Goal: Task Accomplishment & Management: Manage account settings

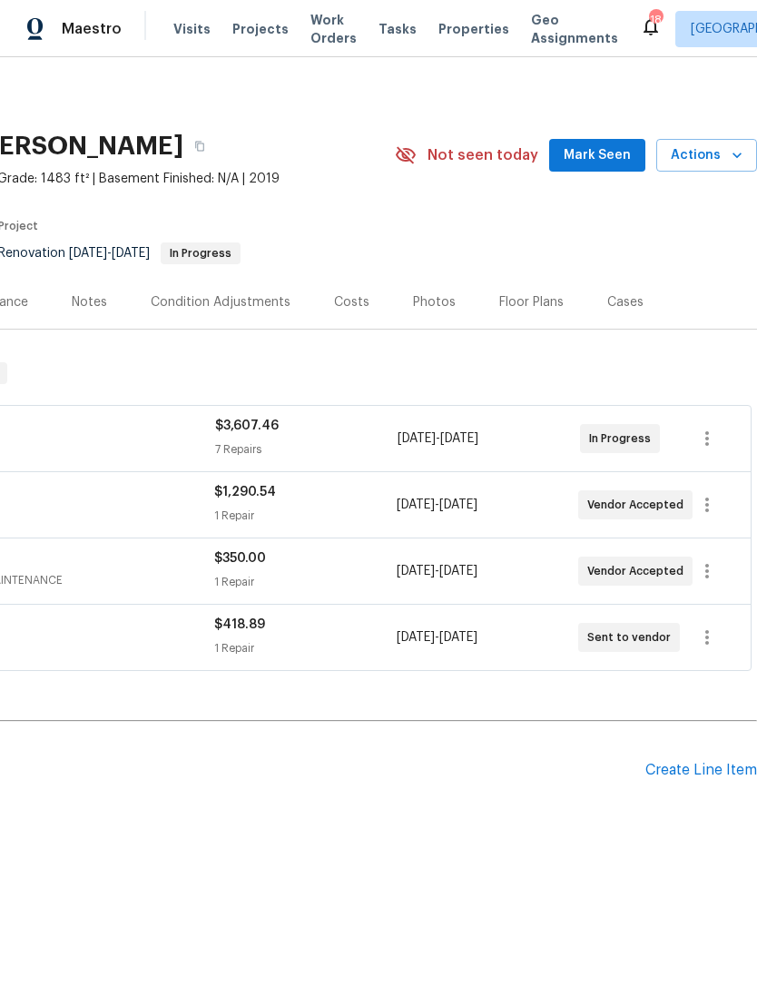
scroll to position [0, 269]
click at [681, 775] on div "Create Line Item" at bounding box center [701, 769] width 112 height 17
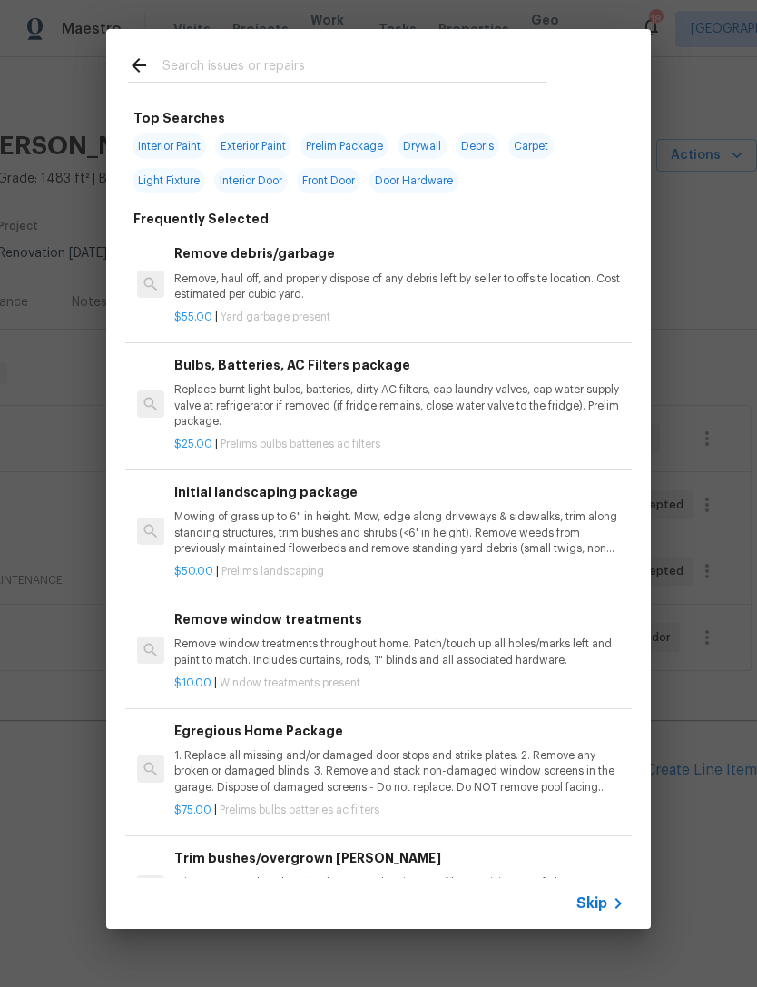
click at [405, 56] on input "text" at bounding box center [354, 67] width 385 height 27
type input "Odor"
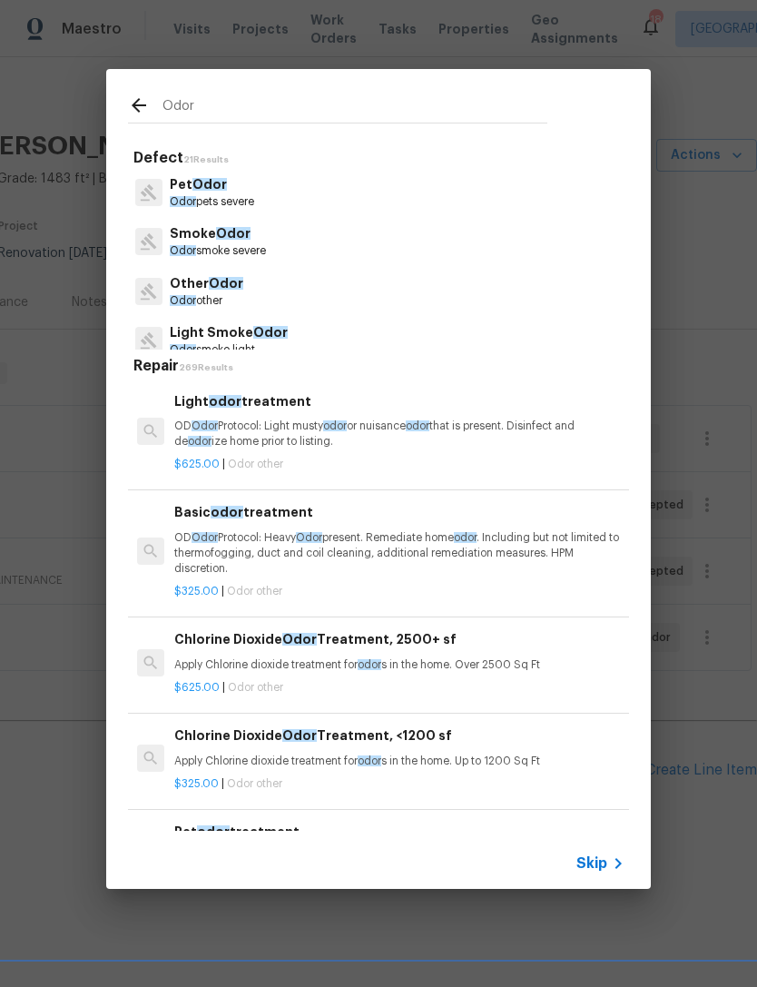
click at [206, 189] on span "Odor" at bounding box center [209, 184] width 34 height 13
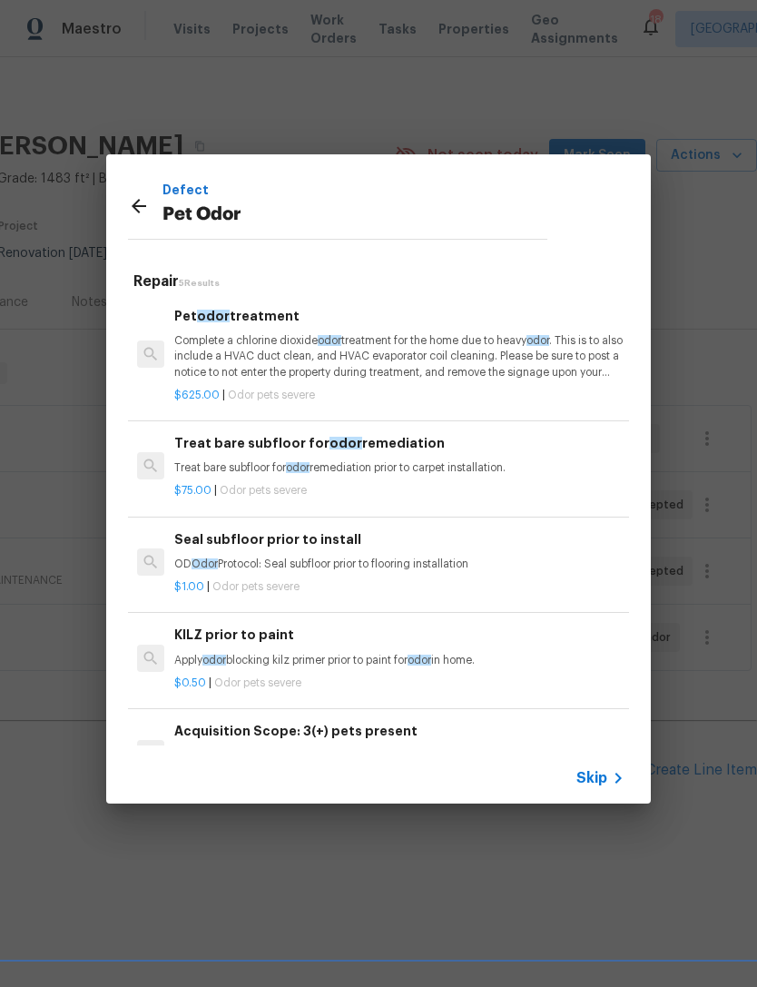
click at [453, 349] on p "Complete a chlorine dioxide odor treatment for the home due to heavy odor . Thi…" at bounding box center [399, 356] width 450 height 46
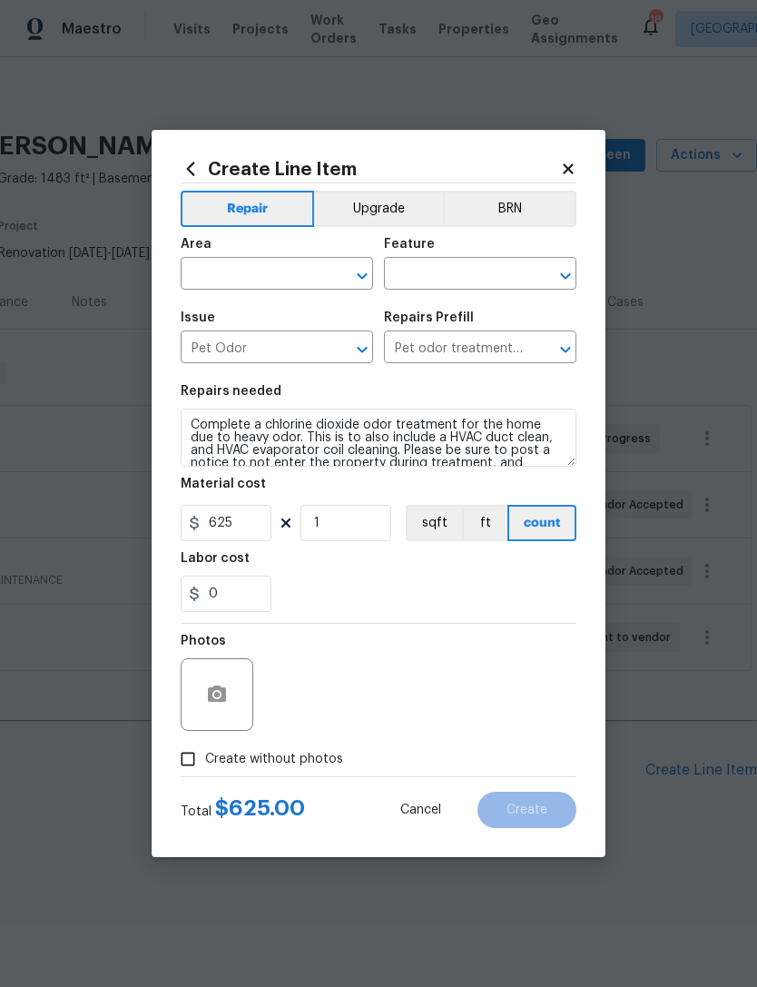
click at [280, 275] on input "text" at bounding box center [252, 275] width 142 height 28
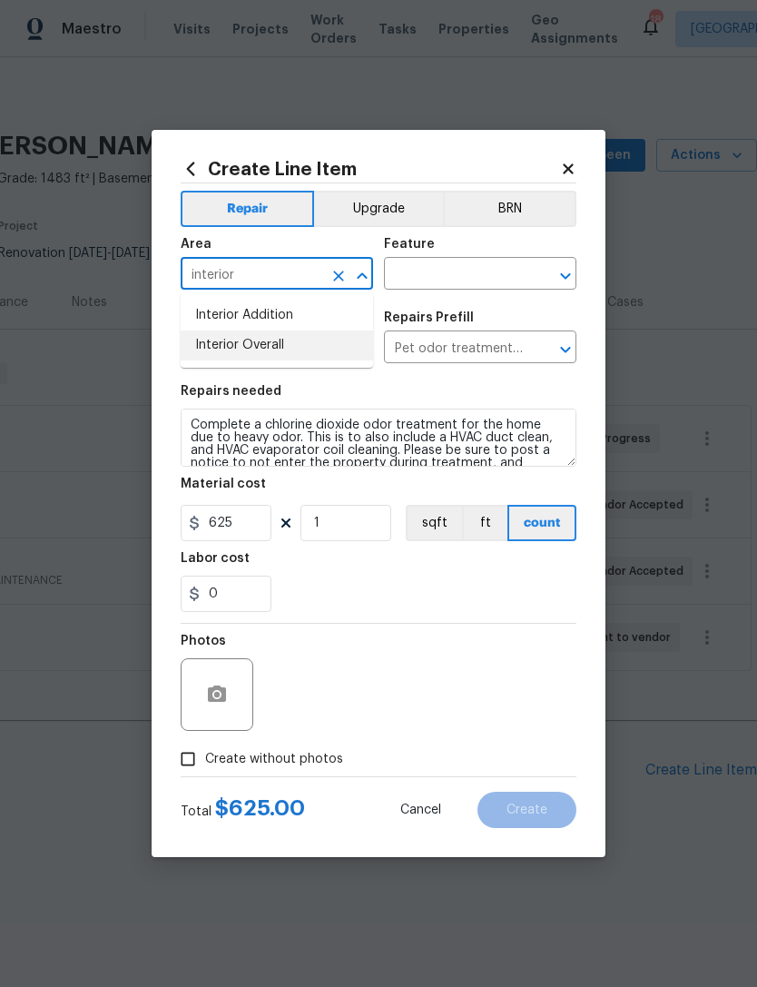
click at [282, 340] on li "Interior Overall" at bounding box center [277, 345] width 192 height 30
type input "Interior Overall"
click at [476, 273] on input "text" at bounding box center [455, 275] width 142 height 28
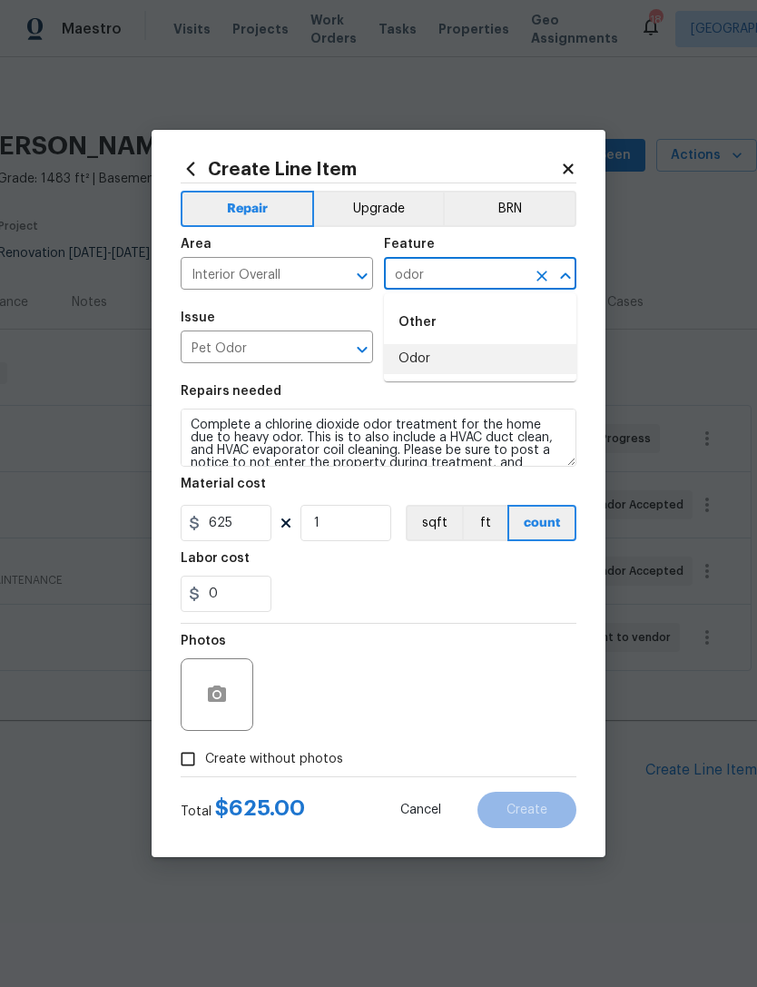
click at [440, 349] on li "Odor" at bounding box center [480, 359] width 192 height 30
type input "Odor"
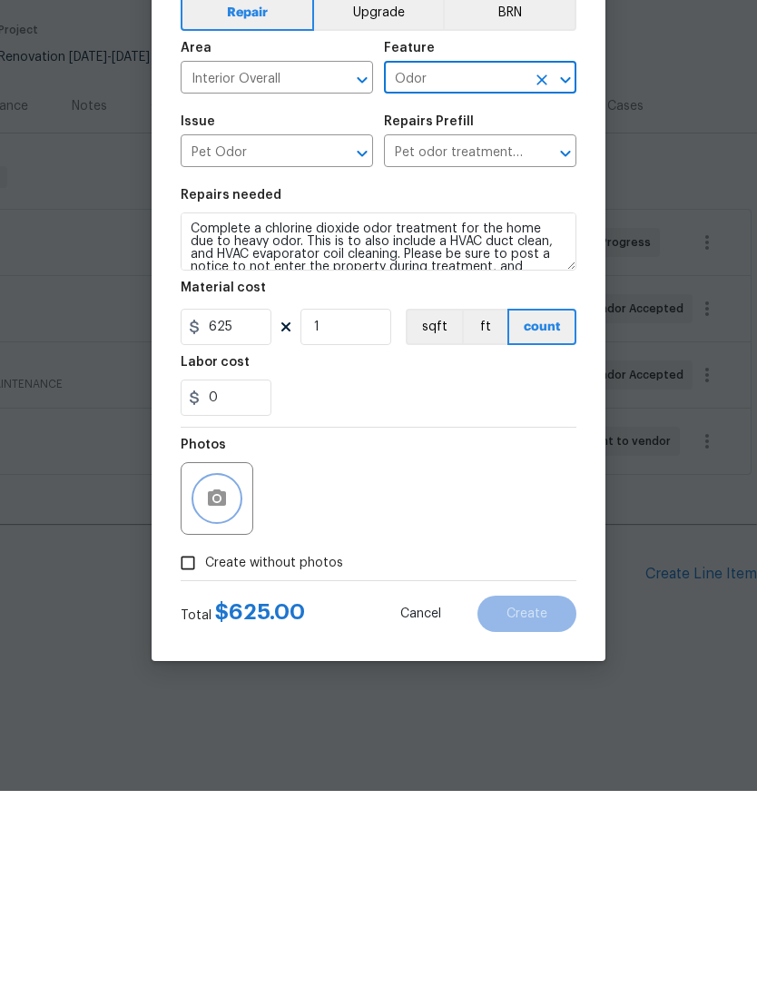
click at [230, 673] on button "button" at bounding box center [217, 695] width 44 height 44
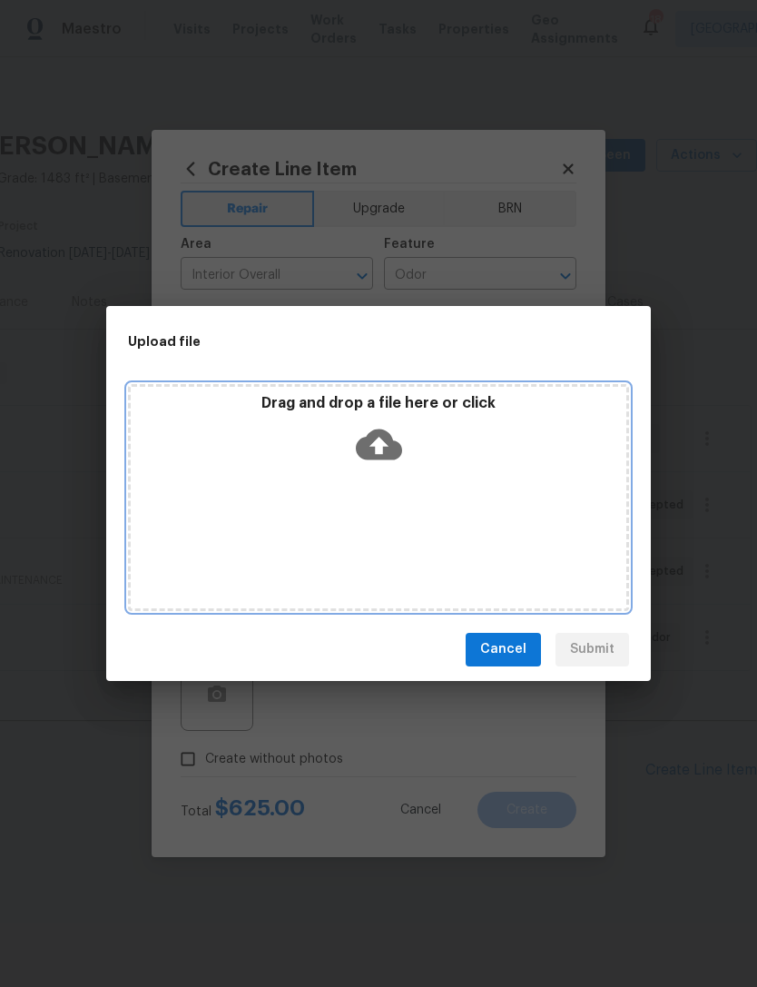
click at [386, 436] on icon at bounding box center [379, 443] width 46 height 31
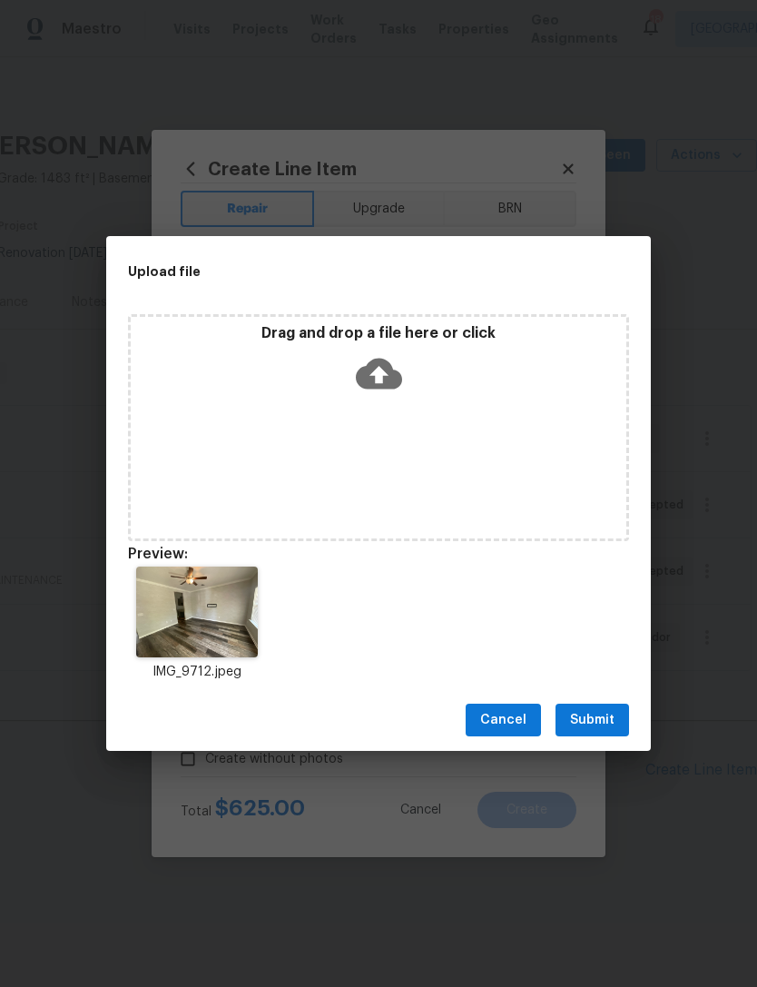
click at [598, 714] on span "Submit" at bounding box center [592, 720] width 44 height 23
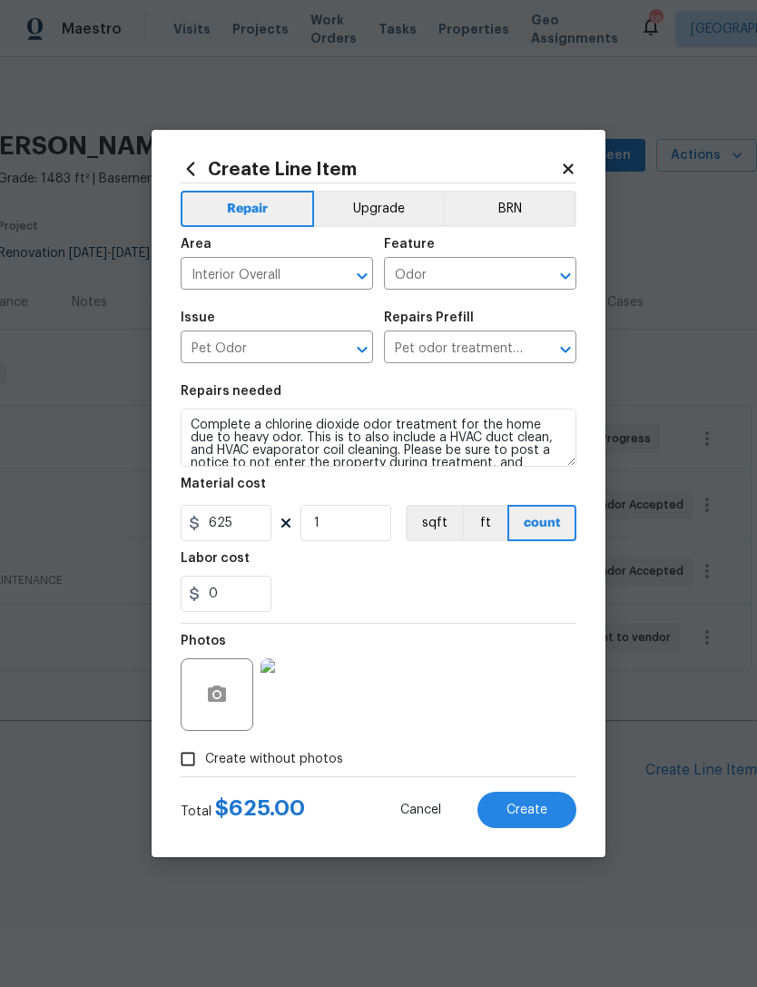
click at [521, 801] on button "Create" at bounding box center [526, 809] width 99 height 36
type input "0"
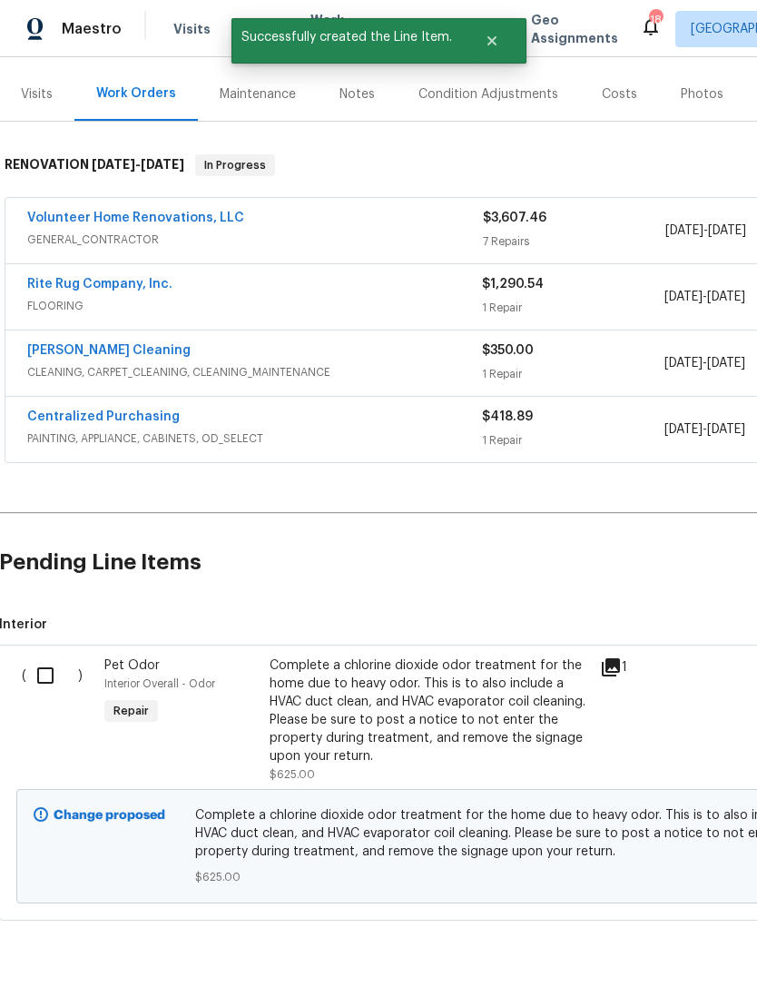
scroll to position [207, 1]
click at [60, 670] on input "checkbox" at bounding box center [52, 676] width 52 height 38
checkbox input "true"
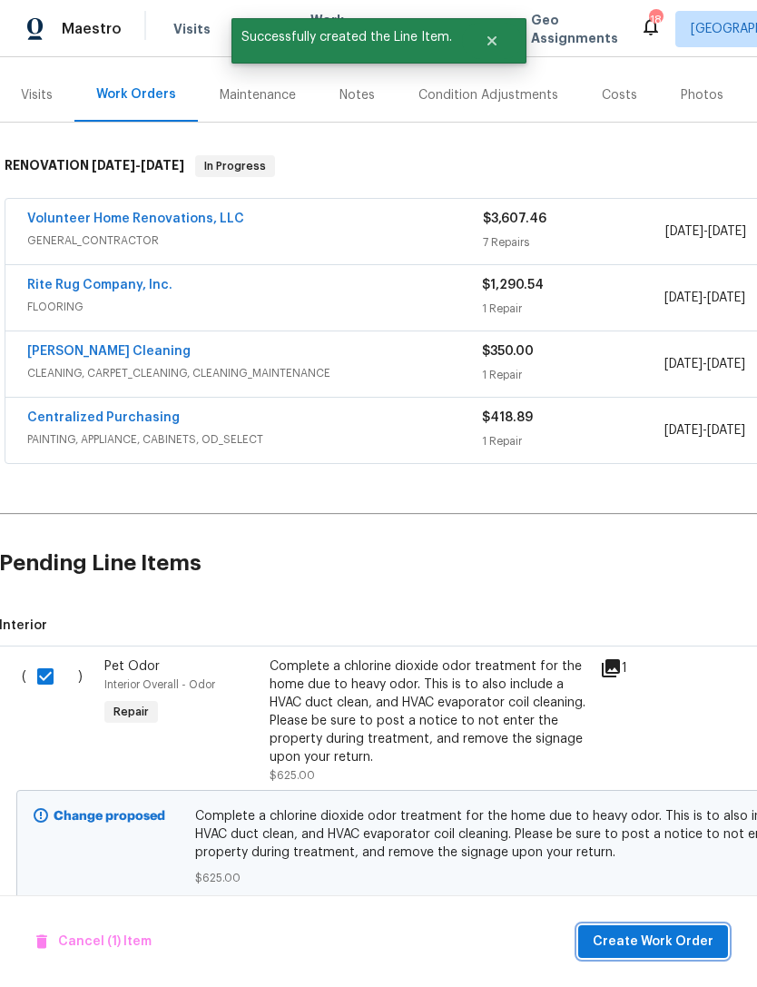
click at [663, 948] on span "Create Work Order" at bounding box center [653, 941] width 121 height 23
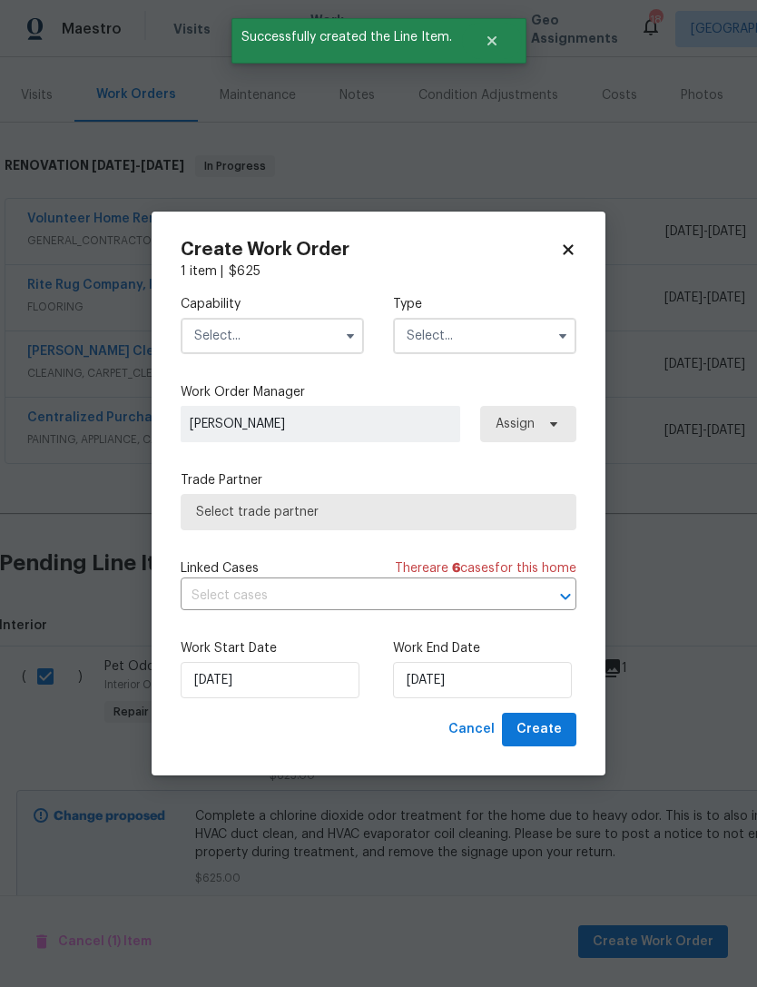
click at [309, 336] on input "text" at bounding box center [272, 336] width 183 height 36
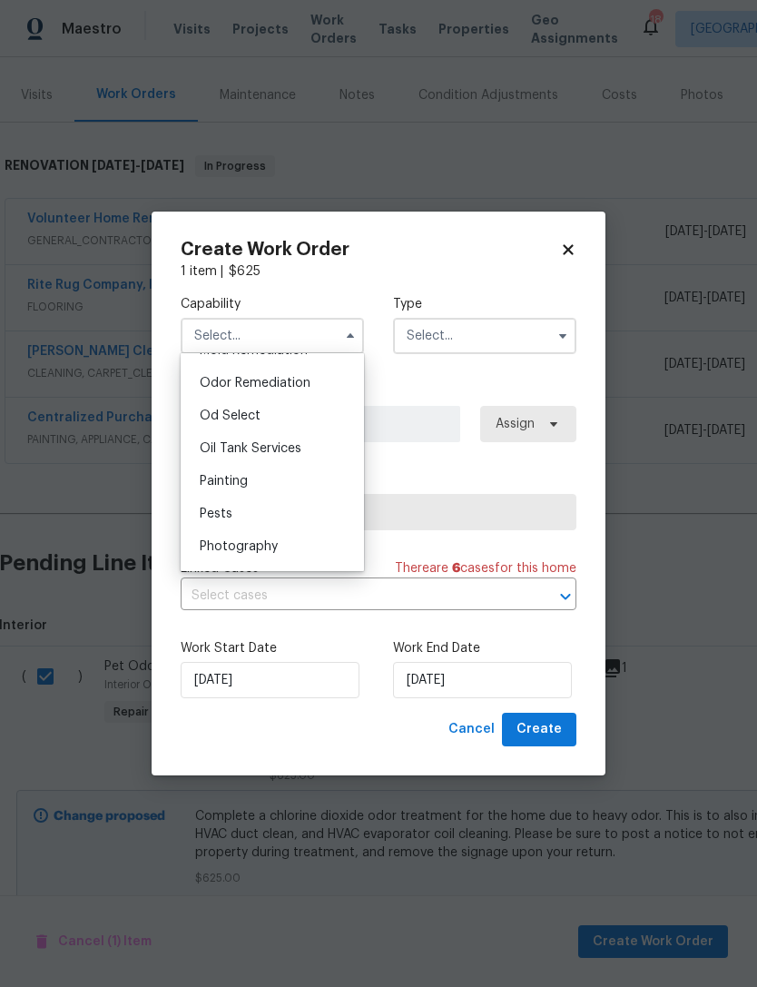
scroll to position [1411, 0]
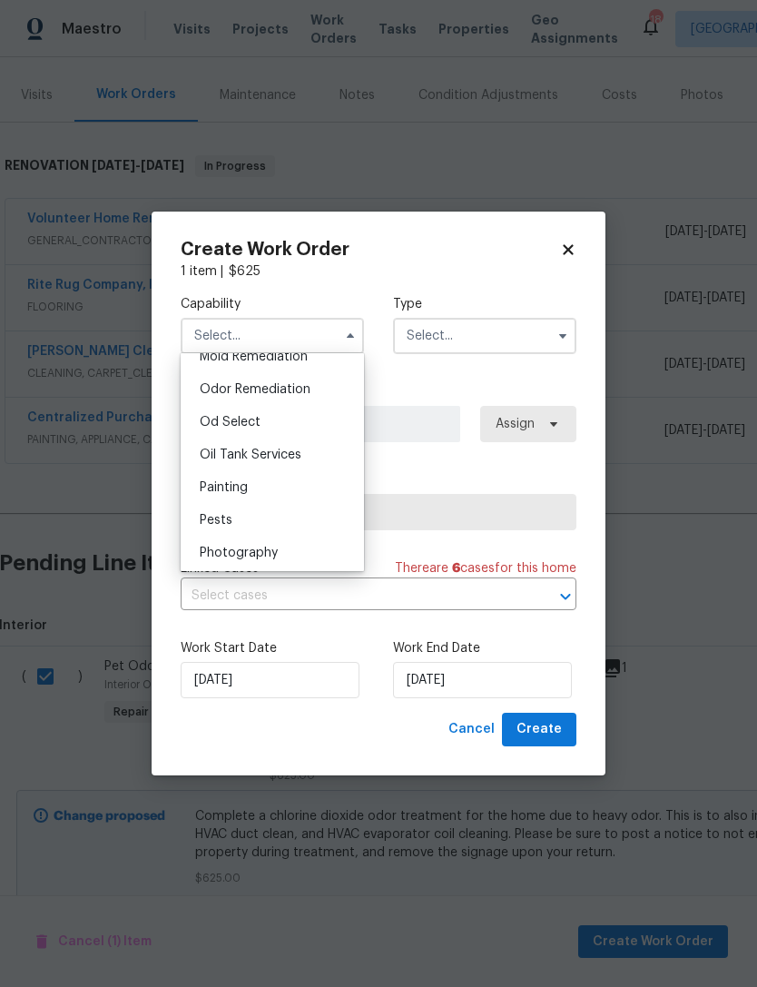
click at [296, 391] on span "Odor Remediation" at bounding box center [255, 389] width 111 height 13
type input "Odor Remediation"
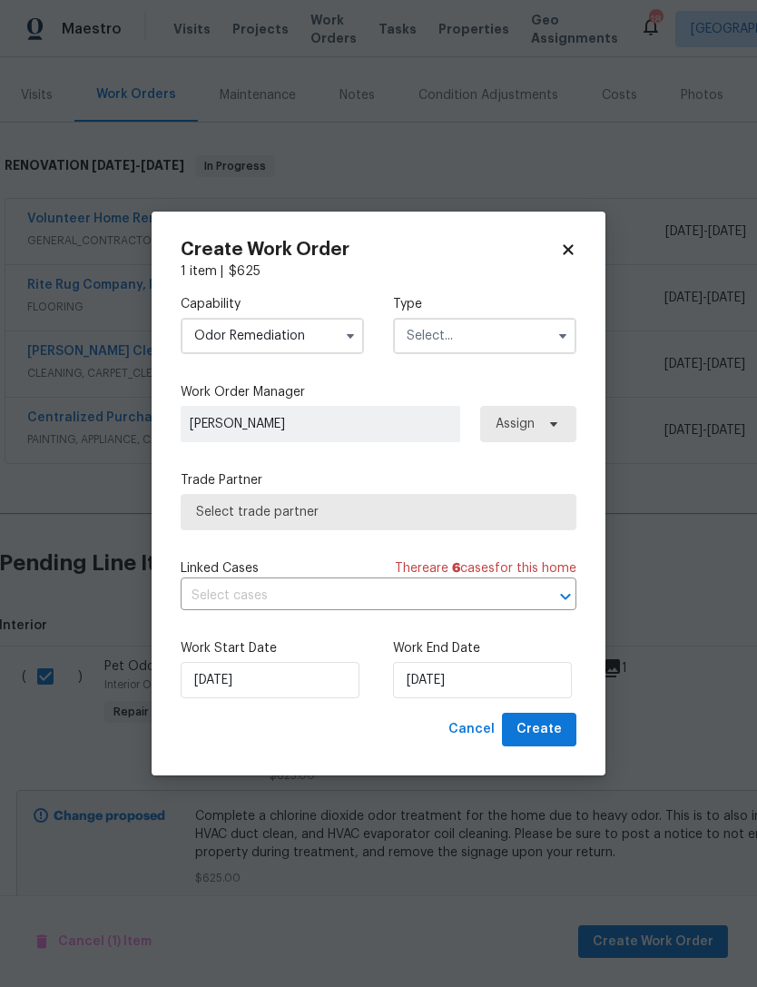
click at [508, 323] on input "text" at bounding box center [484, 336] width 183 height 36
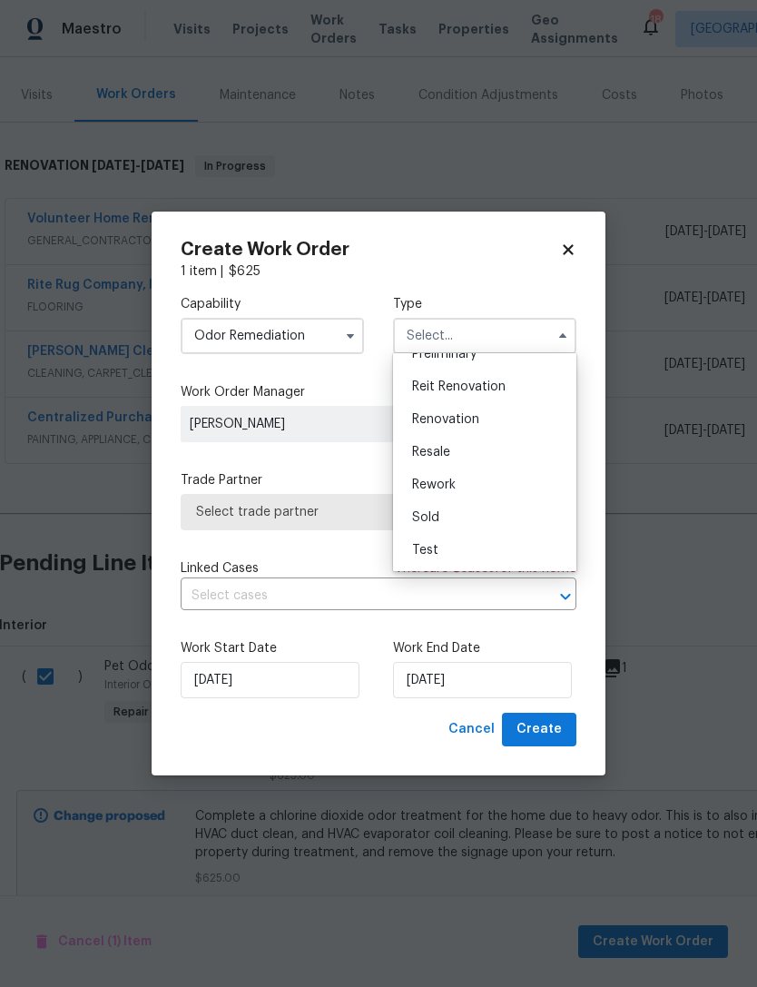
scroll to position [412, 0]
click at [460, 416] on span "Renovation" at bounding box center [445, 419] width 67 height 13
type input "Renovation"
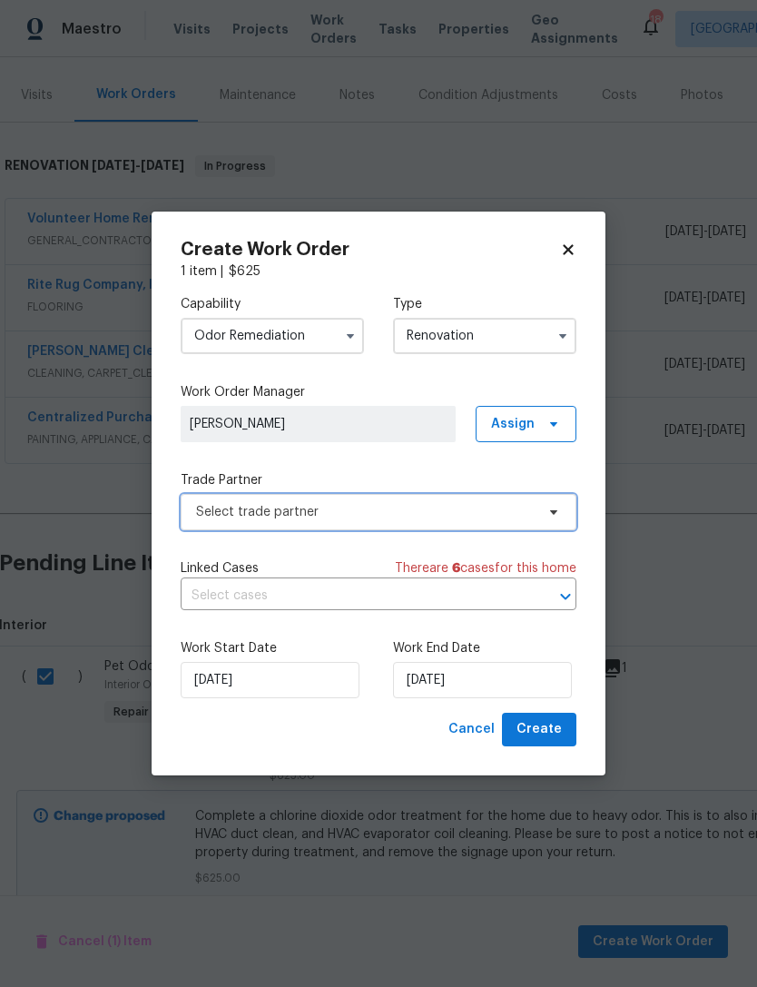
click at [420, 515] on span "Select trade partner" at bounding box center [365, 512] width 339 height 18
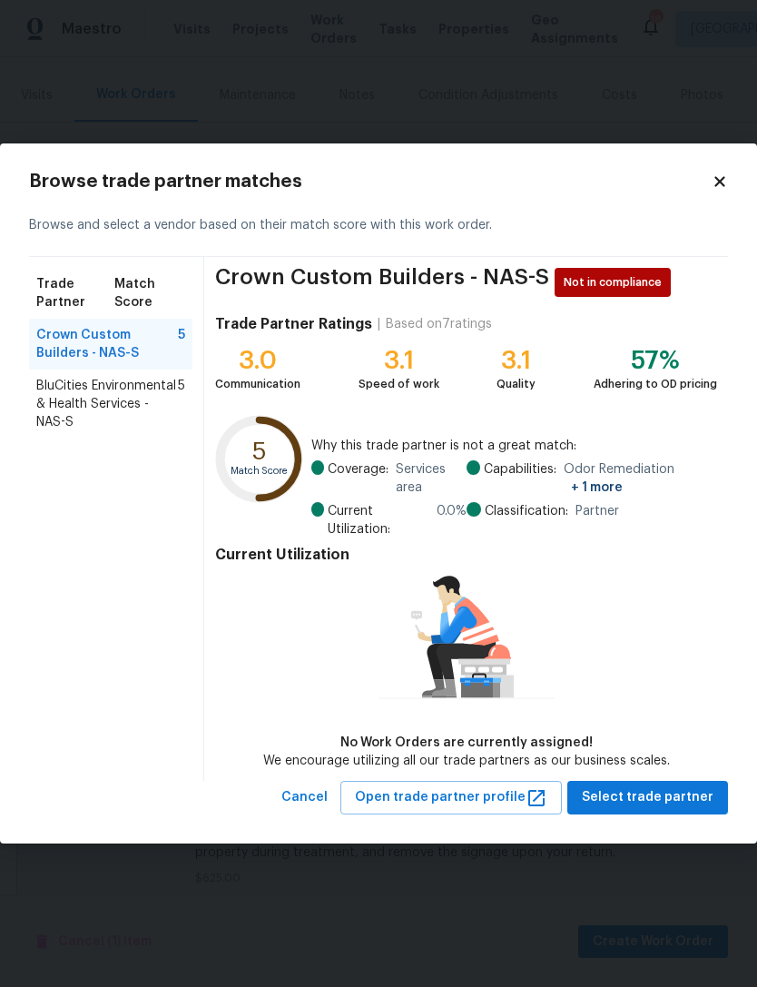
click at [75, 400] on span "BluCities Environmental & Health Services - NAS-S" at bounding box center [107, 404] width 142 height 54
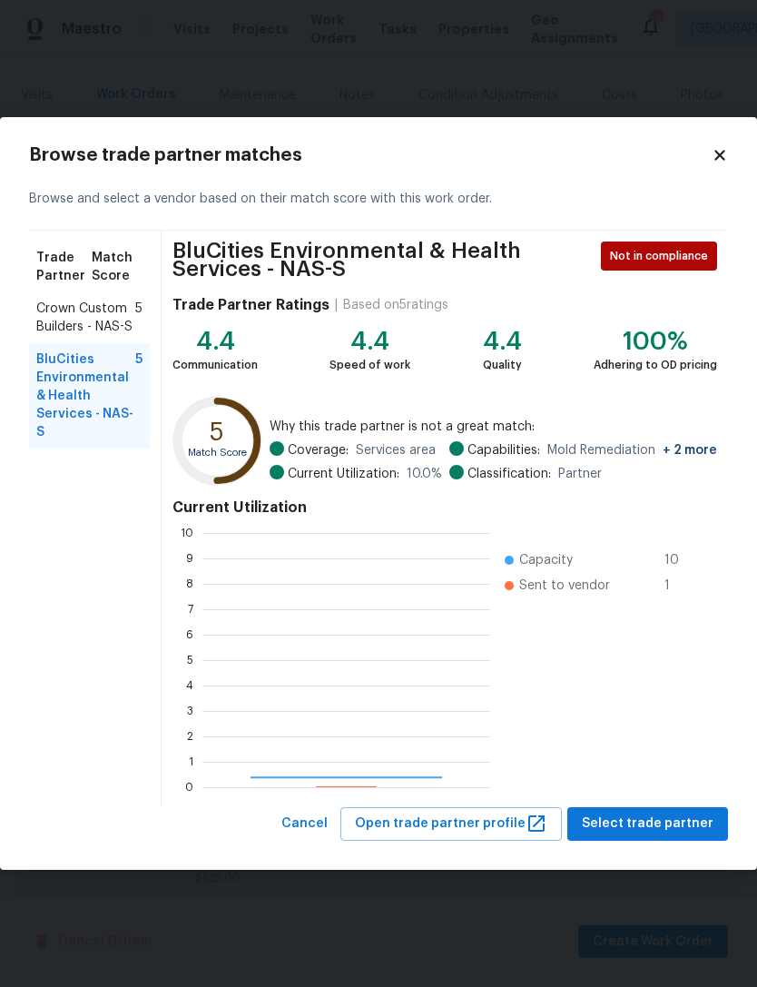
scroll to position [254, 288]
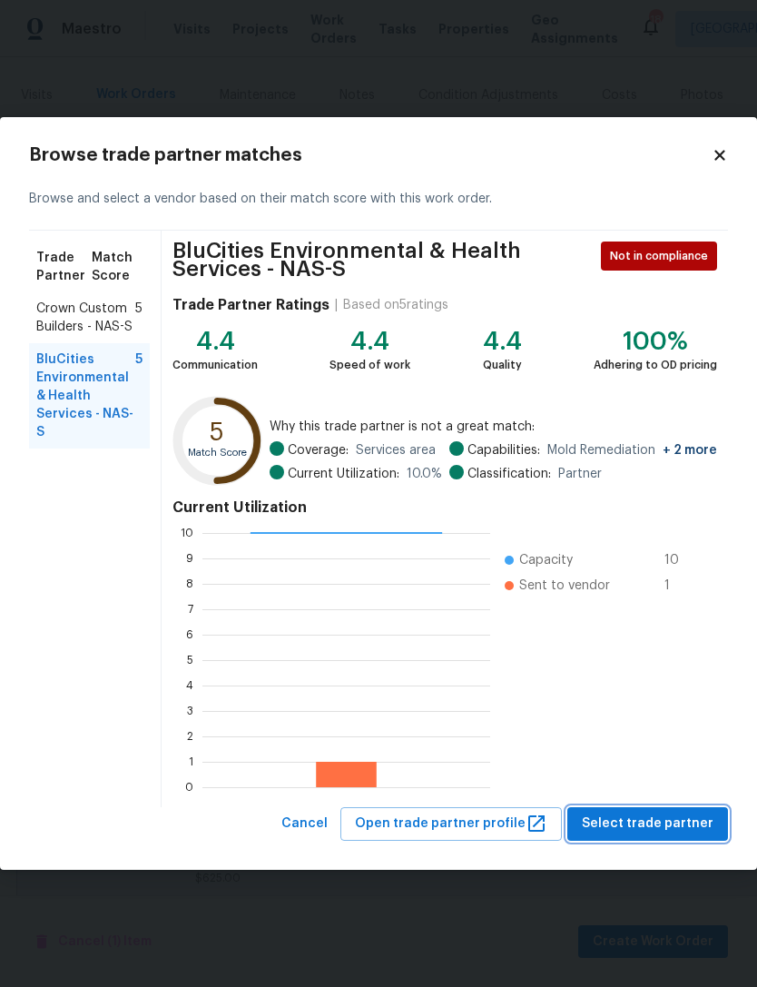
click at [681, 828] on span "Select trade partner" at bounding box center [648, 823] width 132 height 23
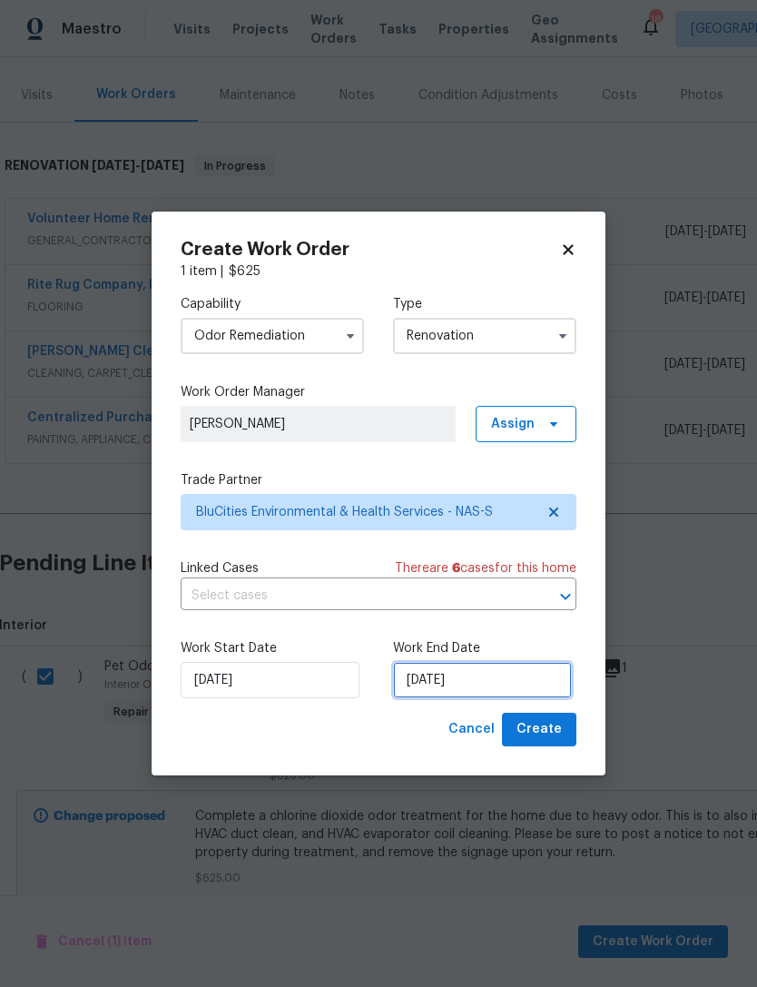
click at [516, 678] on input "[DATE]" at bounding box center [482, 680] width 179 height 36
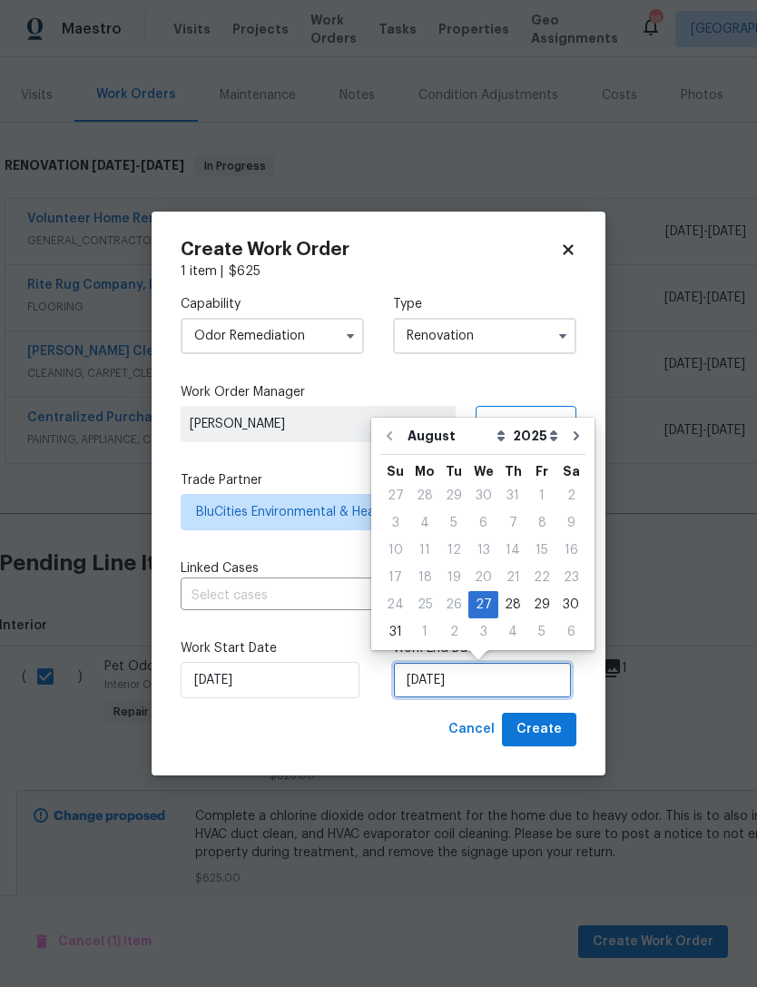
scroll to position [34, 0]
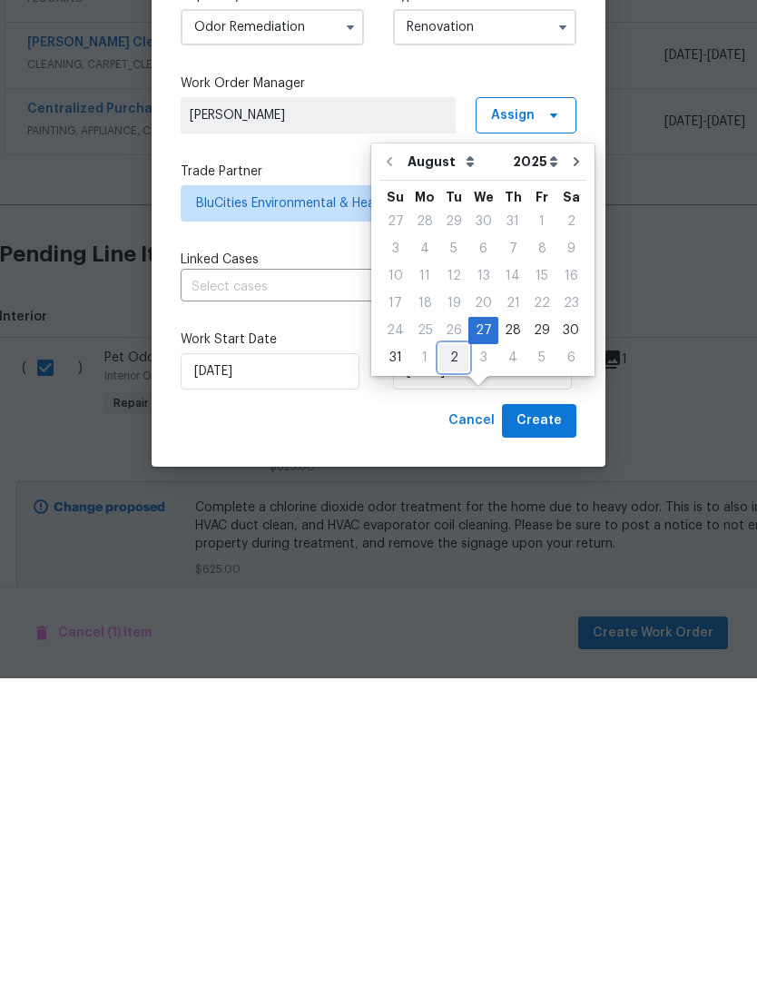
click at [448, 653] on div "2" at bounding box center [453, 665] width 29 height 25
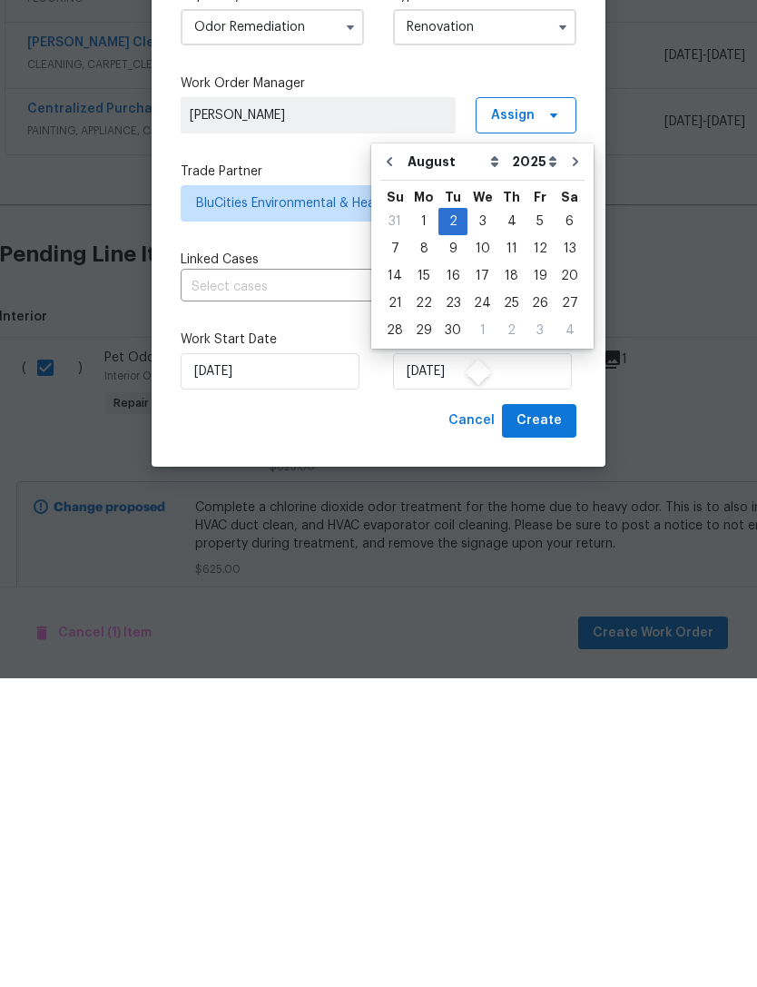
type input "[DATE]"
select select "8"
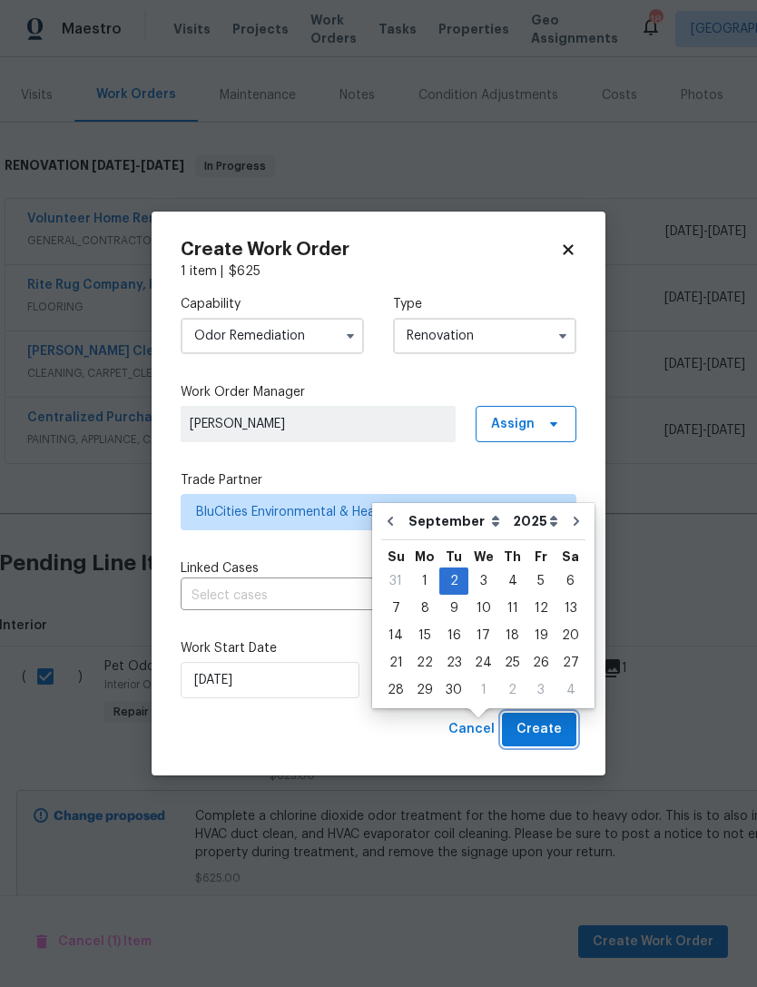
click at [563, 730] on button "Create" at bounding box center [539, 729] width 74 height 34
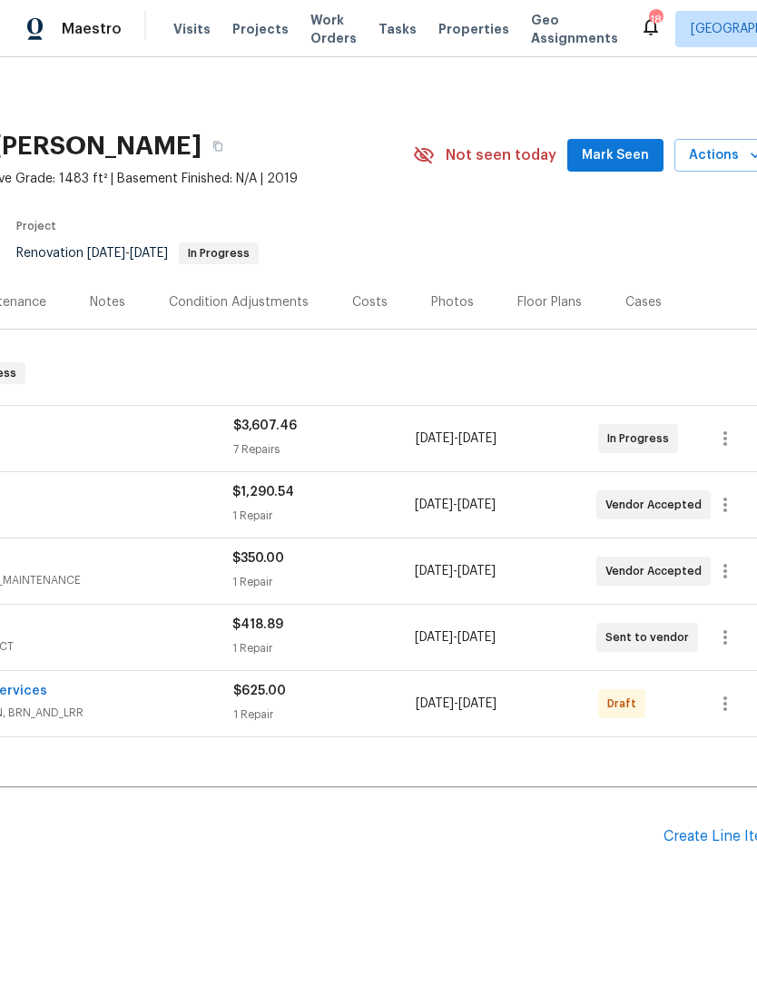
scroll to position [0, 252]
click at [726, 682] on button "button" at bounding box center [724, 704] width 44 height 44
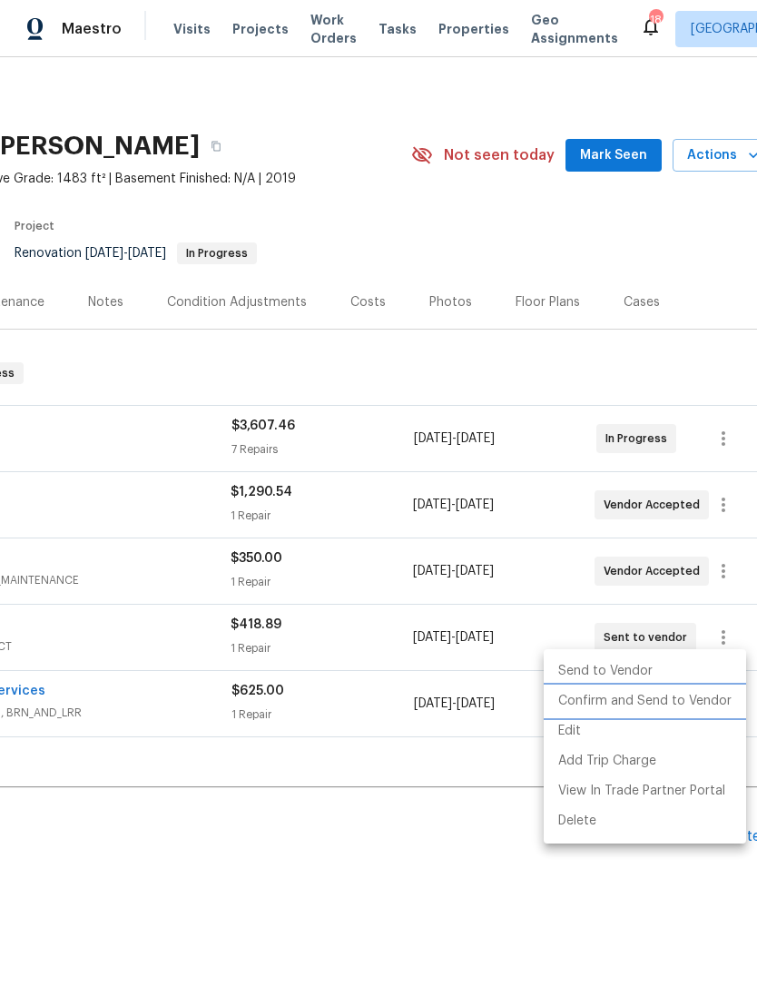
click at [709, 701] on li "Confirm and Send to Vendor" at bounding box center [645, 701] width 202 height 30
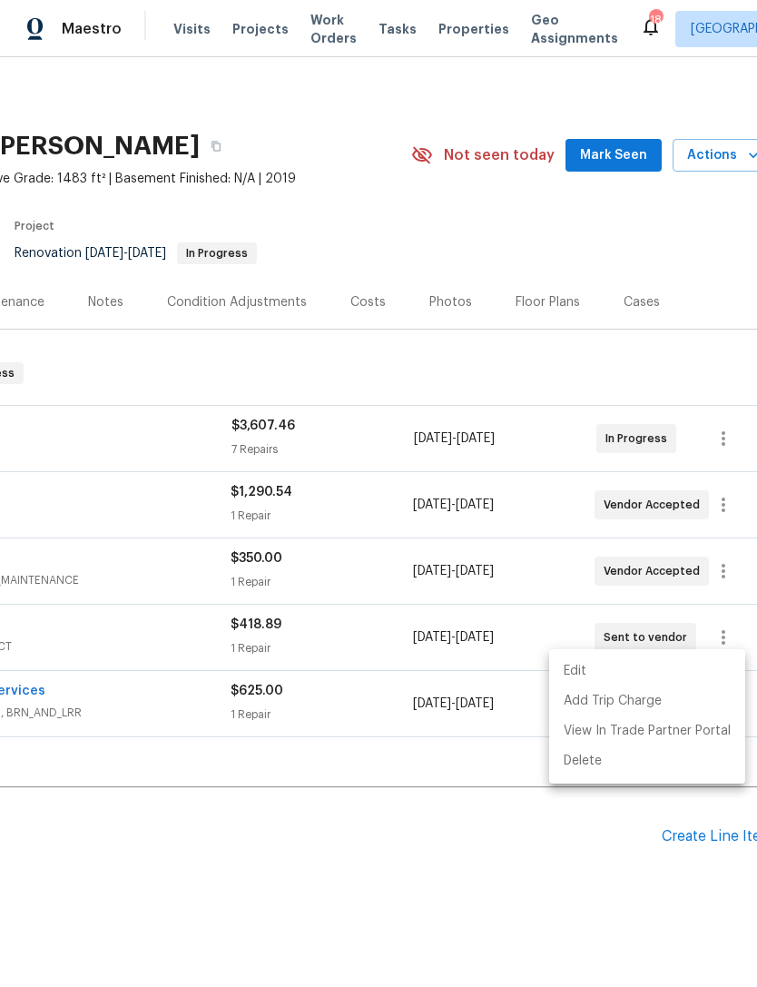
click at [539, 858] on div at bounding box center [378, 493] width 757 height 987
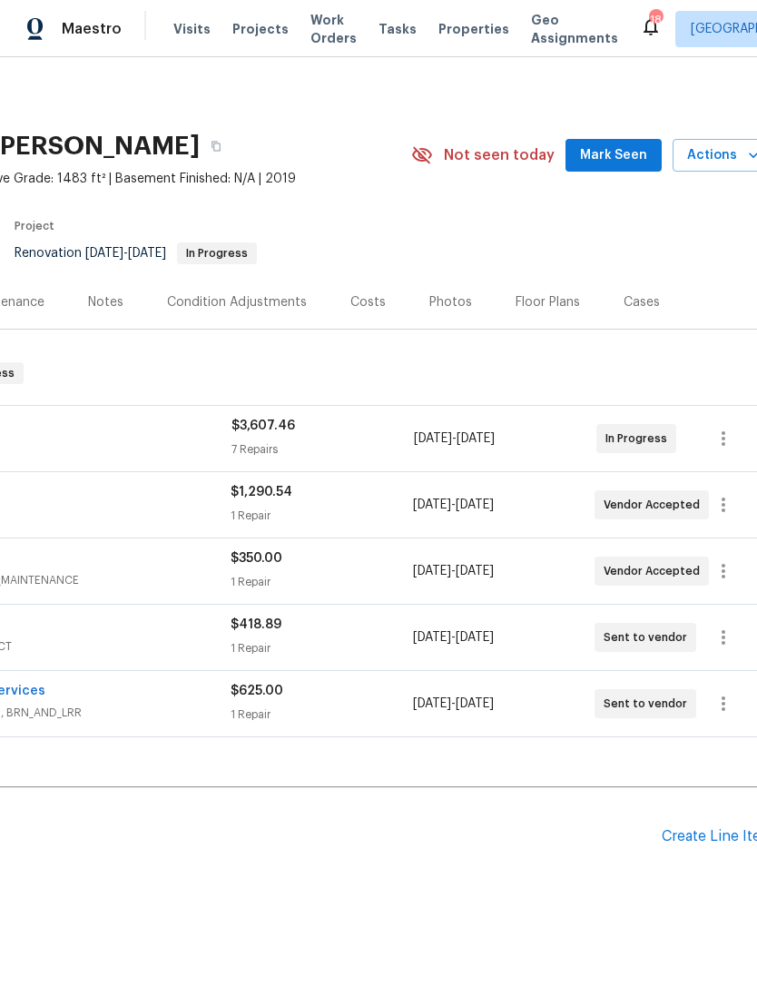
click at [617, 144] on span "Mark Seen" at bounding box center [613, 155] width 67 height 23
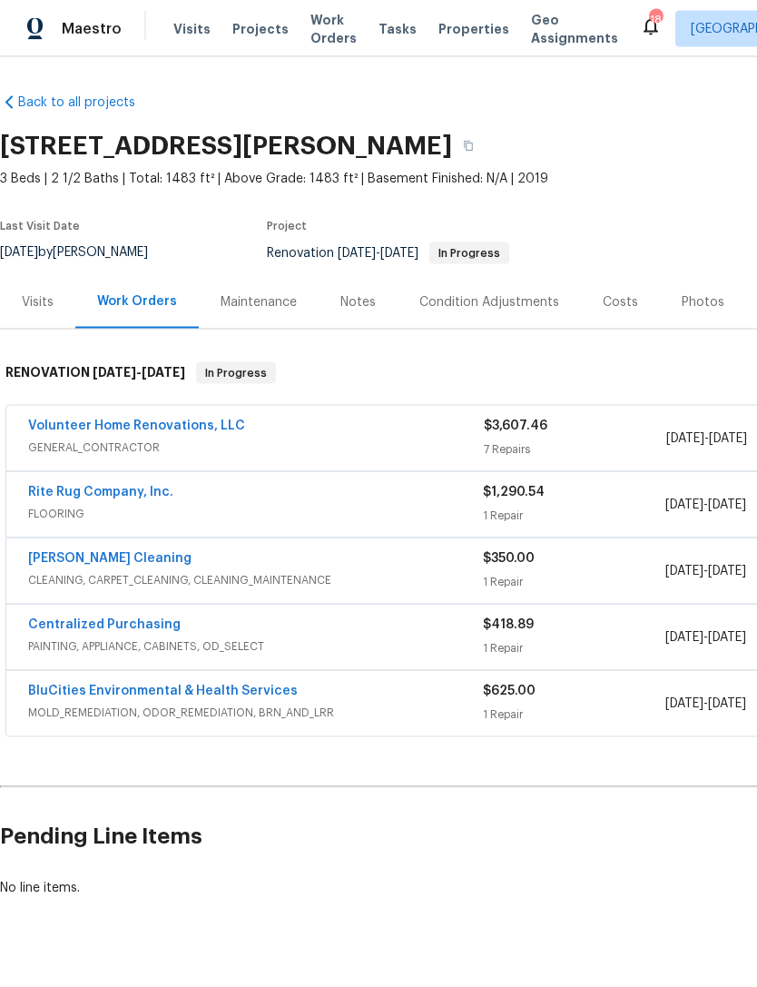
click at [368, 300] on div "Notes" at bounding box center [357, 302] width 35 height 18
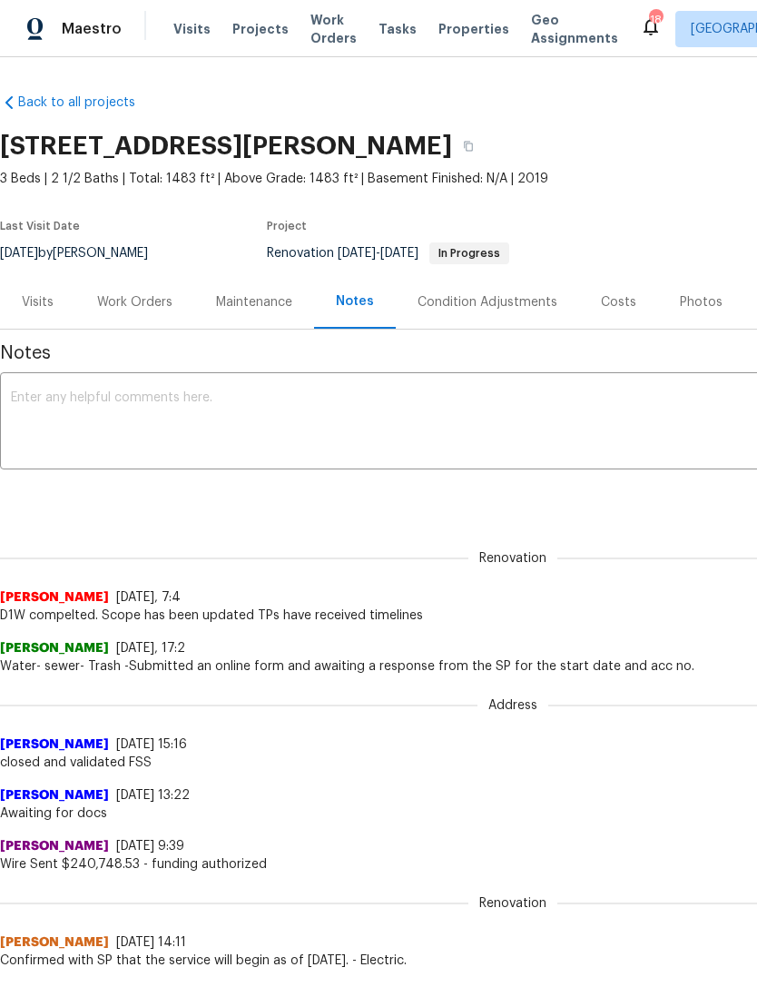
click at [392, 428] on textarea at bounding box center [513, 423] width 1004 height 64
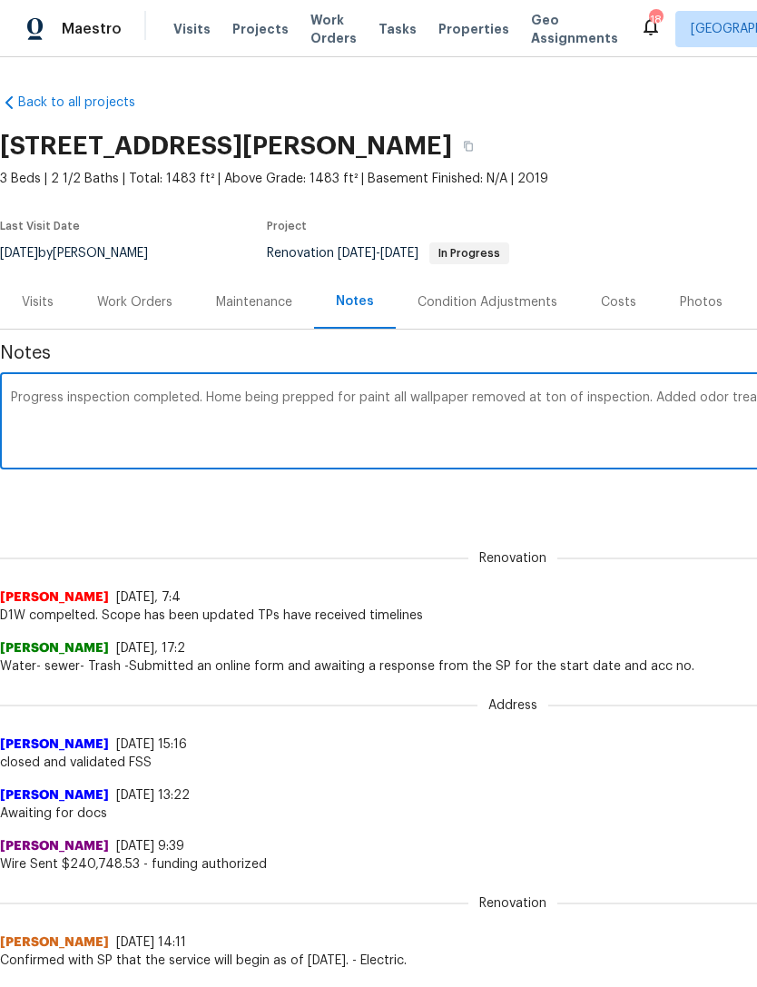
scroll to position [0, 269]
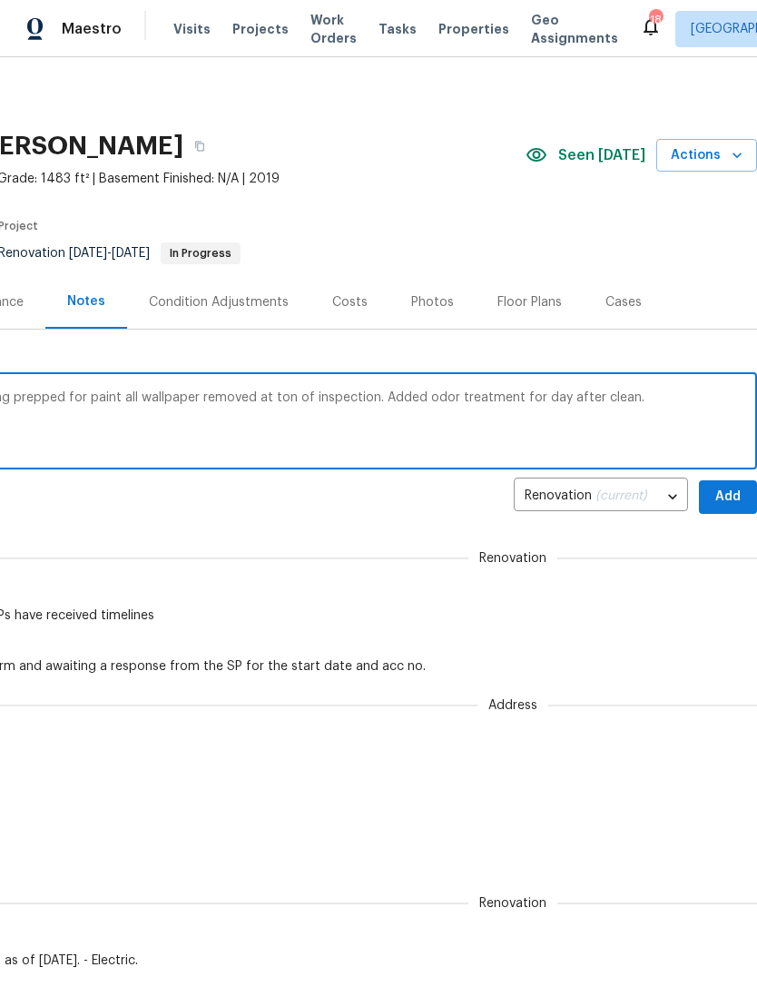
type textarea "Progress inspection completed. Home being prepped for paint all wallpaper remov…"
click at [721, 487] on span "Add" at bounding box center [727, 497] width 29 height 23
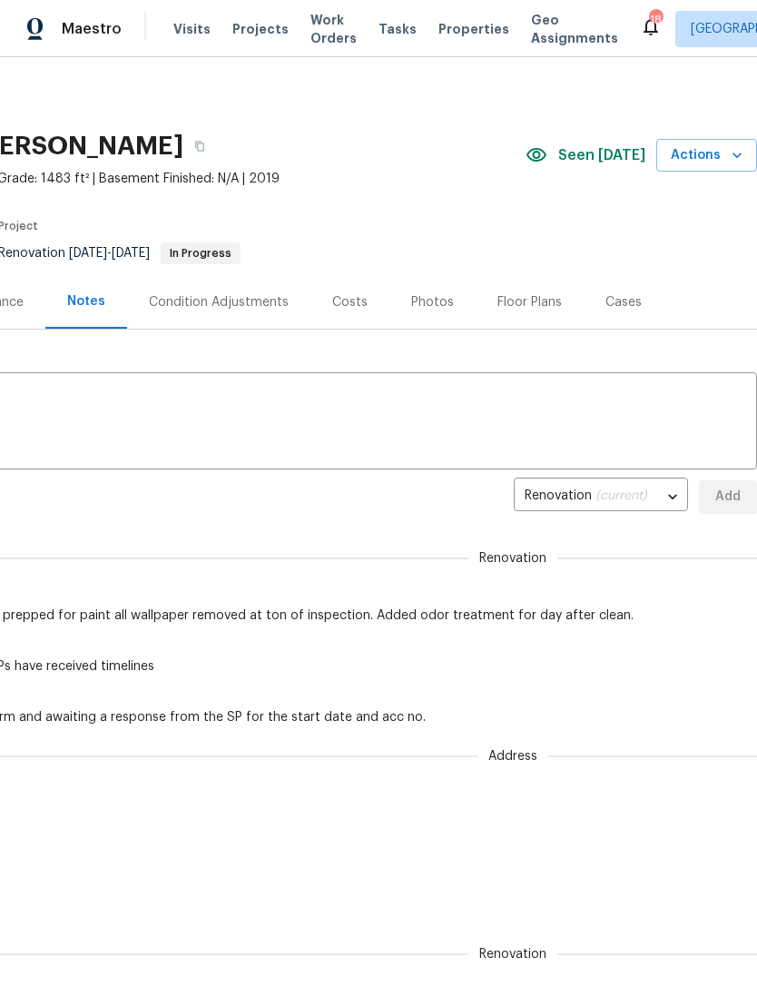
scroll to position [0, 269]
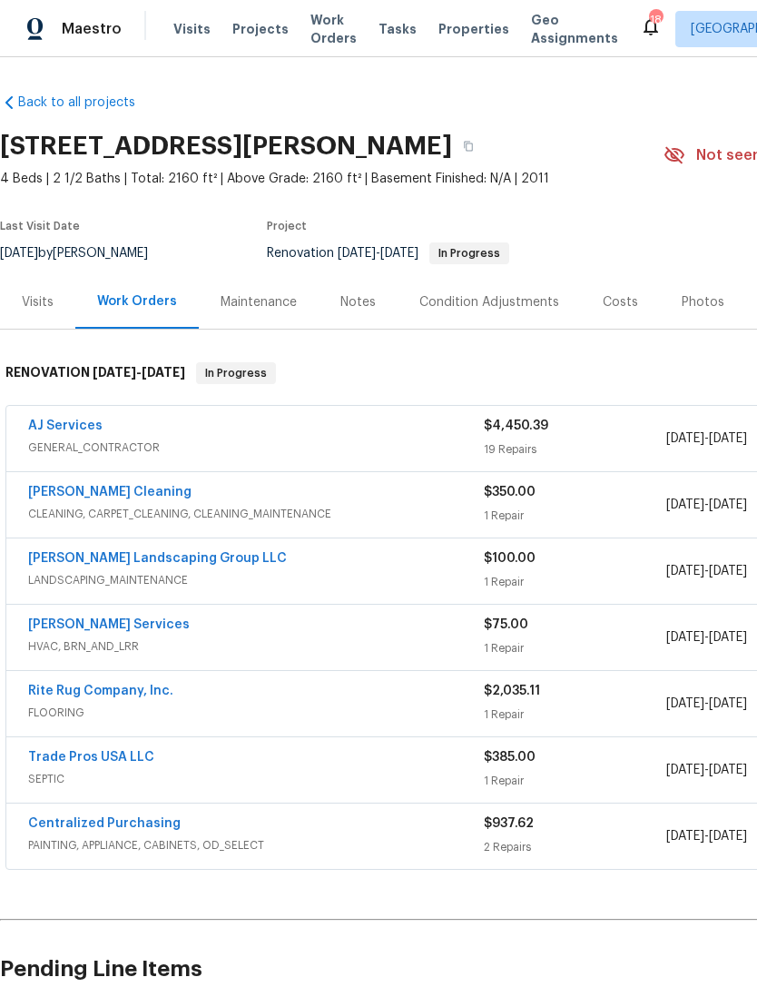
click at [59, 430] on link "AJ Services" at bounding box center [65, 425] width 74 height 13
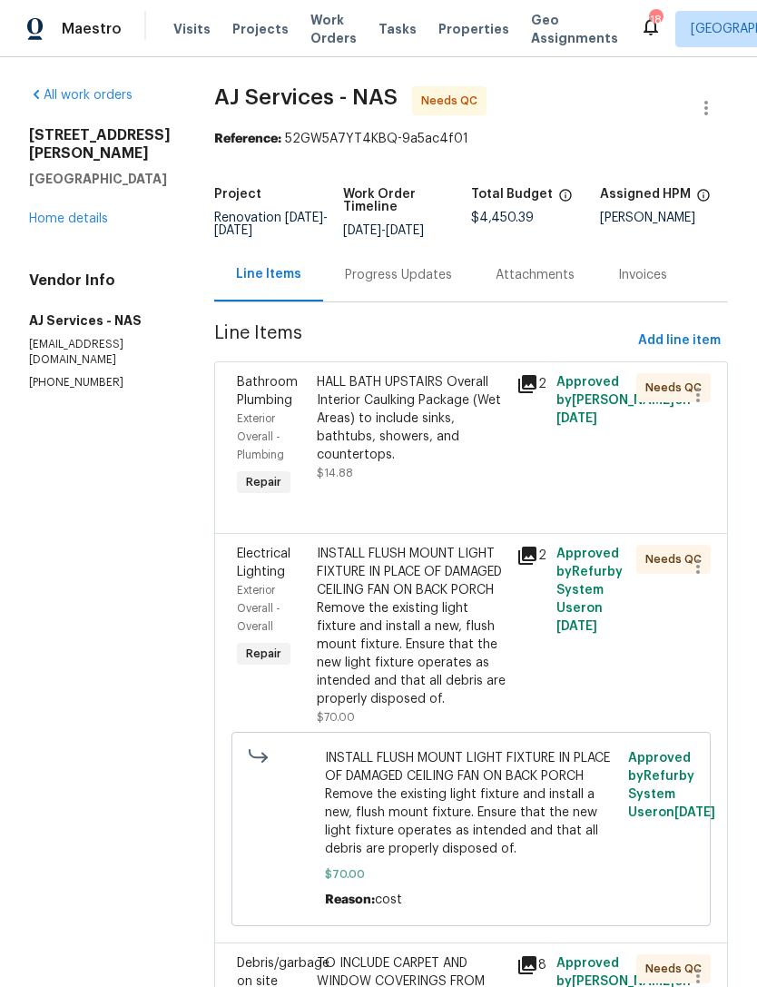
click at [534, 284] on div "Attachments" at bounding box center [535, 275] width 79 height 18
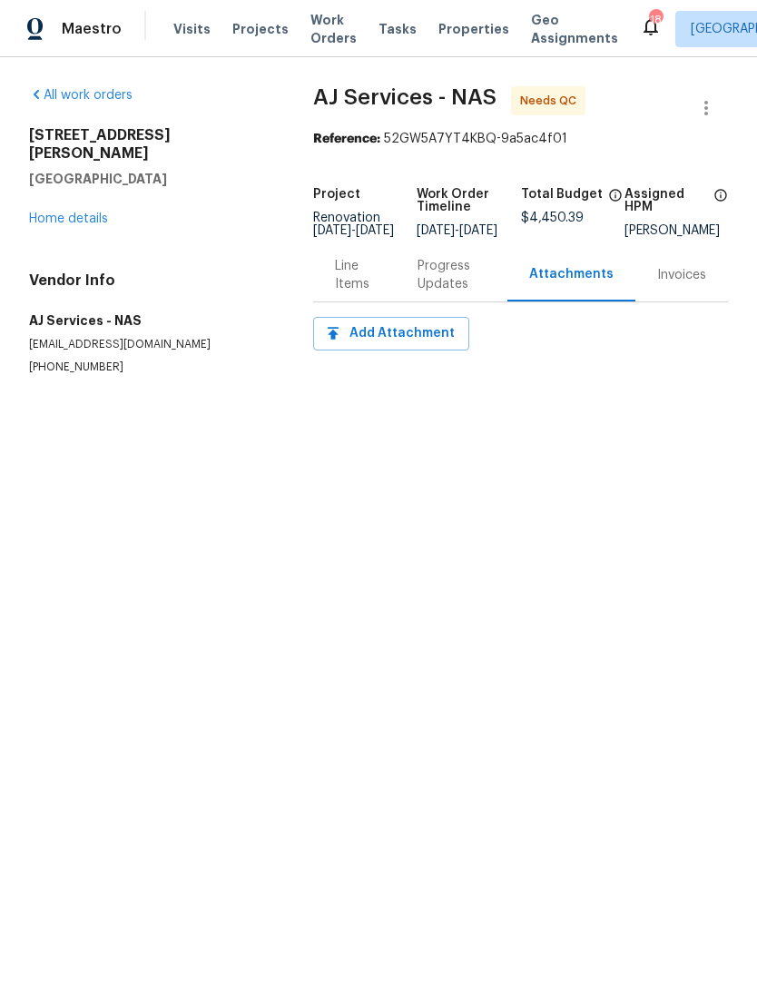
click at [434, 285] on div "Progress Updates" at bounding box center [451, 275] width 68 height 36
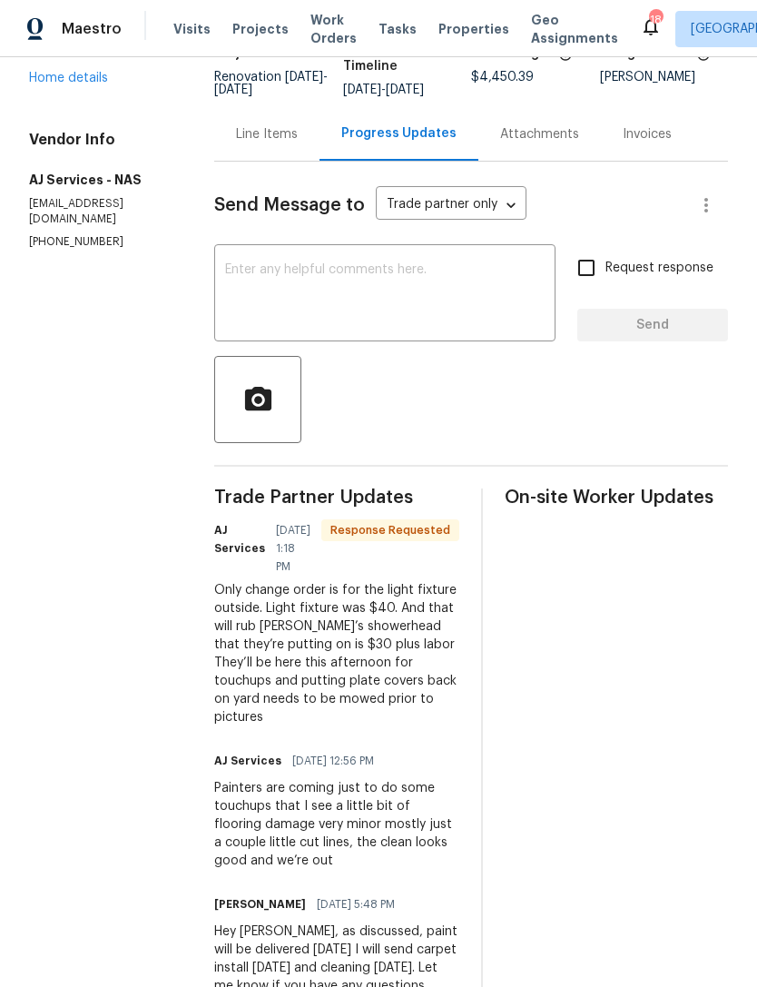
scroll to position [58, 0]
click at [260, 125] on div "Line Items" at bounding box center [267, 134] width 62 height 18
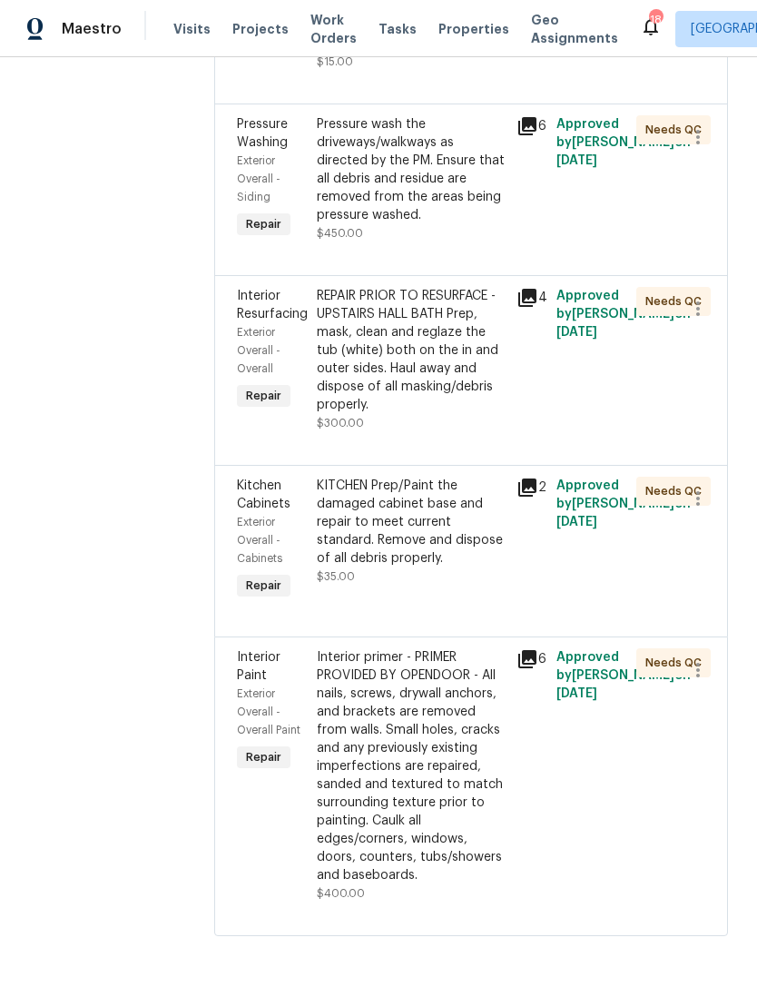
scroll to position [3472, 0]
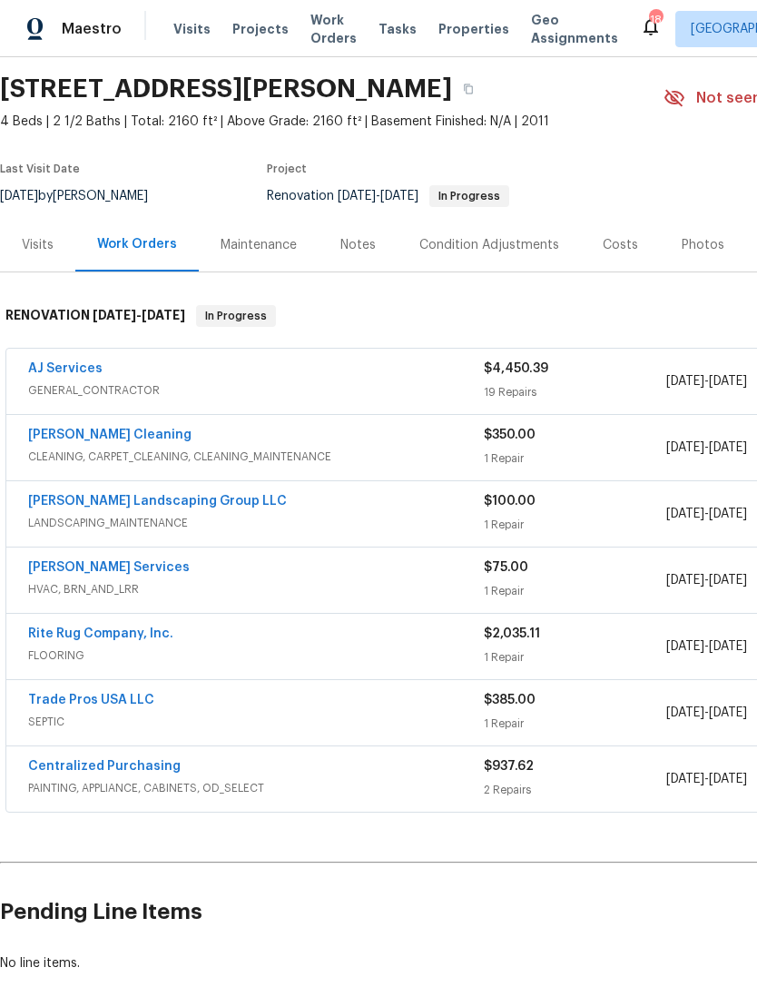
scroll to position [57, 0]
click at [424, 444] on div "[PERSON_NAME] Cleaning" at bounding box center [256, 437] width 456 height 22
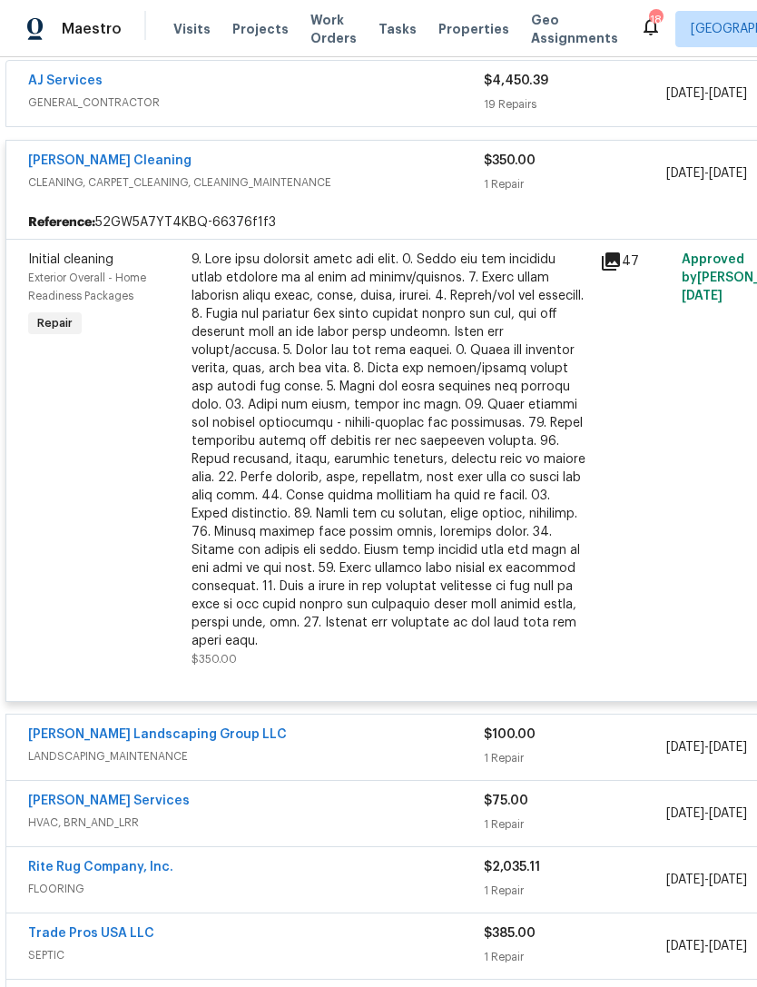
scroll to position [345, 0]
click at [439, 427] on div at bounding box center [390, 449] width 398 height 399
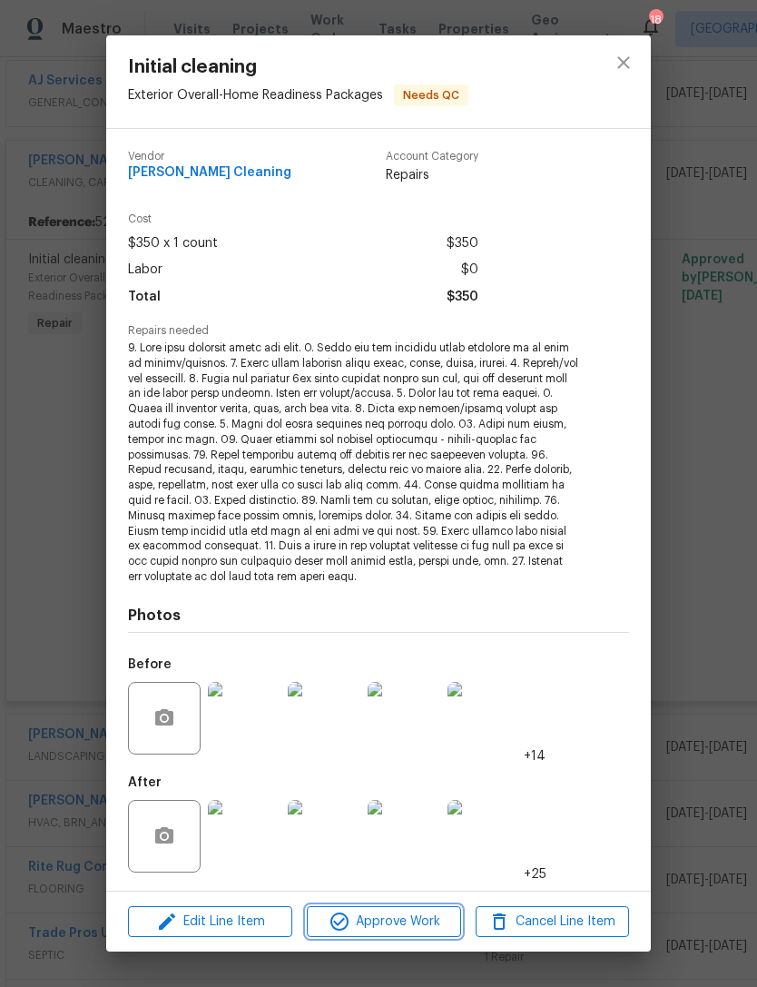
click at [394, 912] on span "Approve Work" at bounding box center [383, 921] width 142 height 23
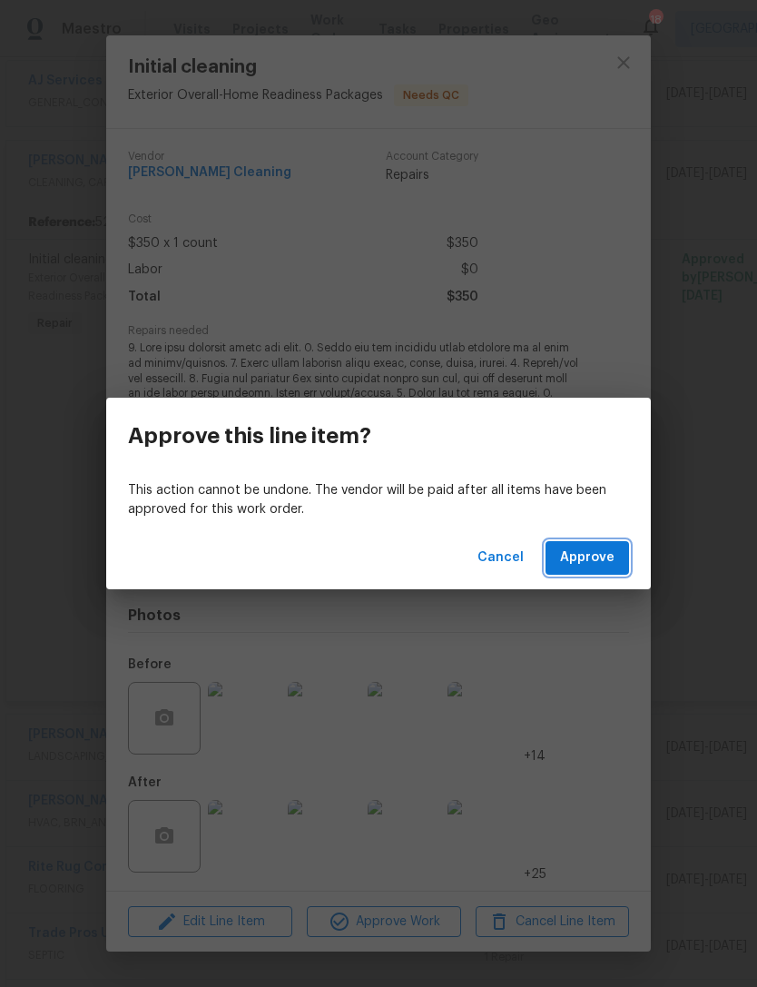
click at [592, 563] on span "Approve" at bounding box center [587, 557] width 54 height 23
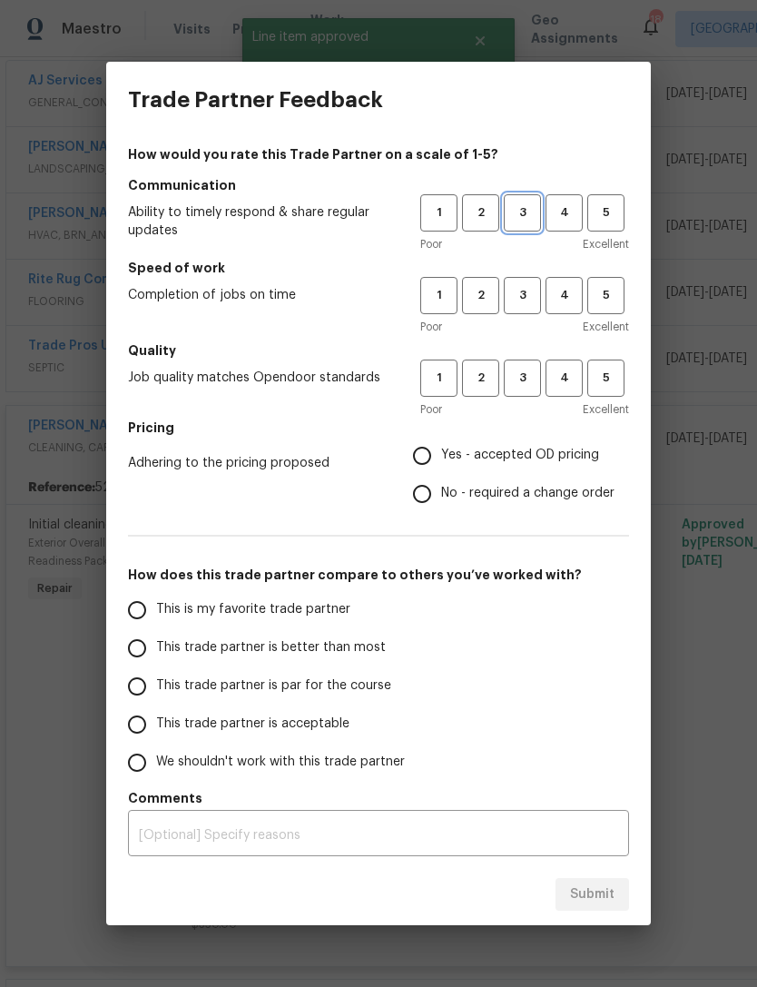
click at [523, 208] on span "3" at bounding box center [523, 212] width 34 height 21
click at [522, 294] on span "3" at bounding box center [523, 295] width 34 height 21
click at [534, 385] on span "3" at bounding box center [523, 378] width 34 height 21
click at [499, 456] on span "Yes - accepted OD pricing" at bounding box center [520, 455] width 158 height 19
click at [441, 456] on input "Yes - accepted OD pricing" at bounding box center [422, 456] width 38 height 38
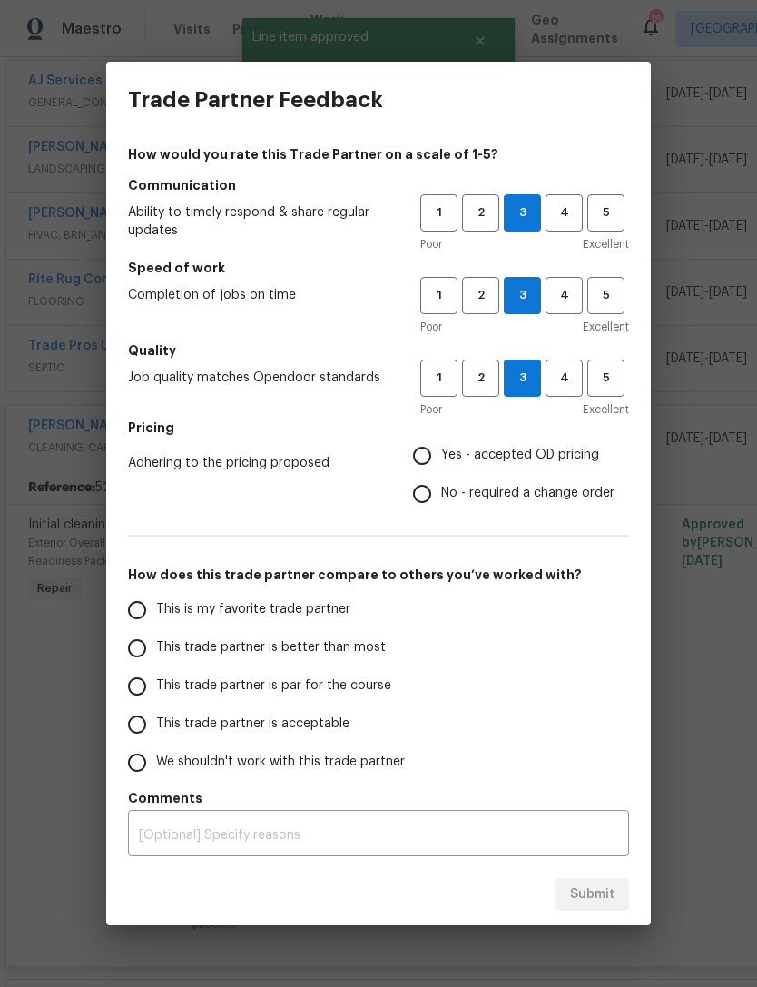
radio input "true"
click at [269, 682] on span "This trade partner is par for the course" at bounding box center [273, 685] width 235 height 19
click at [156, 682] on input "This trade partner is par for the course" at bounding box center [137, 686] width 38 height 38
click at [609, 906] on button "Submit" at bounding box center [592, 895] width 74 height 34
radio input "true"
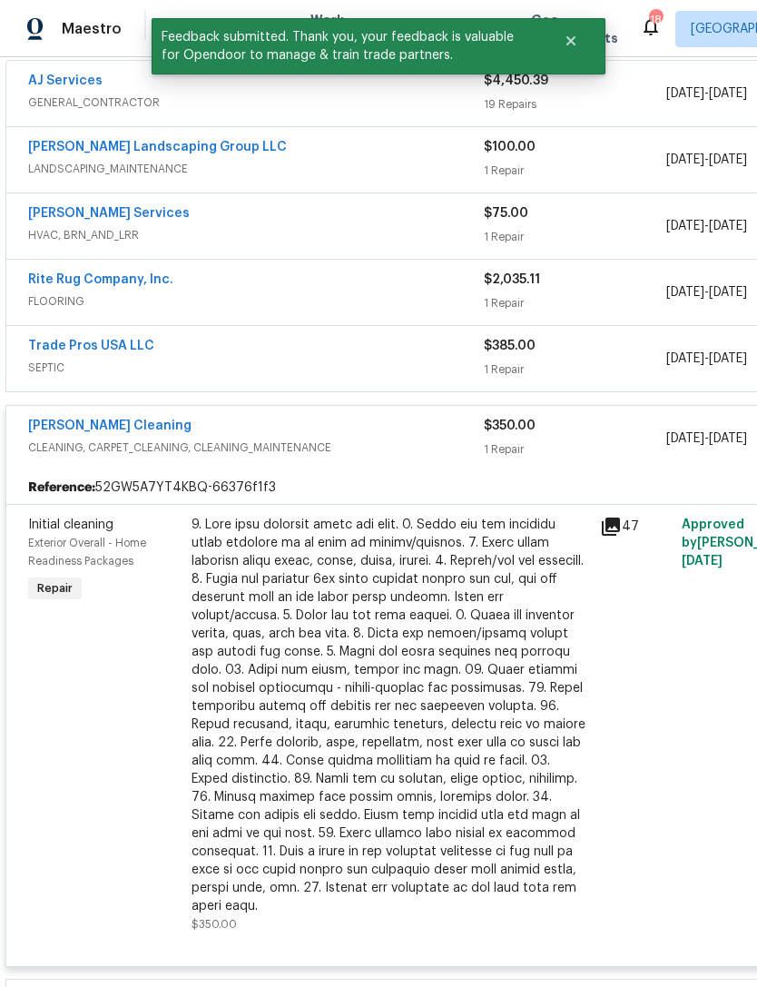
click at [427, 435] on div "[PERSON_NAME] Cleaning" at bounding box center [256, 428] width 456 height 22
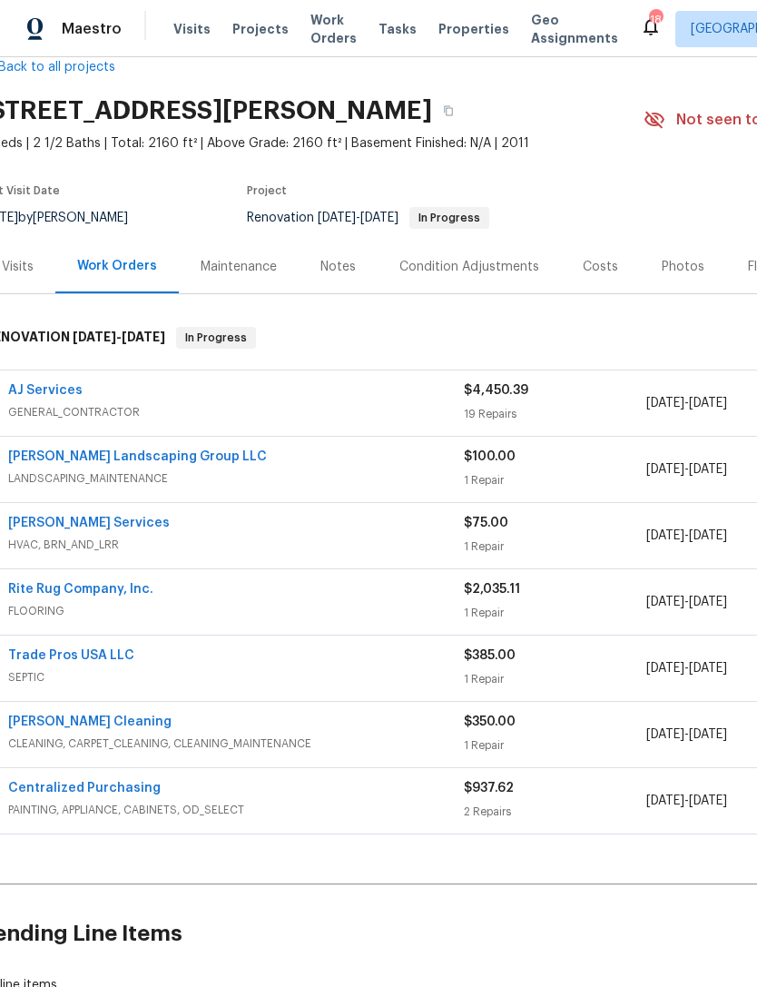
scroll to position [36, 6]
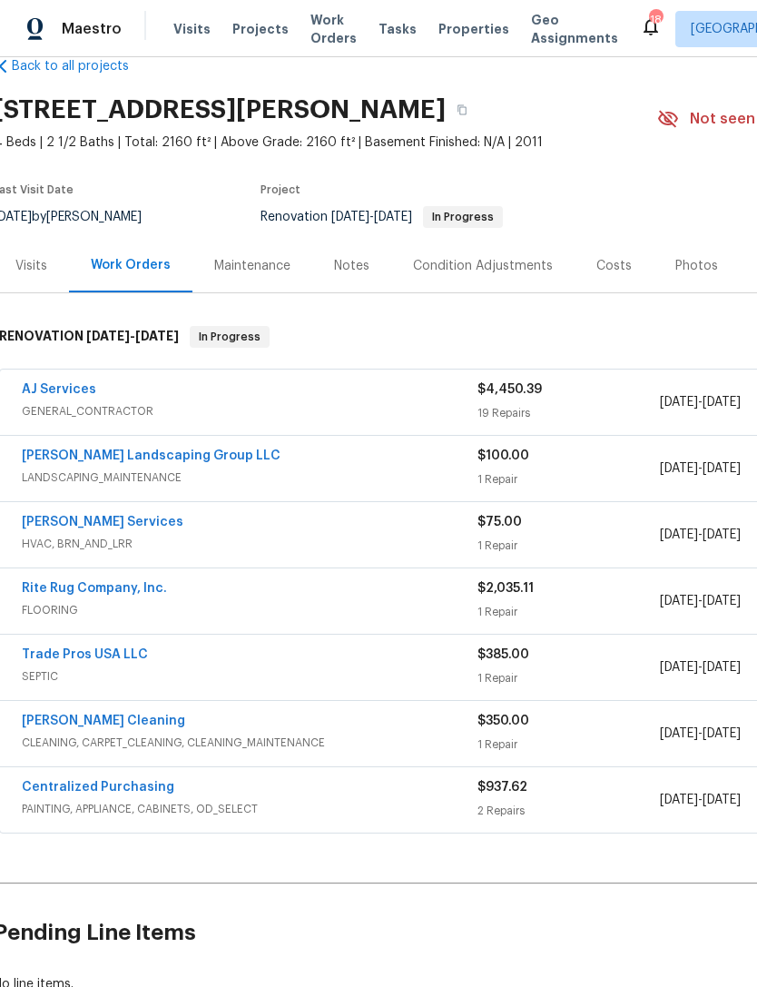
click at [419, 467] on div "[PERSON_NAME] Landscaping Group LLC" at bounding box center [250, 458] width 456 height 22
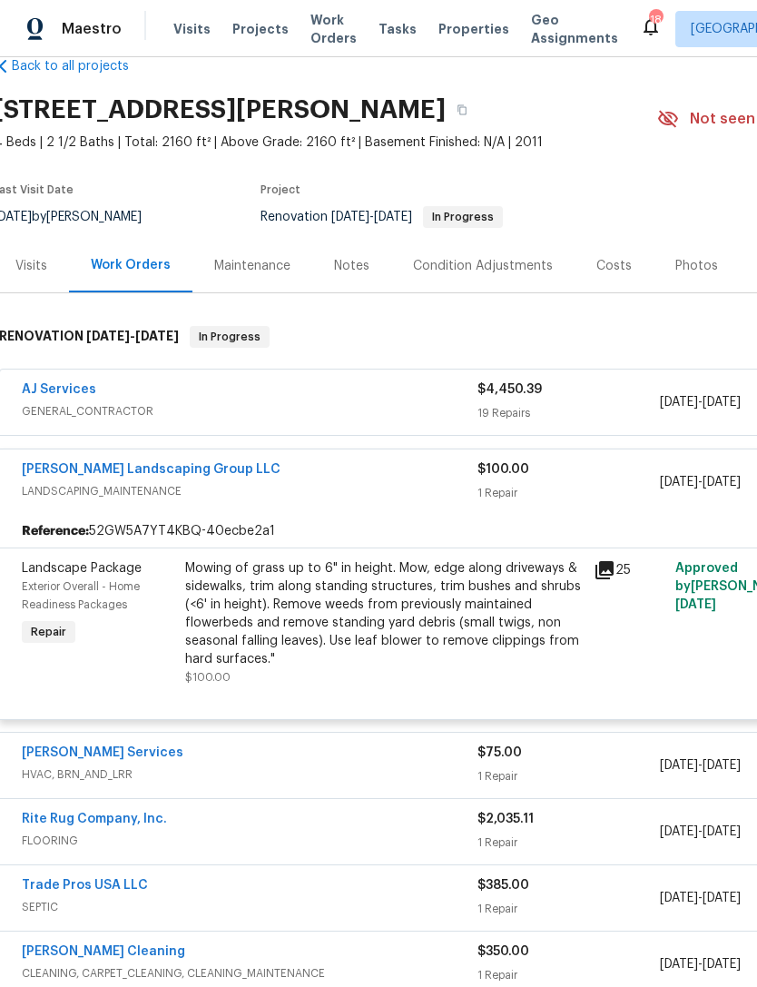
click at [396, 617] on div "Mowing of grass up to 6" in height. Mow, edge along driveways & sidewalks, trim…" at bounding box center [384, 613] width 398 height 109
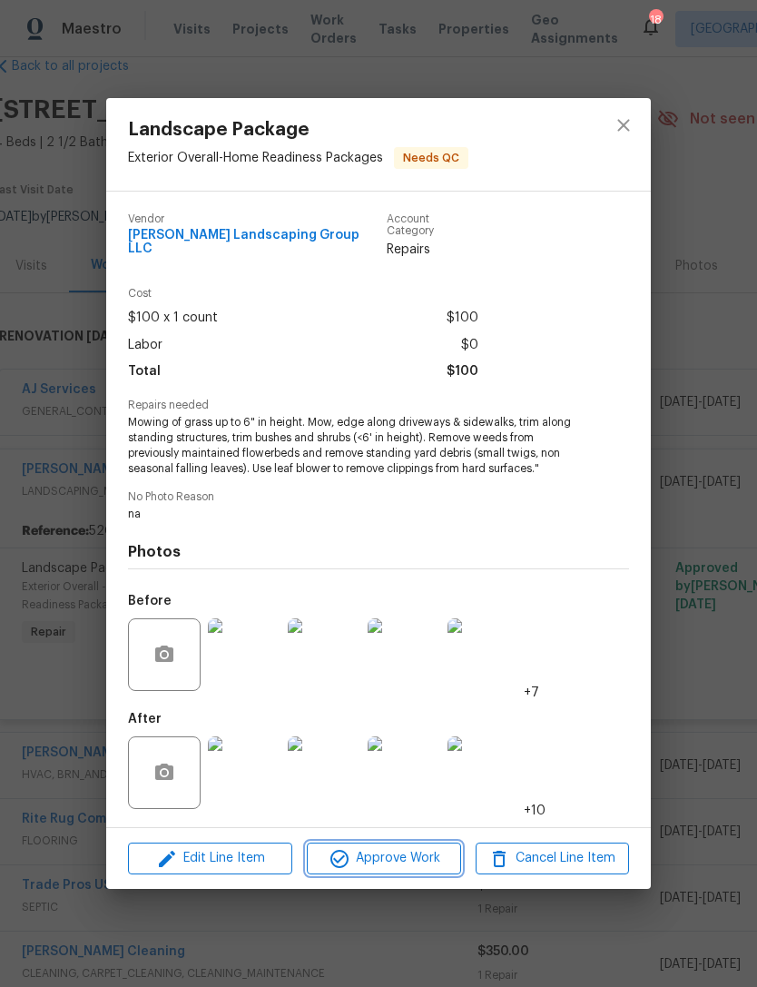
click at [408, 862] on span "Approve Work" at bounding box center [383, 858] width 142 height 23
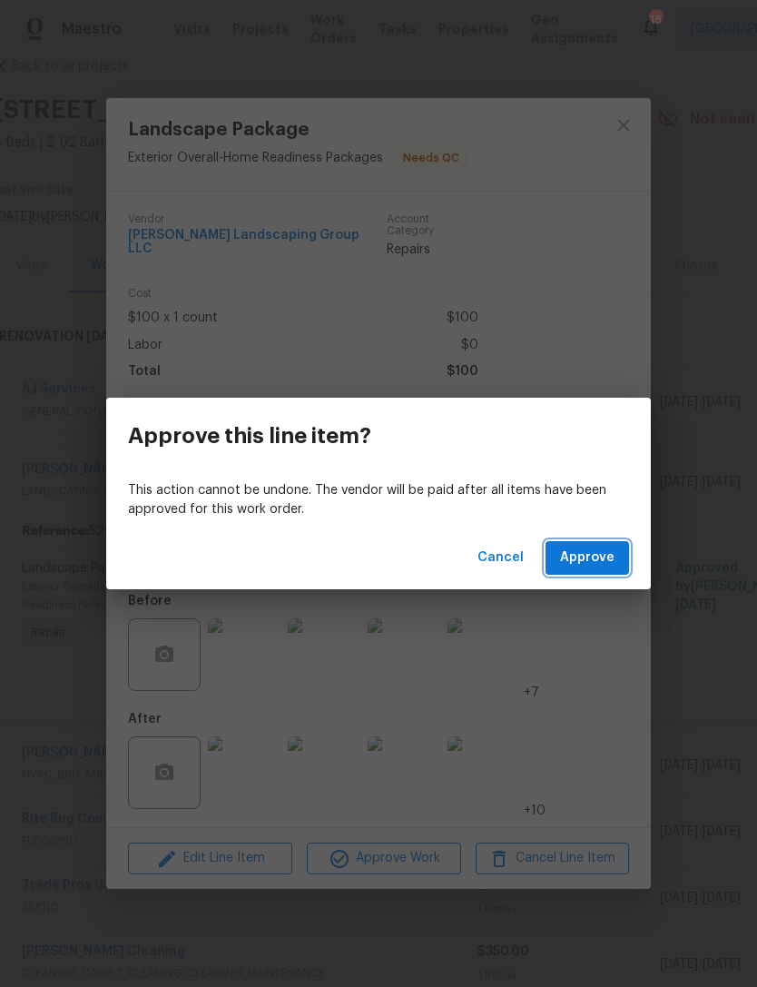
click at [602, 560] on span "Approve" at bounding box center [587, 557] width 54 height 23
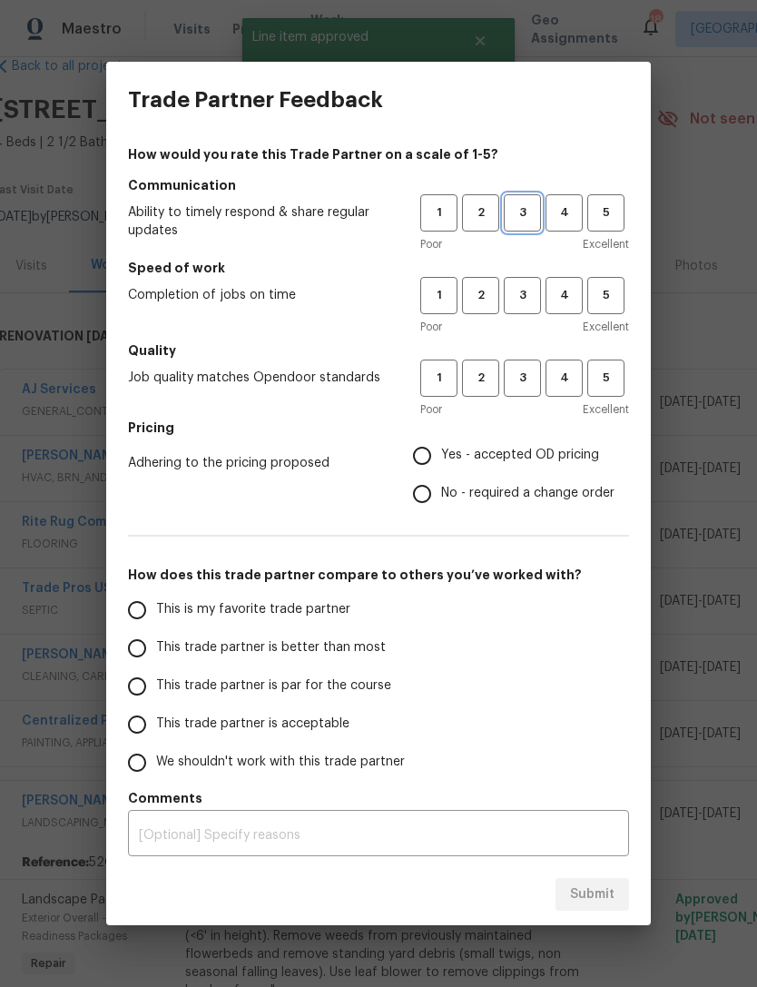
click at [512, 200] on button "3" at bounding box center [522, 212] width 37 height 37
click at [524, 298] on span "3" at bounding box center [523, 295] width 34 height 21
click at [527, 386] on span "3" at bounding box center [523, 378] width 34 height 21
click at [489, 466] on label "Yes - accepted OD pricing" at bounding box center [508, 456] width 211 height 38
click at [441, 466] on input "Yes - accepted OD pricing" at bounding box center [422, 456] width 38 height 38
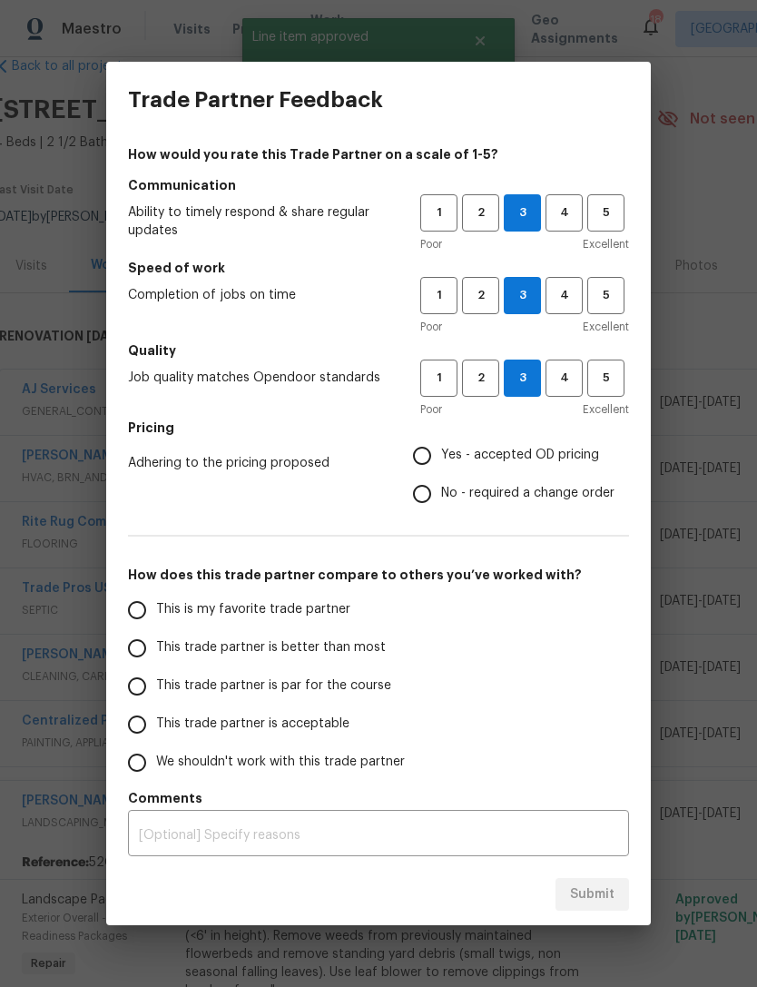
radio input "true"
click at [278, 702] on label "This trade partner is par for the course" at bounding box center [261, 686] width 287 height 38
click at [156, 702] on input "This trade partner is par for the course" at bounding box center [137, 686] width 38 height 38
click at [597, 894] on span "Submit" at bounding box center [592, 894] width 44 height 23
radio input "true"
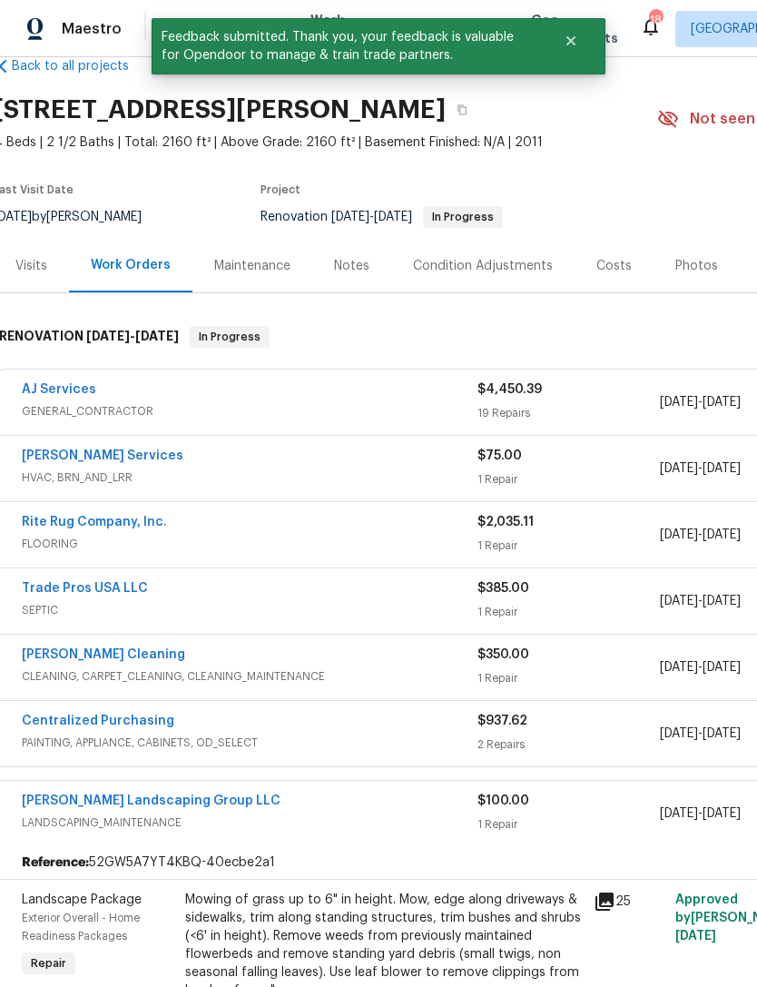
click at [349, 272] on div "Notes" at bounding box center [351, 266] width 35 height 18
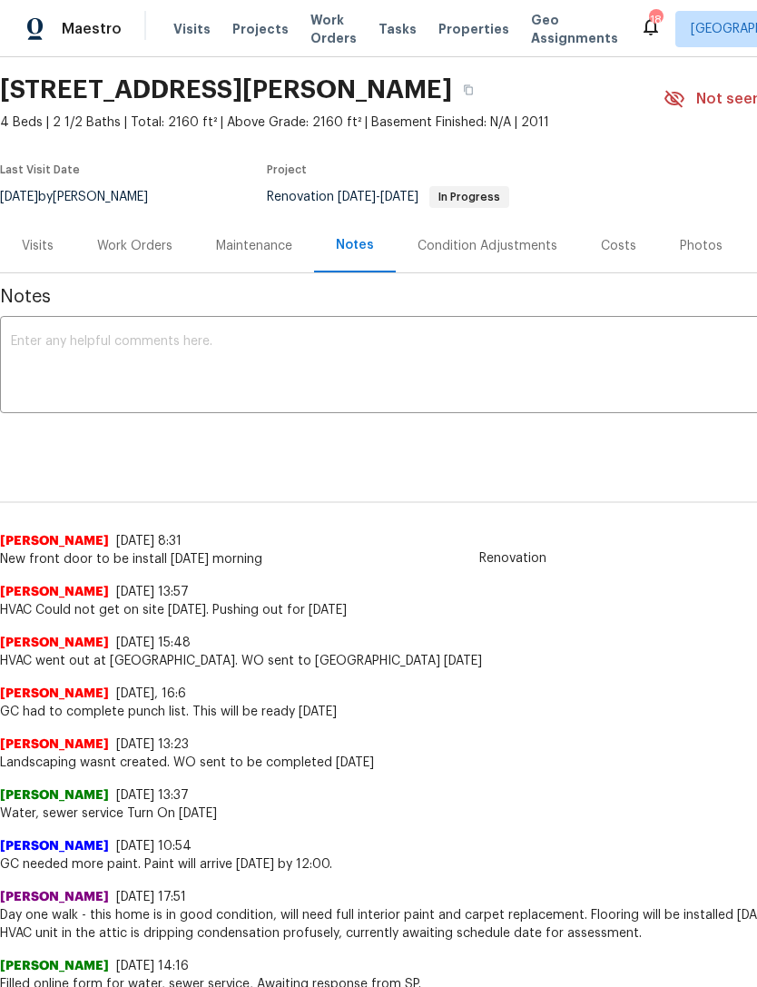
scroll to position [56, 0]
click at [518, 347] on textarea at bounding box center [513, 367] width 1004 height 64
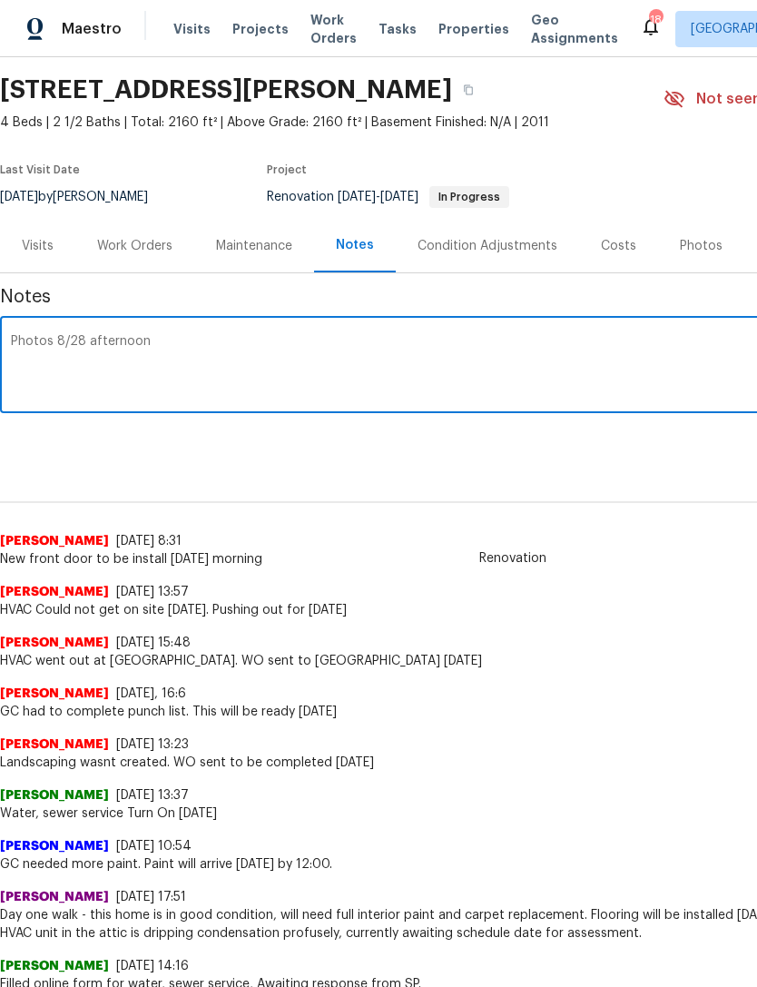
type textarea "Photos 8/28 afternoon"
click at [625, 457] on div "Notes Photos 8/28 afternoon x ​ Renovation (current) 1f587759-ac29-4980-bbbc-0a…" at bounding box center [513, 929] width 1026 height 1313
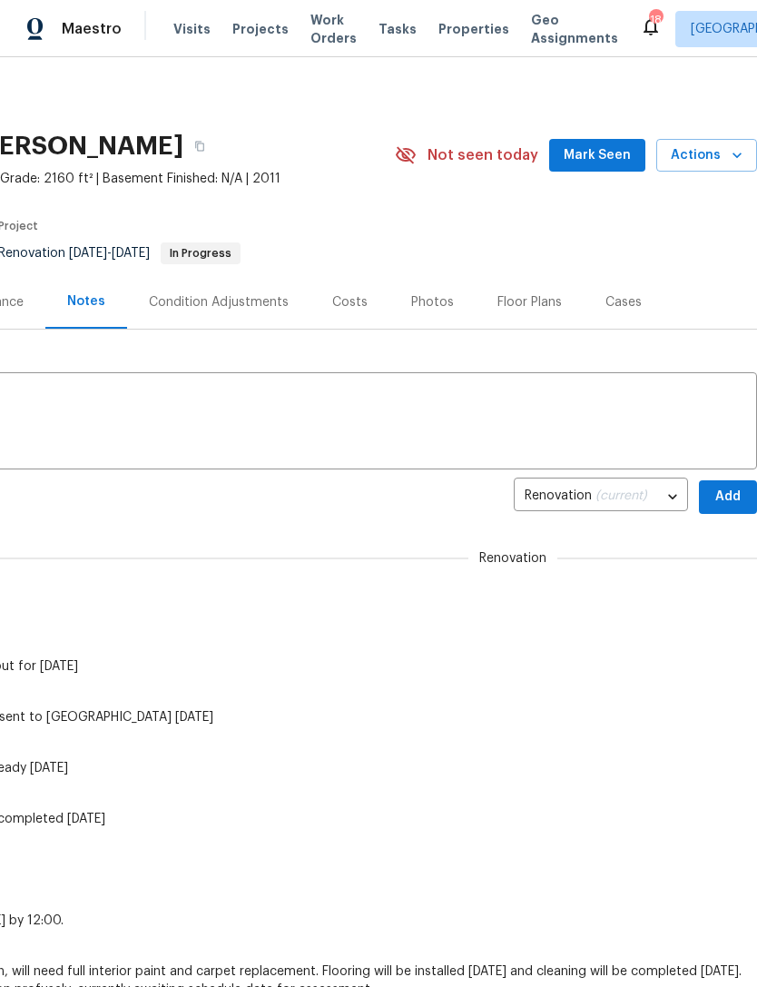
scroll to position [0, 269]
click at [723, 488] on span "Add" at bounding box center [727, 497] width 29 height 23
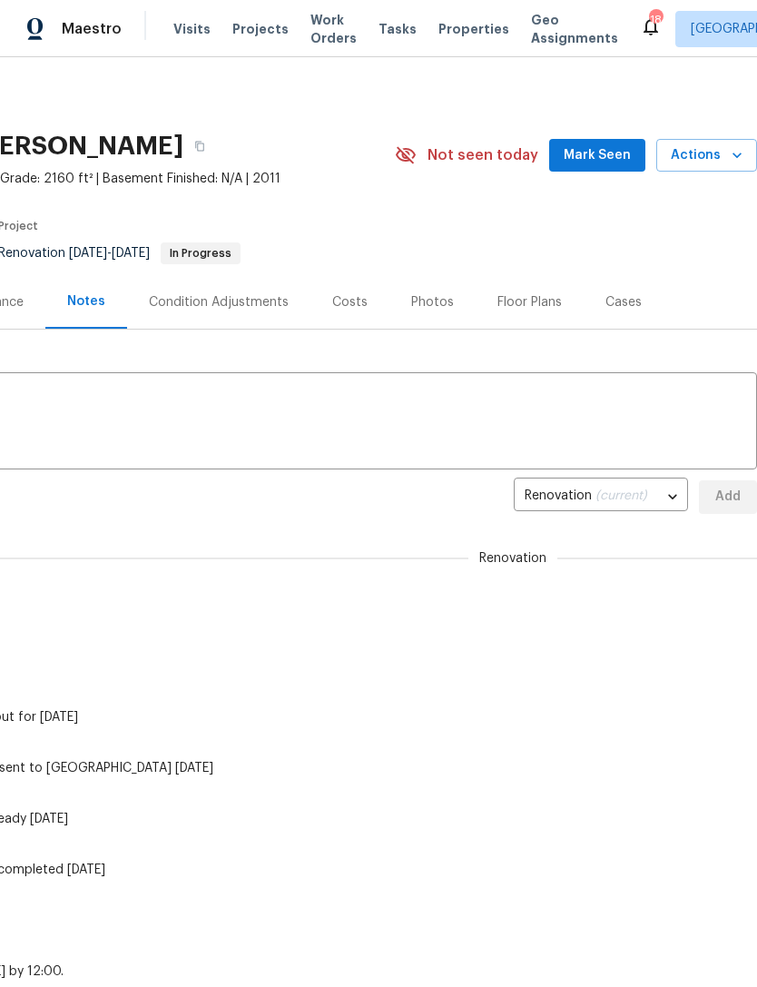
click at [602, 160] on span "Mark Seen" at bounding box center [597, 155] width 67 height 23
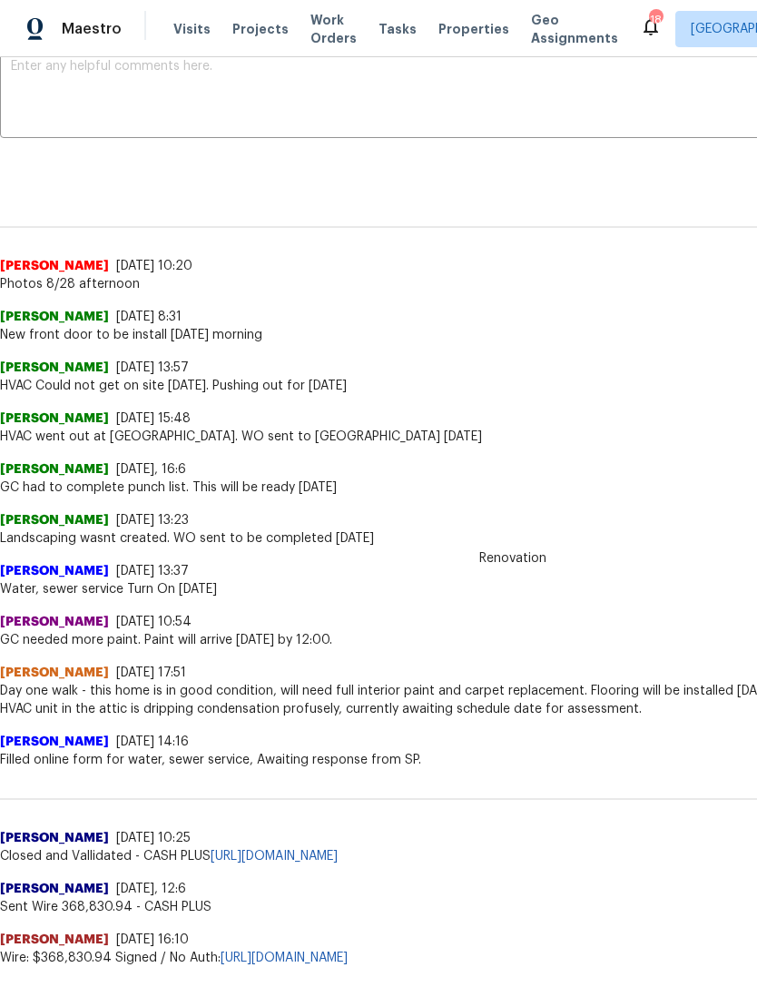
scroll to position [331, 0]
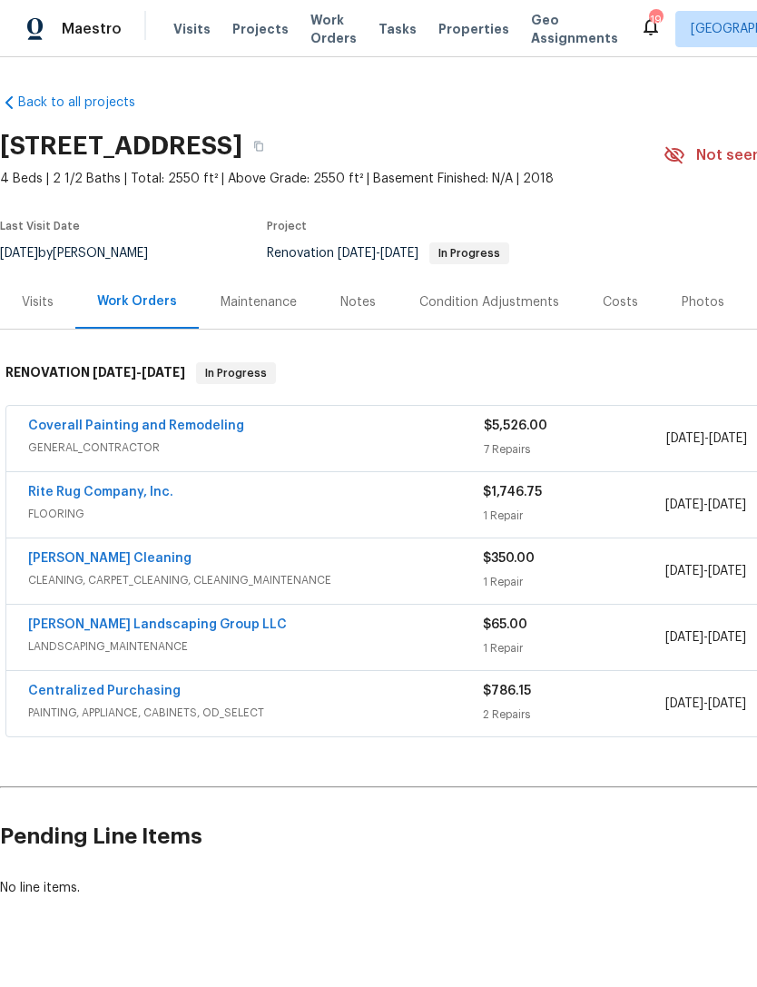
click at [172, 424] on link "Coverall Painting and Remodeling" at bounding box center [136, 425] width 216 height 13
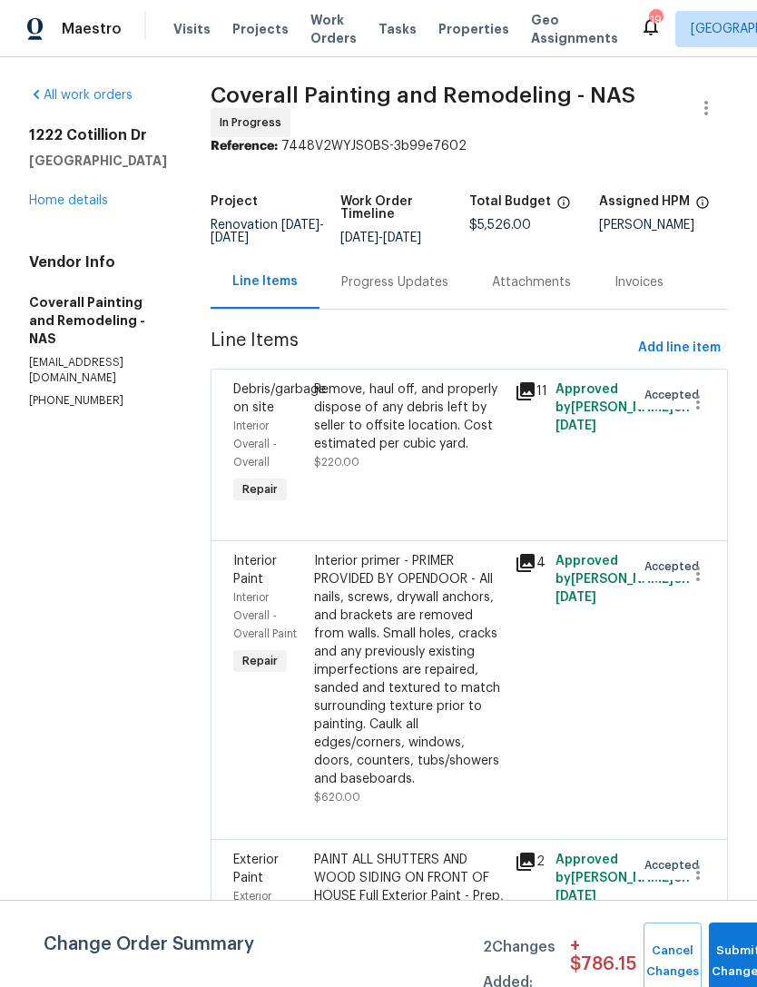
click at [431, 291] on div "Progress Updates" at bounding box center [394, 282] width 107 height 18
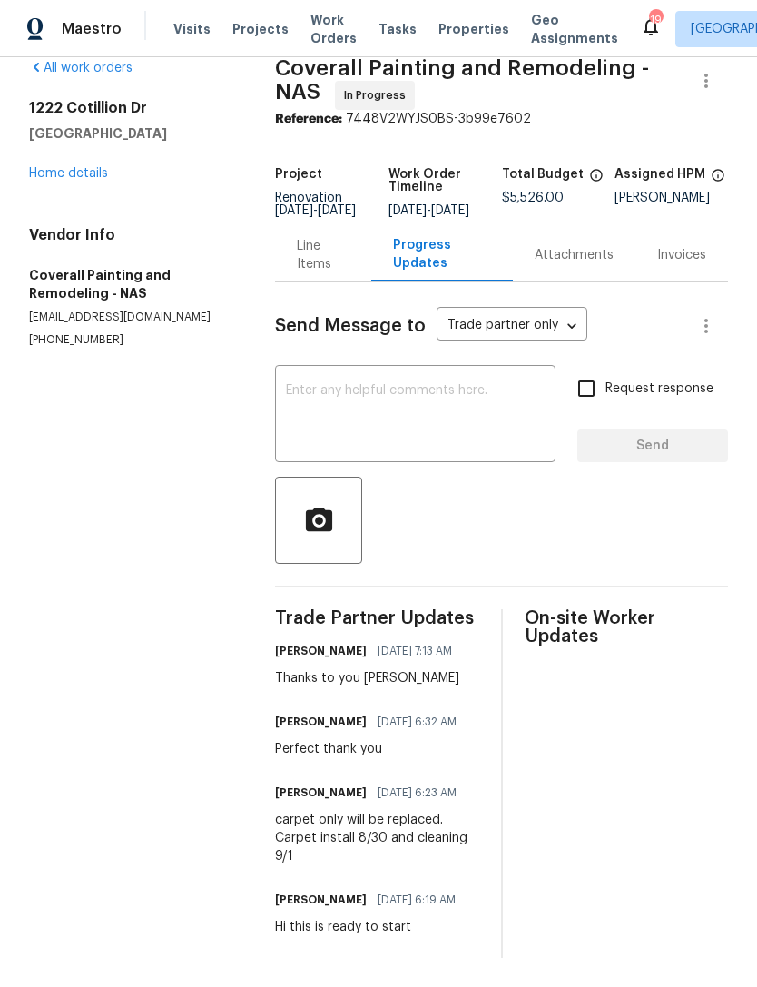
scroll to position [73, 0]
click at [69, 167] on link "Home details" at bounding box center [68, 173] width 79 height 13
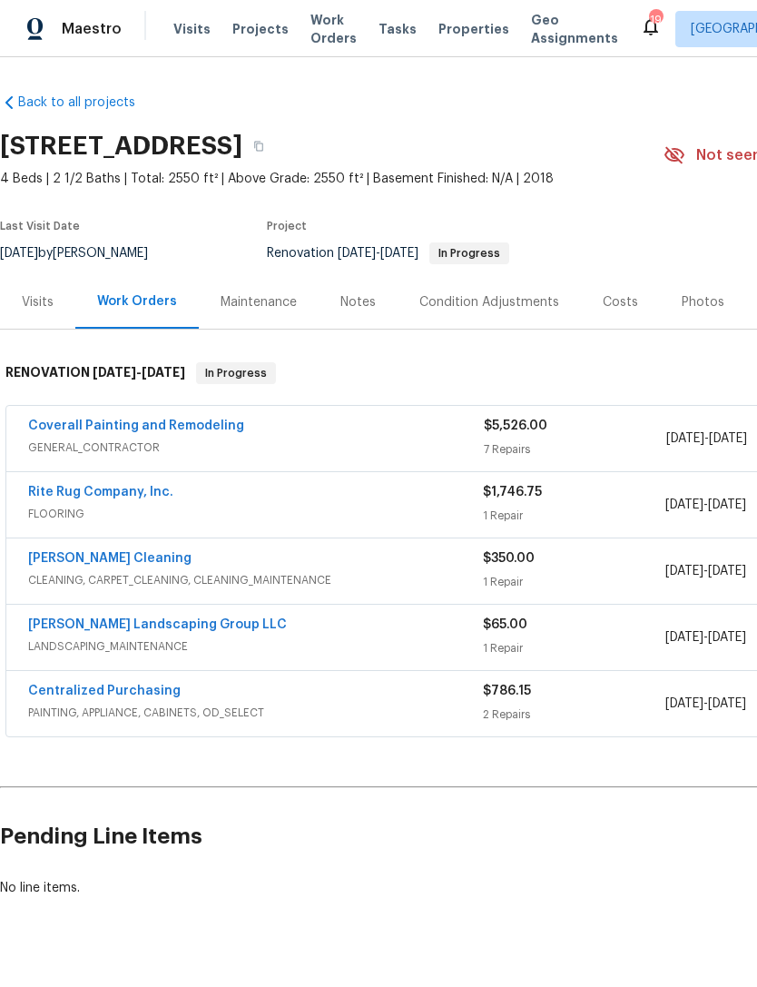
click at [352, 300] on div "Notes" at bounding box center [357, 302] width 35 height 18
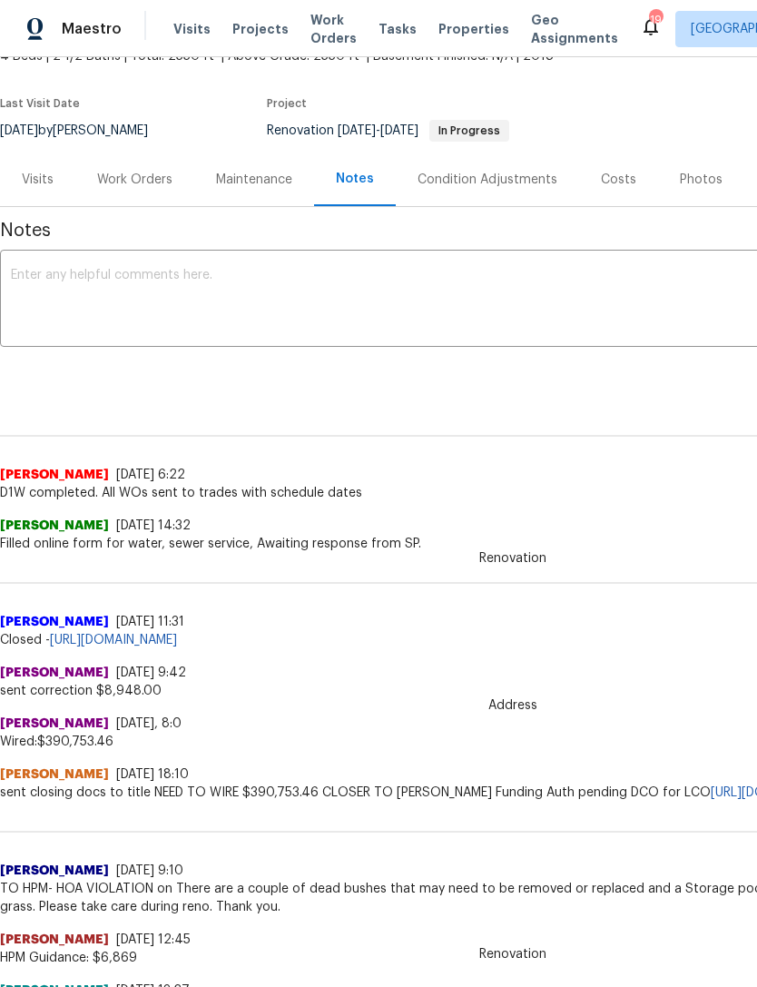
scroll to position [123, 0]
click at [527, 271] on textarea at bounding box center [513, 301] width 1004 height 64
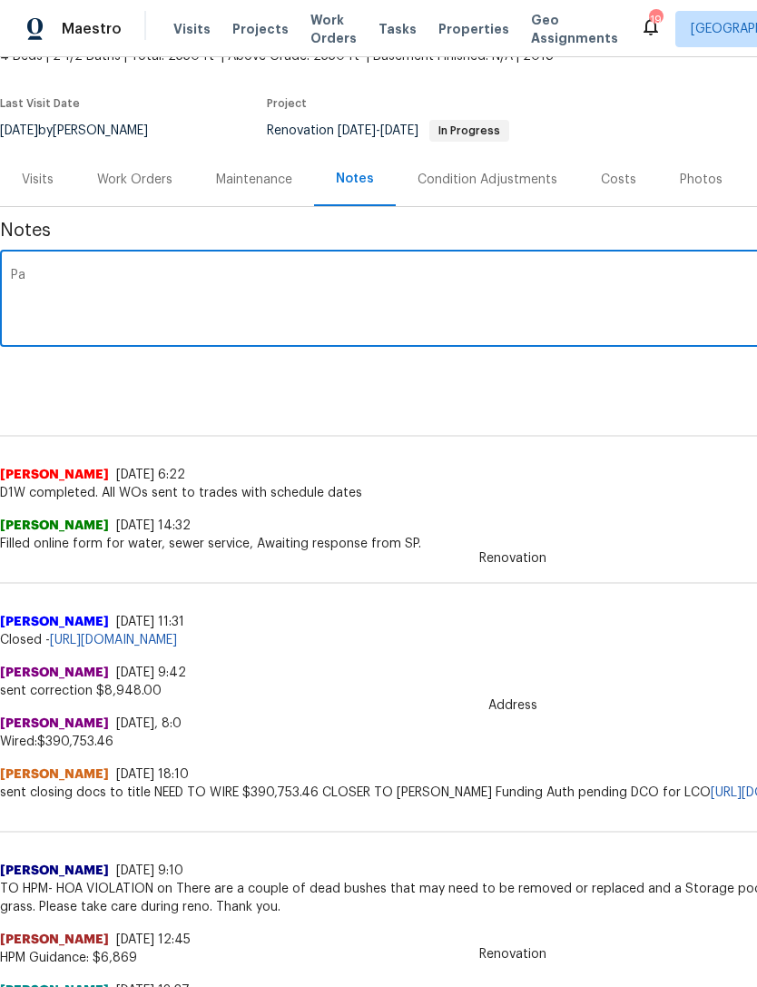
type textarea "P"
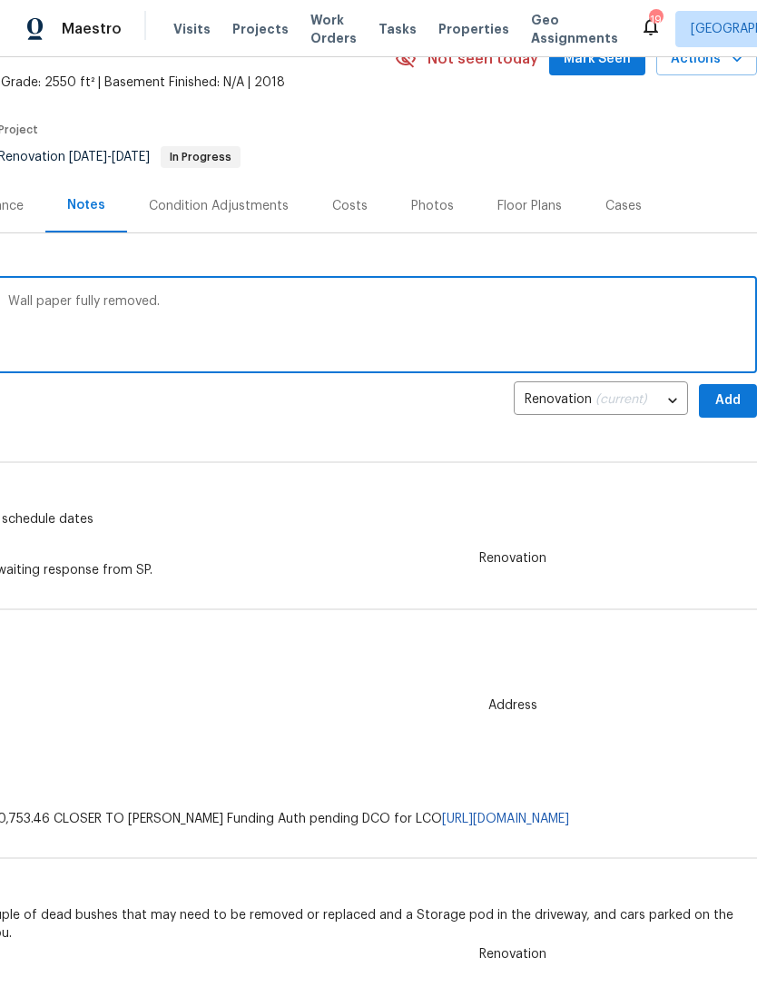
scroll to position [94, 269]
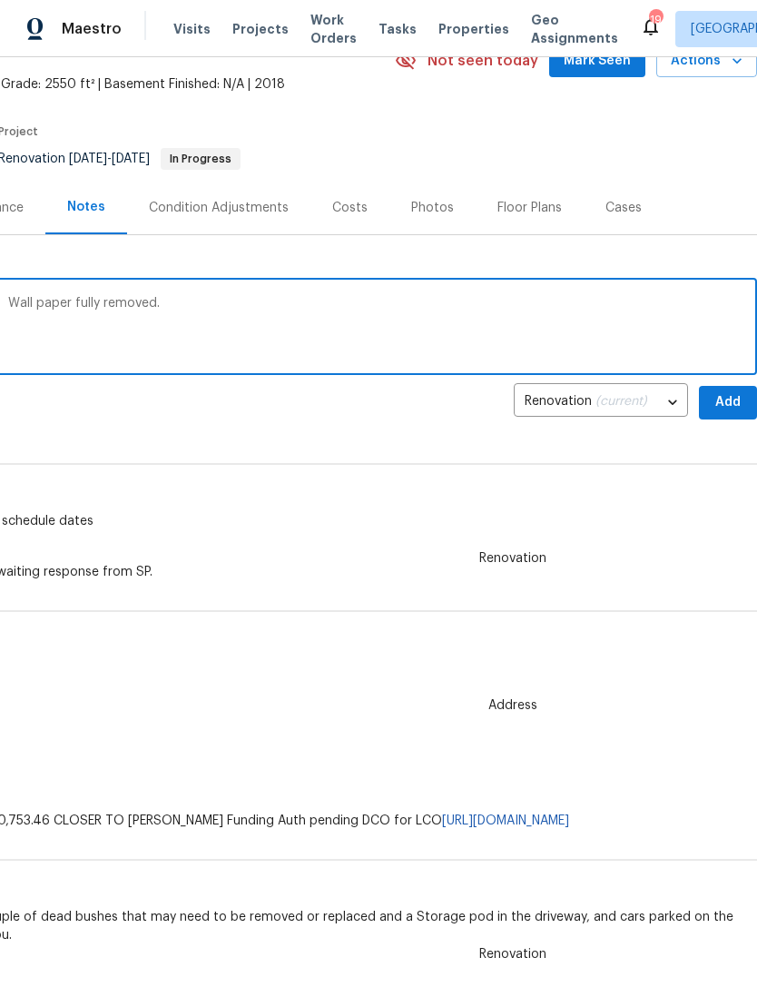
type textarea "Paint prep in Progres at time of inspection. Wall paper fully removed."
click at [724, 396] on span "Add" at bounding box center [727, 402] width 29 height 23
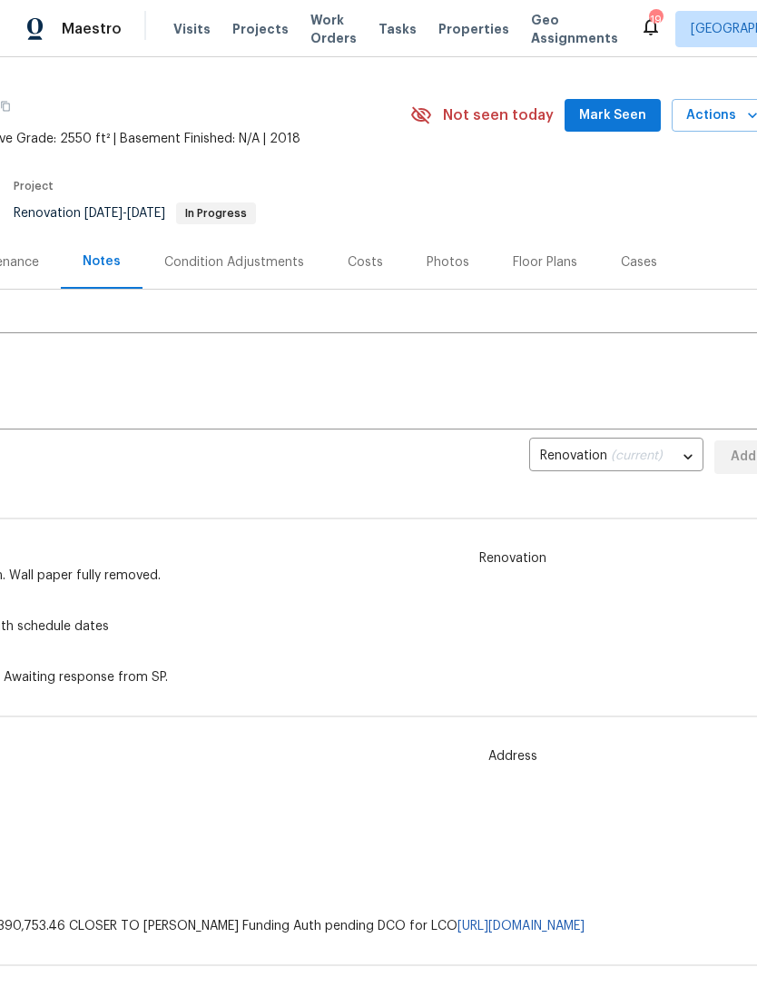
scroll to position [26, 244]
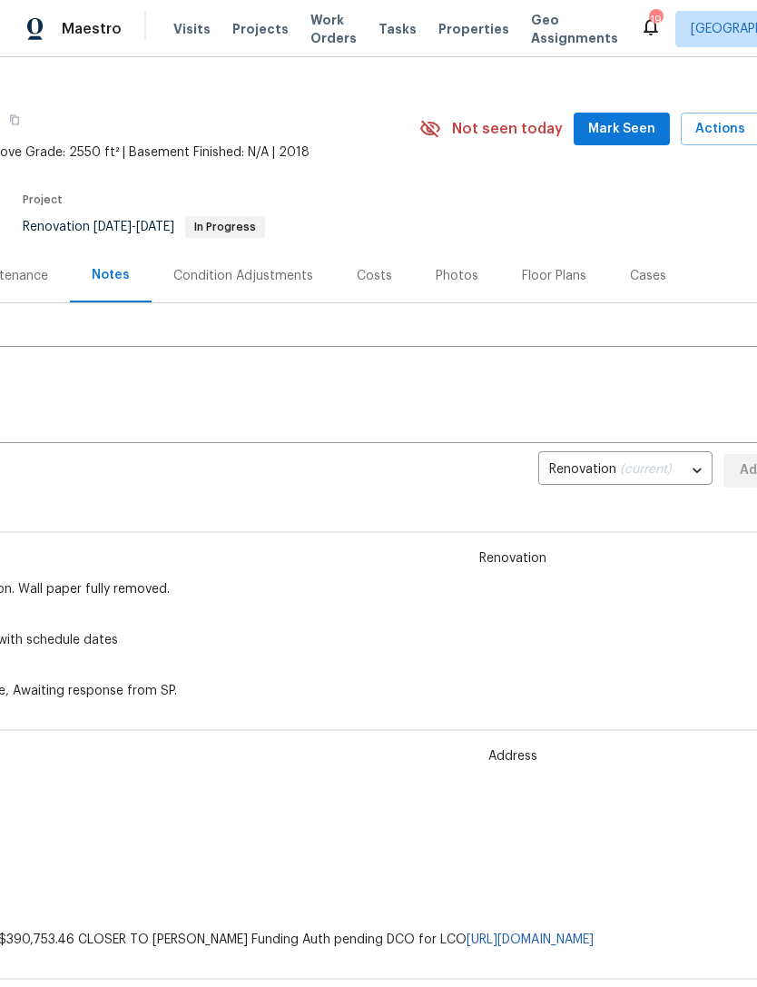
click at [633, 119] on span "Mark Seen" at bounding box center [621, 129] width 67 height 23
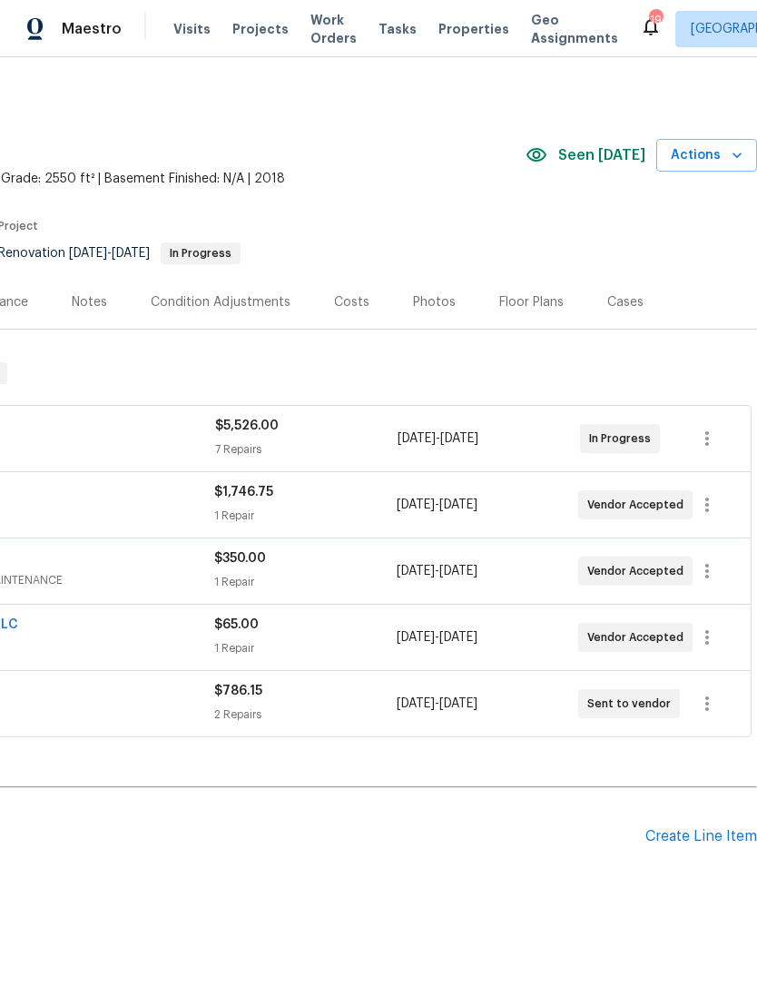
scroll to position [0, 269]
click at [704, 840] on div "Create Line Item" at bounding box center [701, 836] width 112 height 17
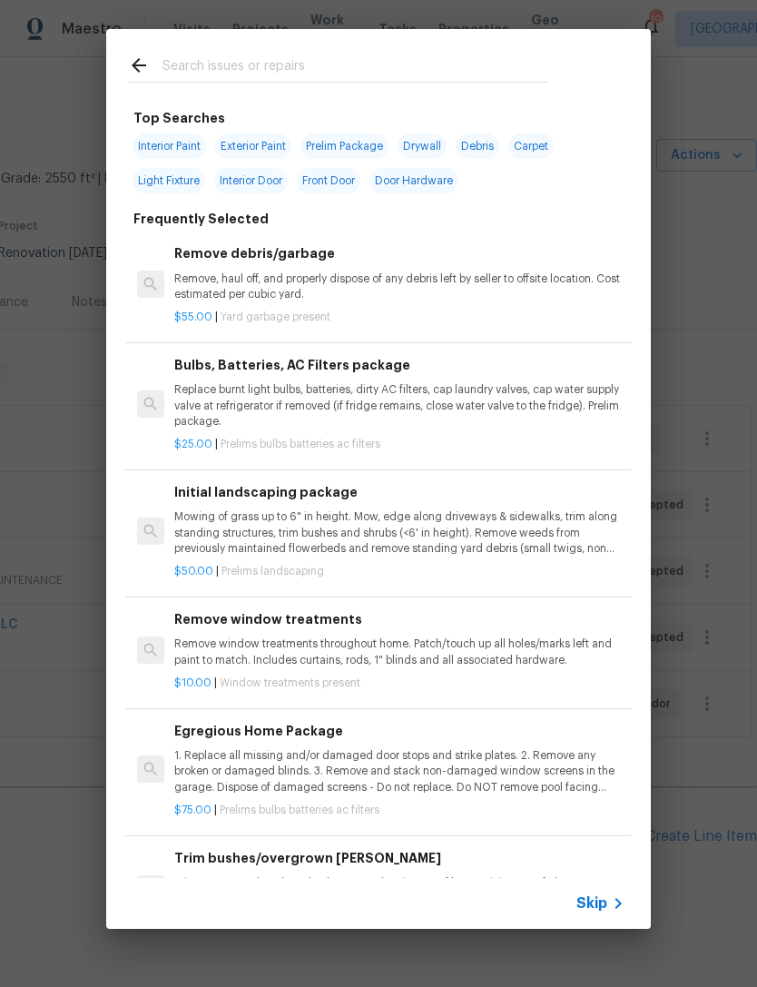
click at [501, 55] on input "text" at bounding box center [354, 67] width 385 height 27
type input "Odor"
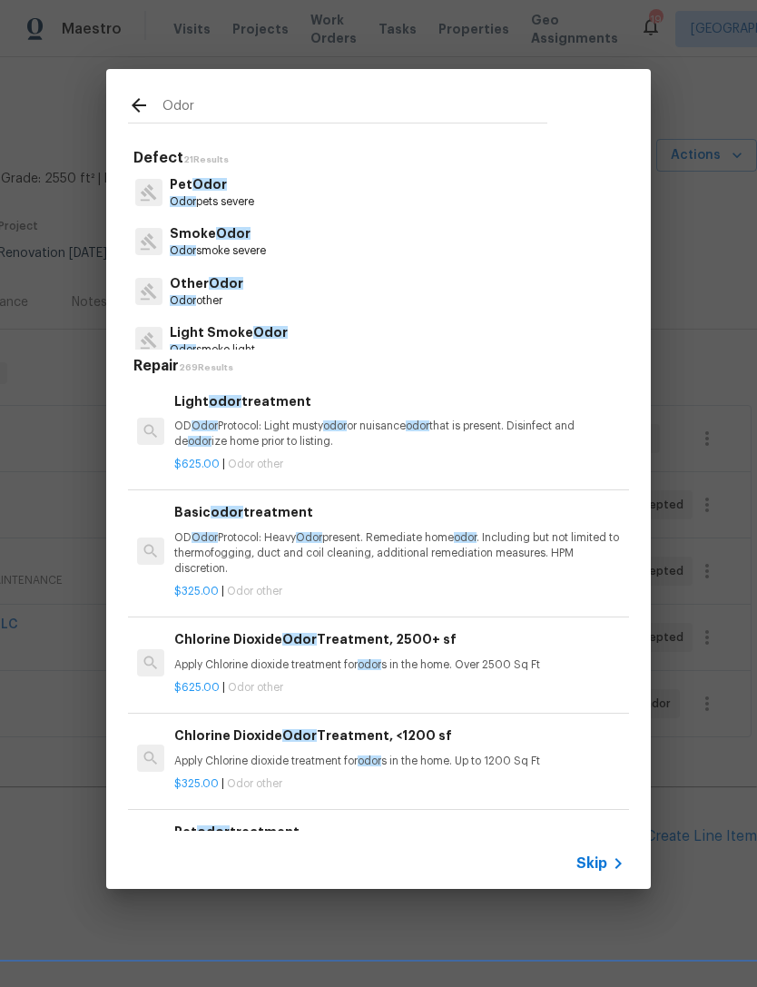
click at [248, 204] on p "Odor pets severe" at bounding box center [212, 201] width 84 height 15
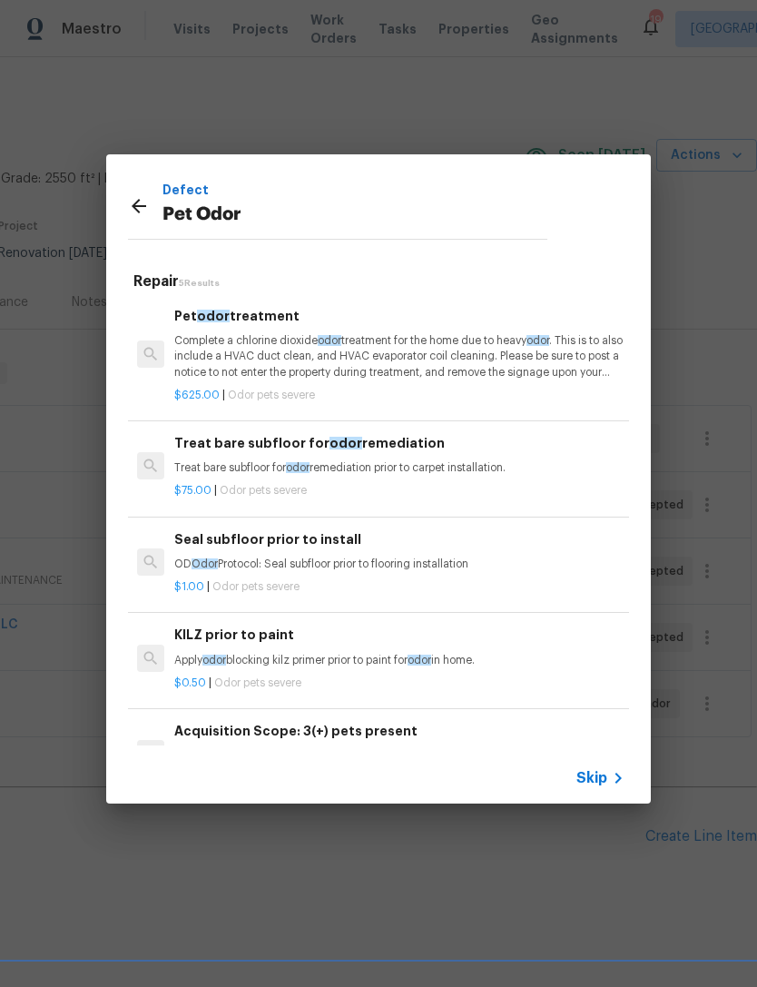
click at [474, 345] on p "Complete a chlorine dioxide odor treatment for the home due to heavy odor . Thi…" at bounding box center [399, 356] width 450 height 46
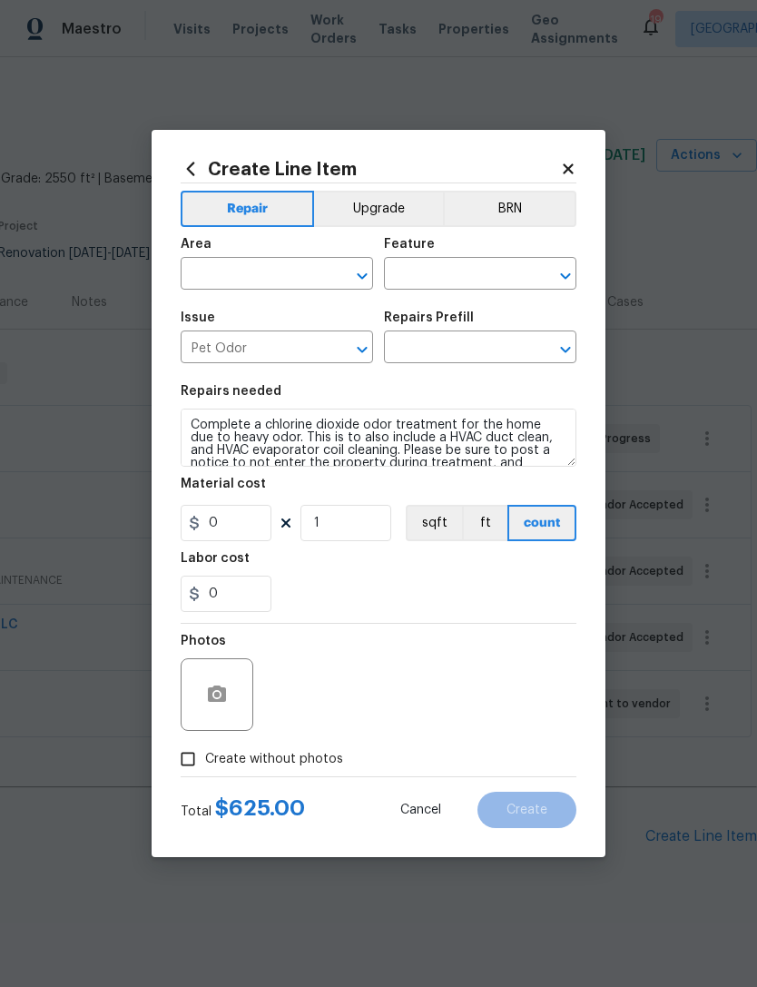
type input "Pet odor treatment $625.00"
type input "625"
click at [296, 280] on input "text" at bounding box center [252, 275] width 142 height 28
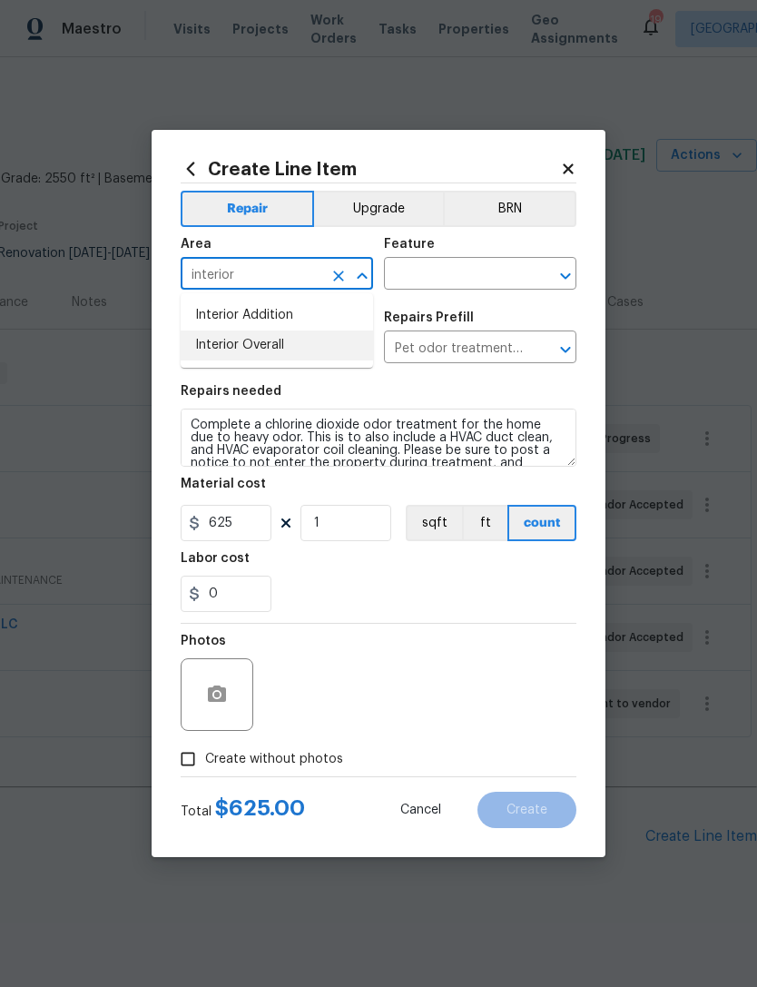
click at [283, 347] on li "Interior Overall" at bounding box center [277, 345] width 192 height 30
type input "Interior Overall"
click at [477, 273] on input "text" at bounding box center [455, 275] width 142 height 28
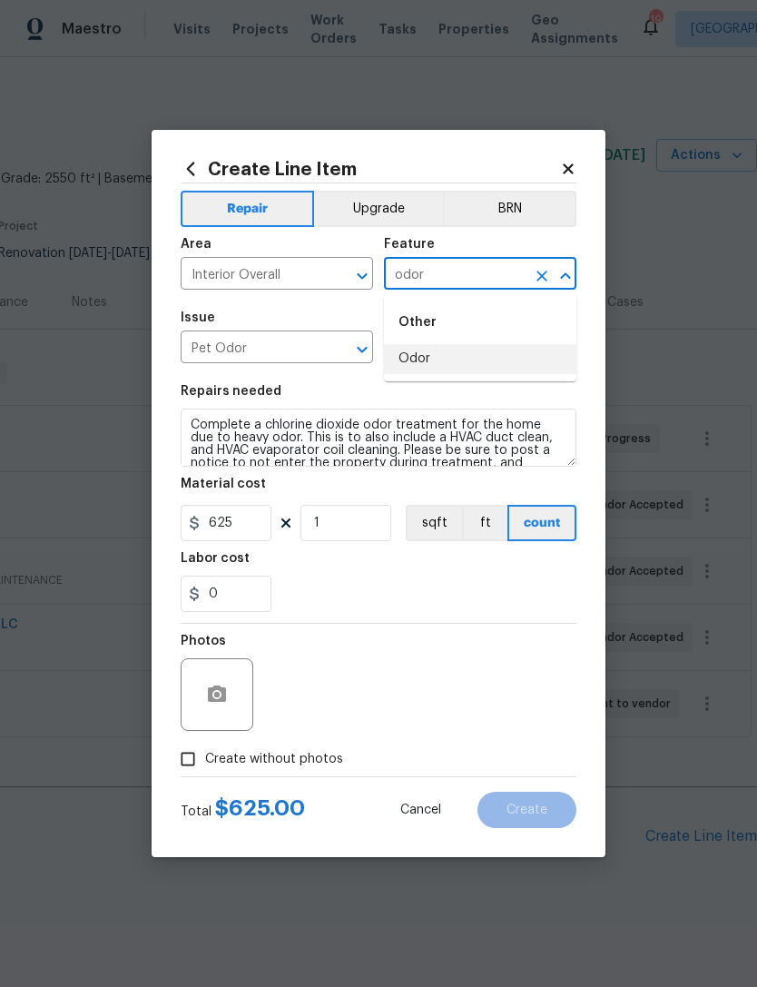
click at [440, 354] on li "Odor" at bounding box center [480, 359] width 192 height 30
type input "Odor"
click at [322, 594] on div "0" at bounding box center [379, 593] width 396 height 36
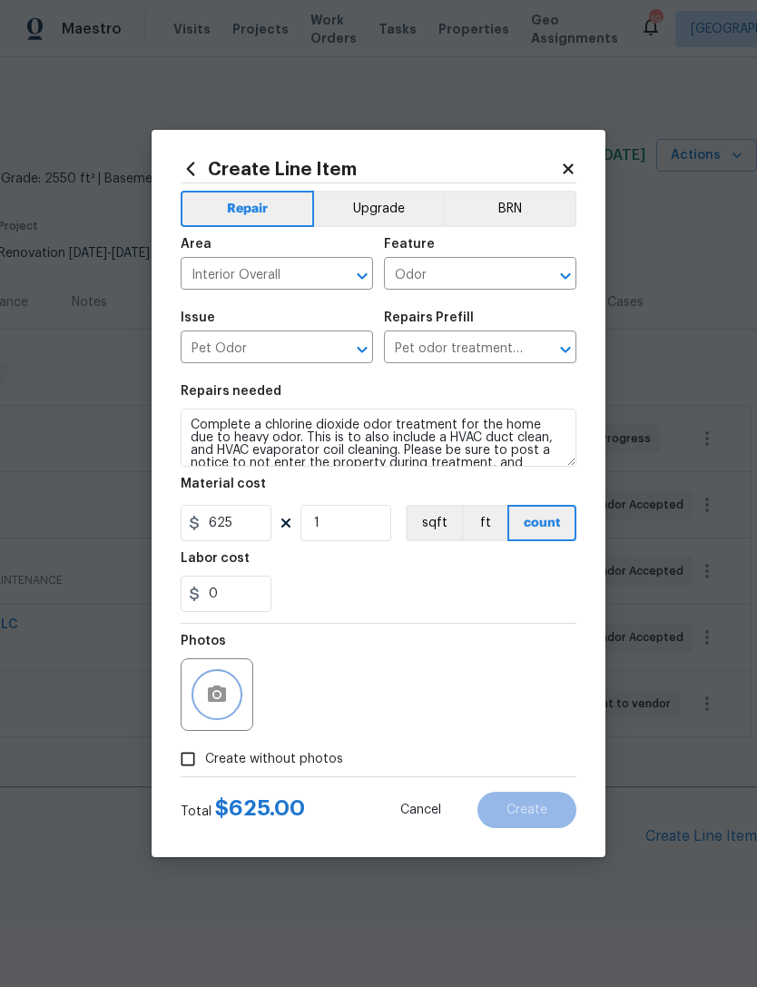
click at [225, 694] on icon "button" at bounding box center [217, 693] width 18 height 16
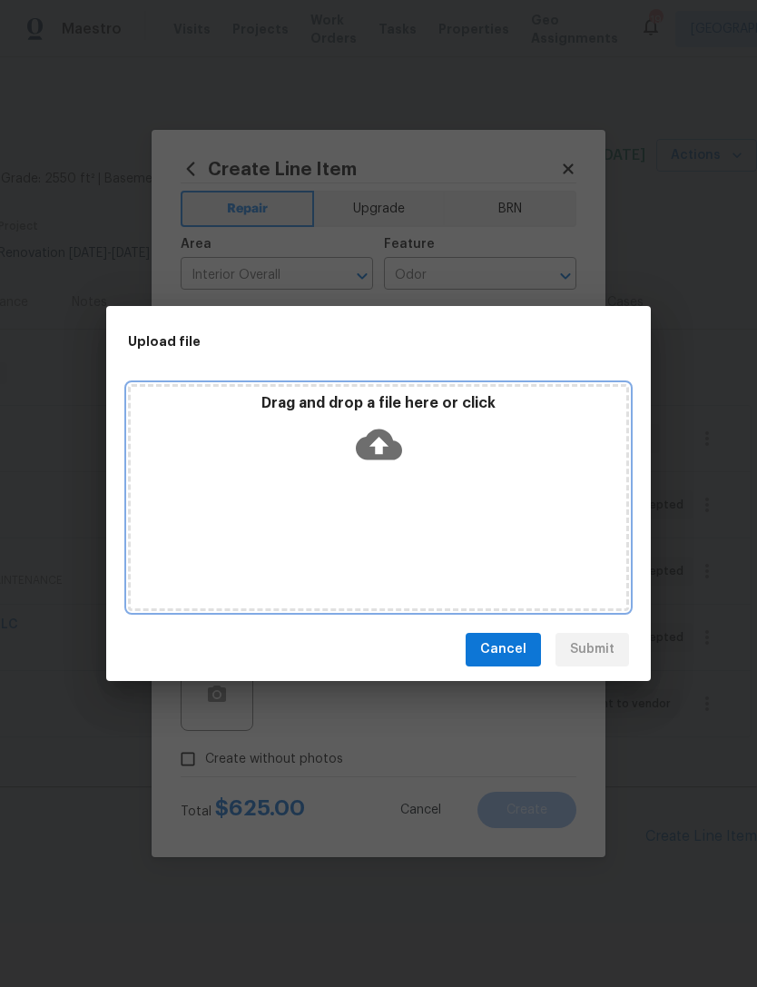
click at [391, 443] on icon at bounding box center [379, 443] width 46 height 31
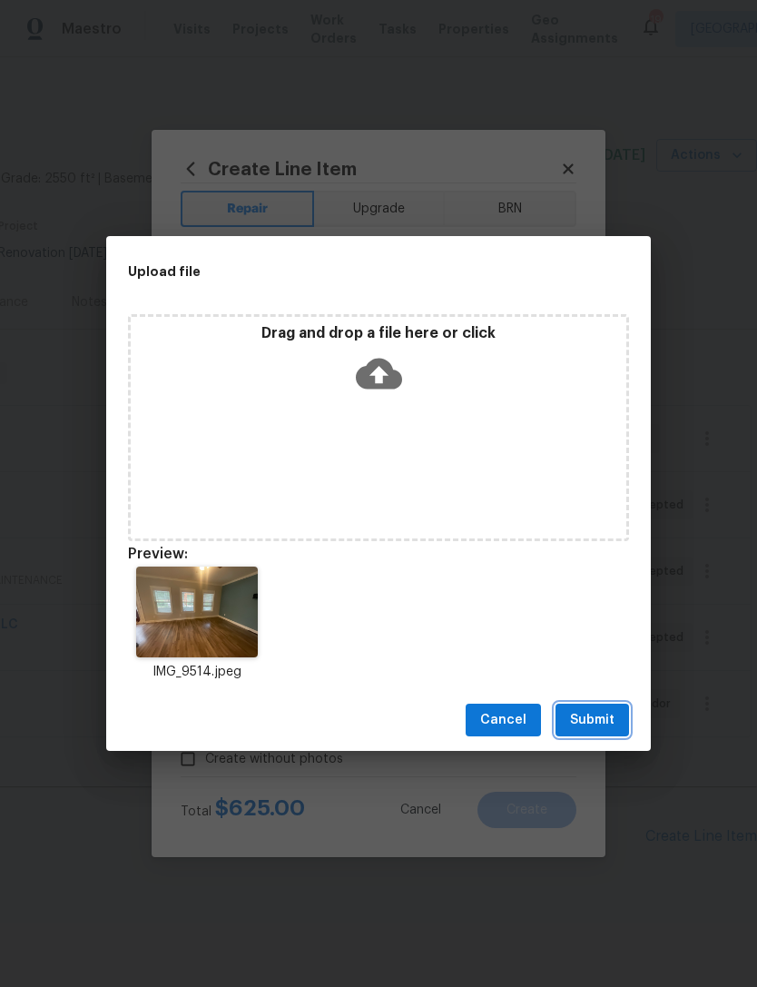
click at [605, 716] on span "Submit" at bounding box center [592, 720] width 44 height 23
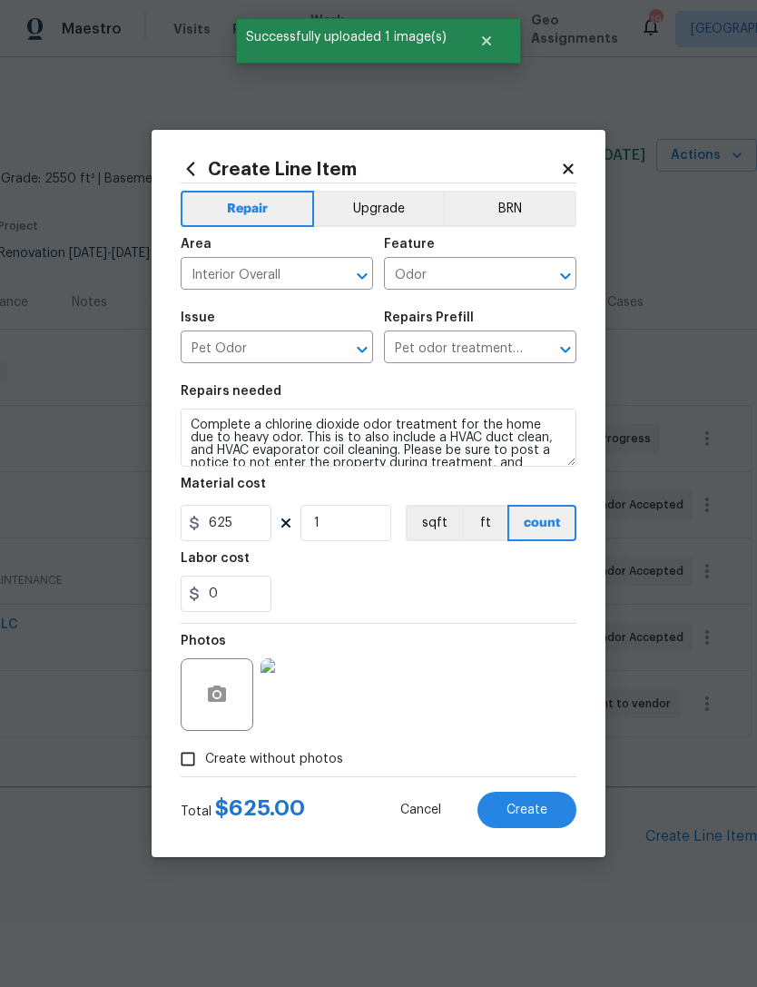
click at [537, 810] on span "Create" at bounding box center [526, 810] width 41 height 14
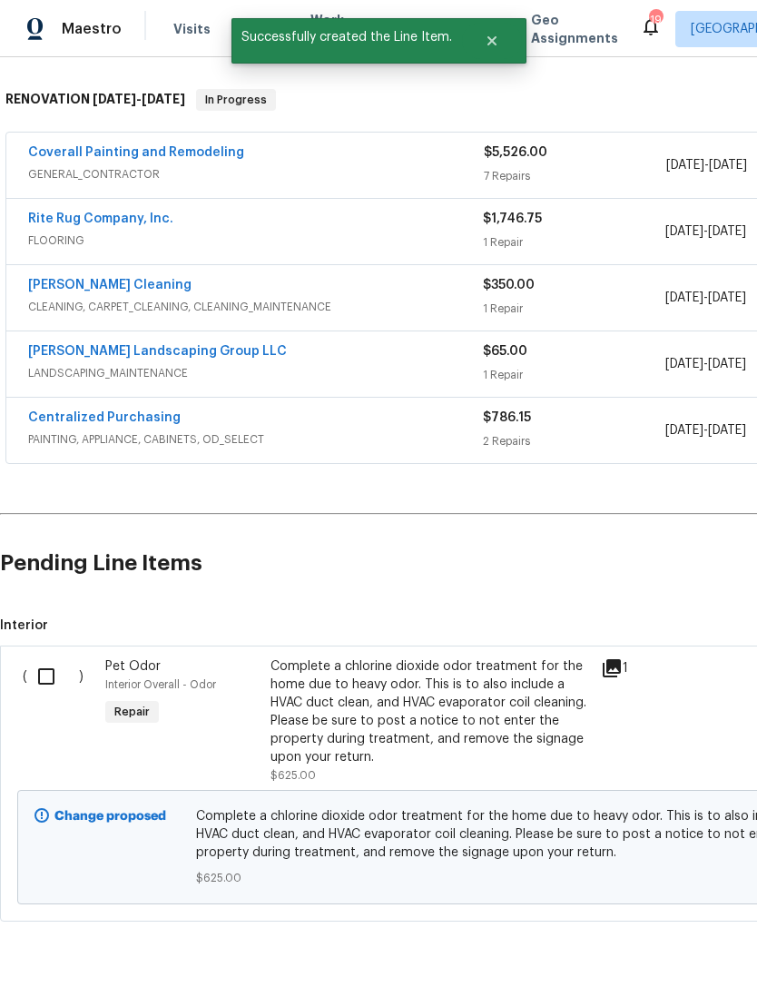
scroll to position [273, 0]
click at [52, 674] on input "checkbox" at bounding box center [53, 676] width 52 height 38
click at [696, 953] on button "Create Work Order" at bounding box center [653, 942] width 150 height 34
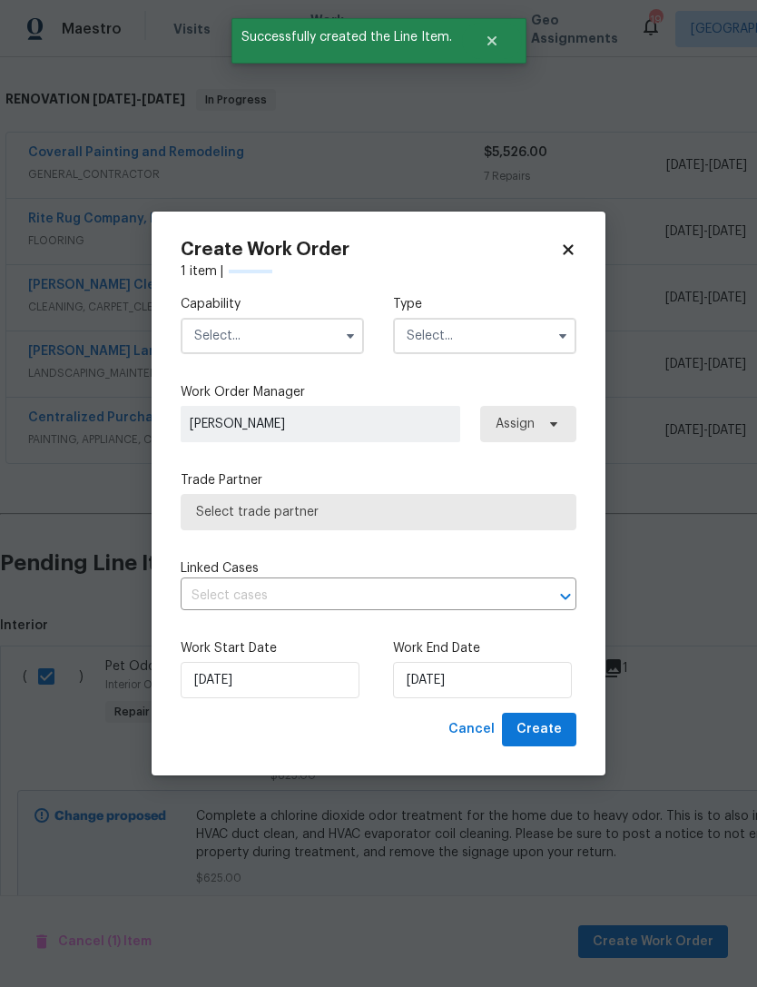
checkbox input "false"
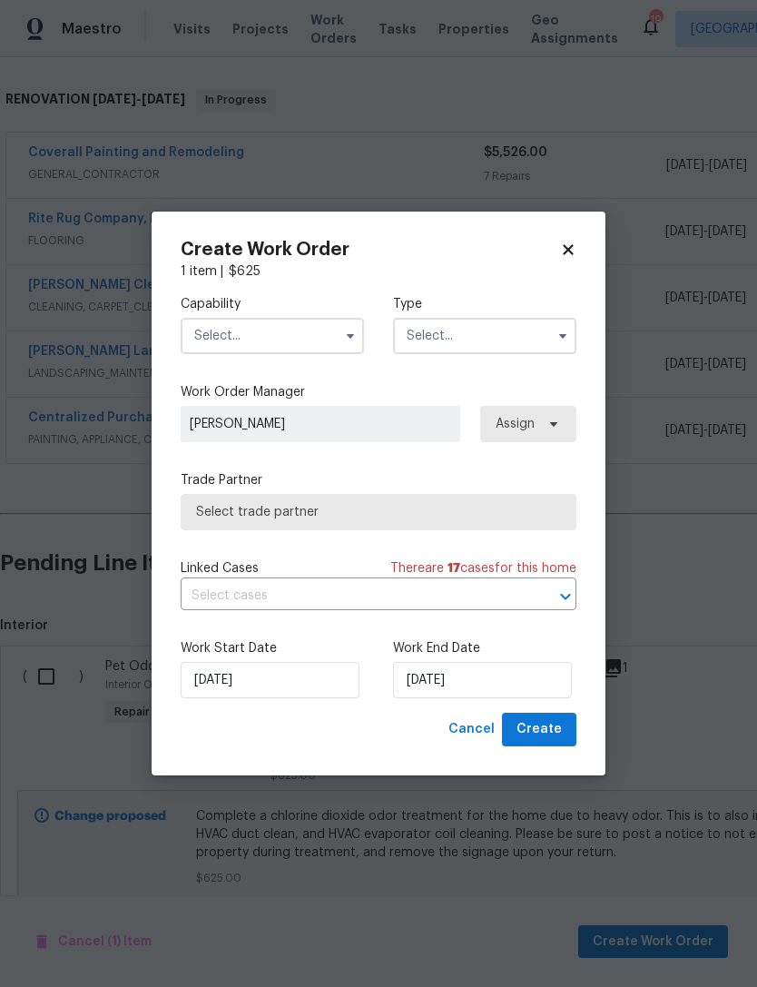
click at [290, 324] on input "text" at bounding box center [272, 336] width 183 height 36
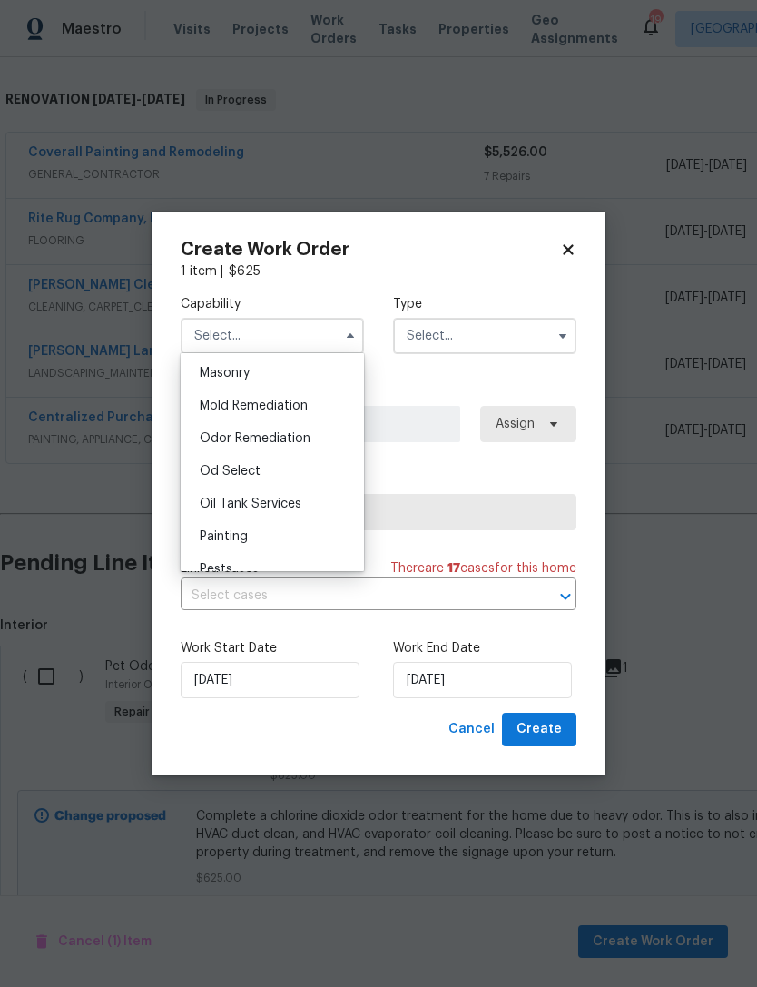
scroll to position [1366, 0]
click at [287, 435] on span "Odor Remediation" at bounding box center [255, 434] width 111 height 13
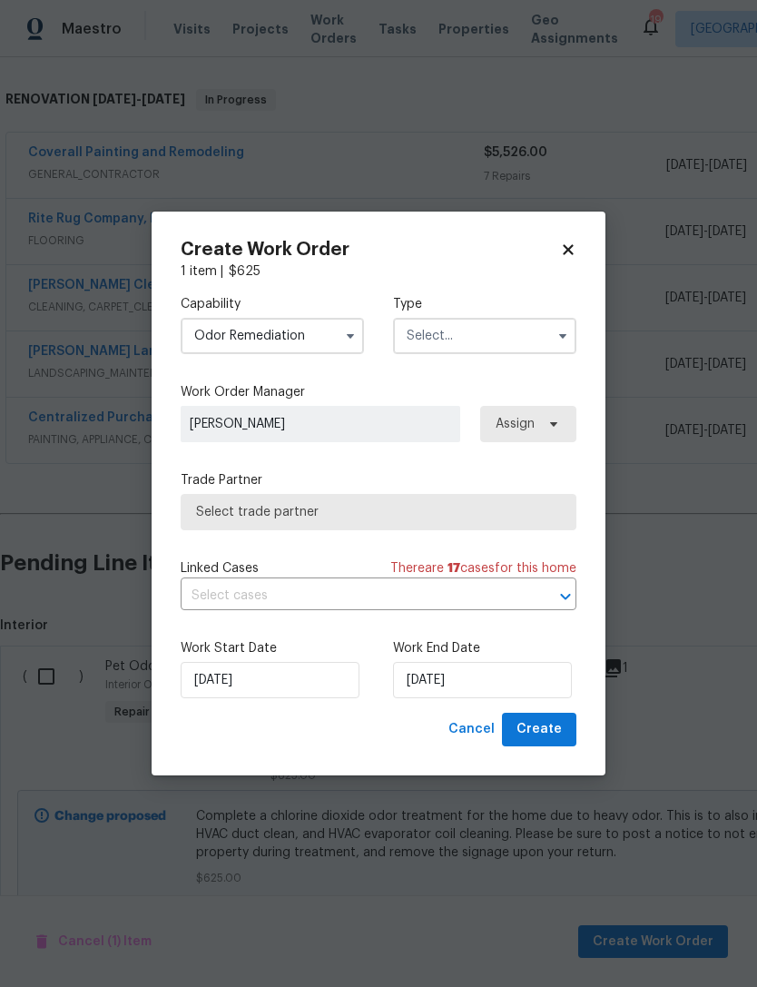
type input "Odor Remediation"
click at [528, 324] on input "text" at bounding box center [484, 336] width 183 height 36
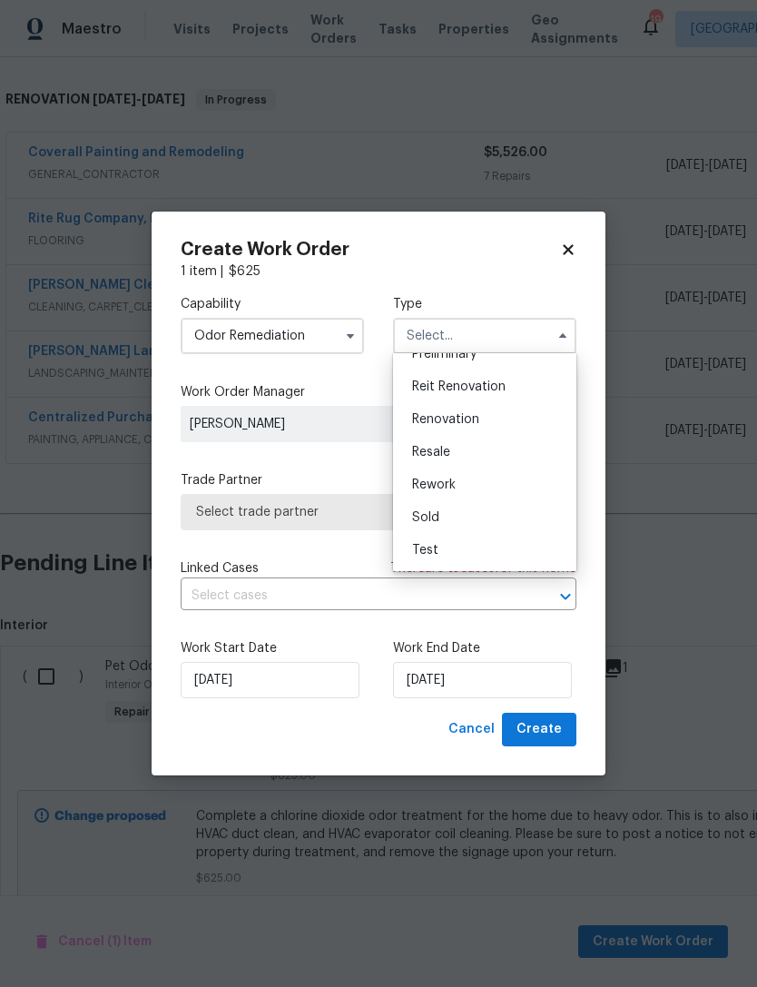
scroll to position [412, 0]
click at [502, 422] on div "Renovation" at bounding box center [485, 419] width 174 height 33
type input "Renovation"
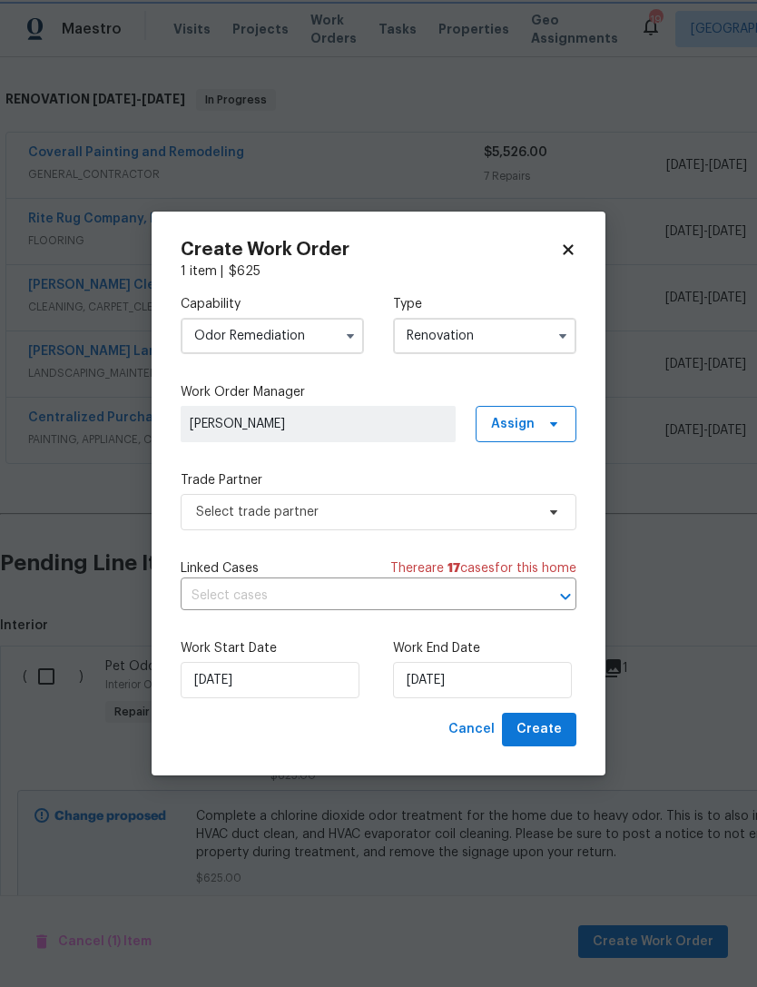
scroll to position [0, 0]
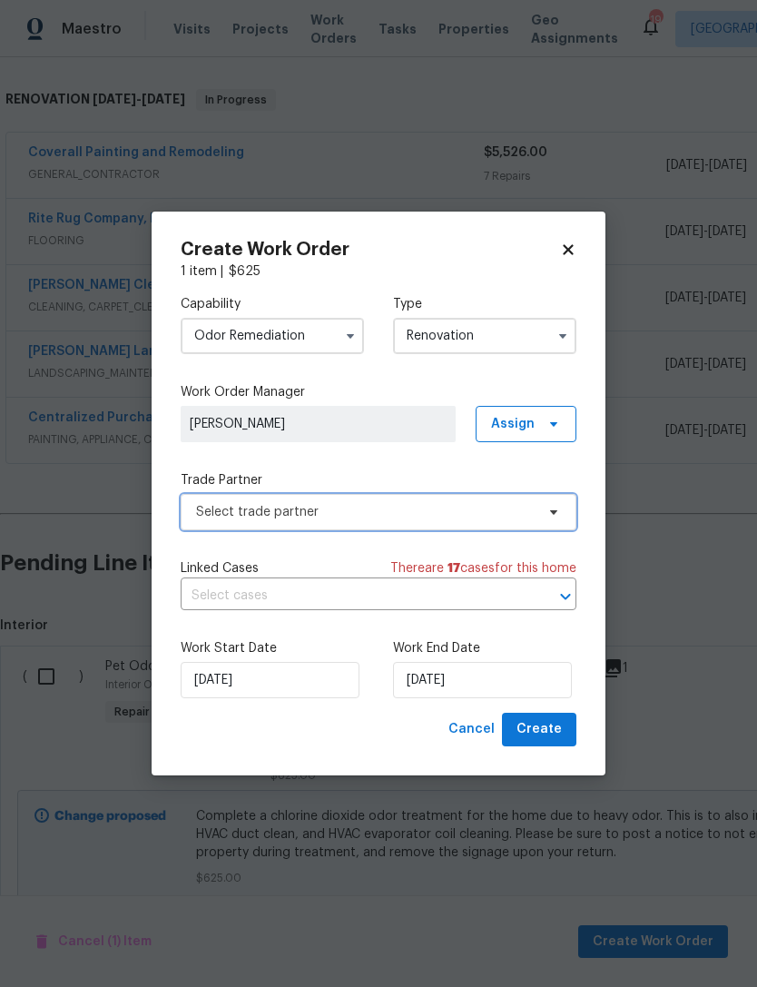
click at [423, 522] on span "Select trade partner" at bounding box center [379, 512] width 396 height 36
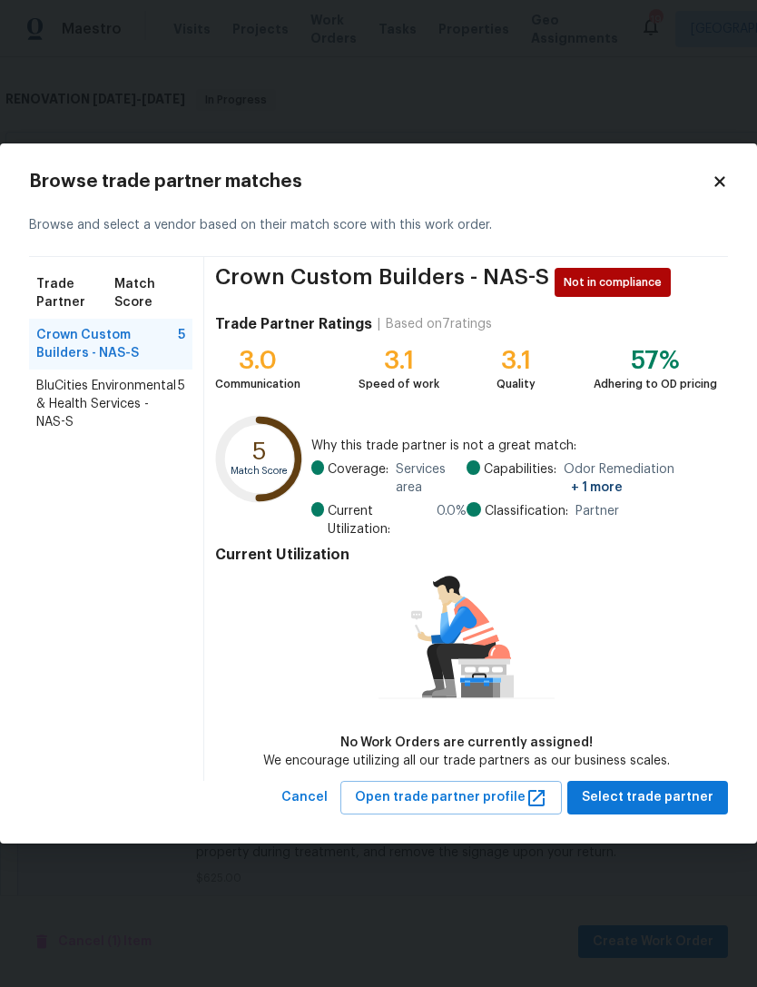
click at [139, 398] on span "BluCities Environmental & Health Services - NAS-S" at bounding box center [107, 404] width 142 height 54
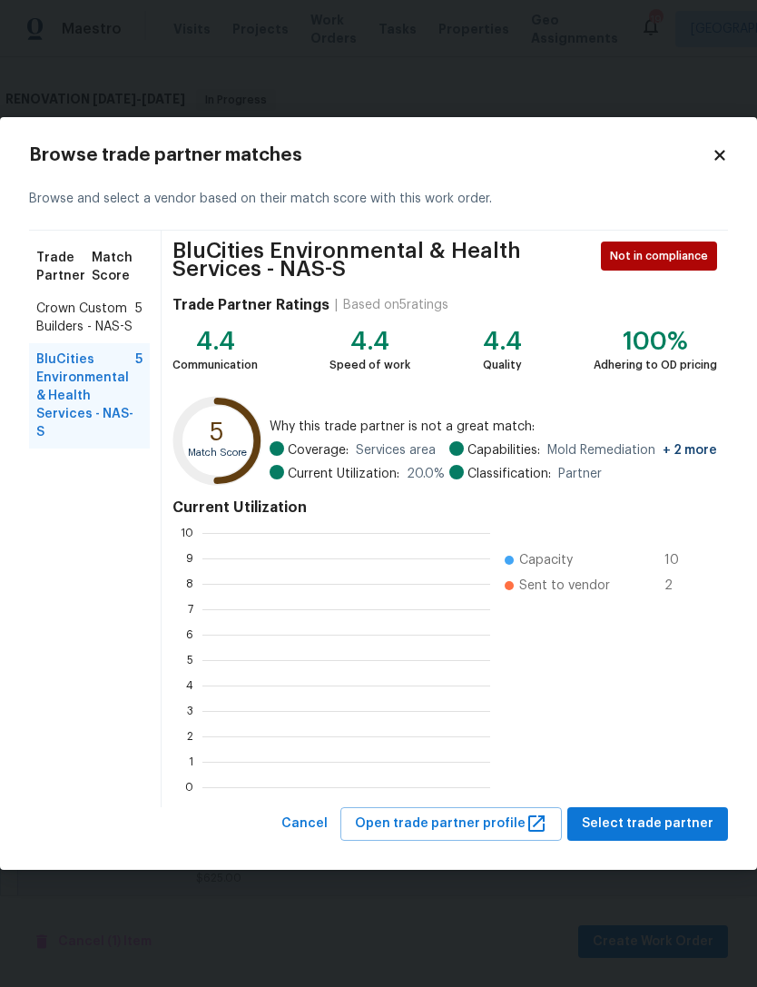
scroll to position [254, 288]
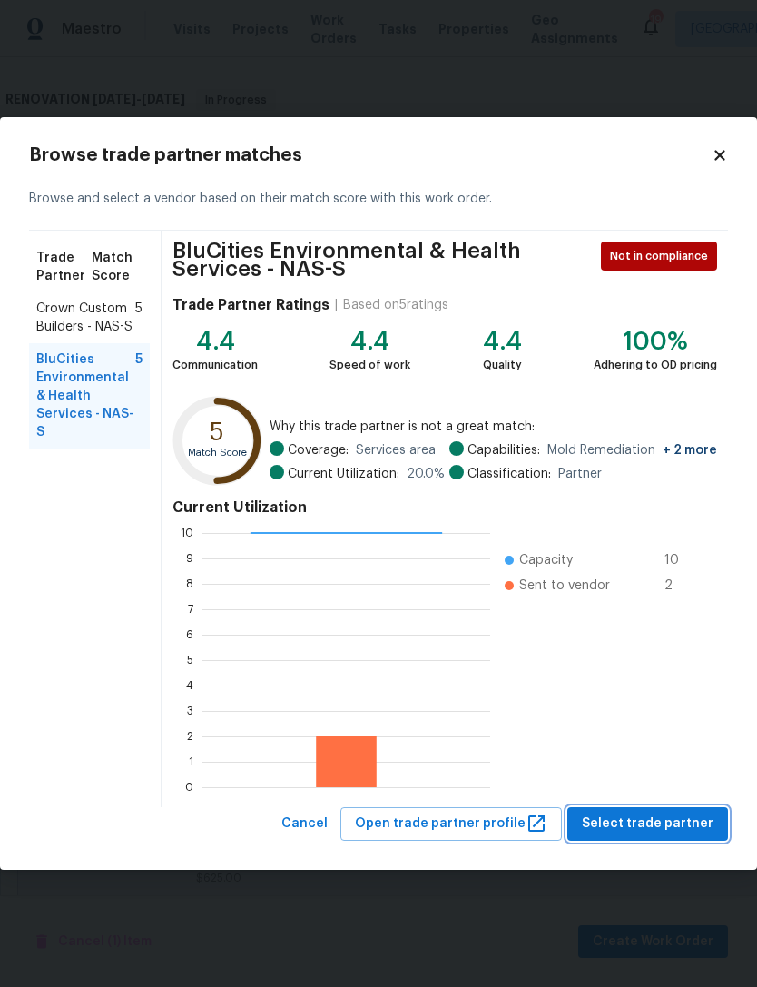
click at [689, 820] on span "Select trade partner" at bounding box center [648, 823] width 132 height 23
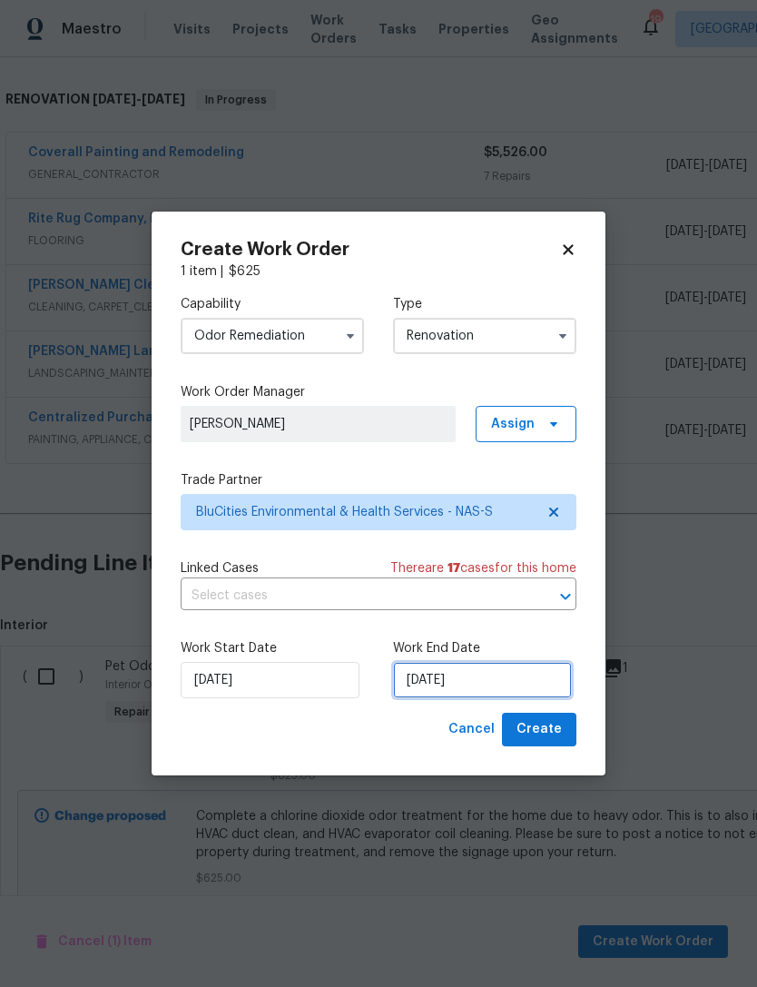
click at [509, 678] on input "[DATE]" at bounding box center [482, 680] width 179 height 36
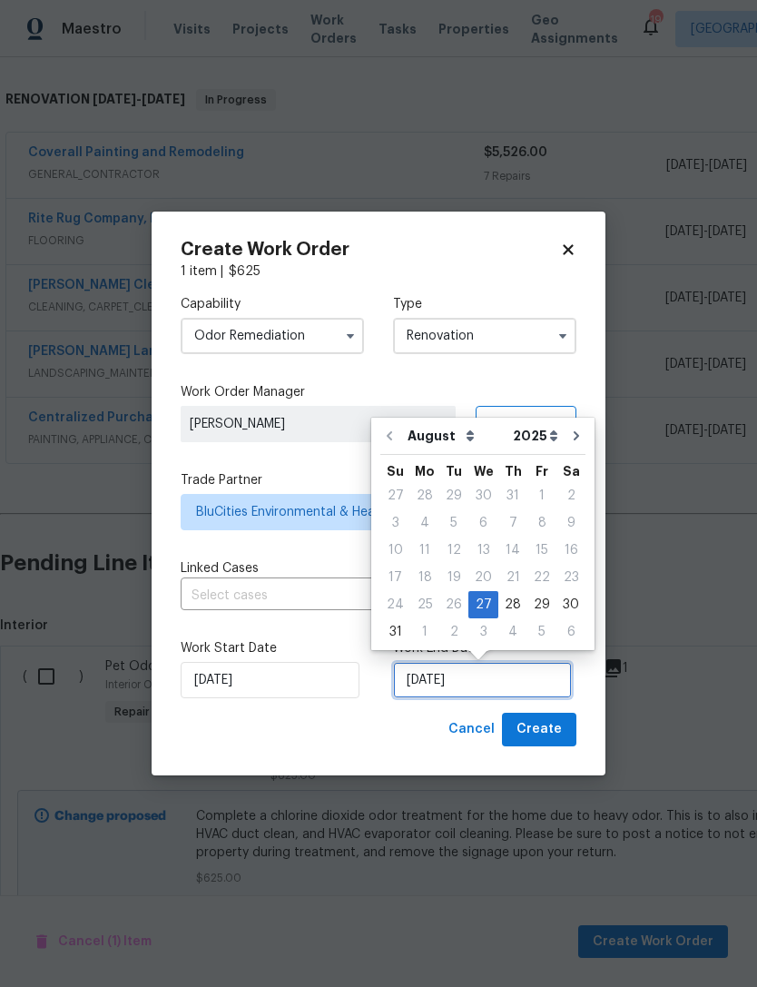
scroll to position [34, 0]
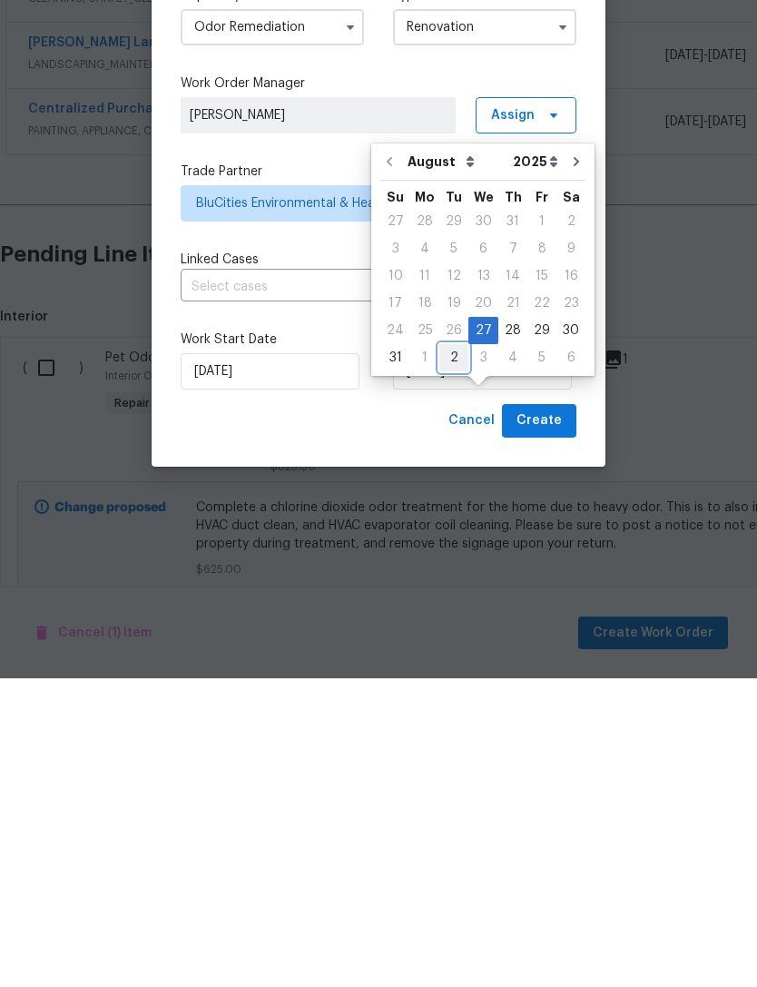
click at [441, 653] on div "2" at bounding box center [453, 665] width 29 height 25
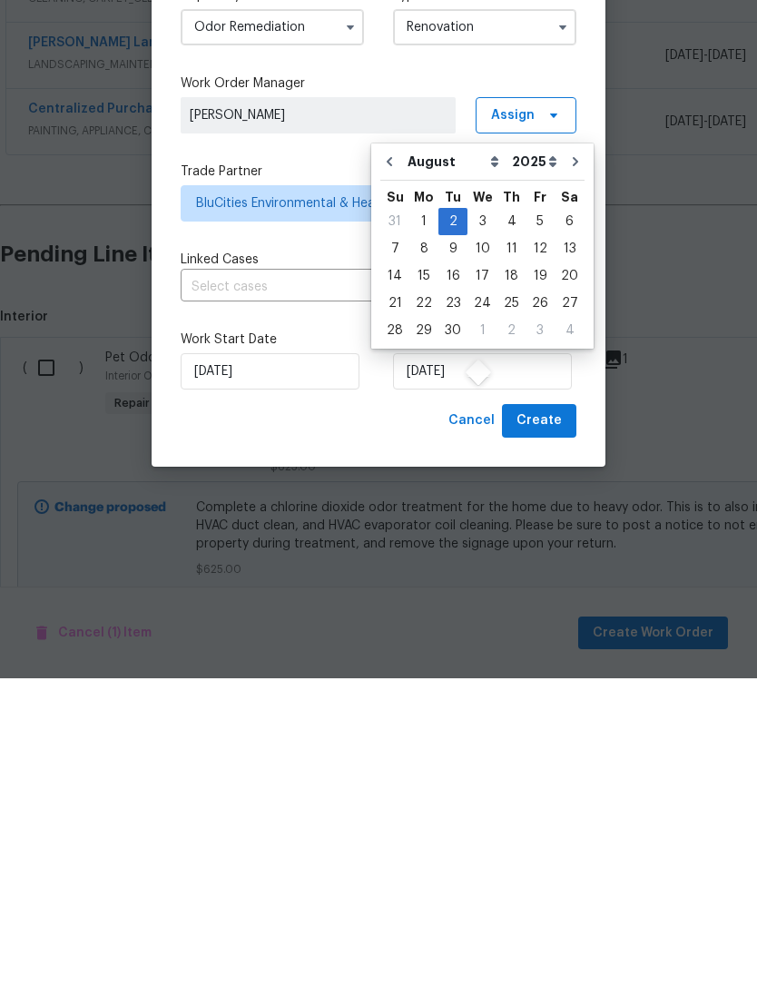
type input "9/2/2025"
select select "8"
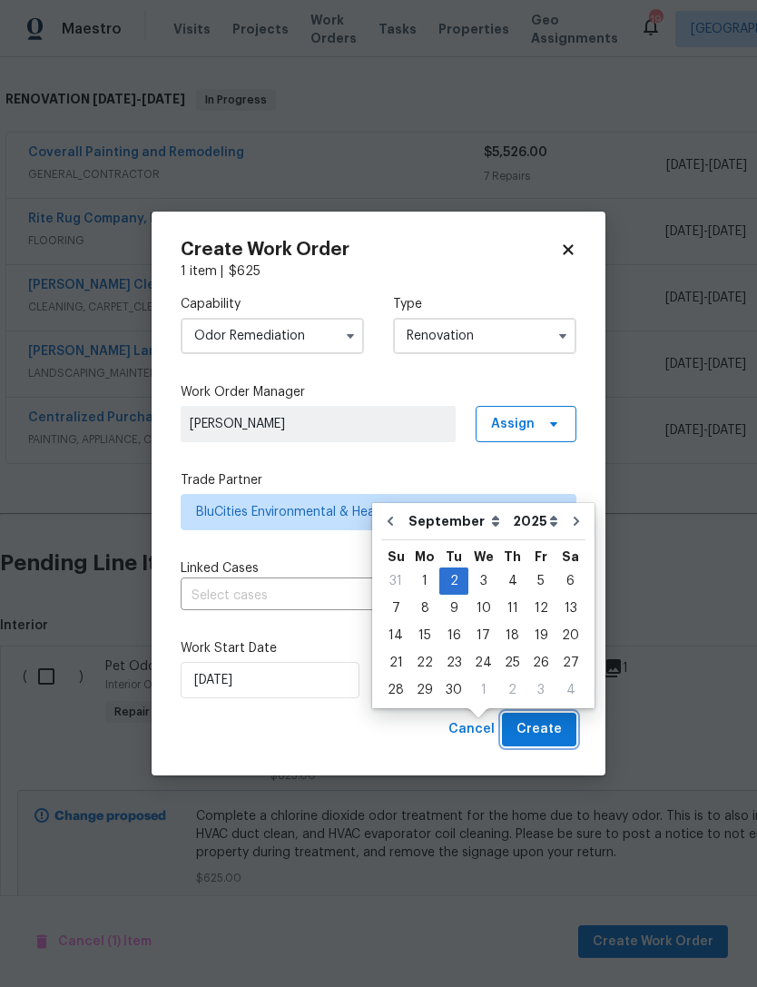
click at [555, 736] on span "Create" at bounding box center [538, 729] width 45 height 23
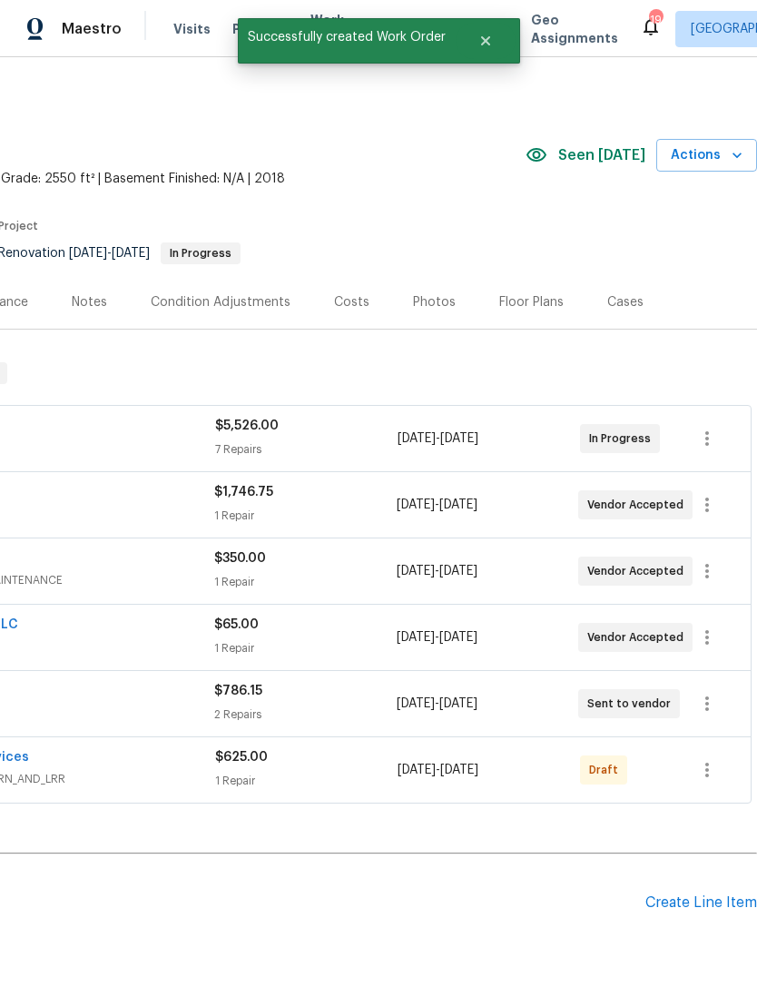
scroll to position [0, 269]
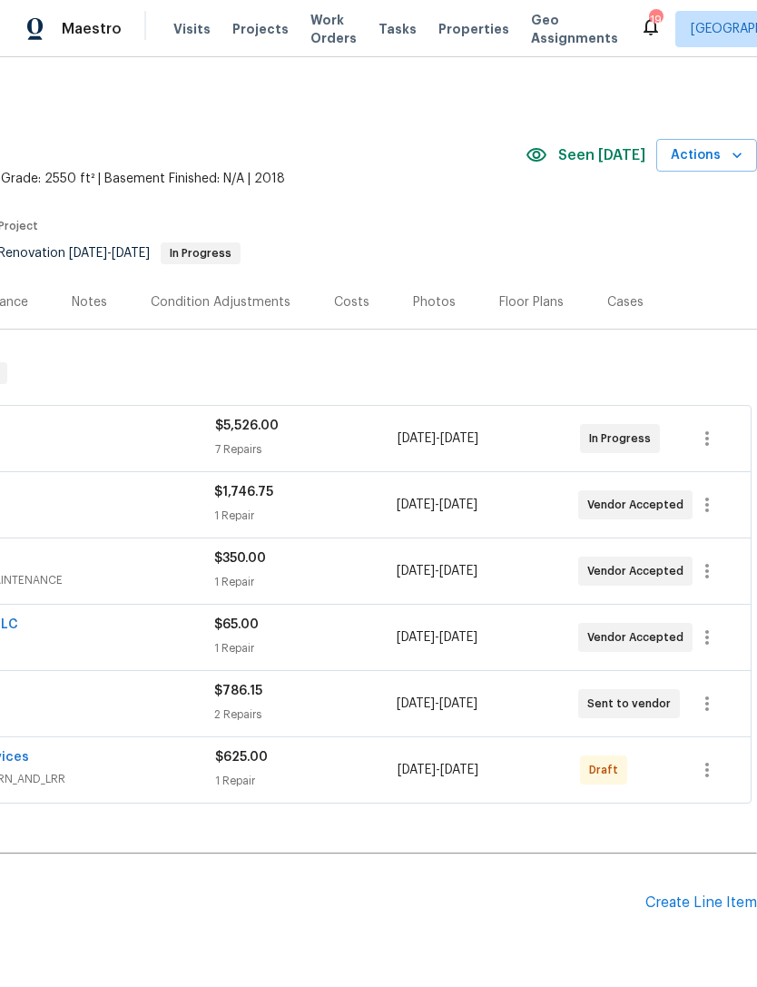
scroll to position [0, 269]
click at [707, 769] on icon "button" at bounding box center [707, 769] width 4 height 15
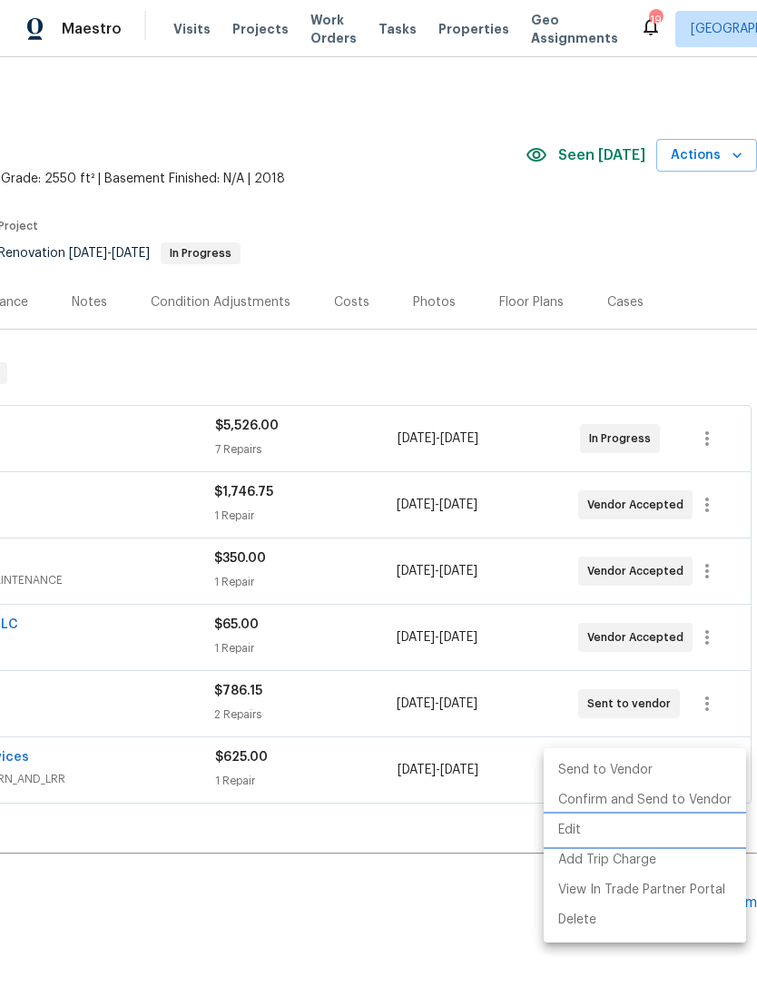
click at [598, 834] on li "Edit" at bounding box center [645, 830] width 202 height 30
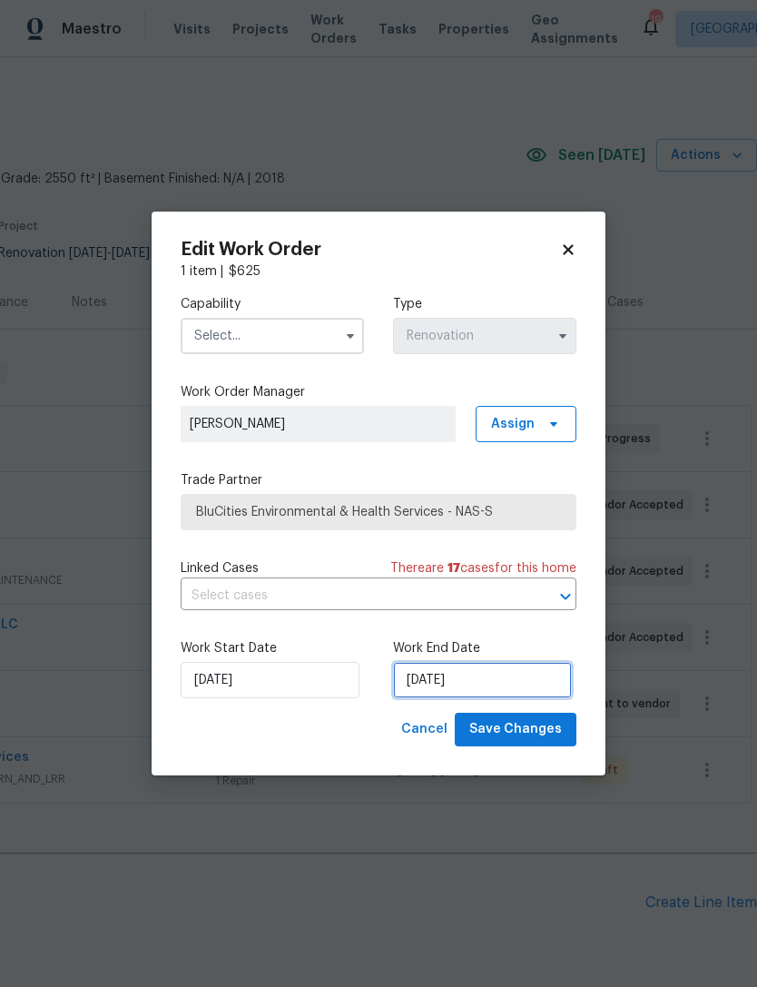
click at [512, 694] on input "[DATE]" at bounding box center [482, 680] width 179 height 36
select select "8"
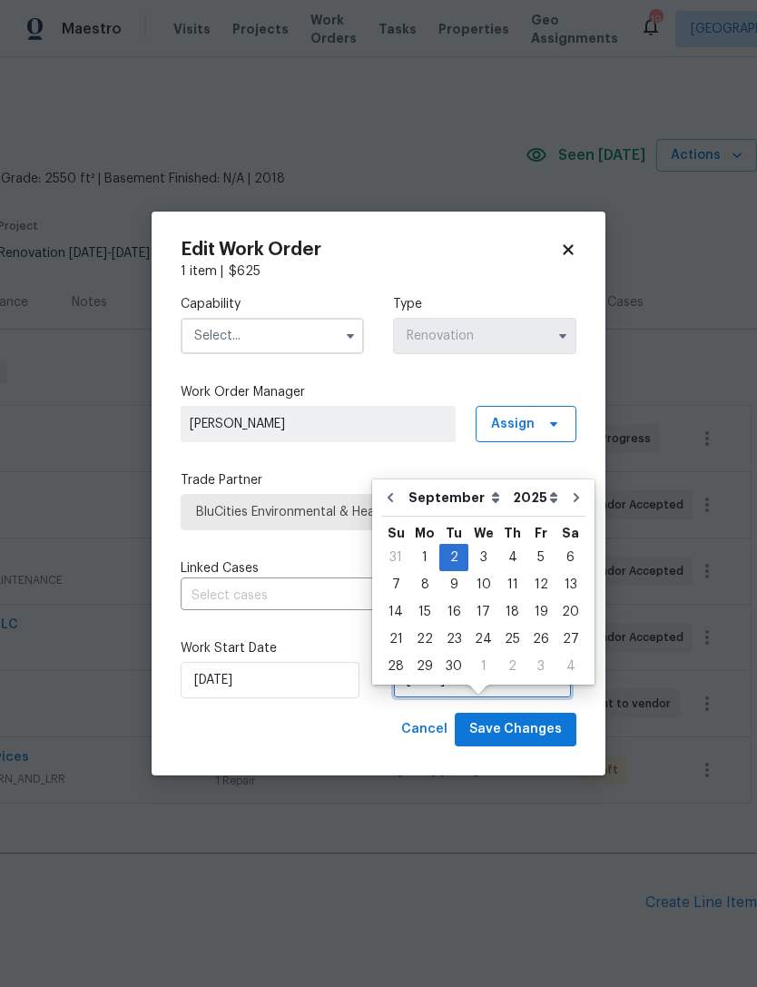
scroll to position [34, 0]
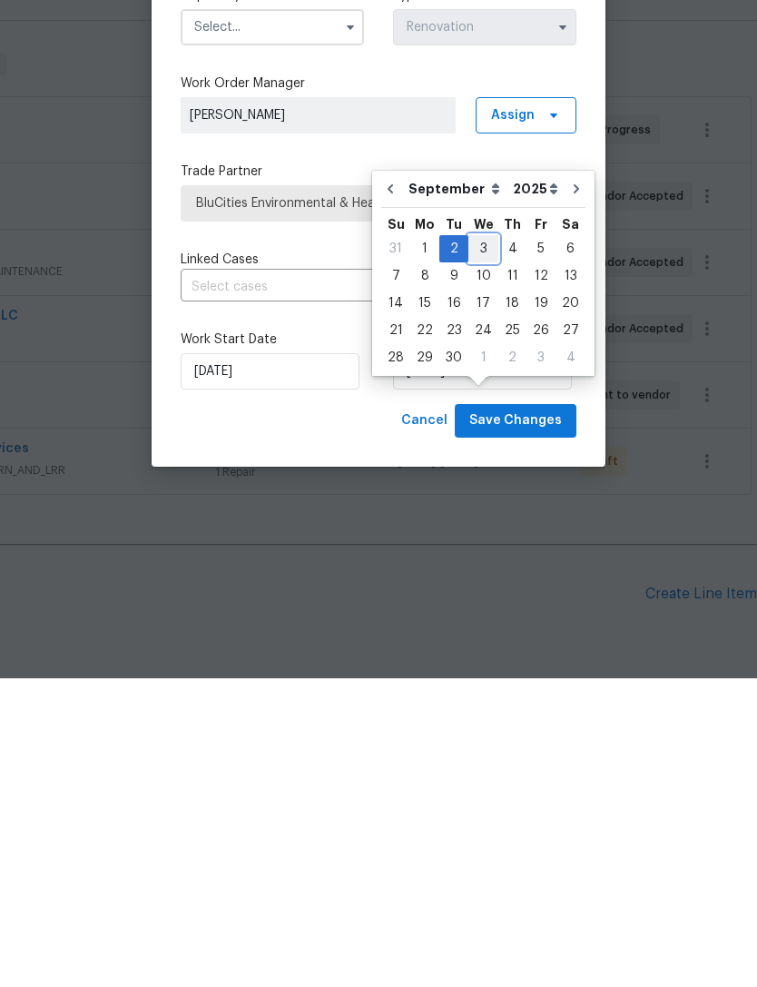
click at [482, 545] on div "3" at bounding box center [483, 557] width 30 height 25
type input "[DATE]"
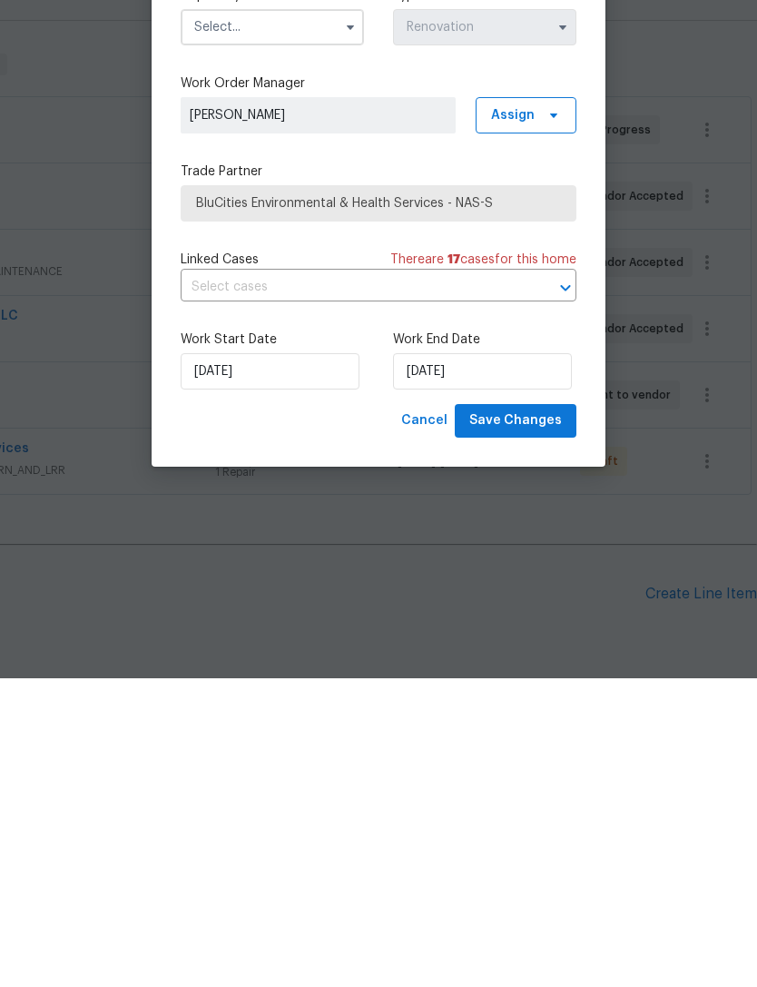
scroll to position [58, 0]
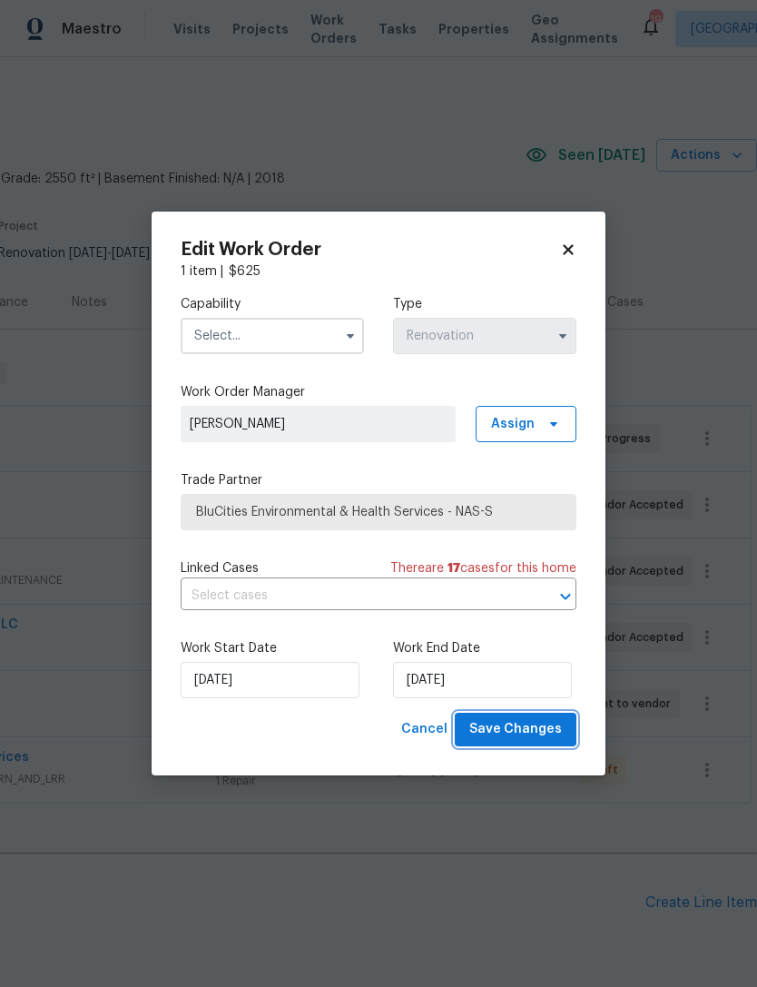
click at [536, 736] on span "Save Changes" at bounding box center [515, 729] width 93 height 23
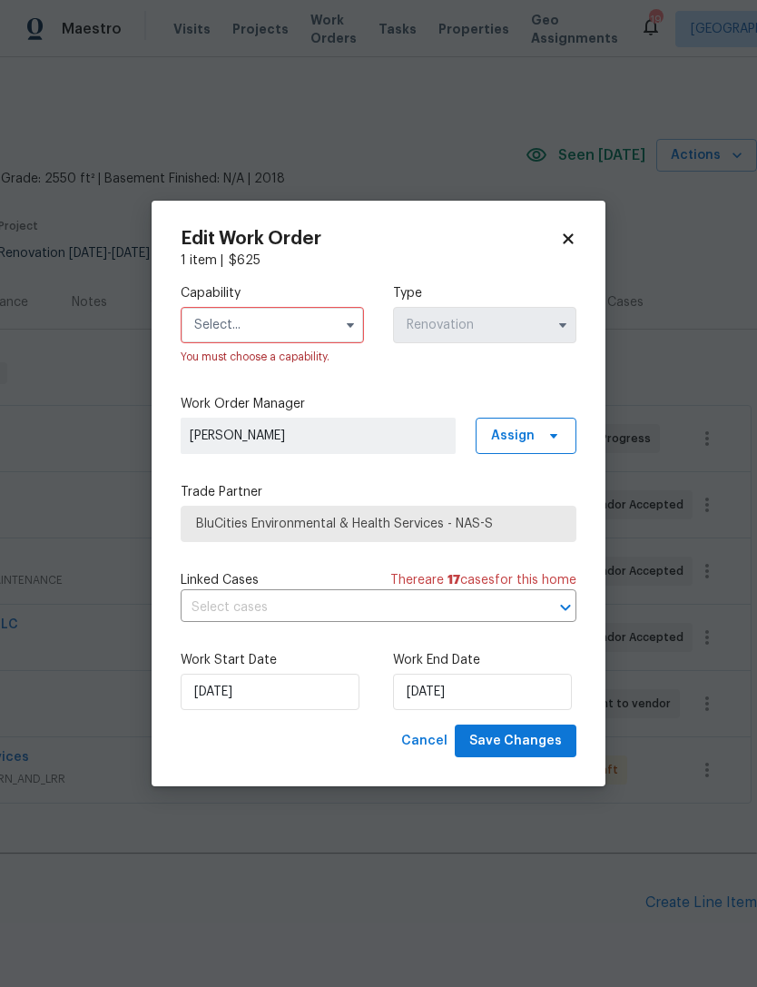
click at [286, 313] on input "text" at bounding box center [272, 325] width 183 height 36
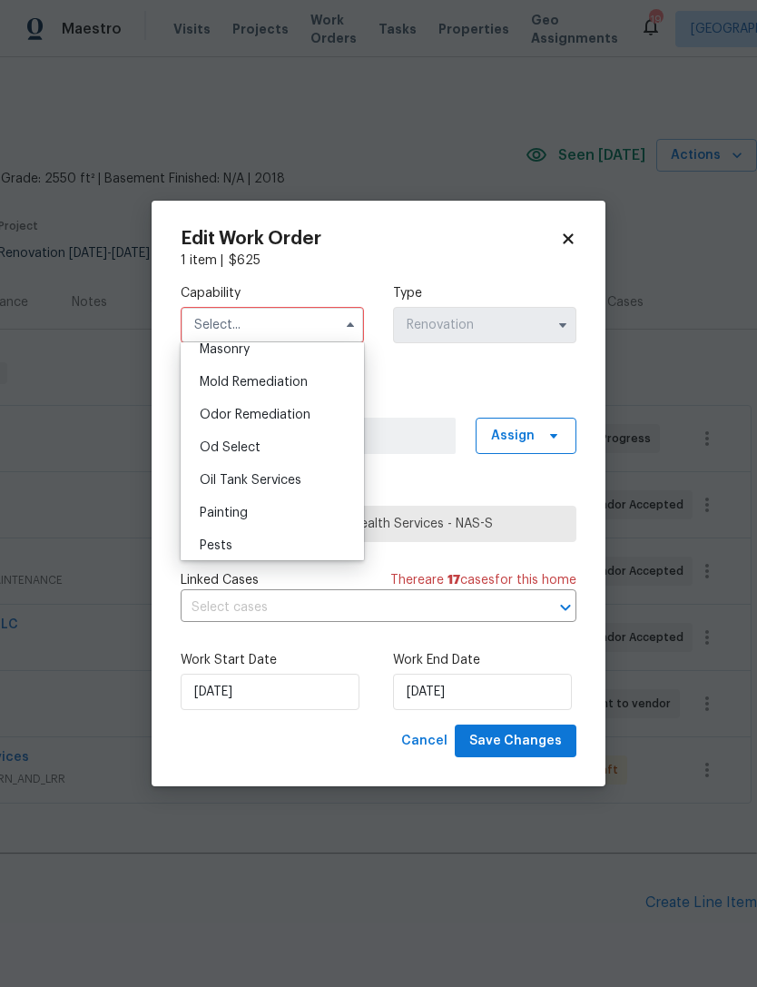
scroll to position [1374, 0]
click at [272, 413] on span "Odor Remediation" at bounding box center [255, 415] width 111 height 13
type input "Odor Remediation"
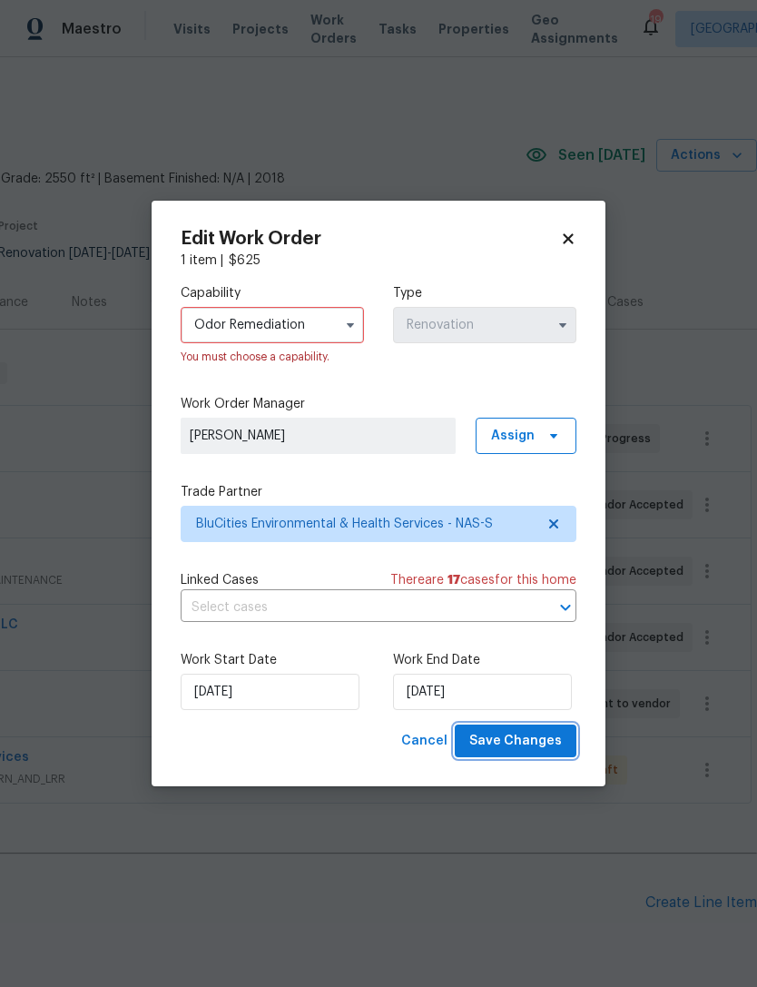
click at [535, 749] on span "Save Changes" at bounding box center [515, 741] width 93 height 23
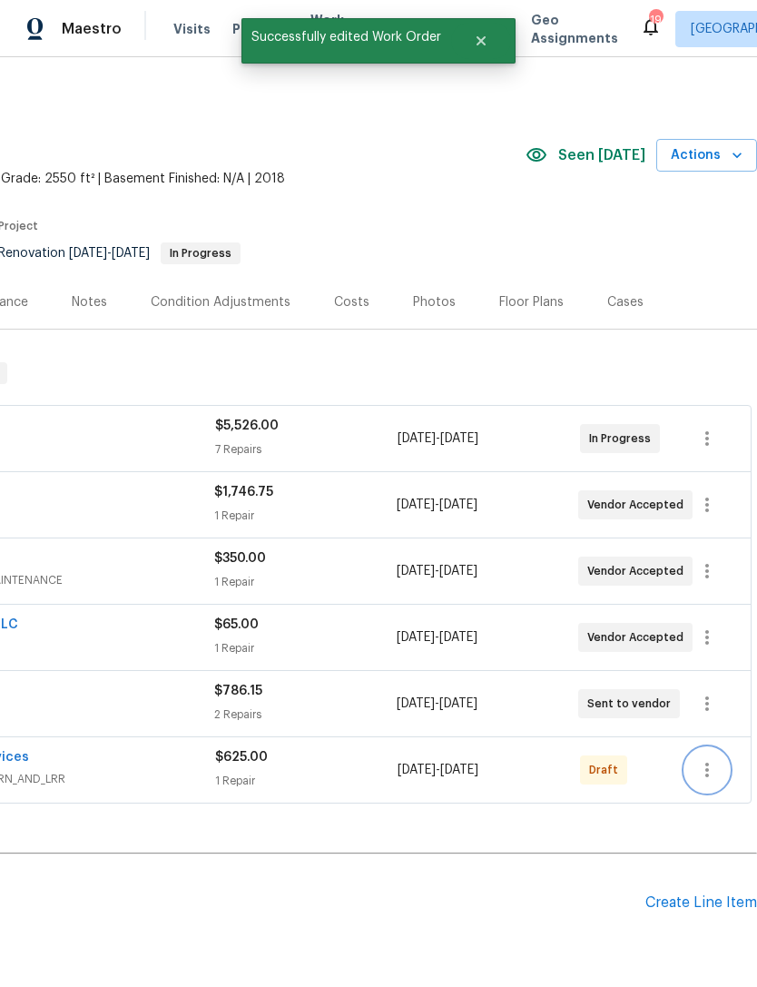
click at [711, 759] on icon "button" at bounding box center [707, 770] width 22 height 22
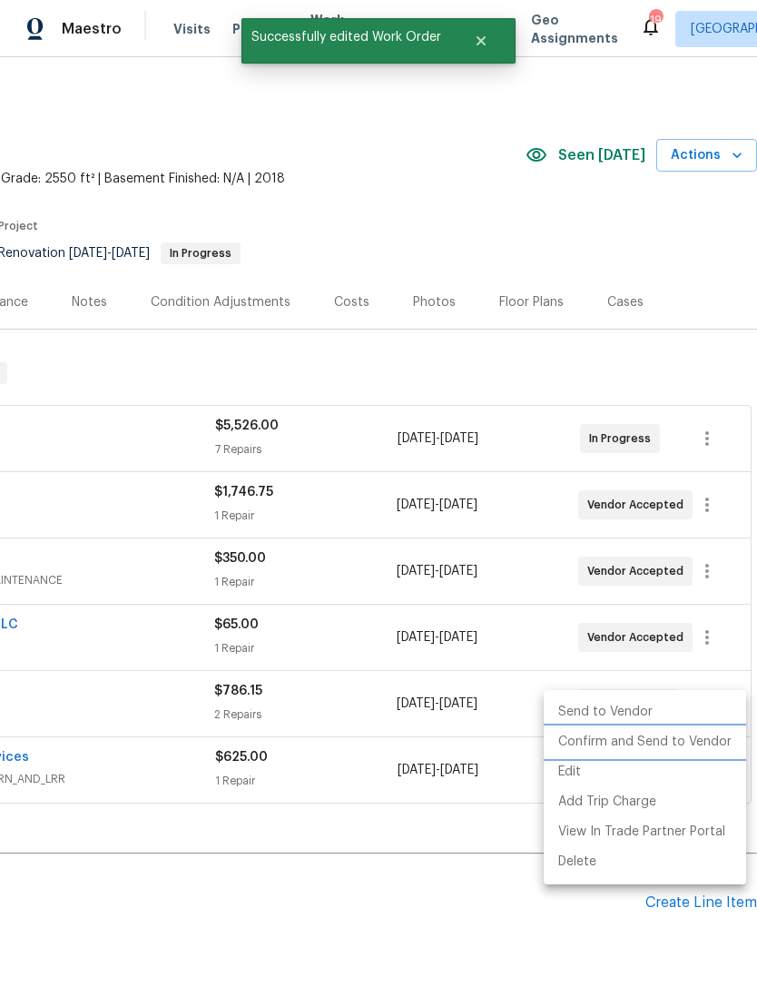
click at [720, 744] on li "Confirm and Send to Vendor" at bounding box center [645, 742] width 202 height 30
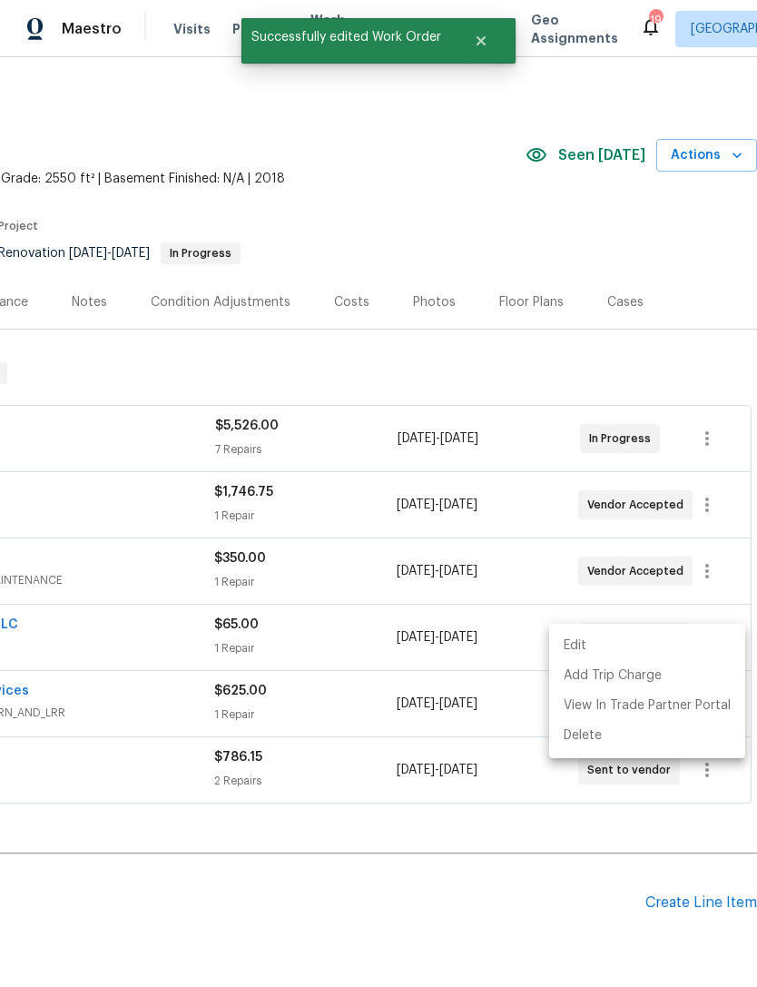
click at [486, 158] on div at bounding box center [378, 493] width 757 height 987
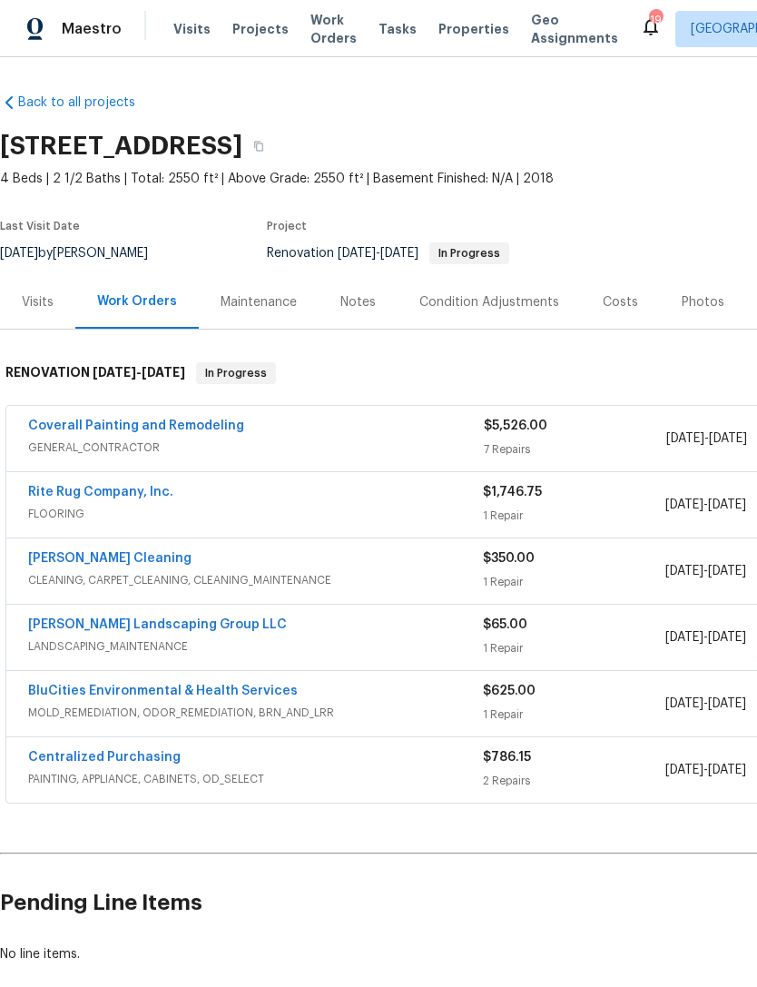
click at [370, 309] on div "Notes" at bounding box center [357, 302] width 35 height 18
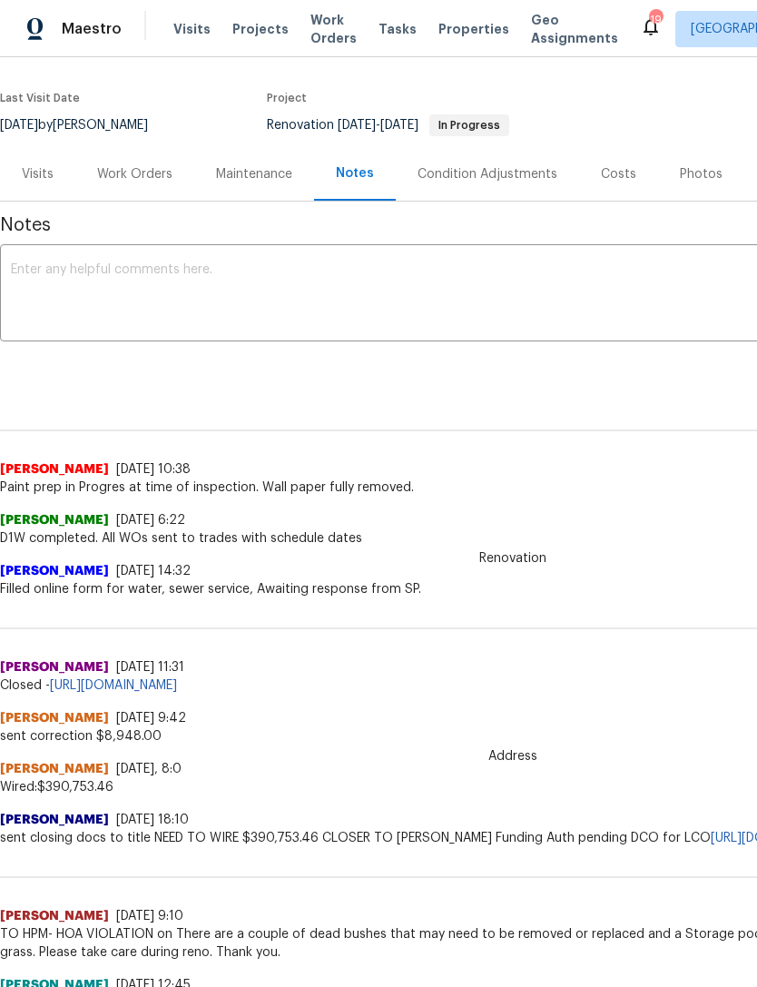
scroll to position [130, 0]
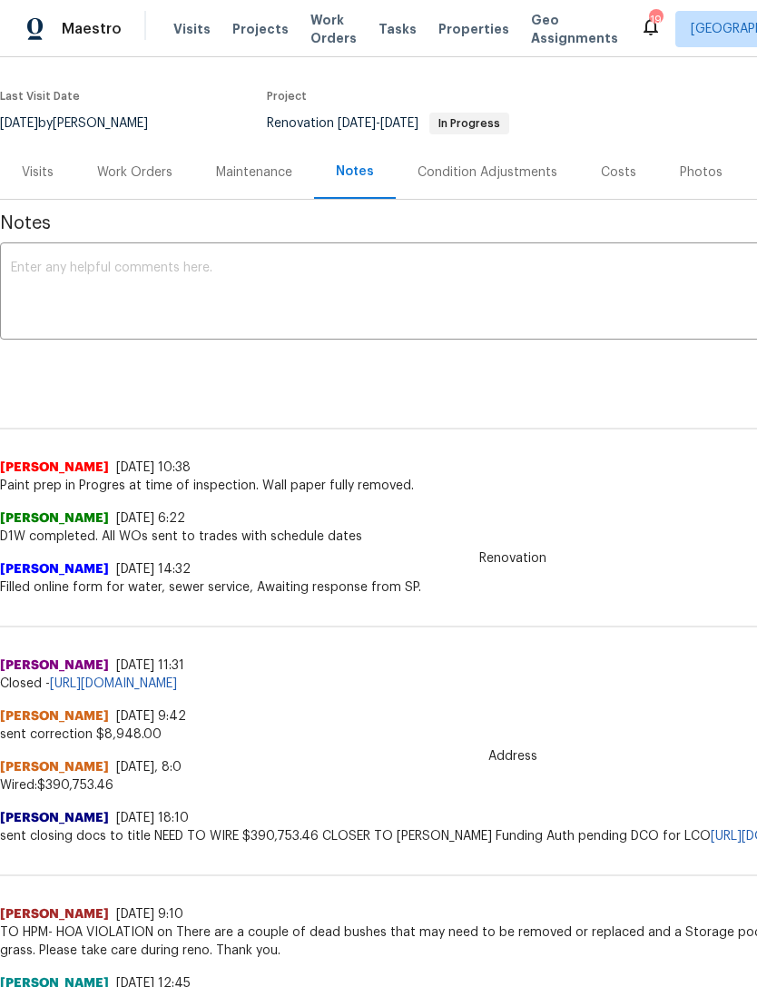
click at [541, 298] on textarea at bounding box center [513, 293] width 1004 height 64
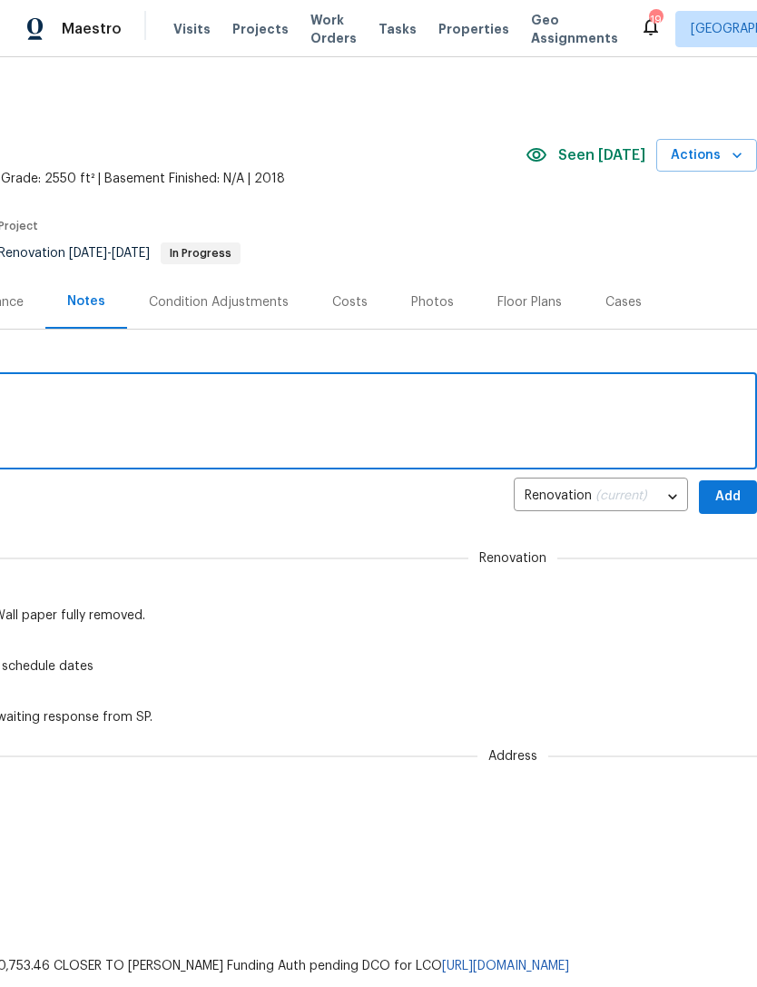
scroll to position [0, 269]
type textarea "Odor treatment added for day after clean."
click at [731, 494] on span "Add" at bounding box center [727, 497] width 29 height 23
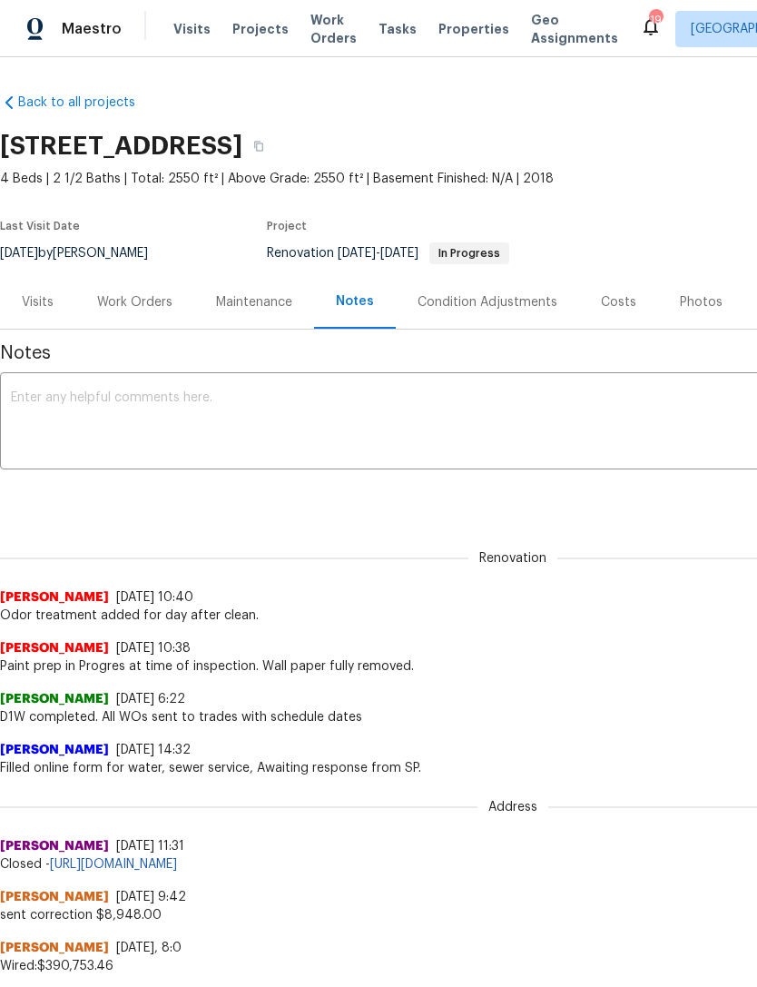
scroll to position [0, 0]
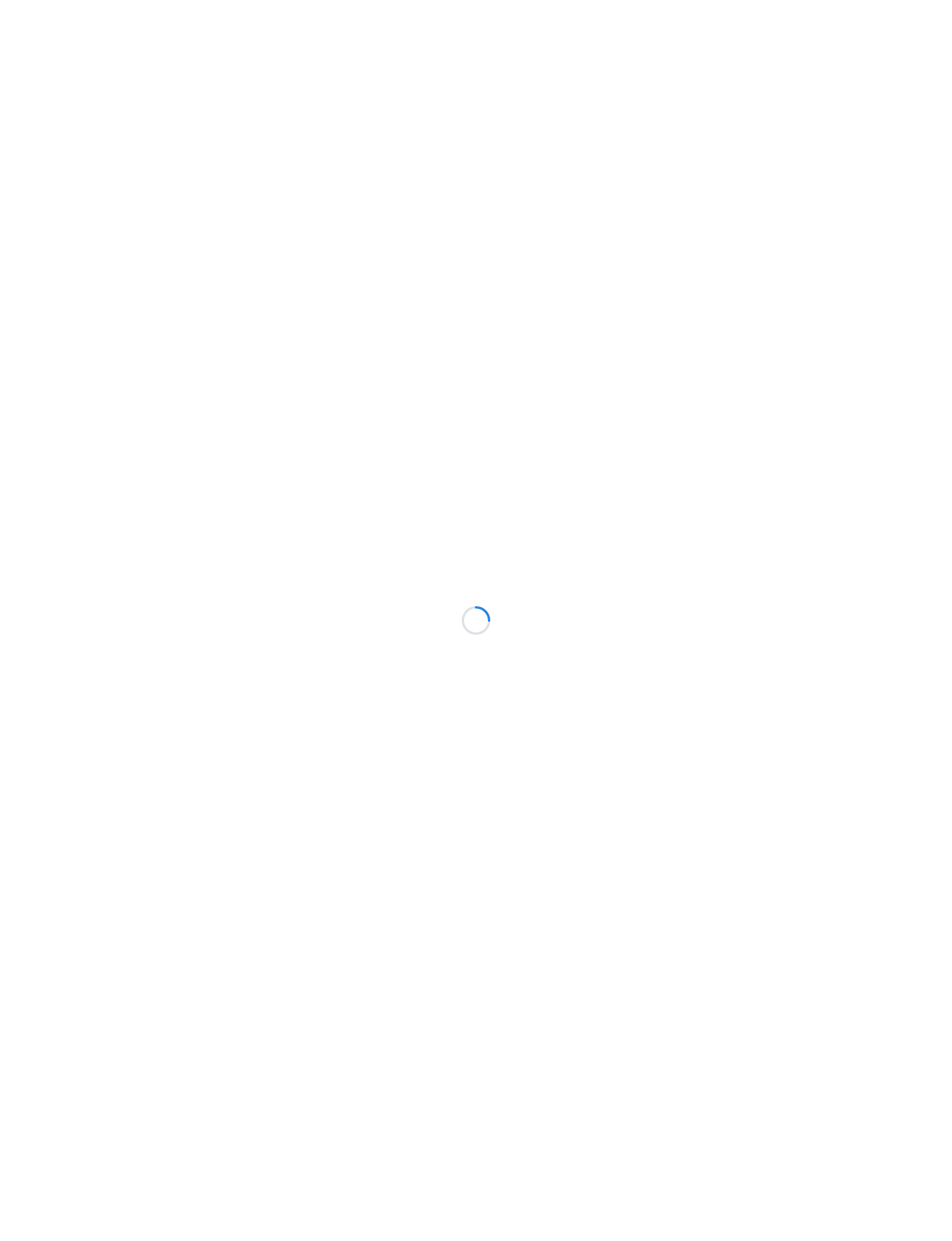
scroll to position [108, 83]
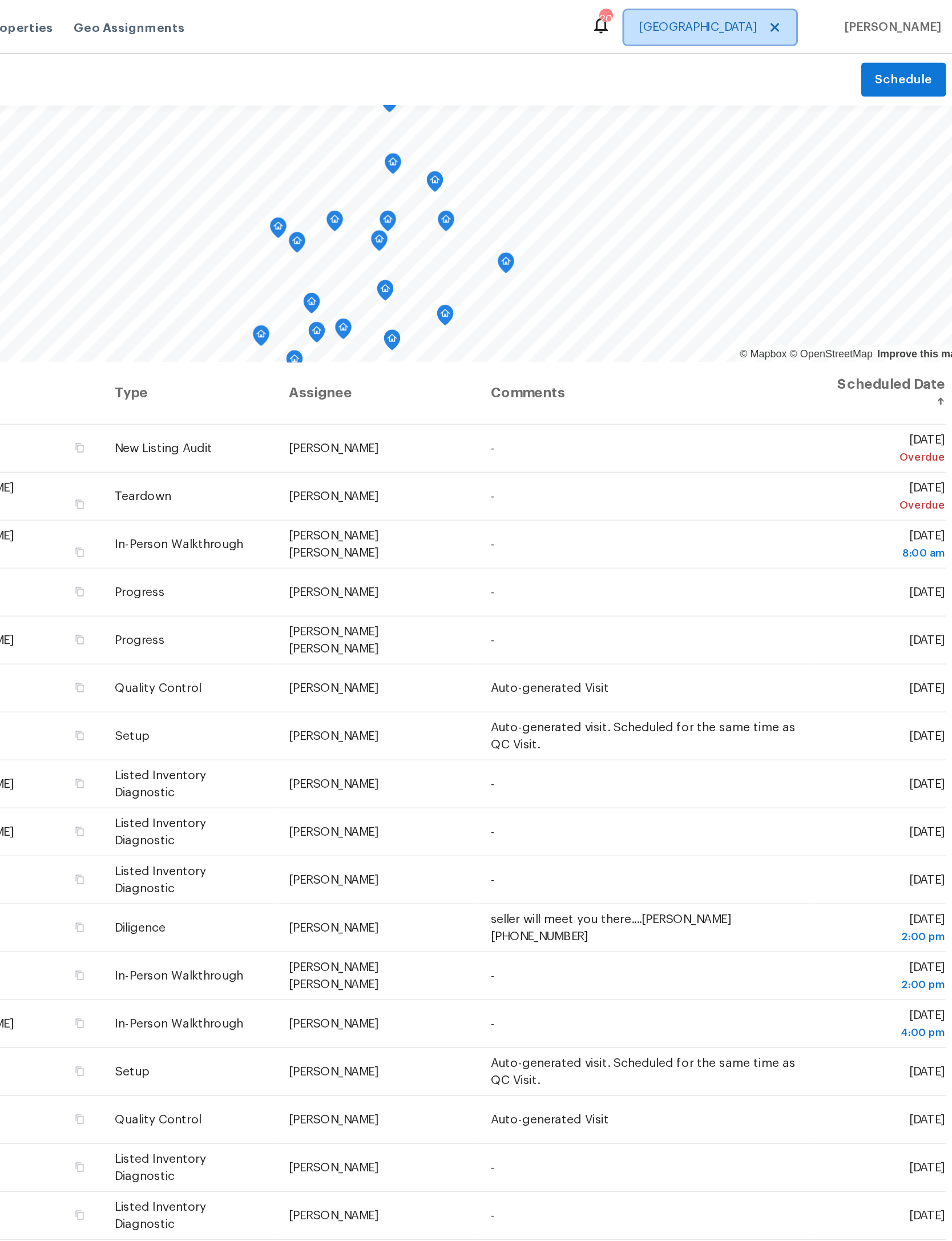
click at [724, 13] on span "[GEOGRAPHIC_DATA]" at bounding box center [781, 18] width 114 height 23
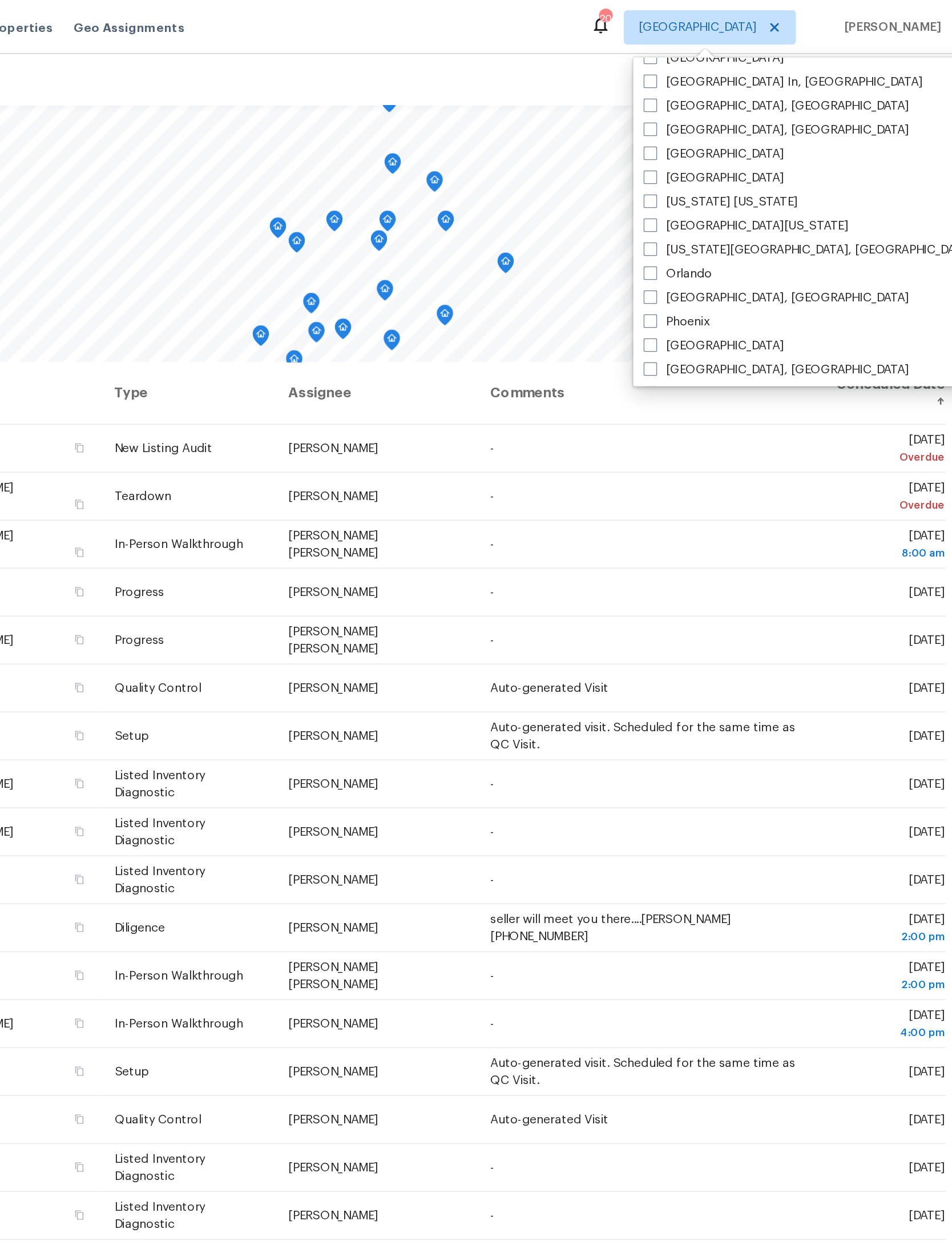
scroll to position [513, 0]
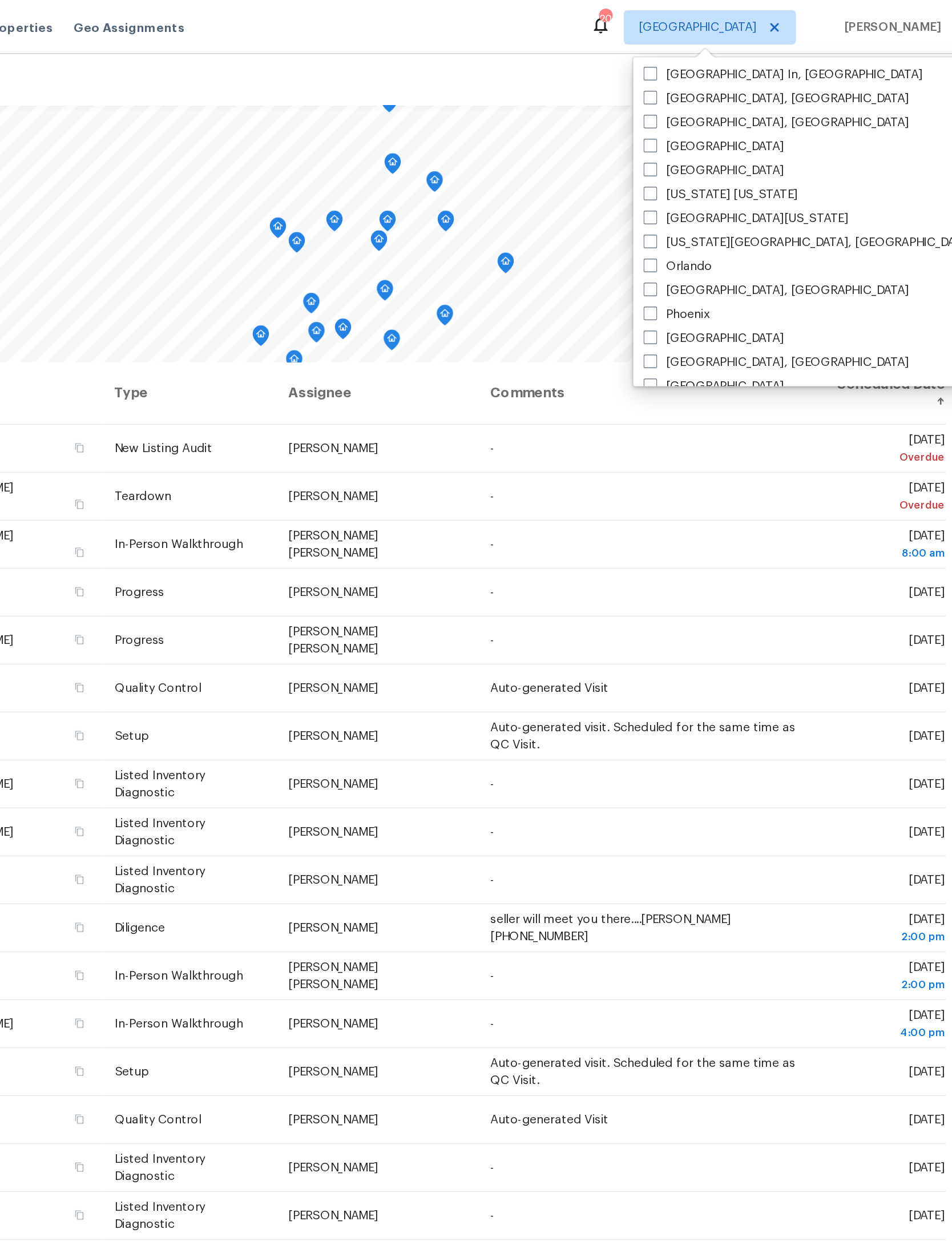
click at [737, 110] on label "Nashville" at bounding box center [783, 114] width 94 height 11
click at [737, 110] on input "Nashville" at bounding box center [741, 112] width 8 height 8
checkbox input "true"
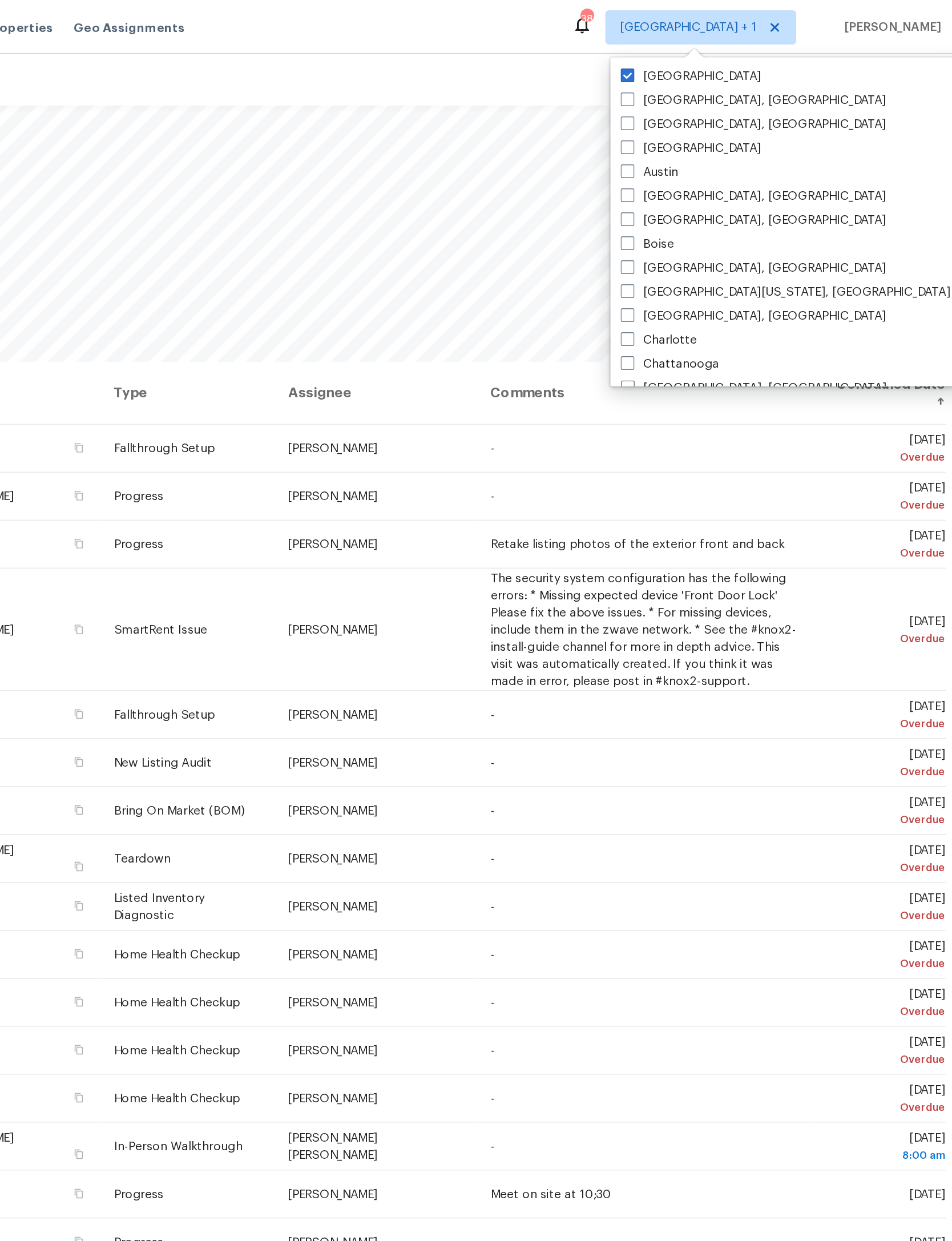
click at [721, 45] on label "[GEOGRAPHIC_DATA]" at bounding box center [768, 51] width 94 height 11
click at [721, 45] on input "[GEOGRAPHIC_DATA]" at bounding box center [725, 49] width 8 height 8
checkbox input "false"
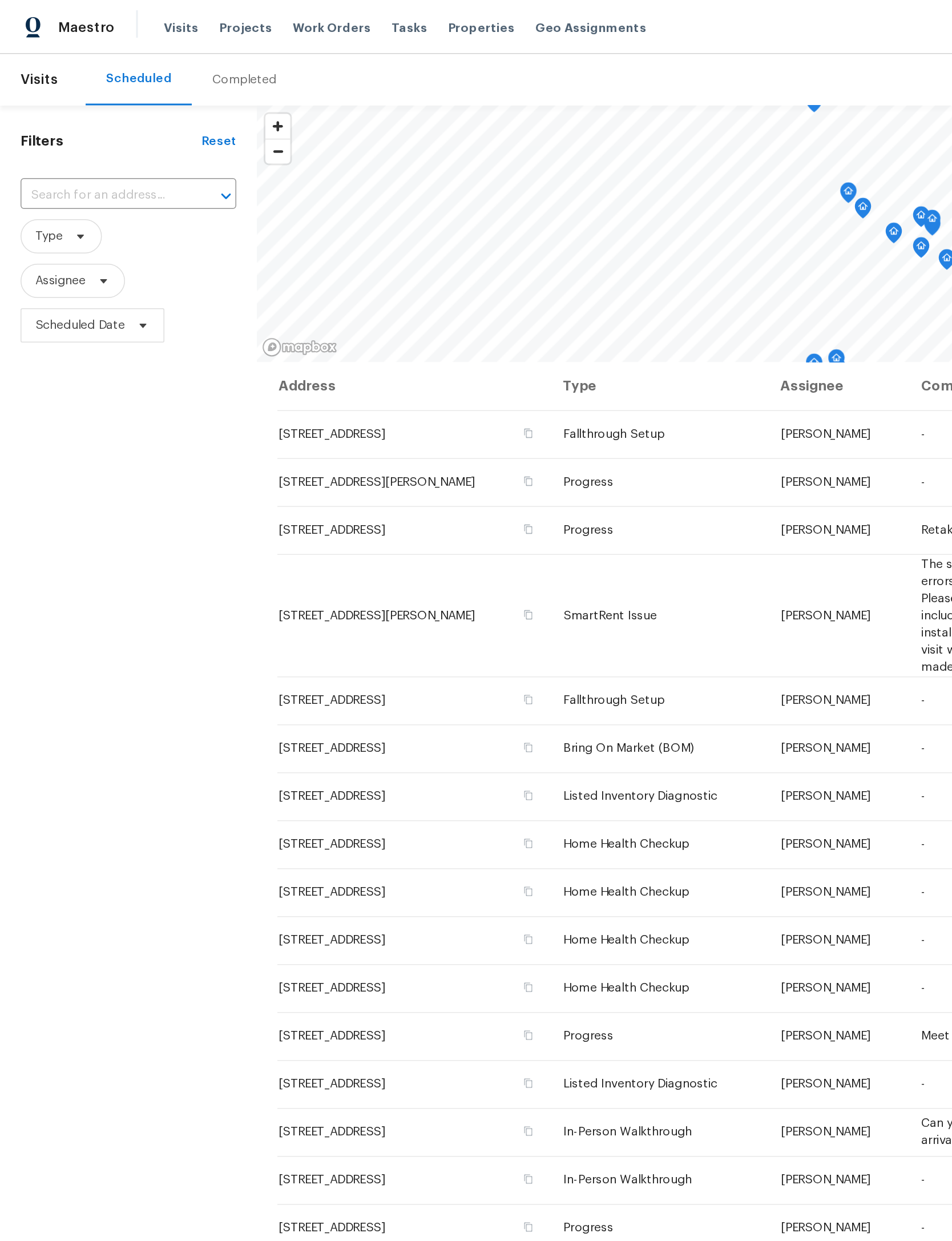
click at [96, 125] on input "text" at bounding box center [70, 130] width 112 height 18
type input "elm ave"
click at [111, 157] on li "371 Elm Ave, Lewisburg, TN 37091" at bounding box center [84, 159] width 140 height 19
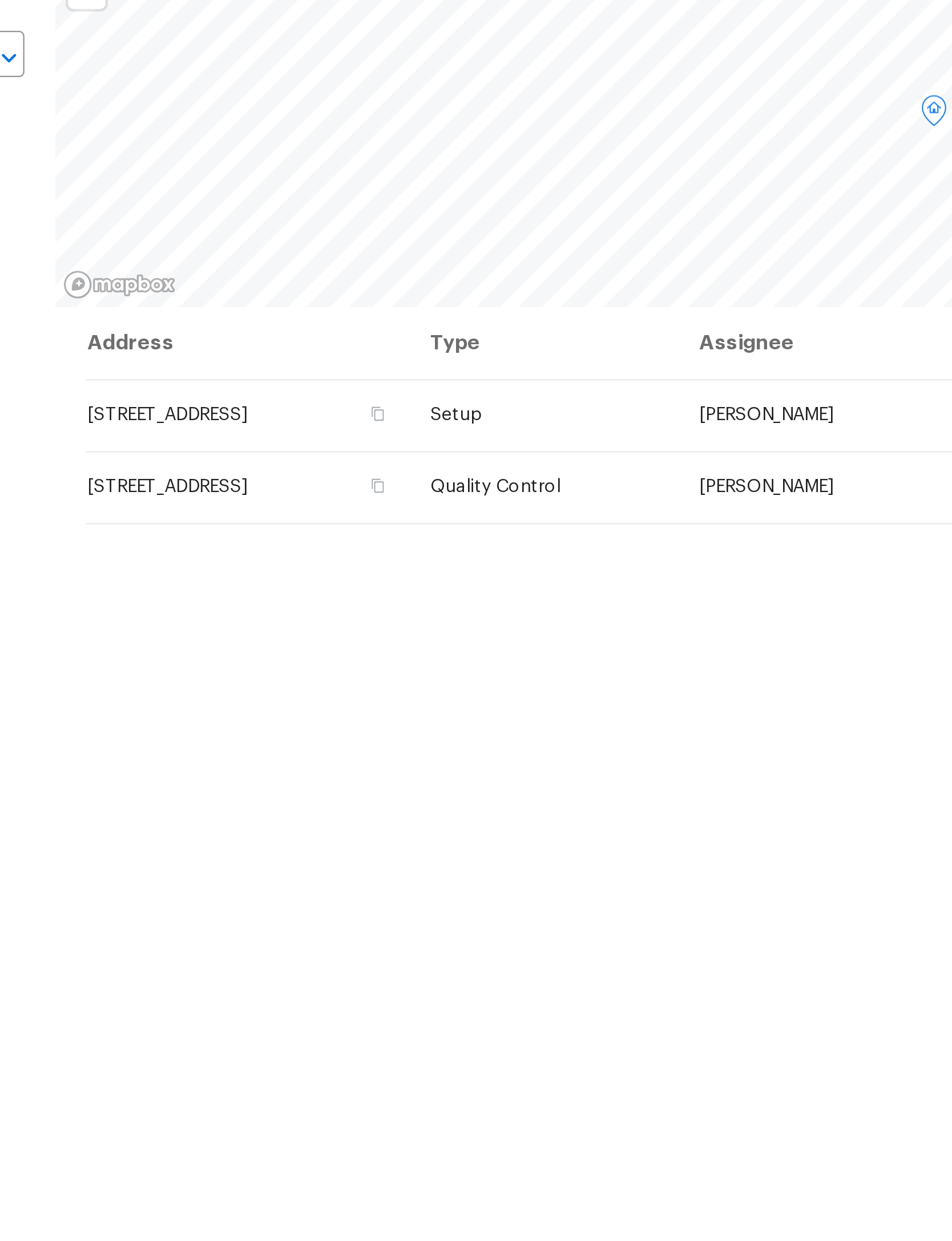
click at [242, 242] on th "Address" at bounding box center [257, 257] width 144 height 32
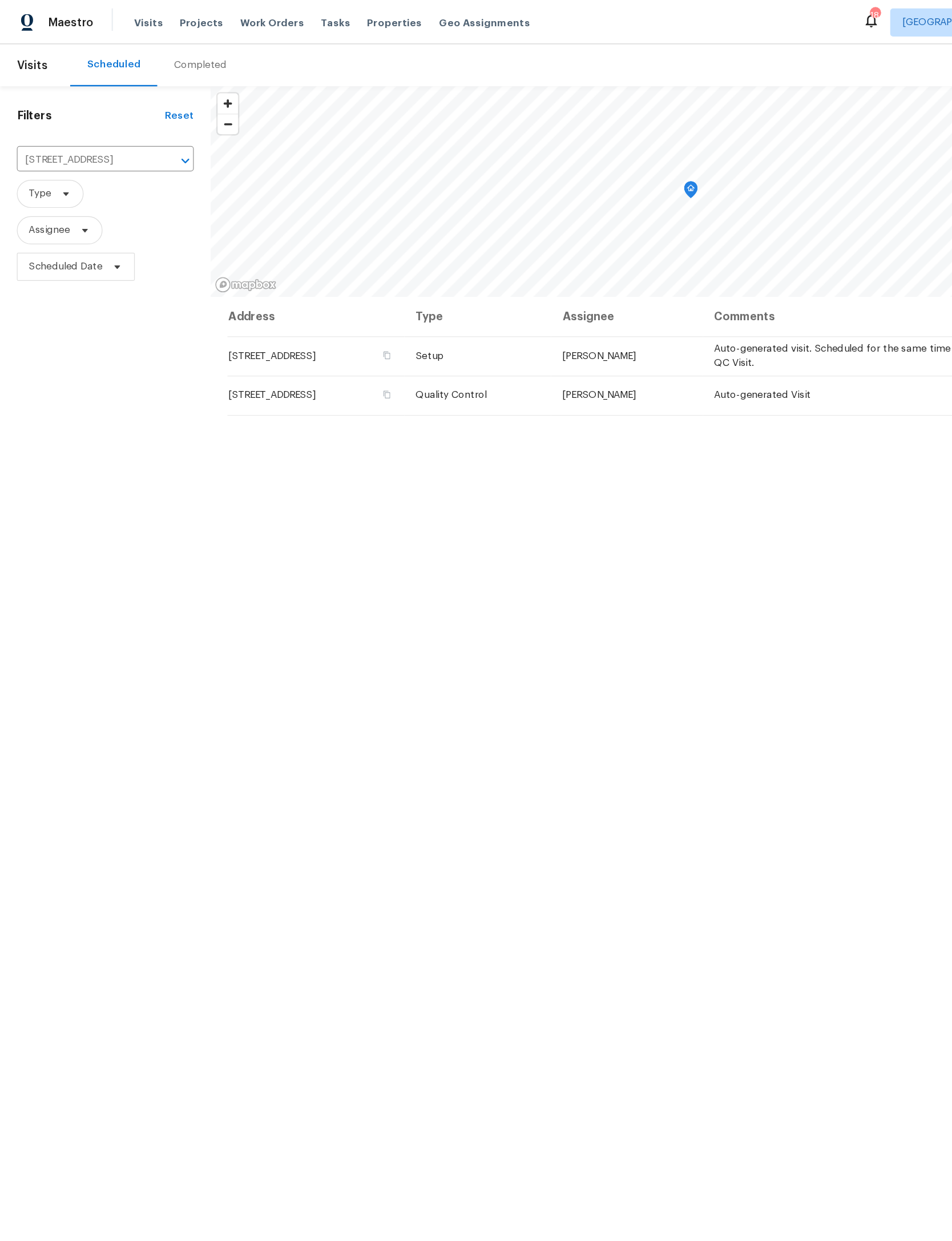
click at [159, 16] on span "Projects" at bounding box center [163, 18] width 35 height 11
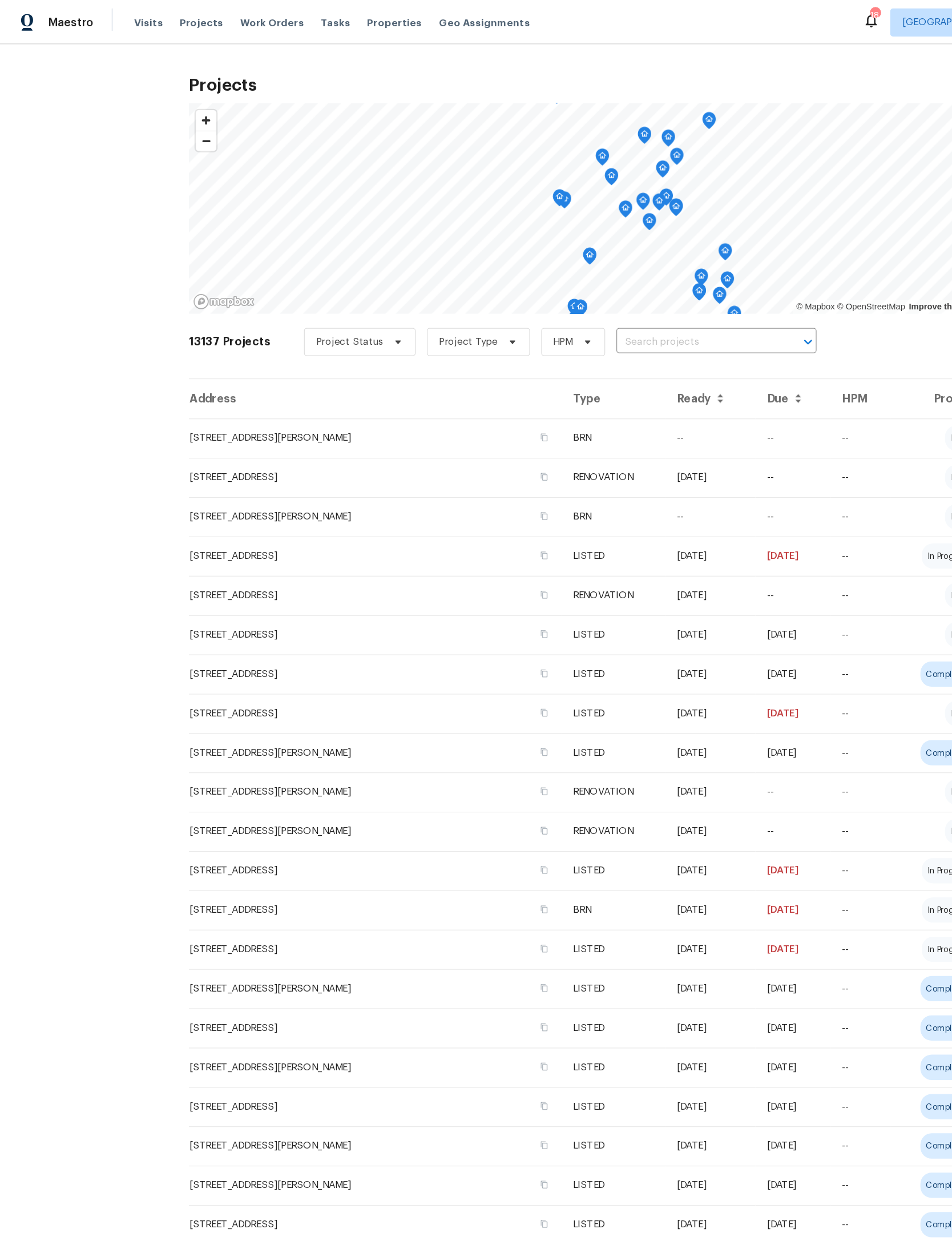
click at [604, 272] on input "text" at bounding box center [567, 278] width 131 height 18
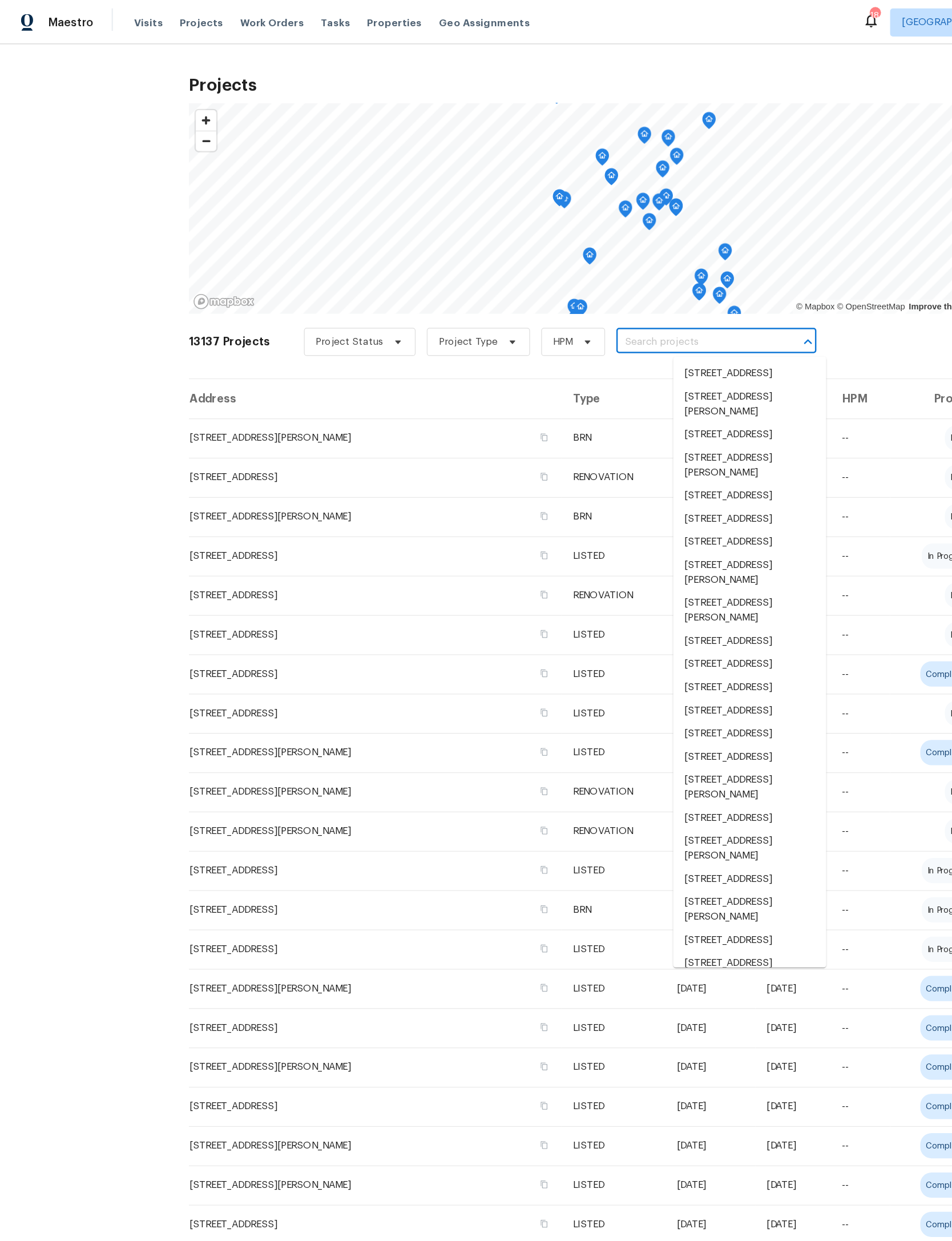
click at [584, 275] on input "text" at bounding box center [567, 278] width 131 height 18
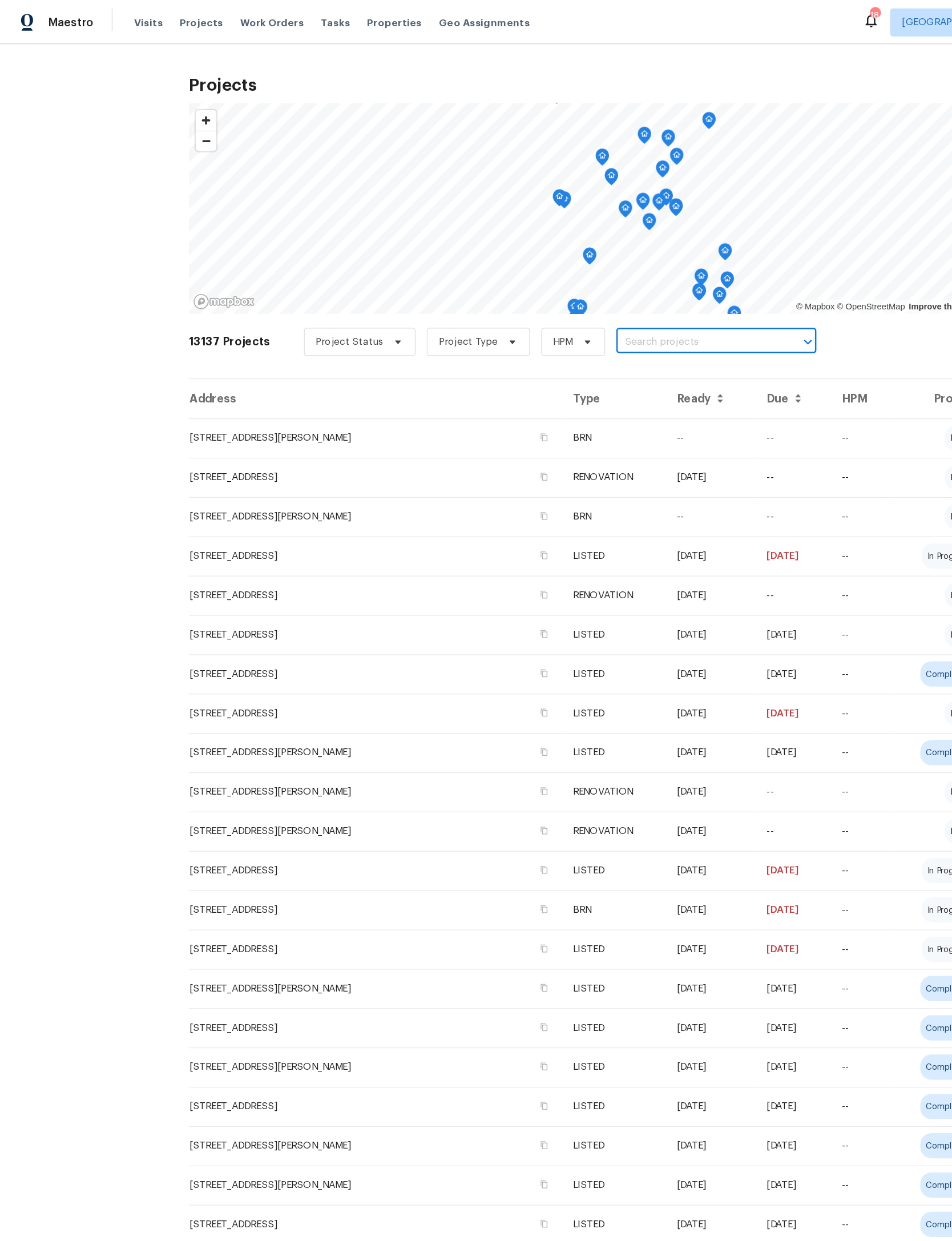
click at [617, 273] on input "text" at bounding box center [567, 278] width 131 height 18
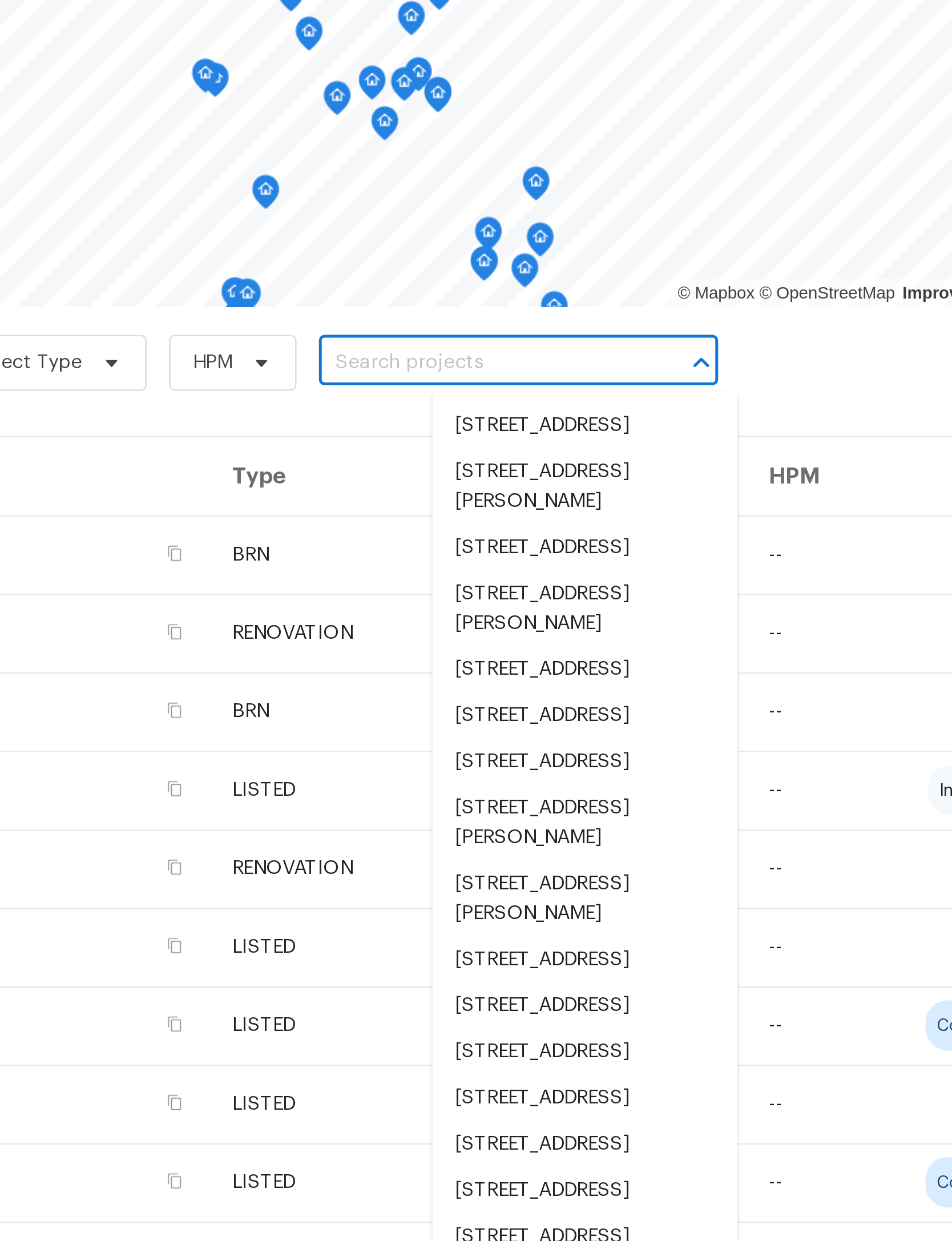
click at [501, 269] on input "text" at bounding box center [567, 278] width 131 height 18
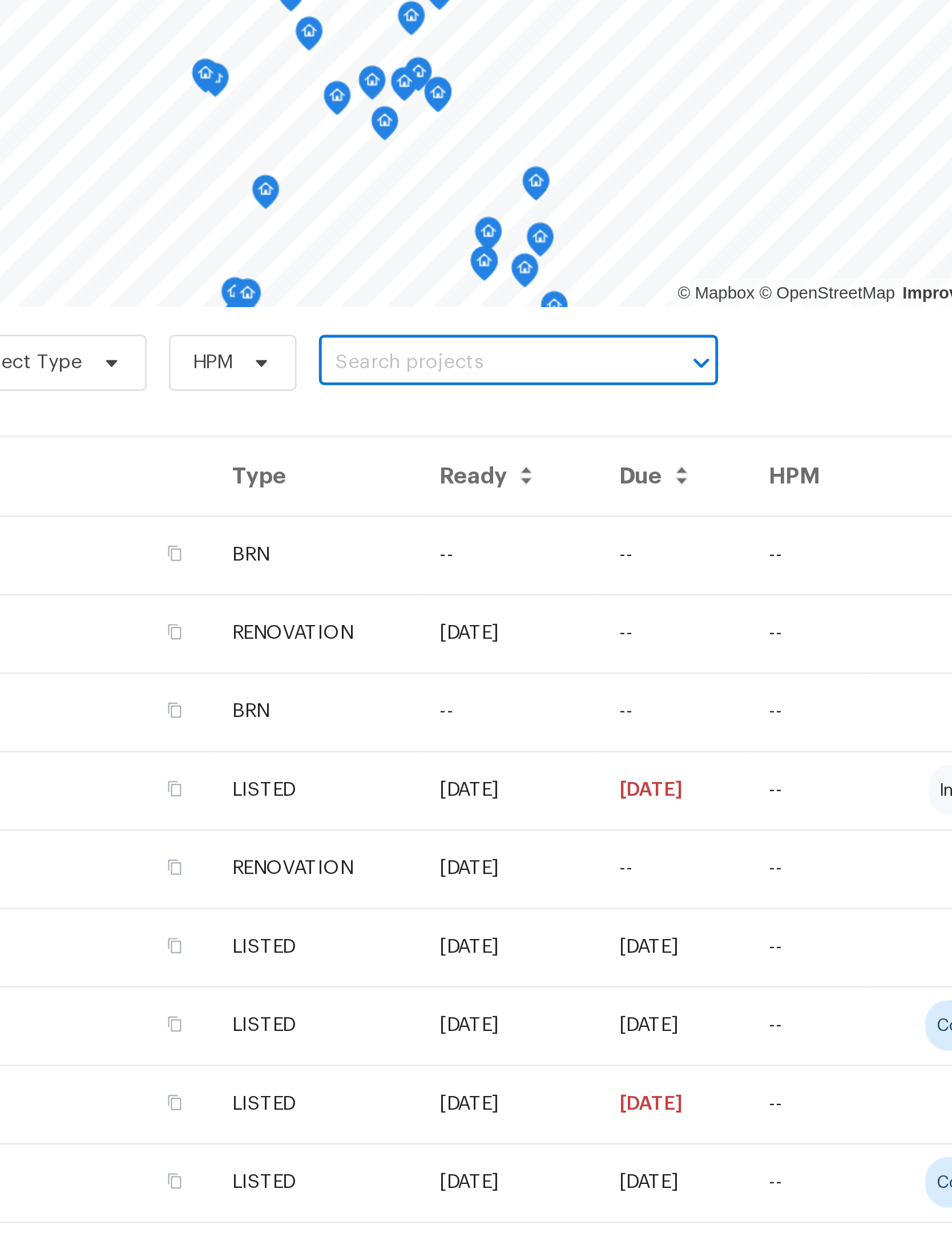
click at [501, 269] on input "text" at bounding box center [567, 278] width 131 height 18
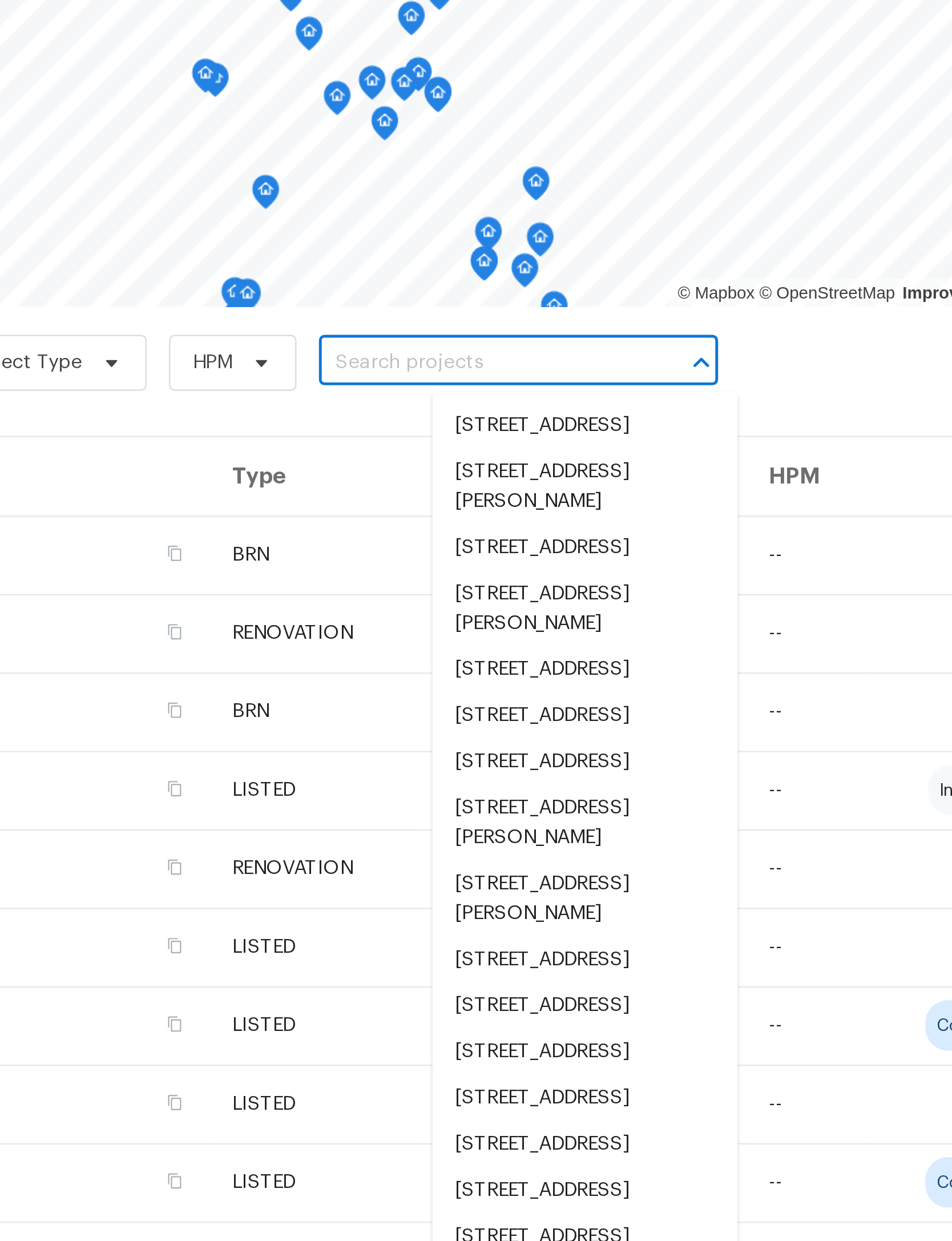
click at [501, 269] on input "text" at bounding box center [567, 278] width 131 height 18
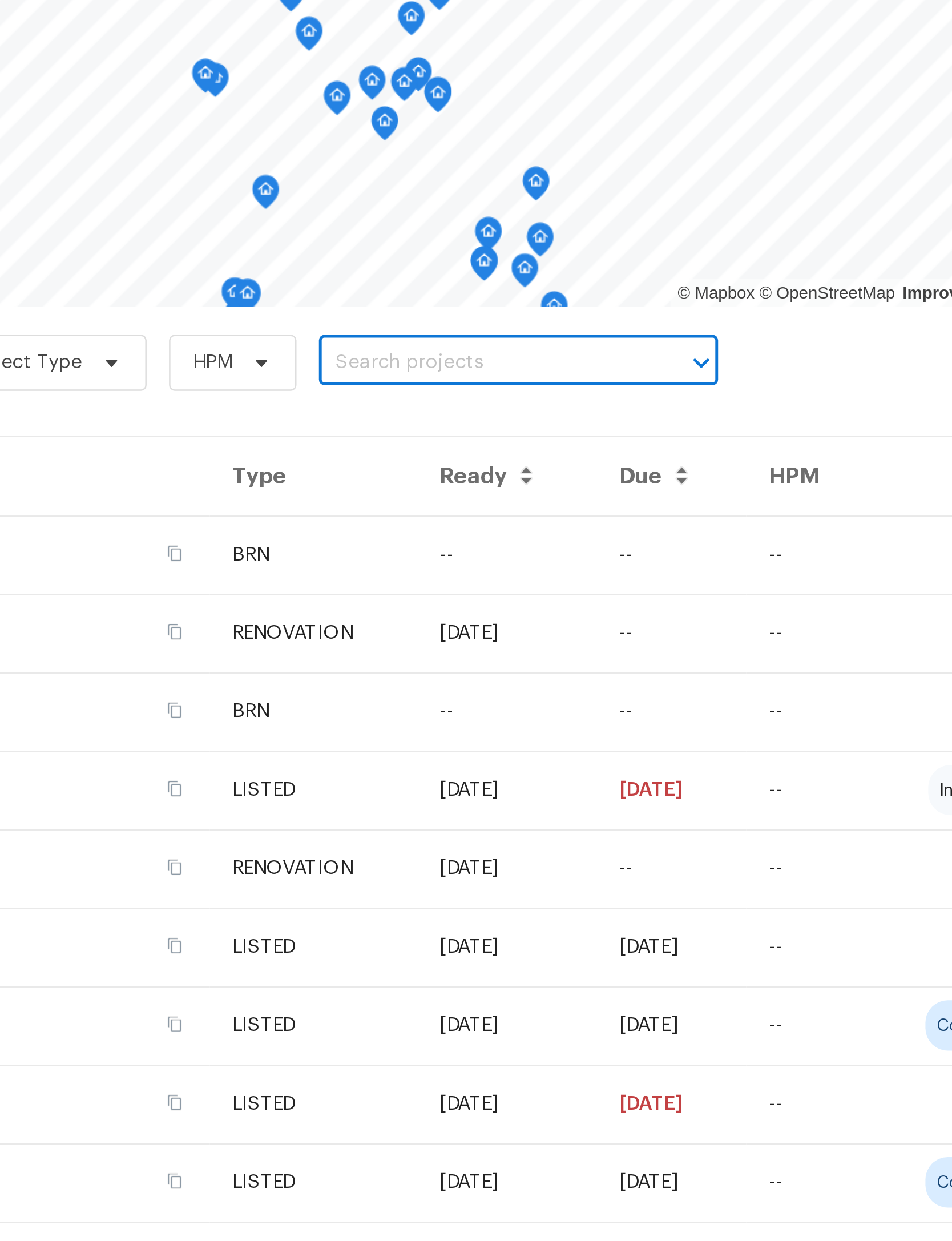
click at [501, 269] on input "text" at bounding box center [567, 278] width 131 height 18
type input "3"
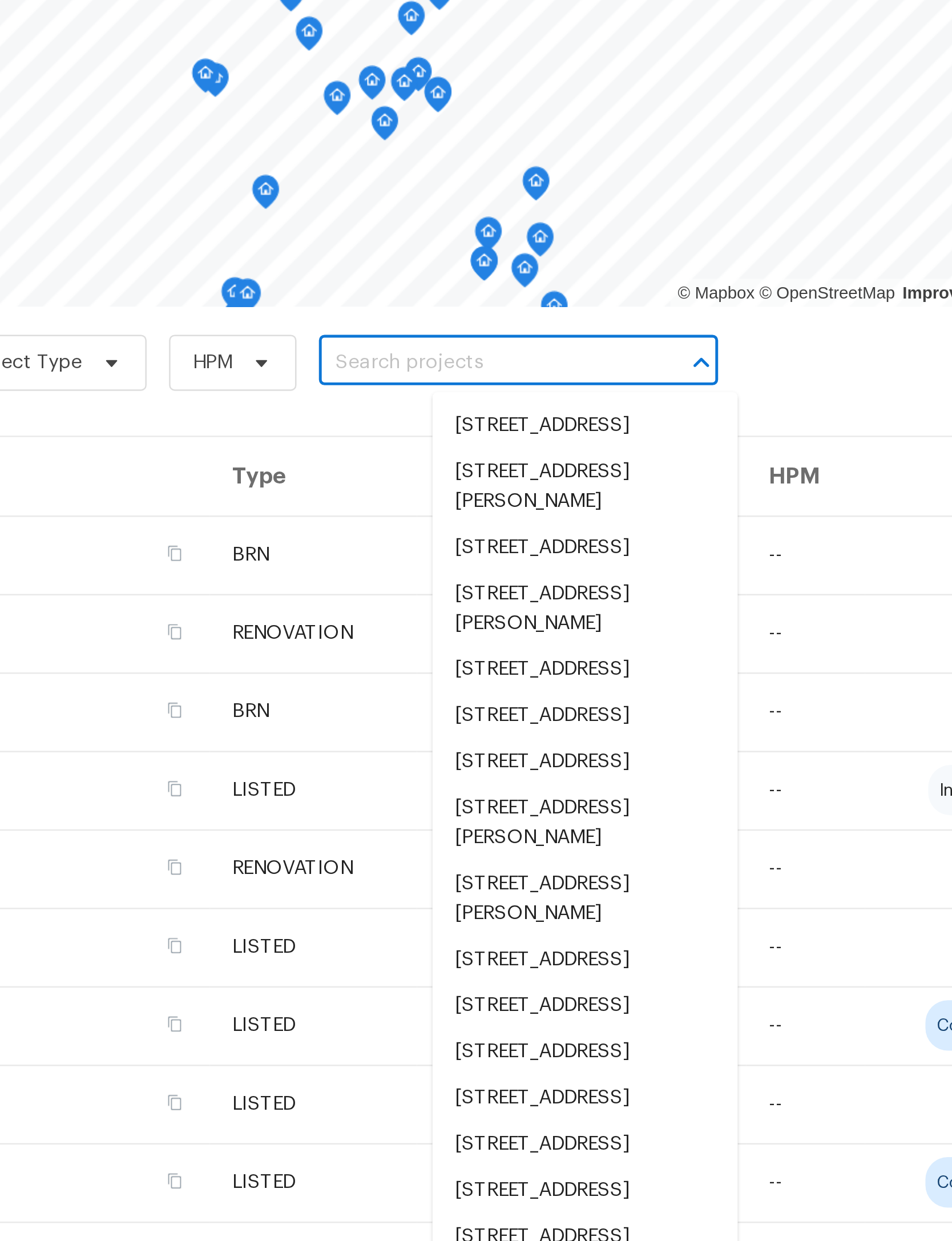
click at [501, 269] on input "text" at bounding box center [567, 278] width 131 height 18
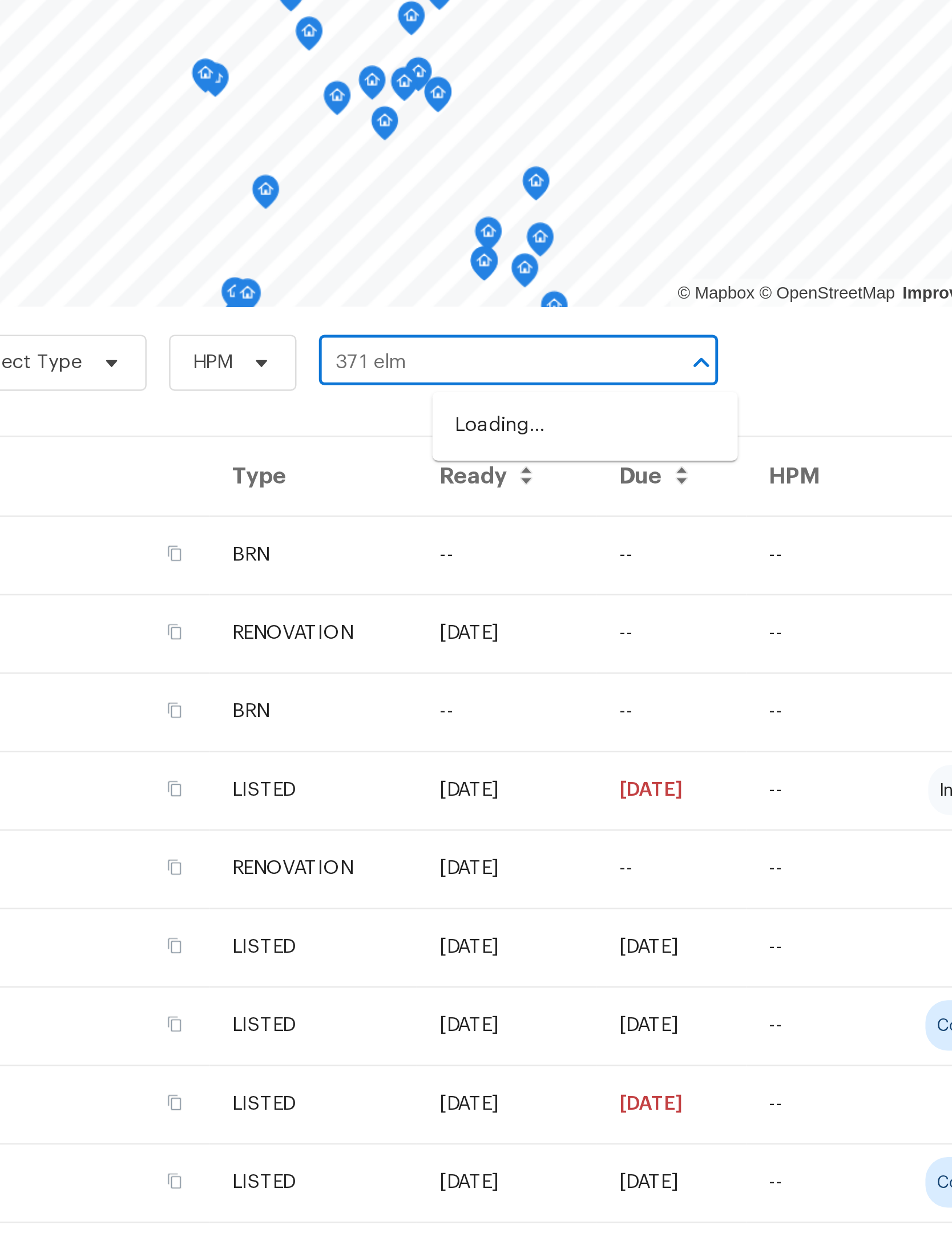
type input "371 elm"
click at [547, 294] on li "371 Elm Ave, Lewisburg, TN 37091" at bounding box center [609, 304] width 125 height 19
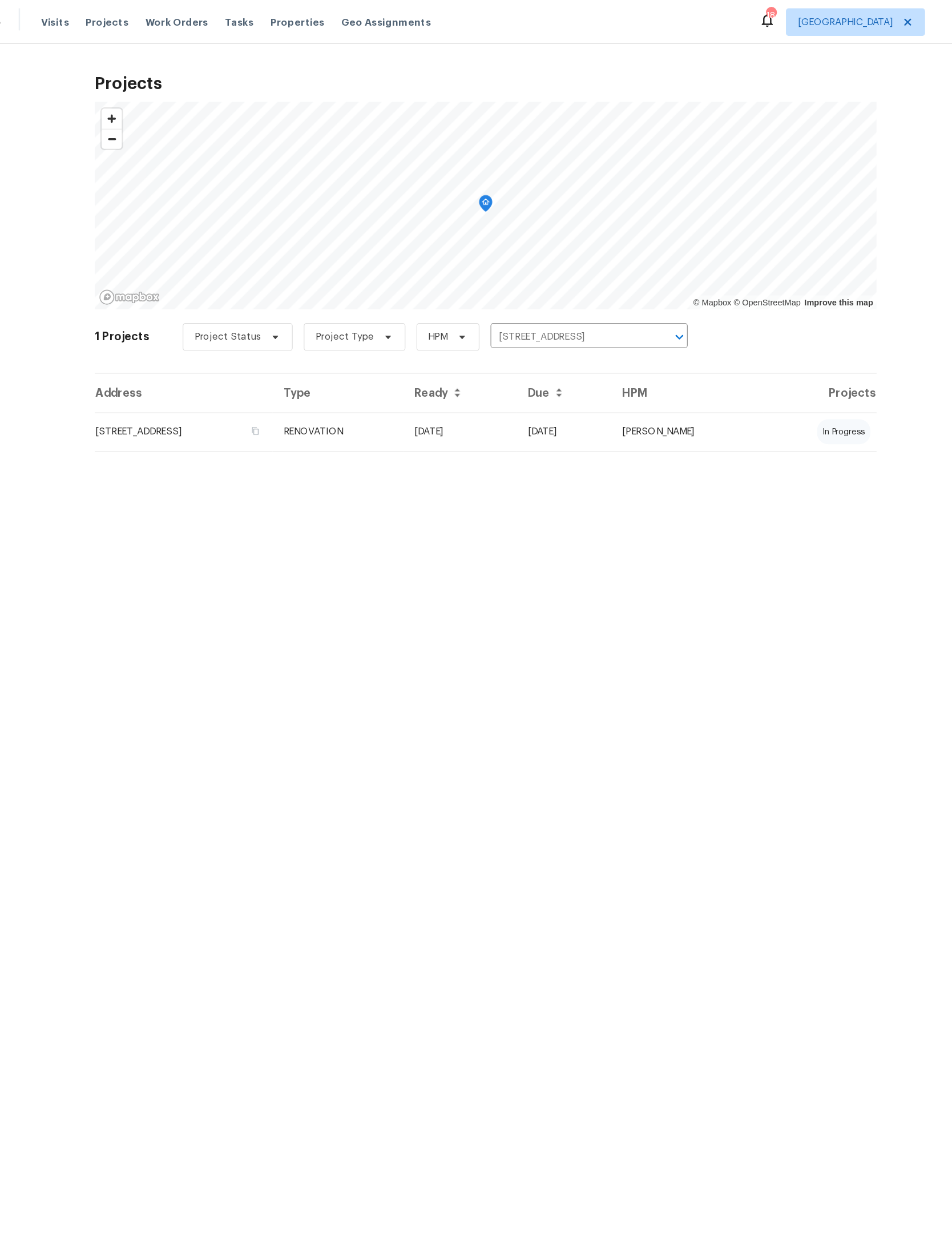
click at [153, 360] on td "371 Elm Ave, Lewisburg, TN 37091" at bounding box center [226, 356] width 147 height 32
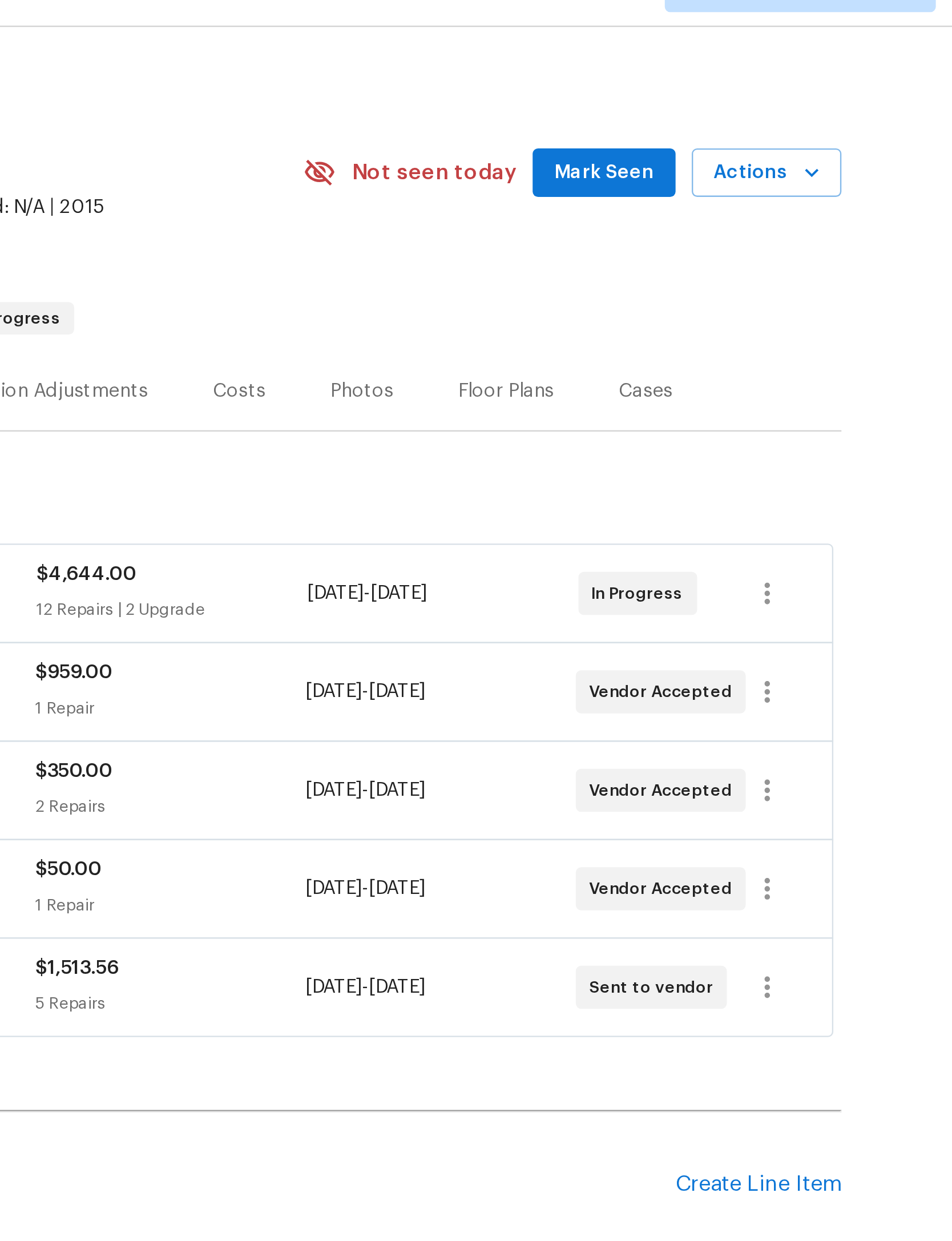
click at [780, 92] on icon "button" at bounding box center [786, 97] width 11 height 11
click at [345, 79] on div at bounding box center [476, 620] width 952 height 1241
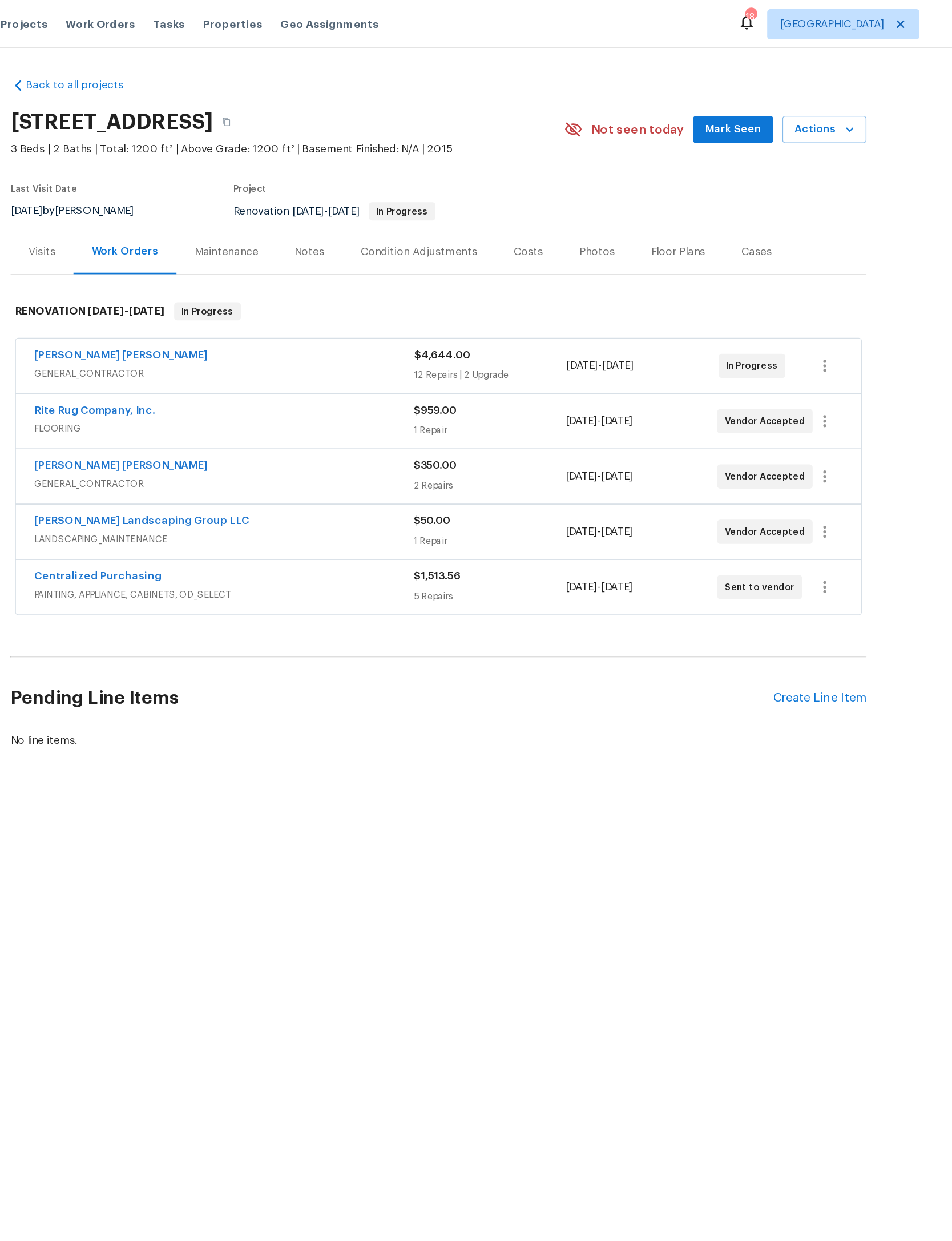
click at [780, 101] on icon "button" at bounding box center [786, 97] width 11 height 11
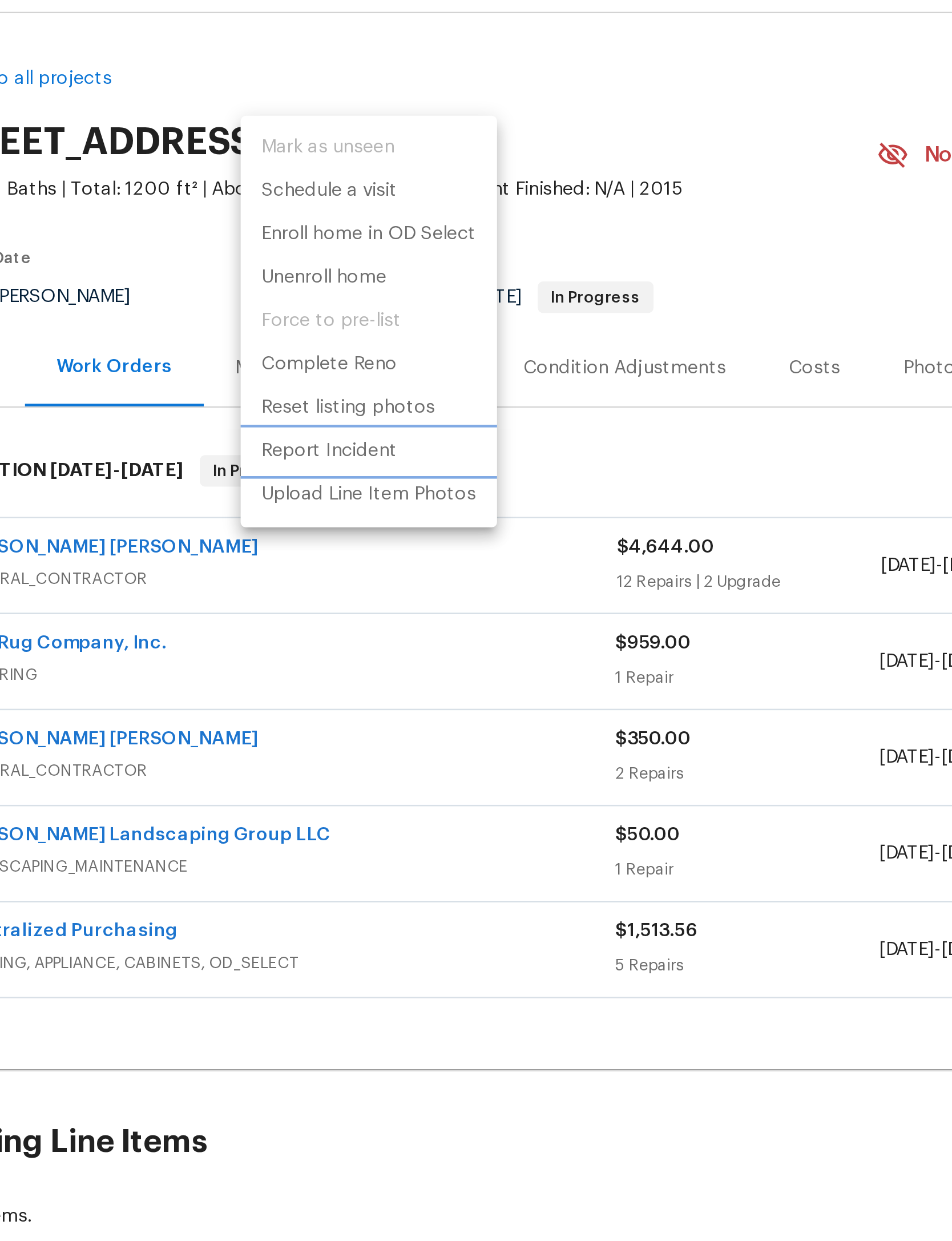
click at [304, 220] on p "Report Incident" at bounding box center [333, 226] width 58 height 12
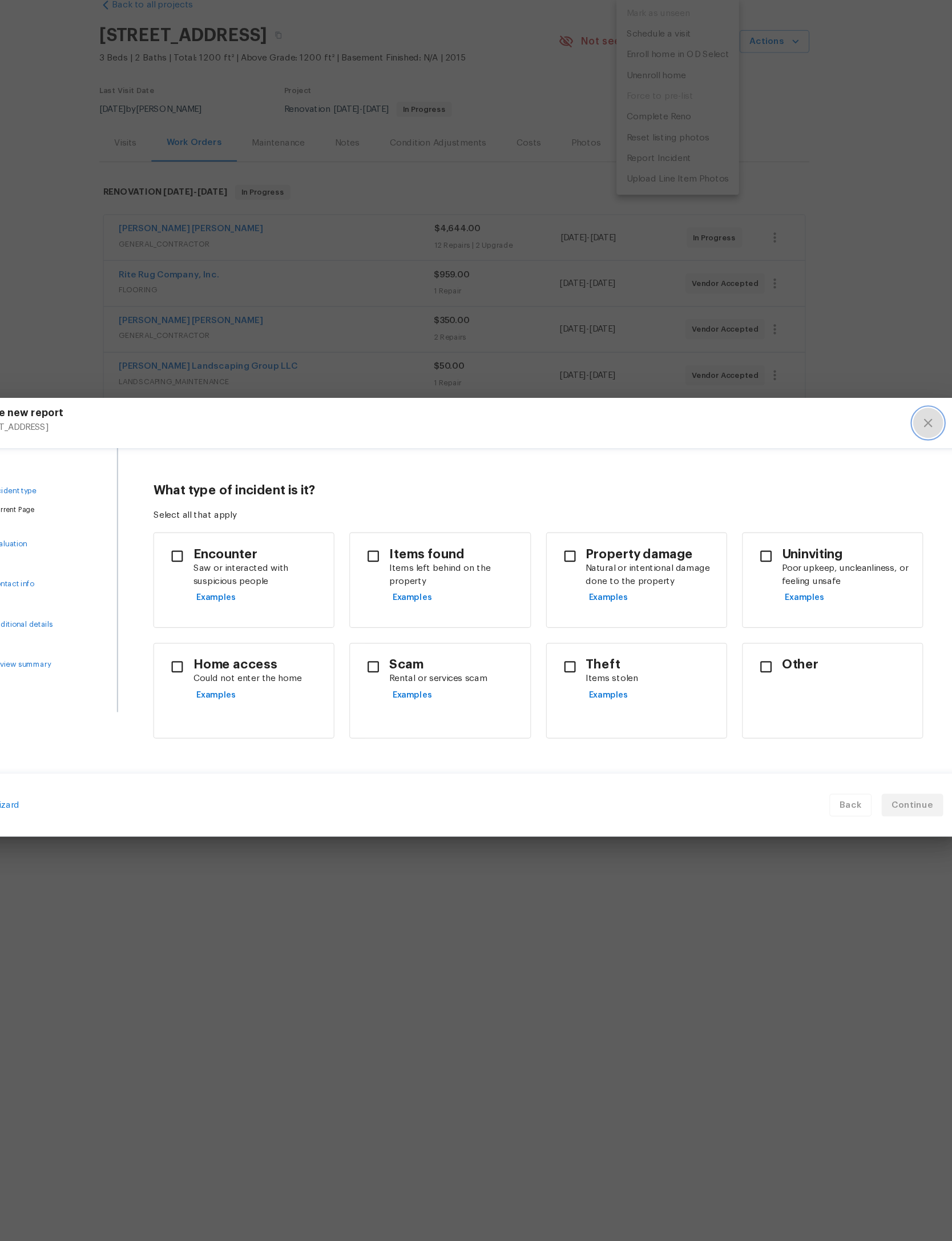
click at [899, 437] on icon "close" at bounding box center [906, 444] width 14 height 14
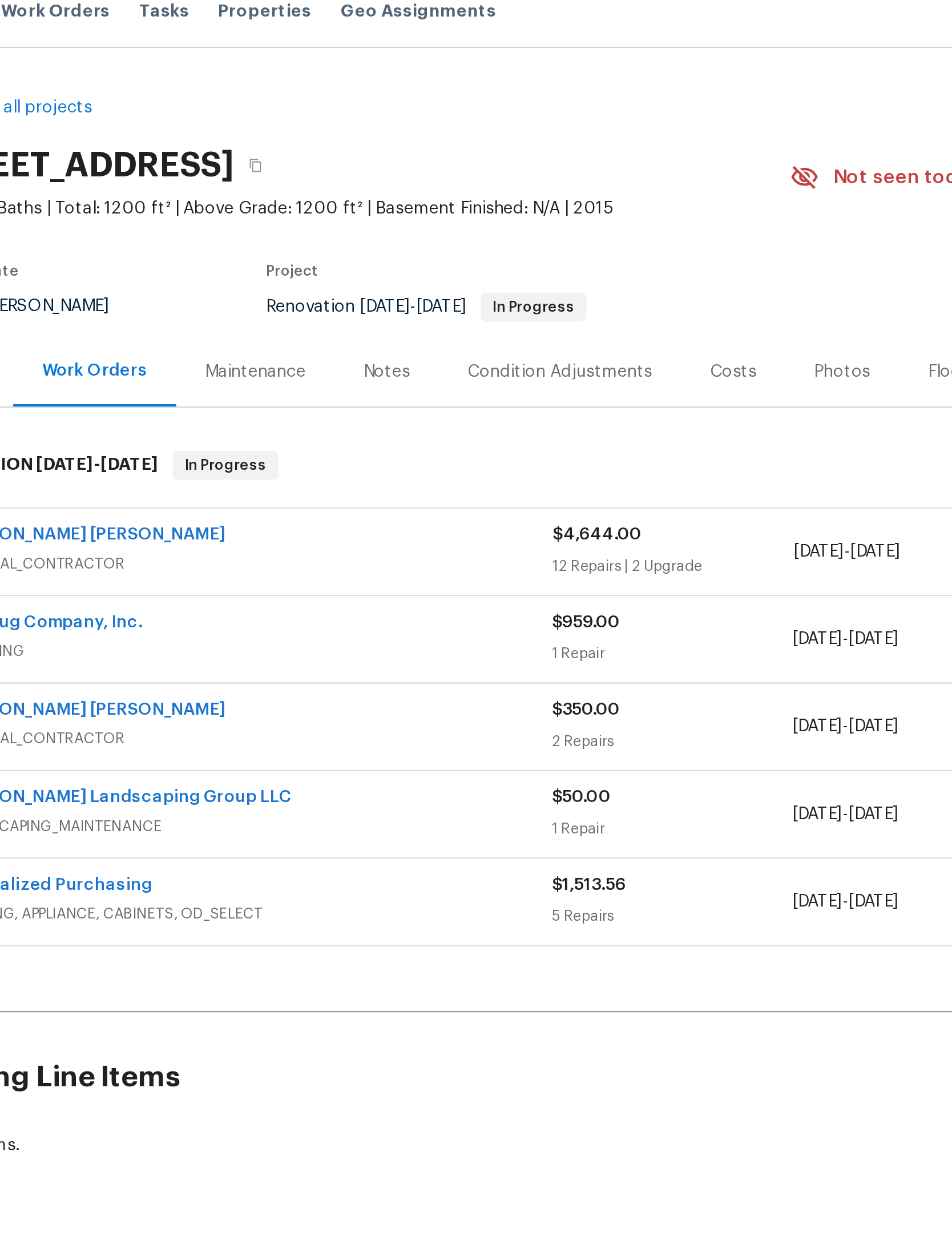
click at [233, 71] on div at bounding box center [476, 620] width 952 height 1241
click at [313, 89] on icon "button" at bounding box center [316, 92] width 7 height 7
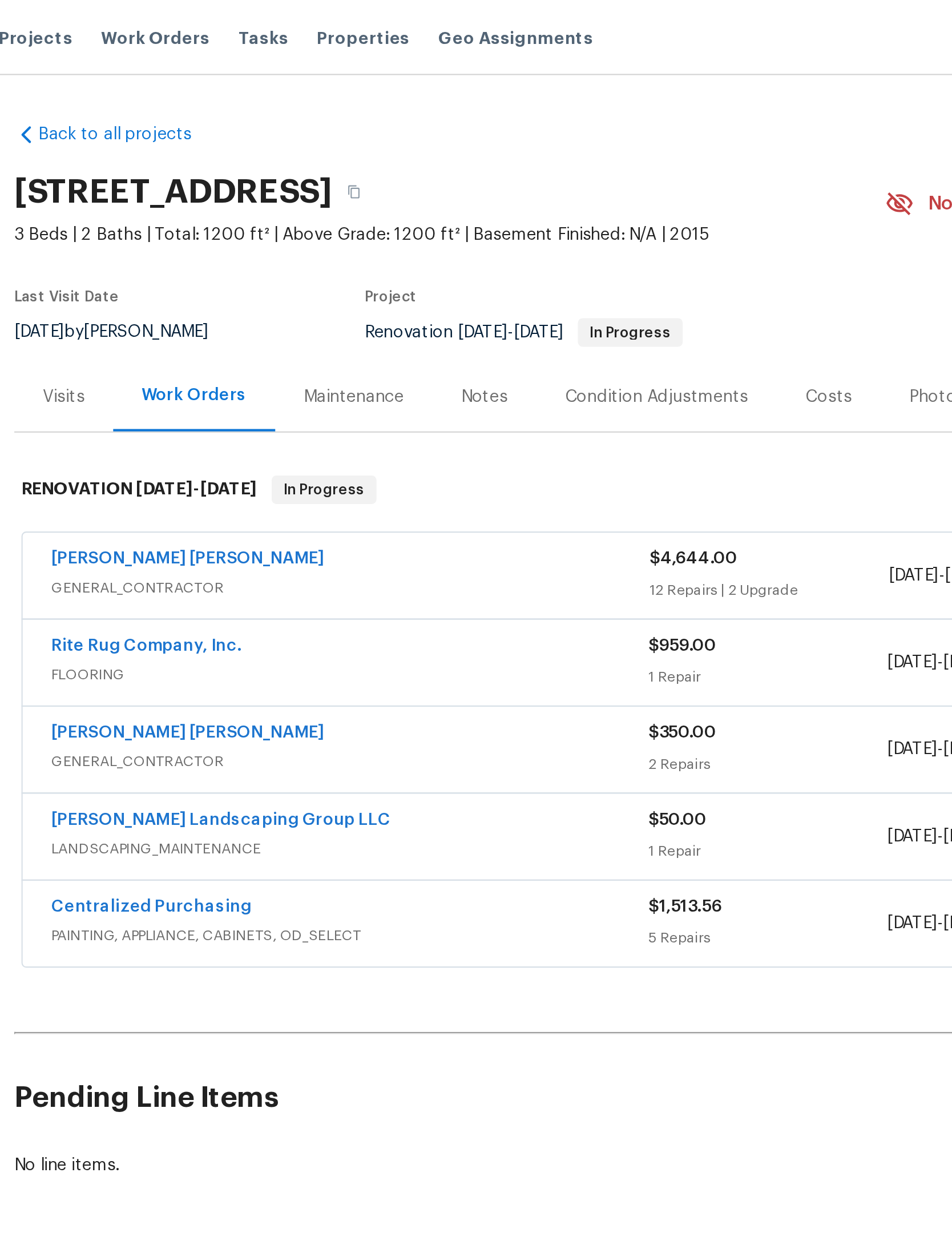
click at [299, 14] on span "Properties" at bounding box center [321, 18] width 45 height 11
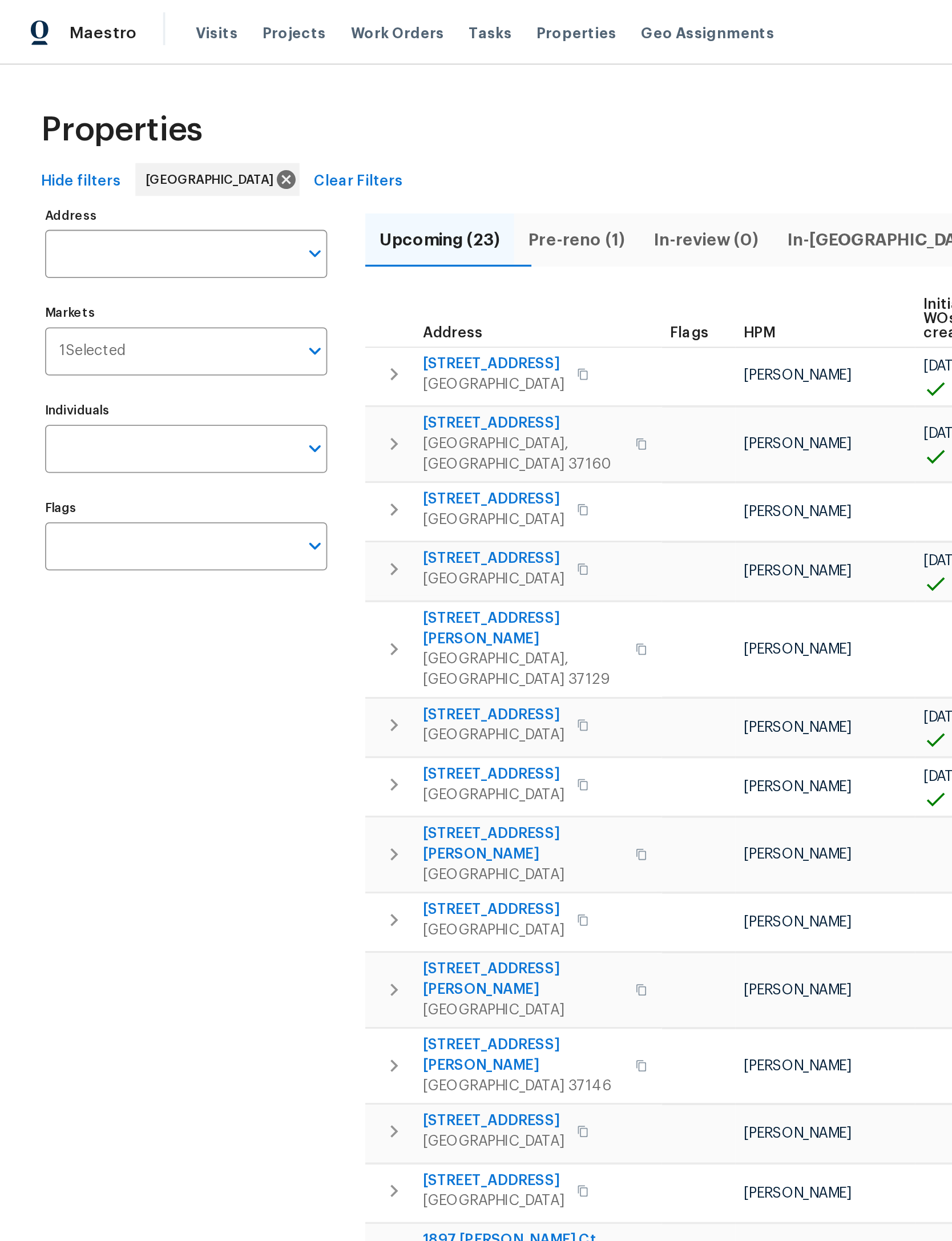
click at [89, 138] on input "Address" at bounding box center [95, 141] width 140 height 27
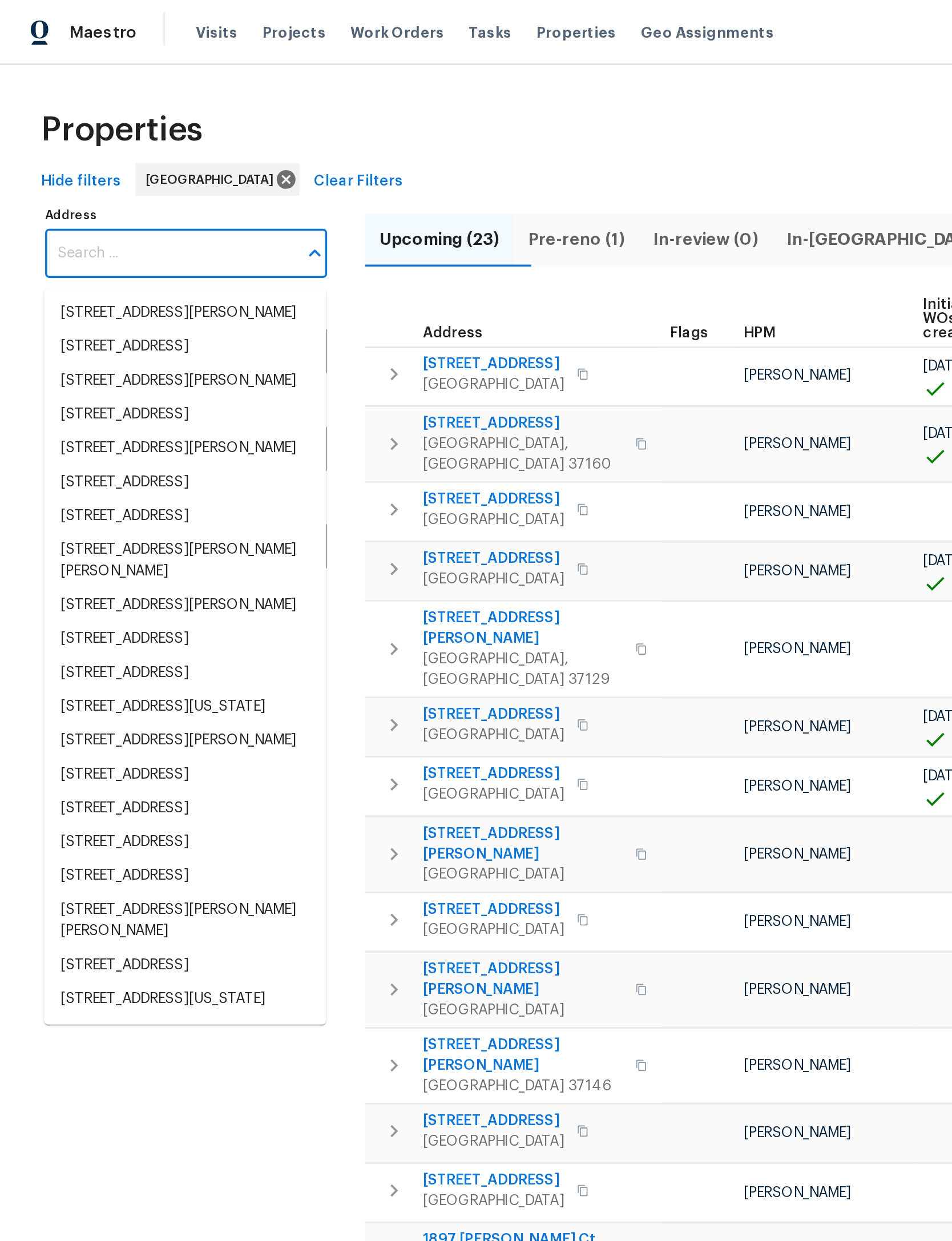
click at [46, 143] on input "Address" at bounding box center [95, 141] width 140 height 27
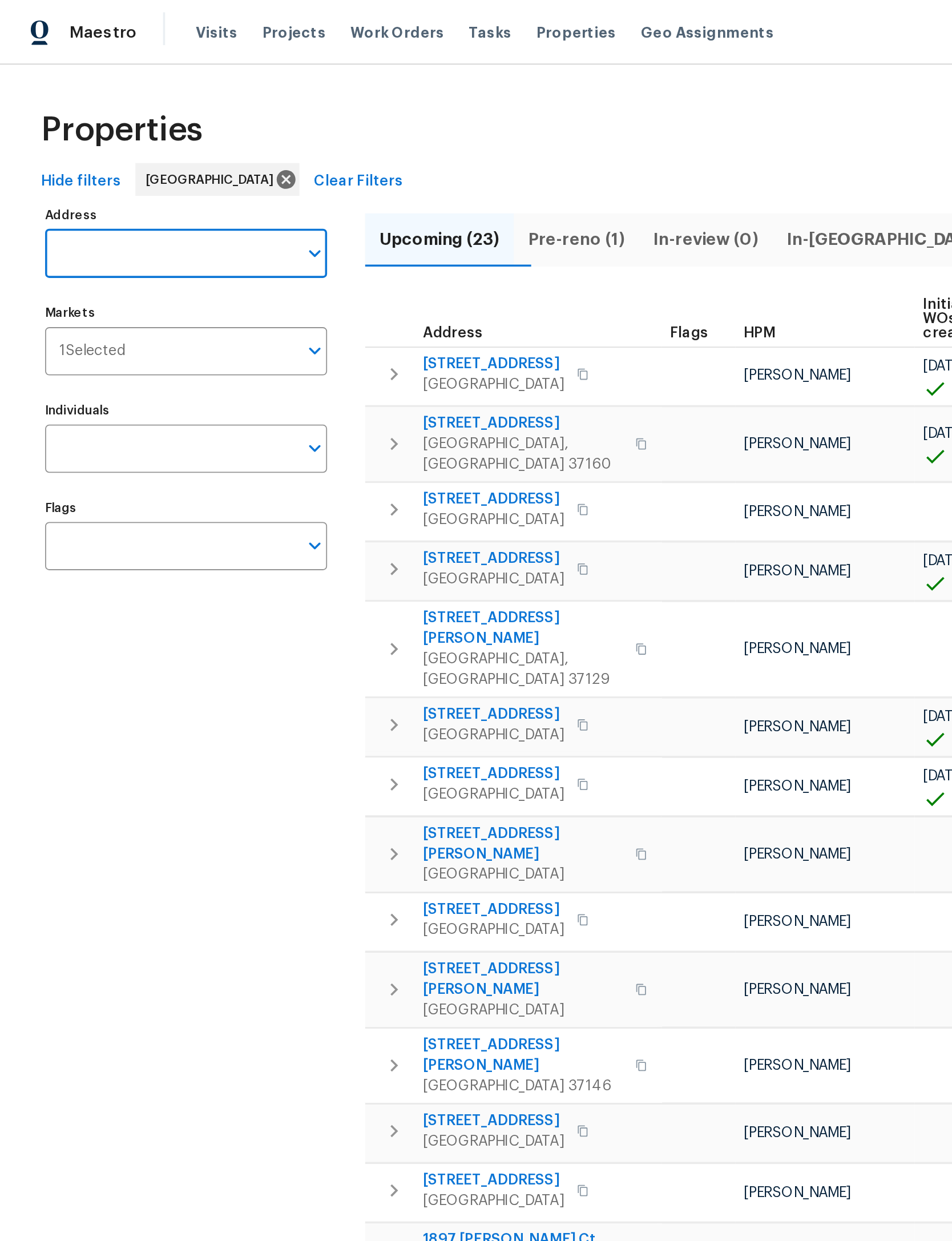
paste input "371 Elm Ave, Lewisburg, TN 37091"
type input "371 Elm Ave, Lewisburg, TN 37091"
click at [118, 180] on li "371 Elm Ave Lewisburg TN 37091" at bounding box center [103, 174] width 157 height 19
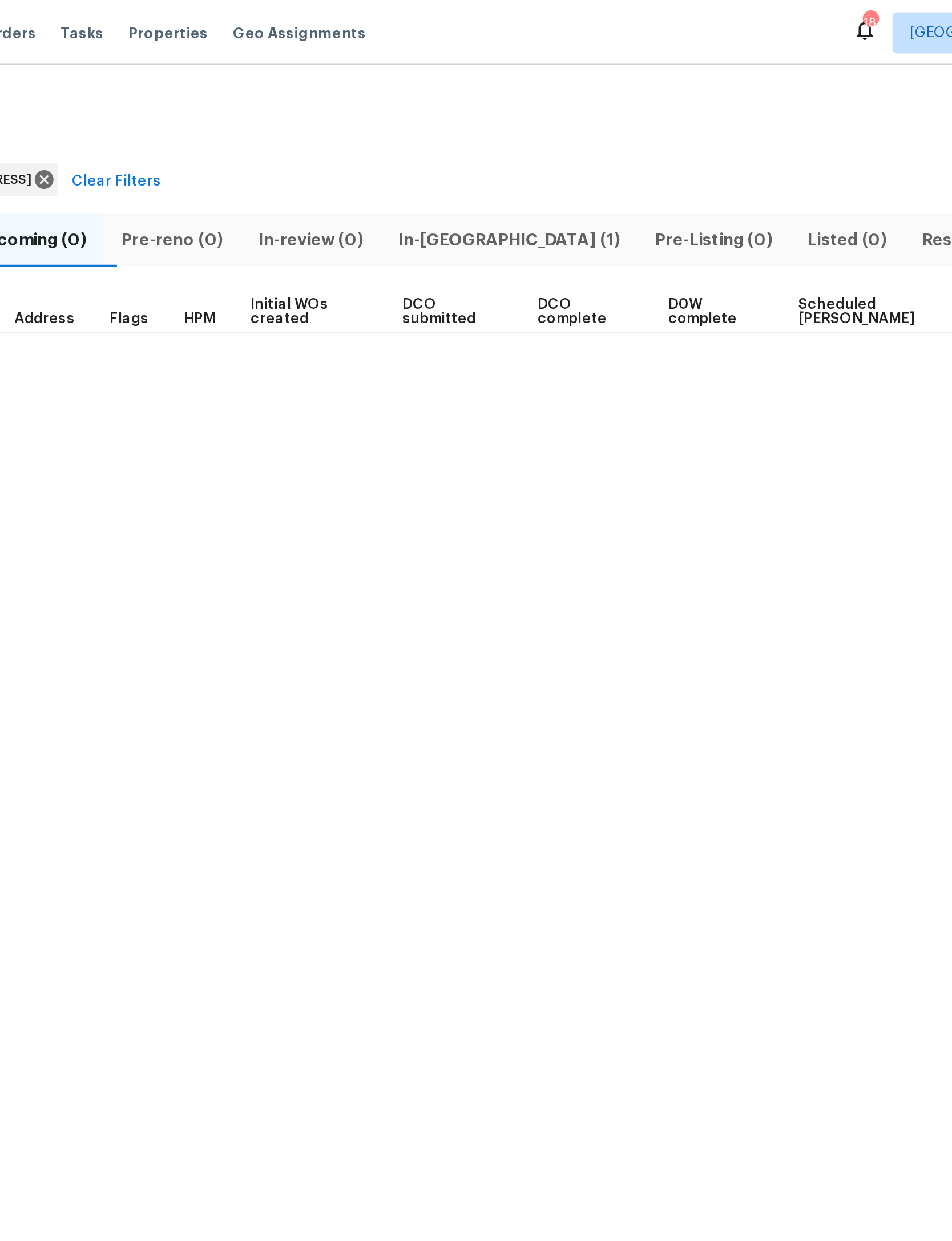
click at [446, 133] on span "In-reno (1)" at bounding box center [510, 133] width 129 height 16
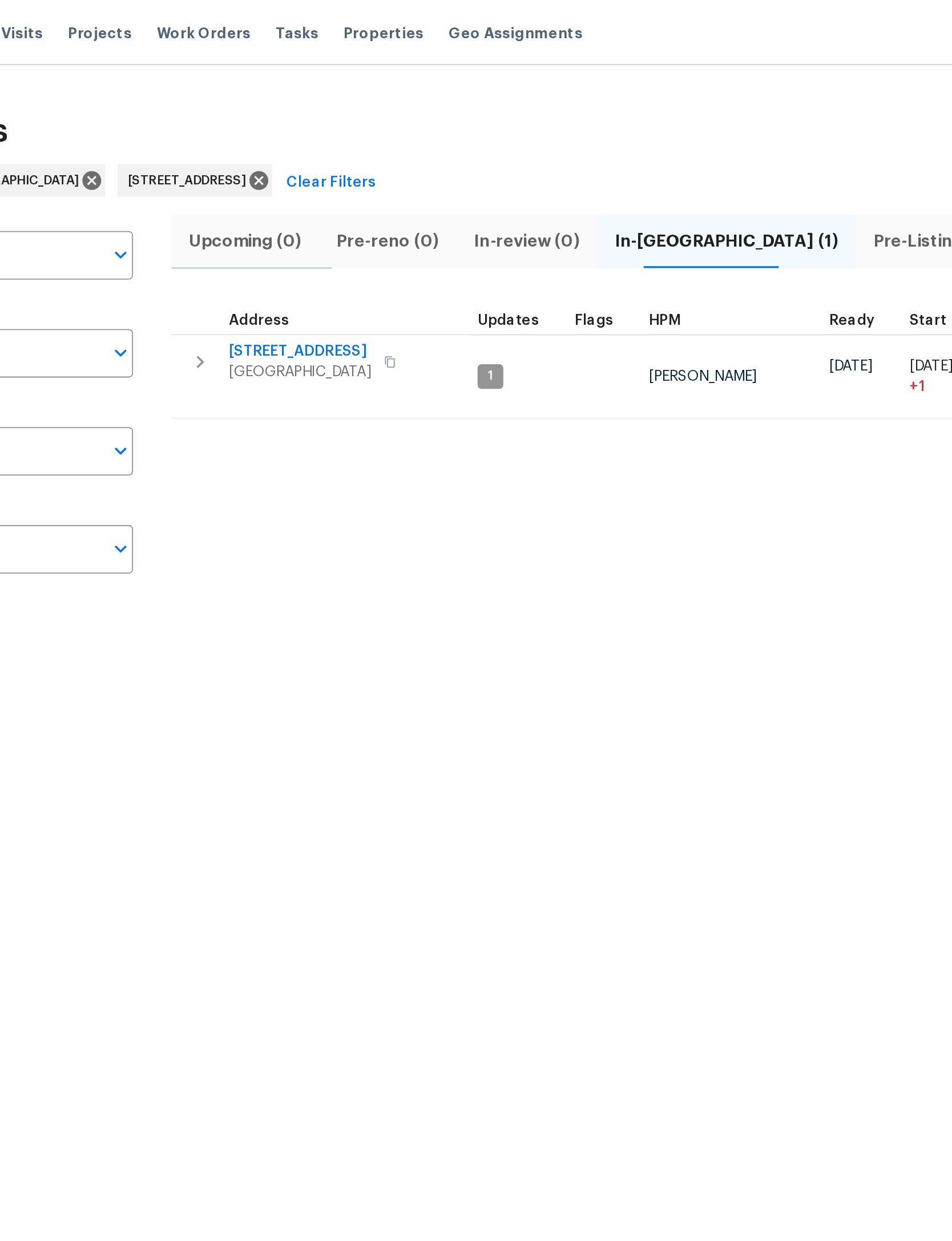
click at [213, 194] on icon "button" at bounding box center [219, 201] width 14 height 14
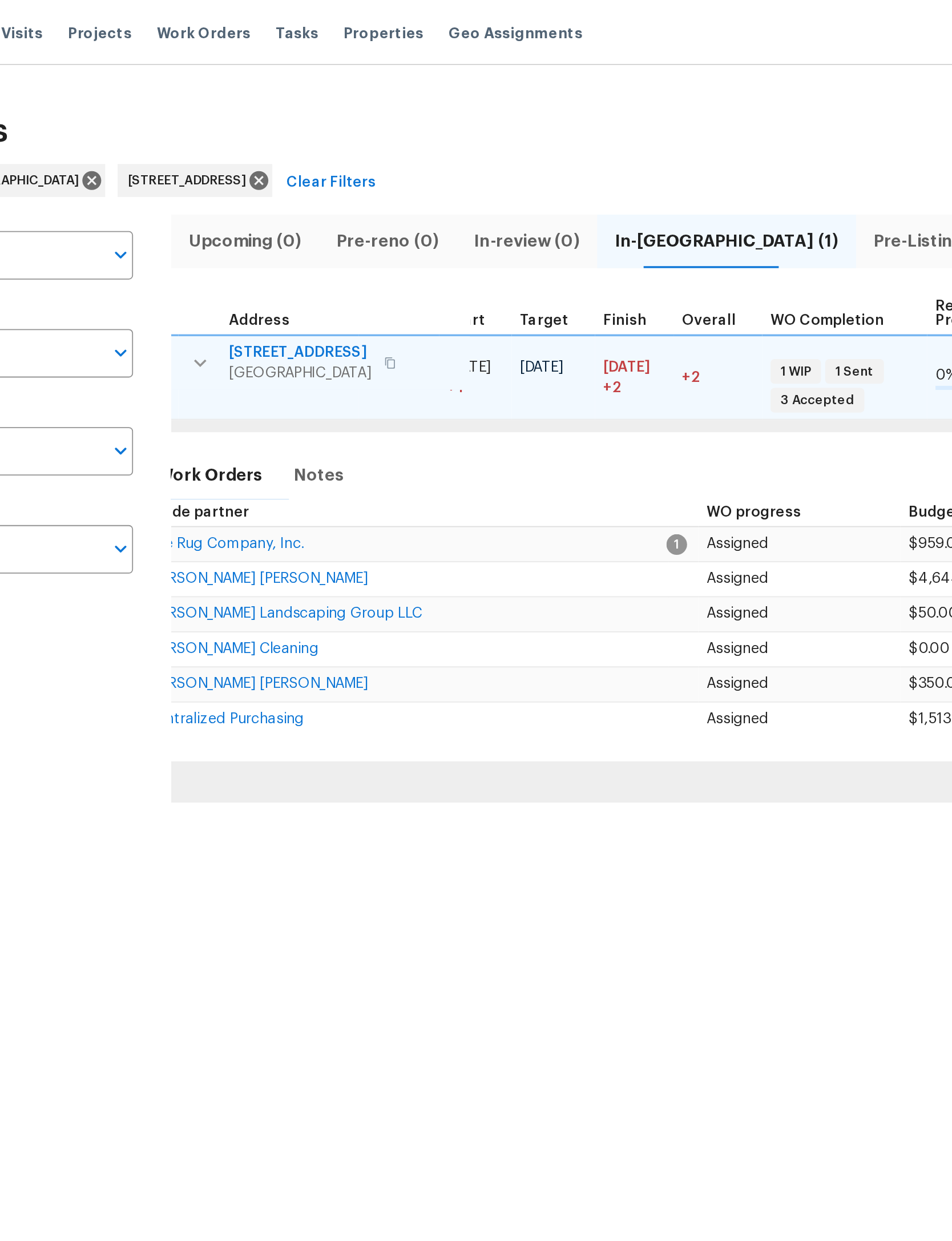
scroll to position [0, 288]
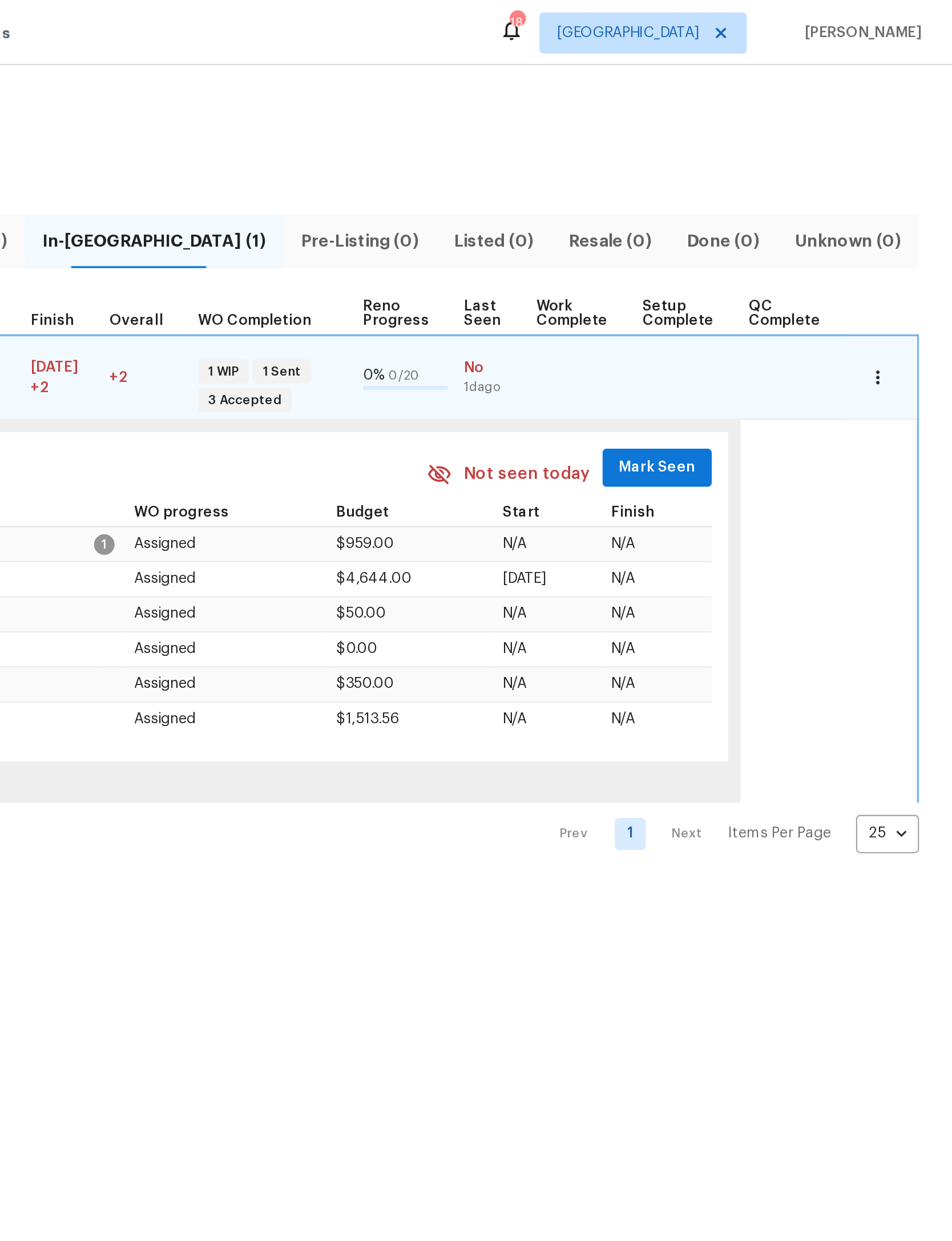
click at [905, 204] on icon "button" at bounding box center [910, 209] width 11 height 11
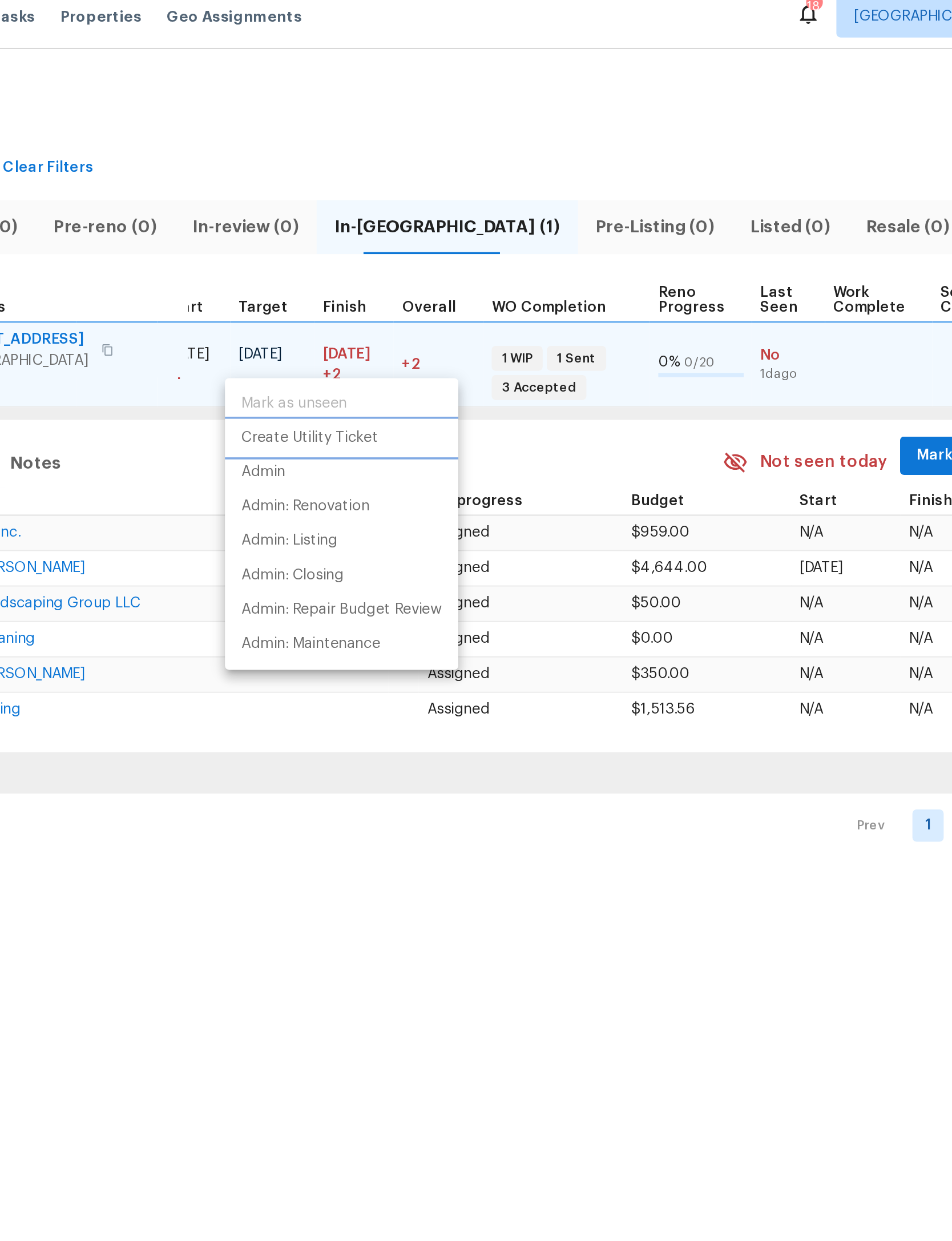
click at [398, 243] on p "Create Utility Ticket" at bounding box center [435, 249] width 75 height 12
click at [363, 50] on div at bounding box center [476, 620] width 952 height 1241
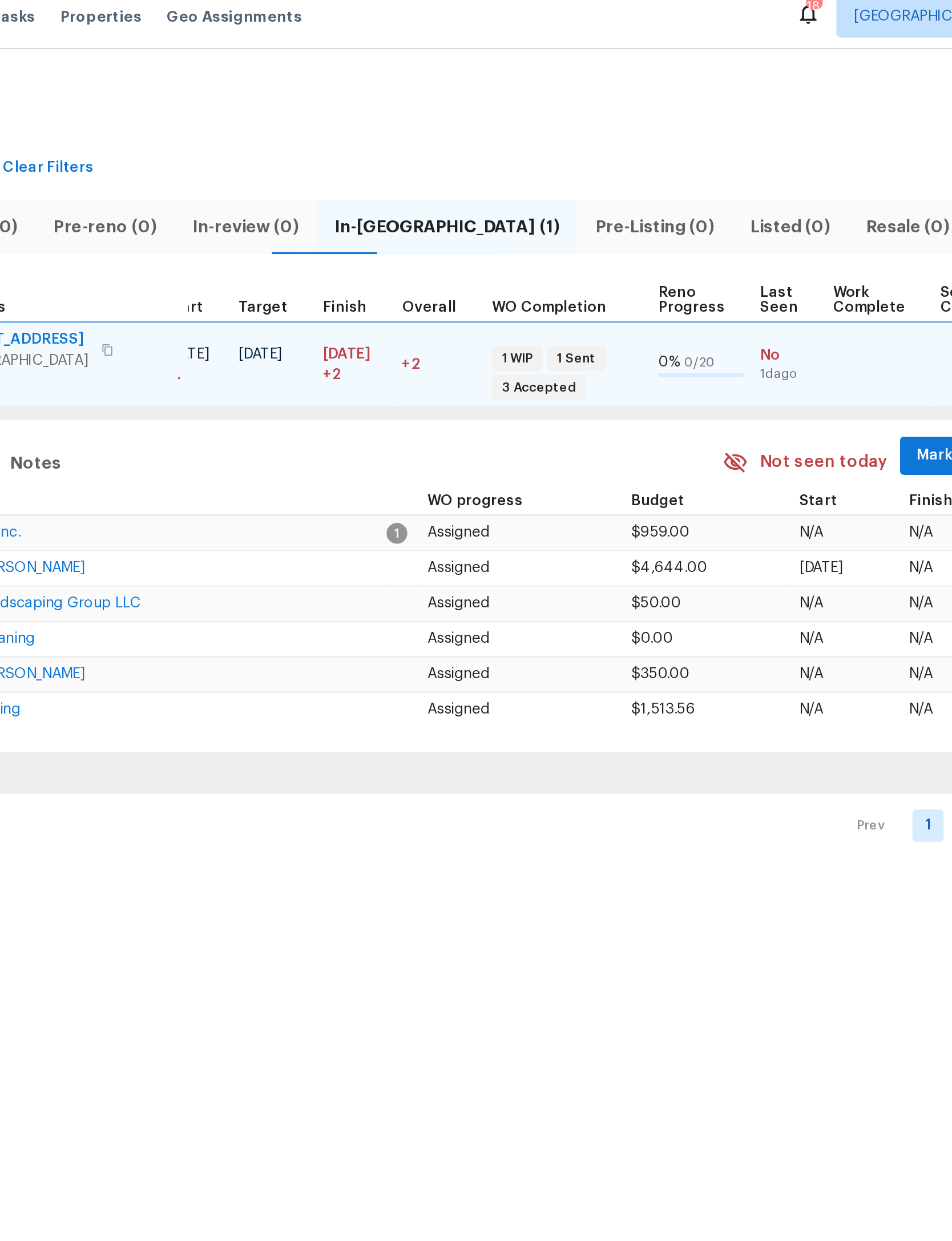
type input "371 Elm Ave Lewisburg TN 37091"
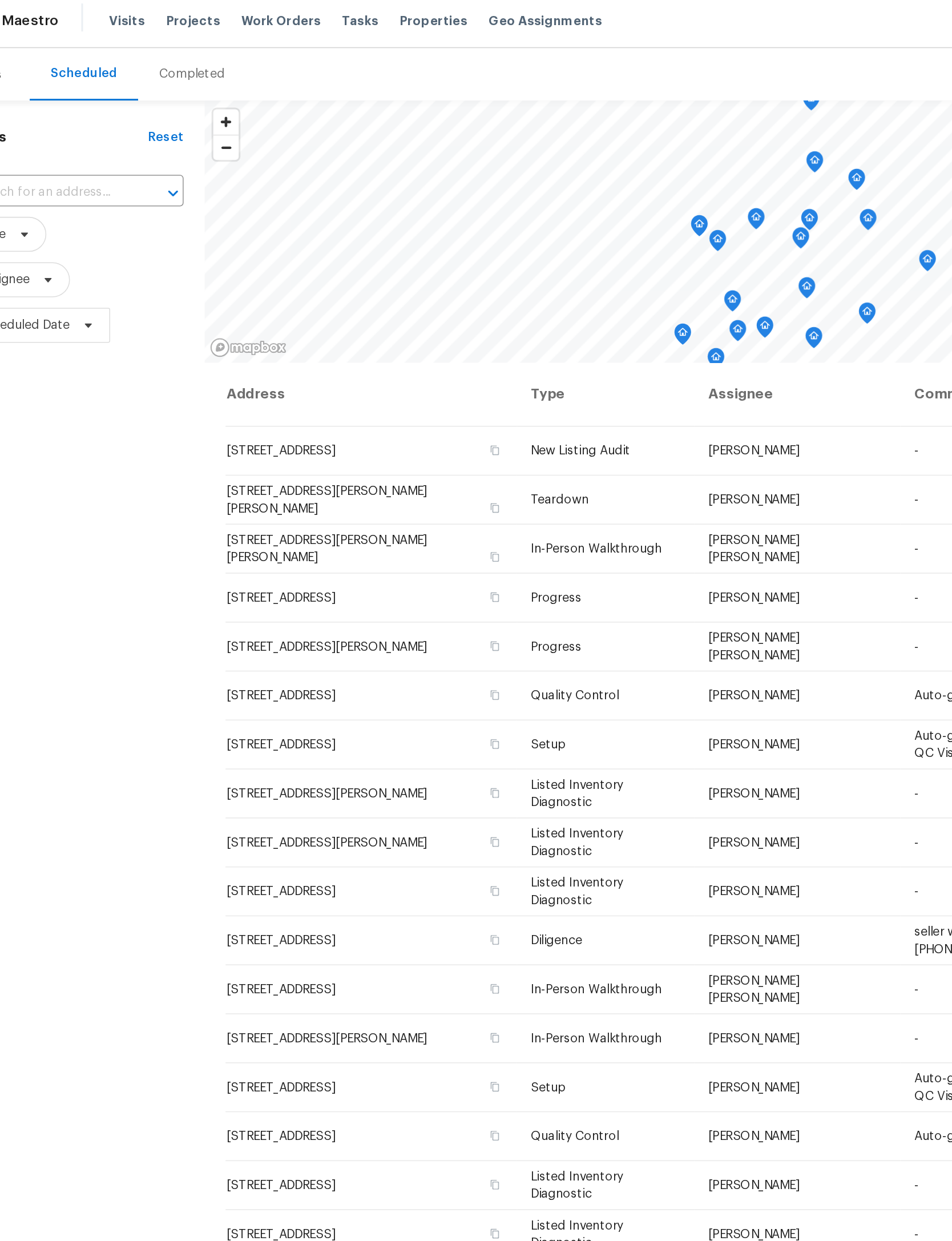
click at [299, 13] on span "Properties" at bounding box center [321, 18] width 45 height 11
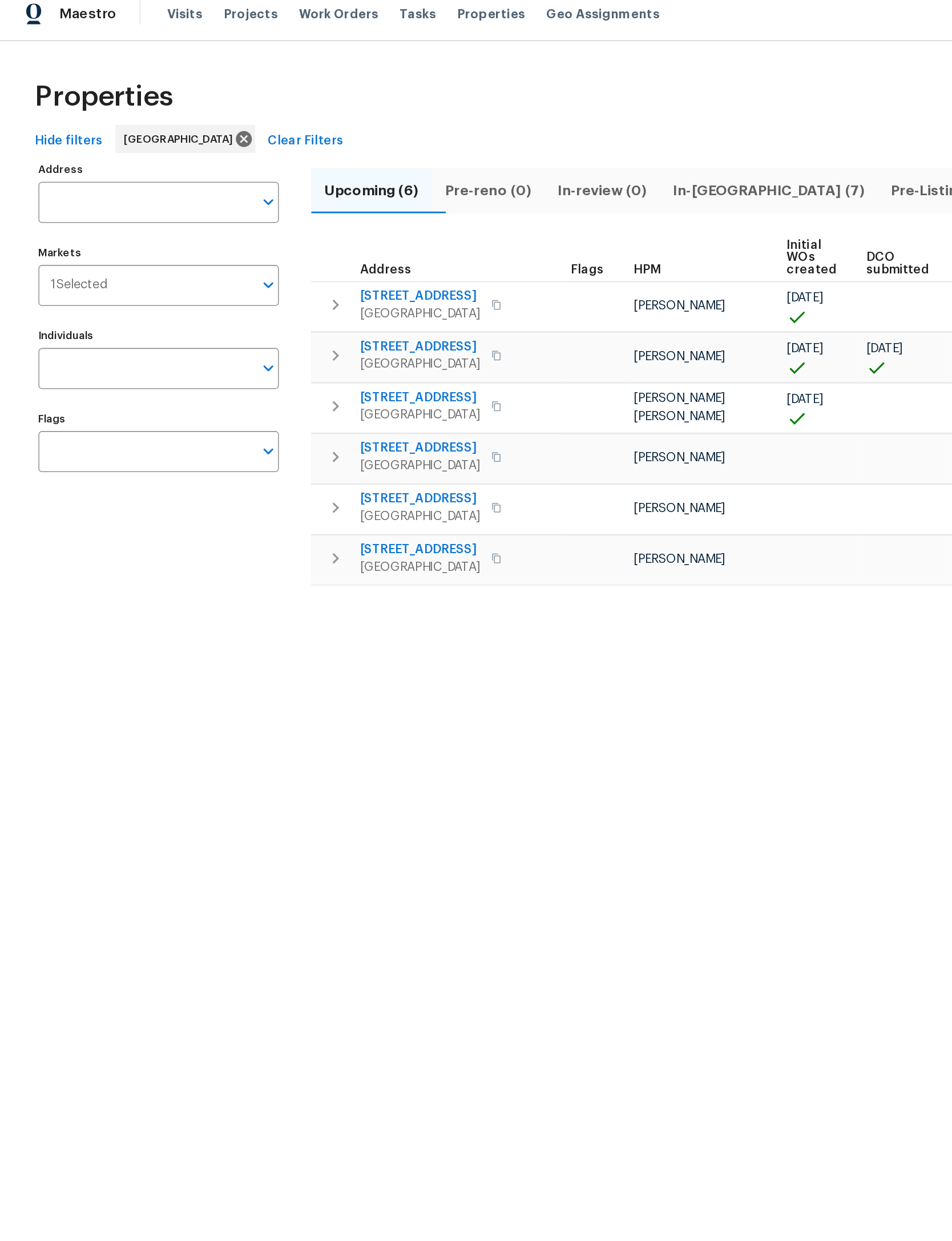
click at [86, 131] on input "Address" at bounding box center [95, 141] width 140 height 27
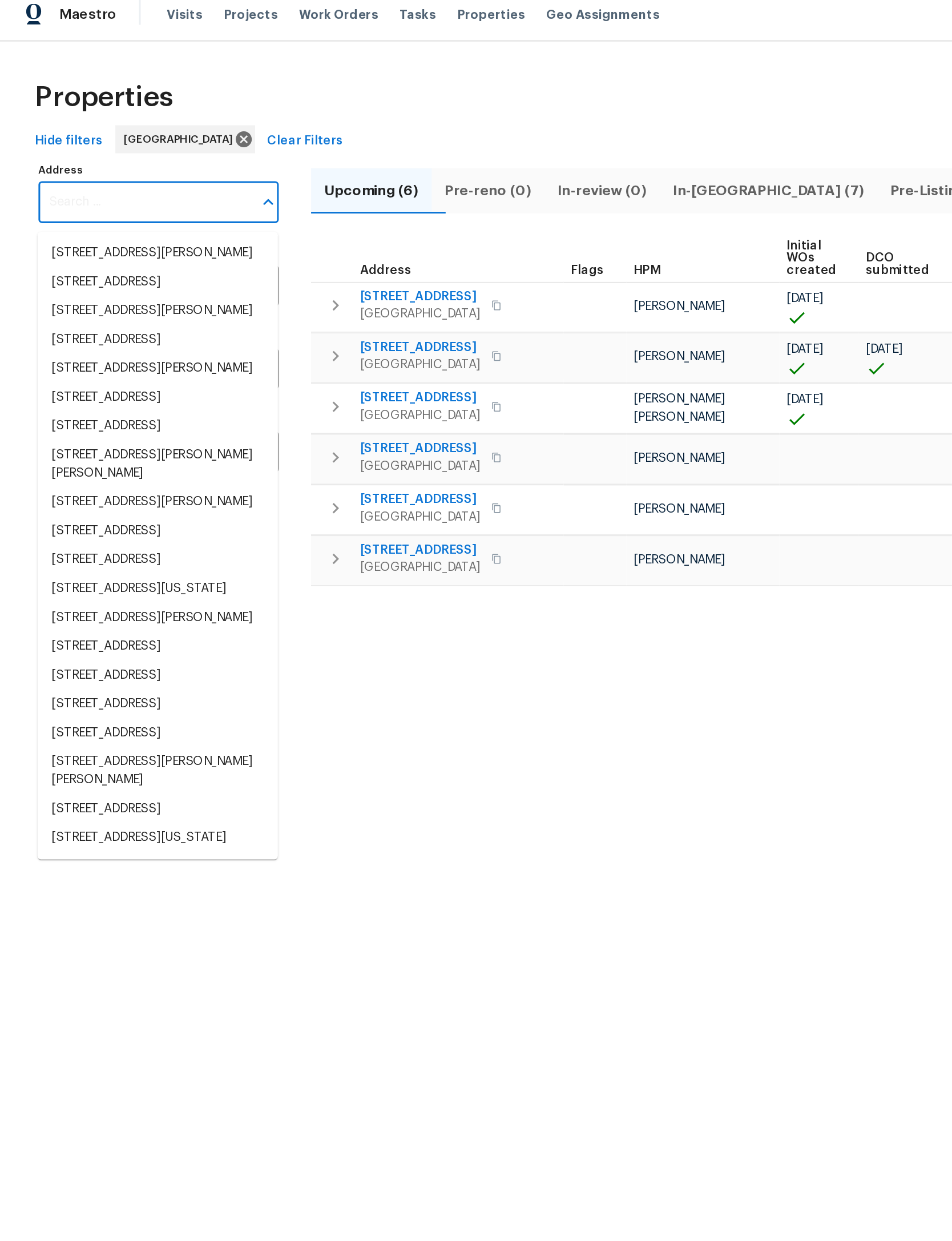
paste input "[STREET_ADDRESS]"
type input "[STREET_ADDRESS]"
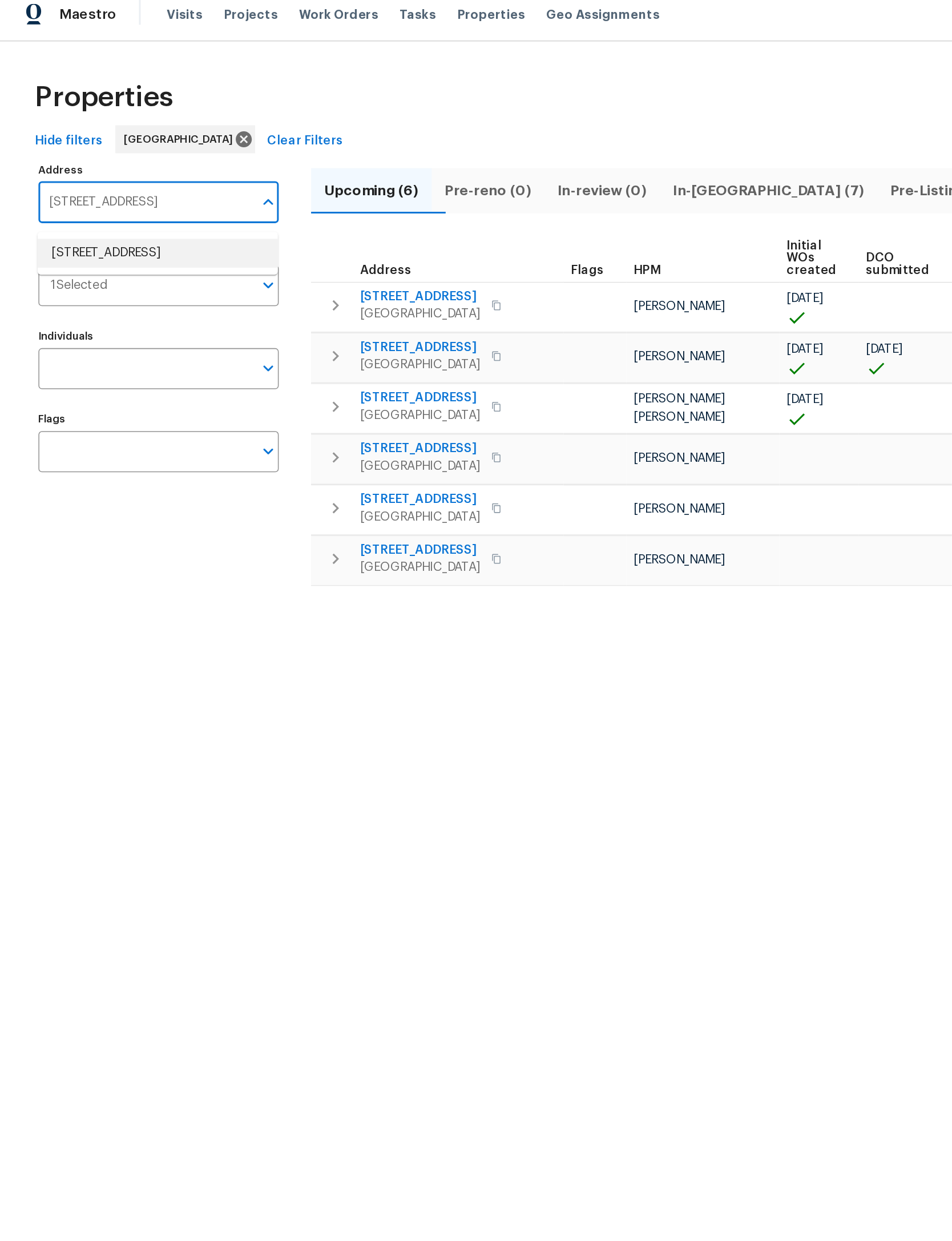
click at [106, 165] on li "371 Elm Ave Lewisburg TN 37091" at bounding box center [103, 174] width 157 height 19
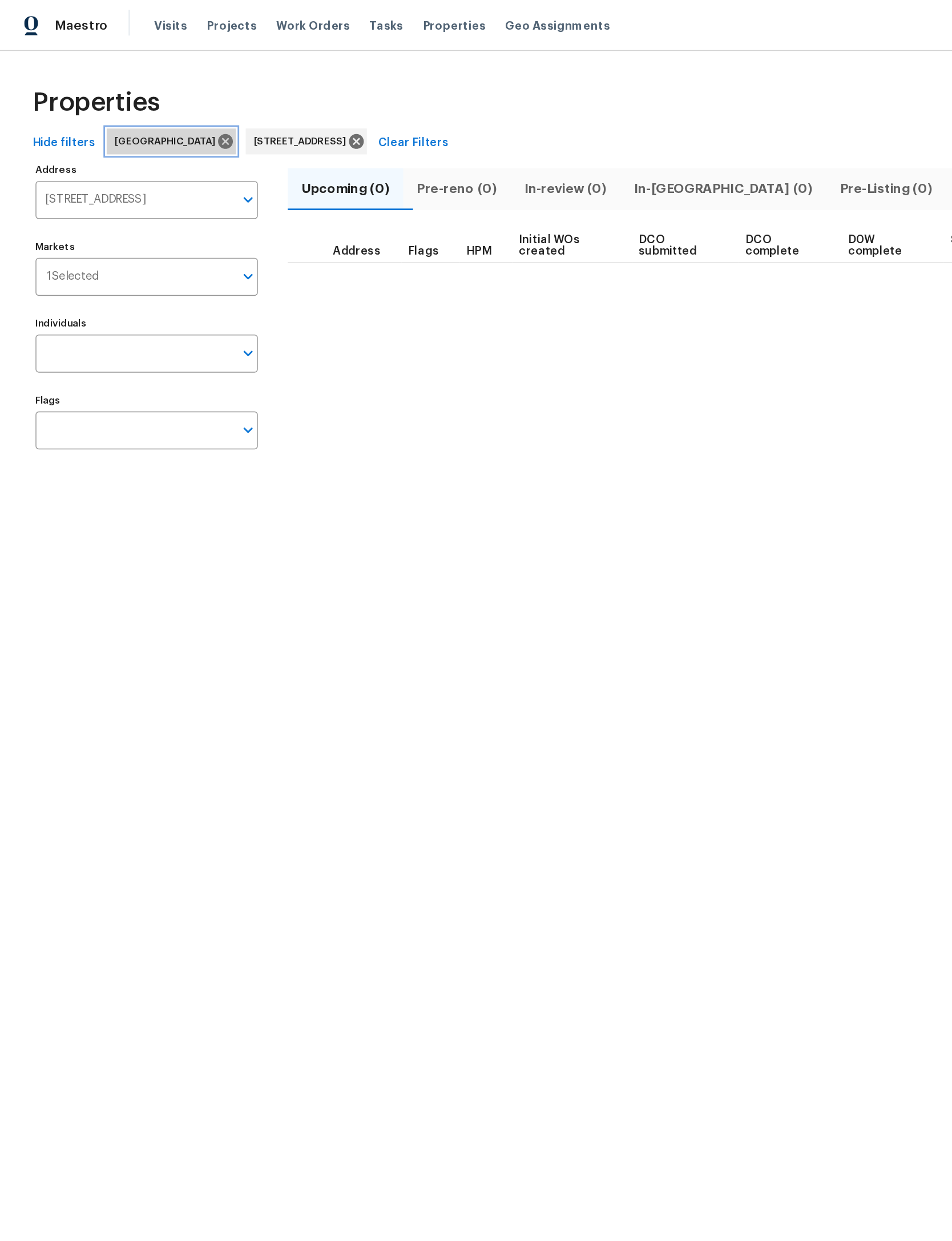
click at [154, 102] on icon at bounding box center [159, 100] width 10 height 10
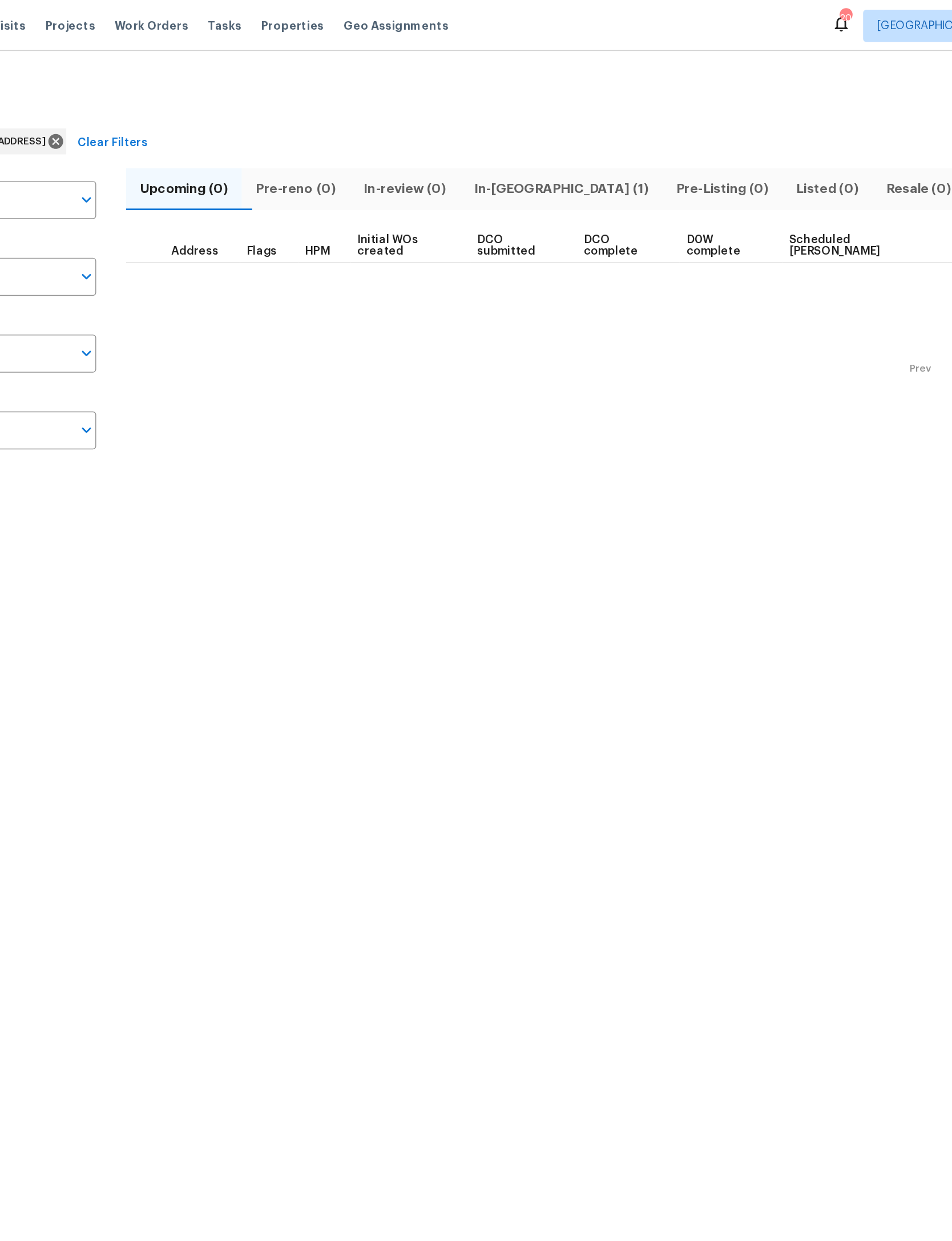
click at [478, 306] on div "Prev Next Items Per Page 25 25 ​" at bounding box center [568, 257] width 731 height 143
click at [446, 135] on span "In-reno (1)" at bounding box center [510, 133] width 129 height 16
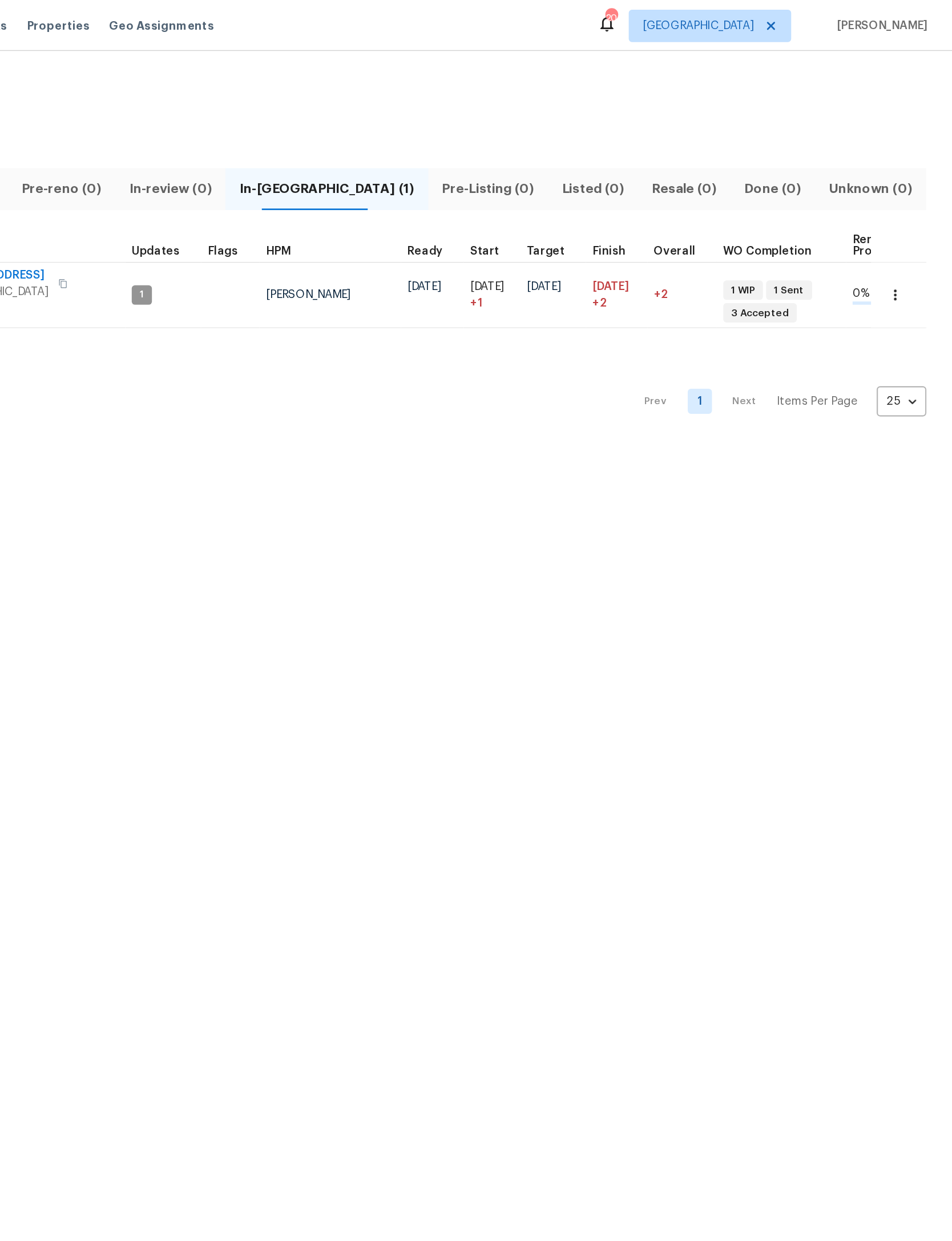
click at [899, 210] on button "button" at bounding box center [912, 208] width 25 height 25
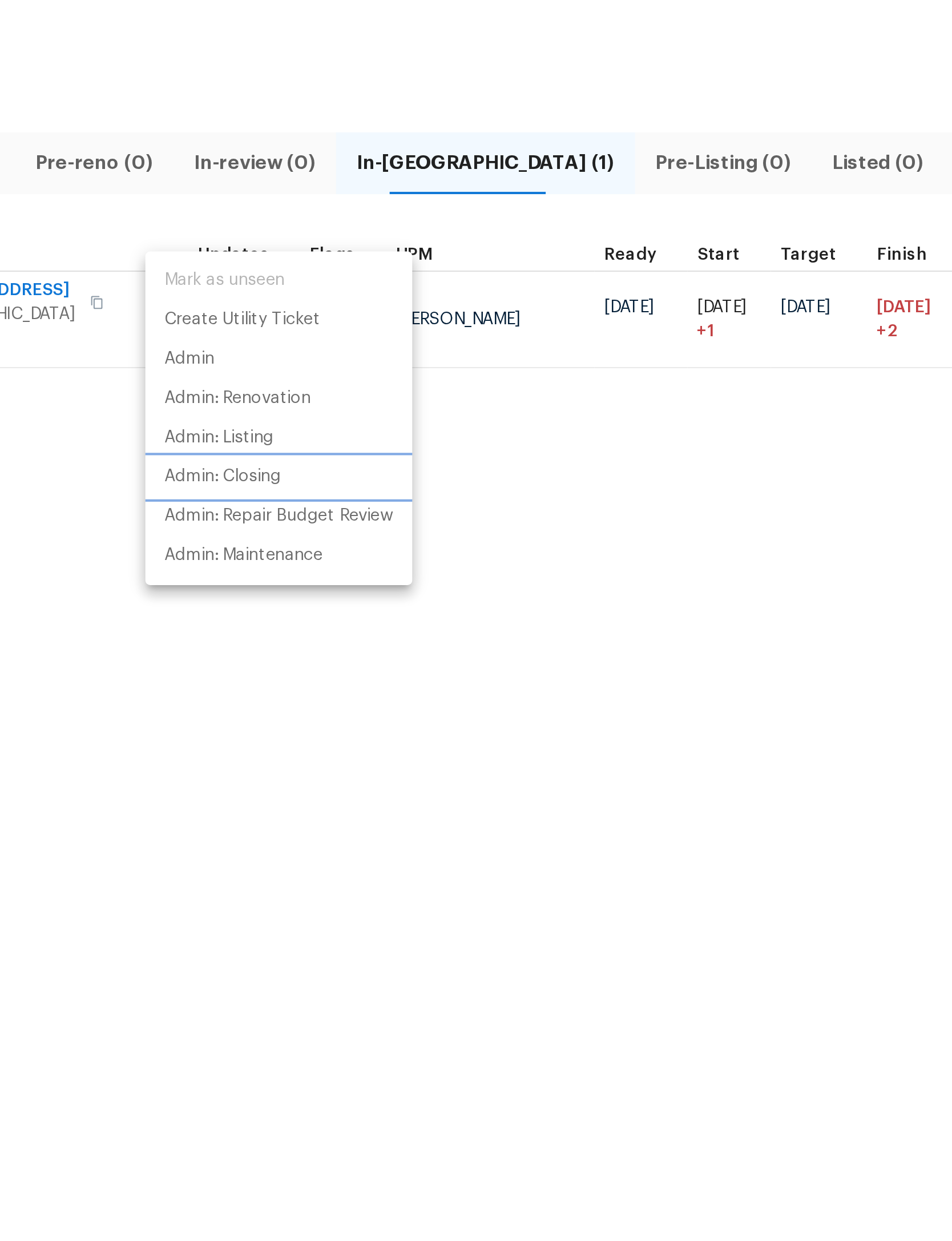
click at [357, 278] on p "Admin: Closing" at bounding box center [384, 284] width 56 height 12
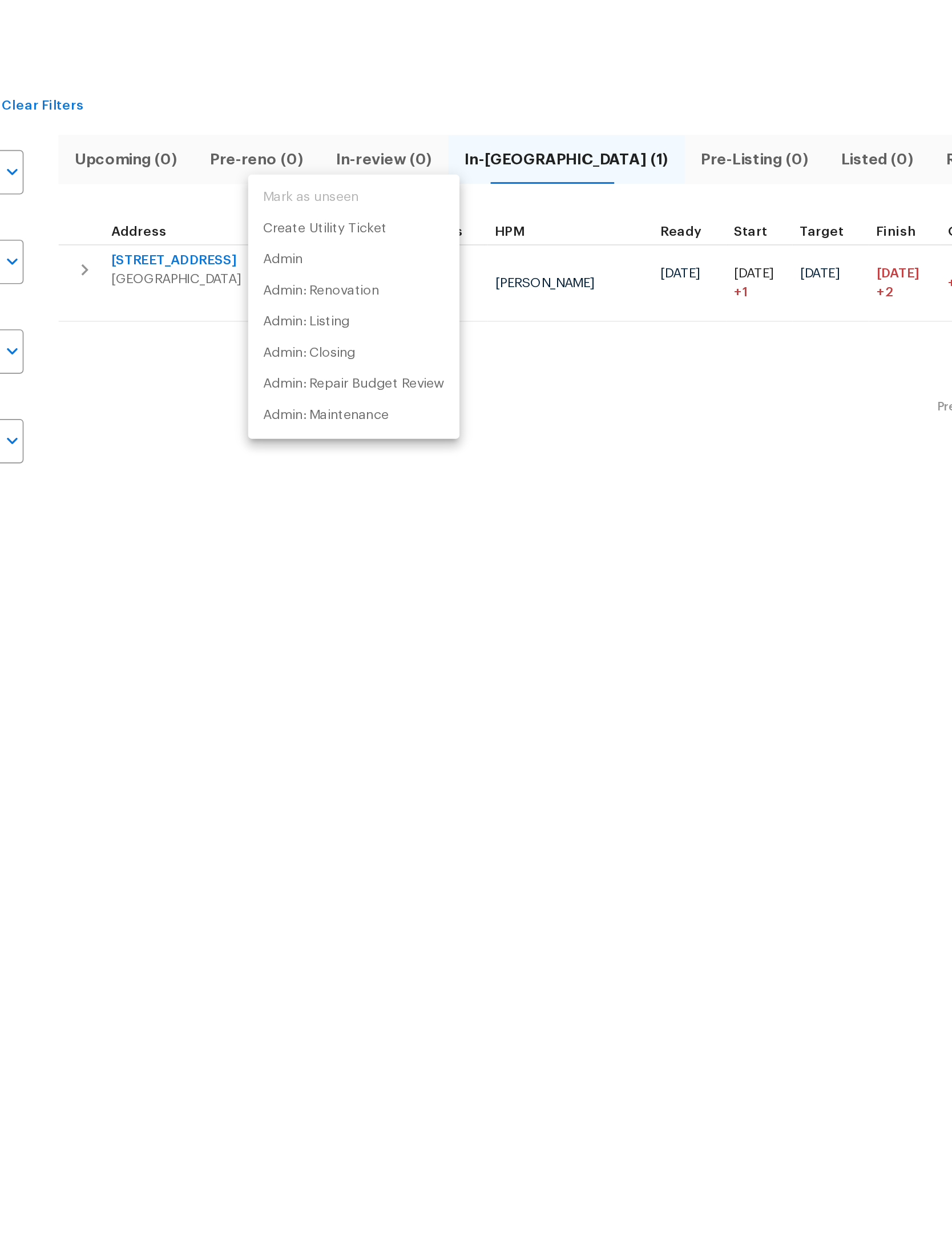
click at [438, 240] on div at bounding box center [476, 620] width 952 height 1241
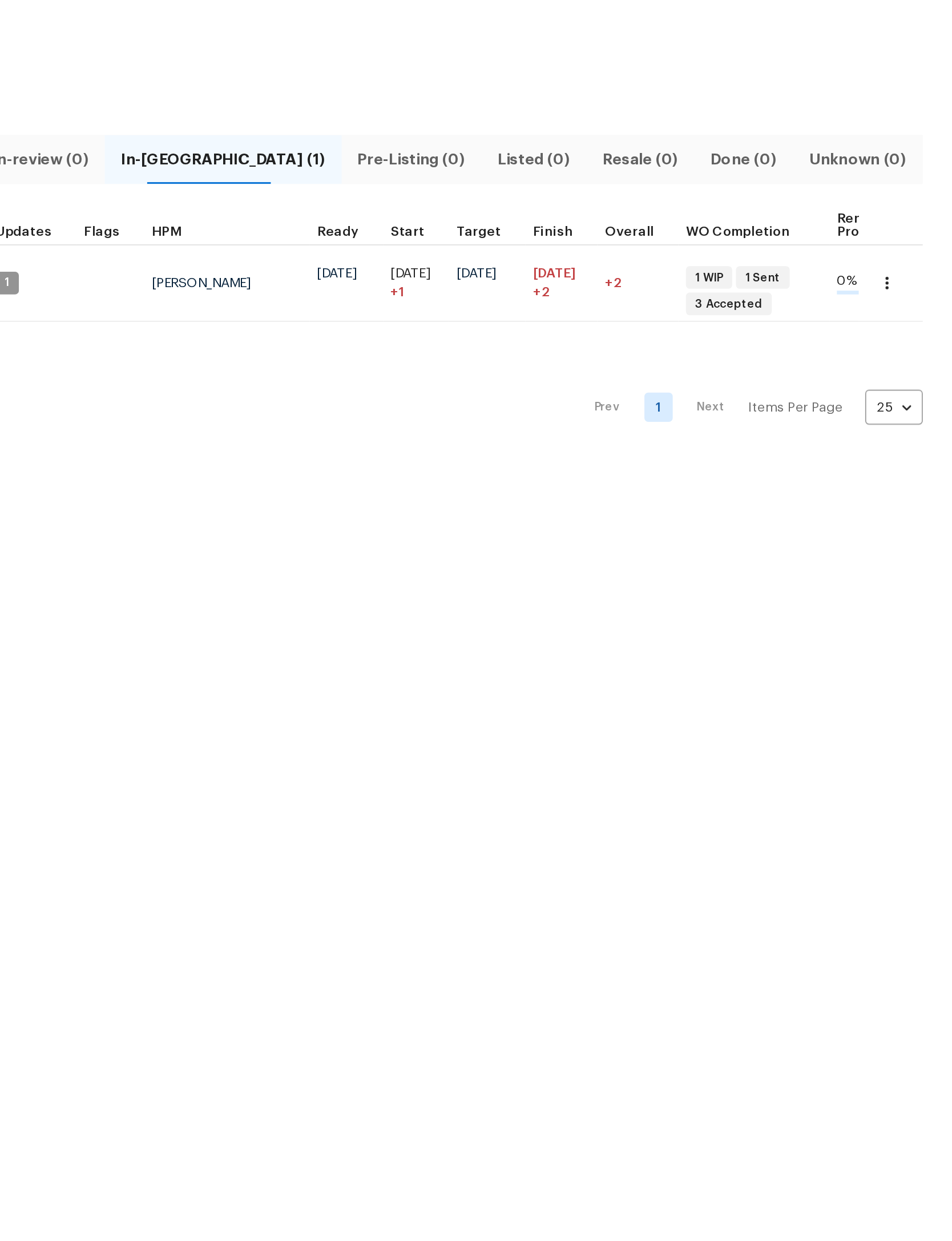
click at [906, 203] on icon "button" at bounding box center [912, 208] width 11 height 11
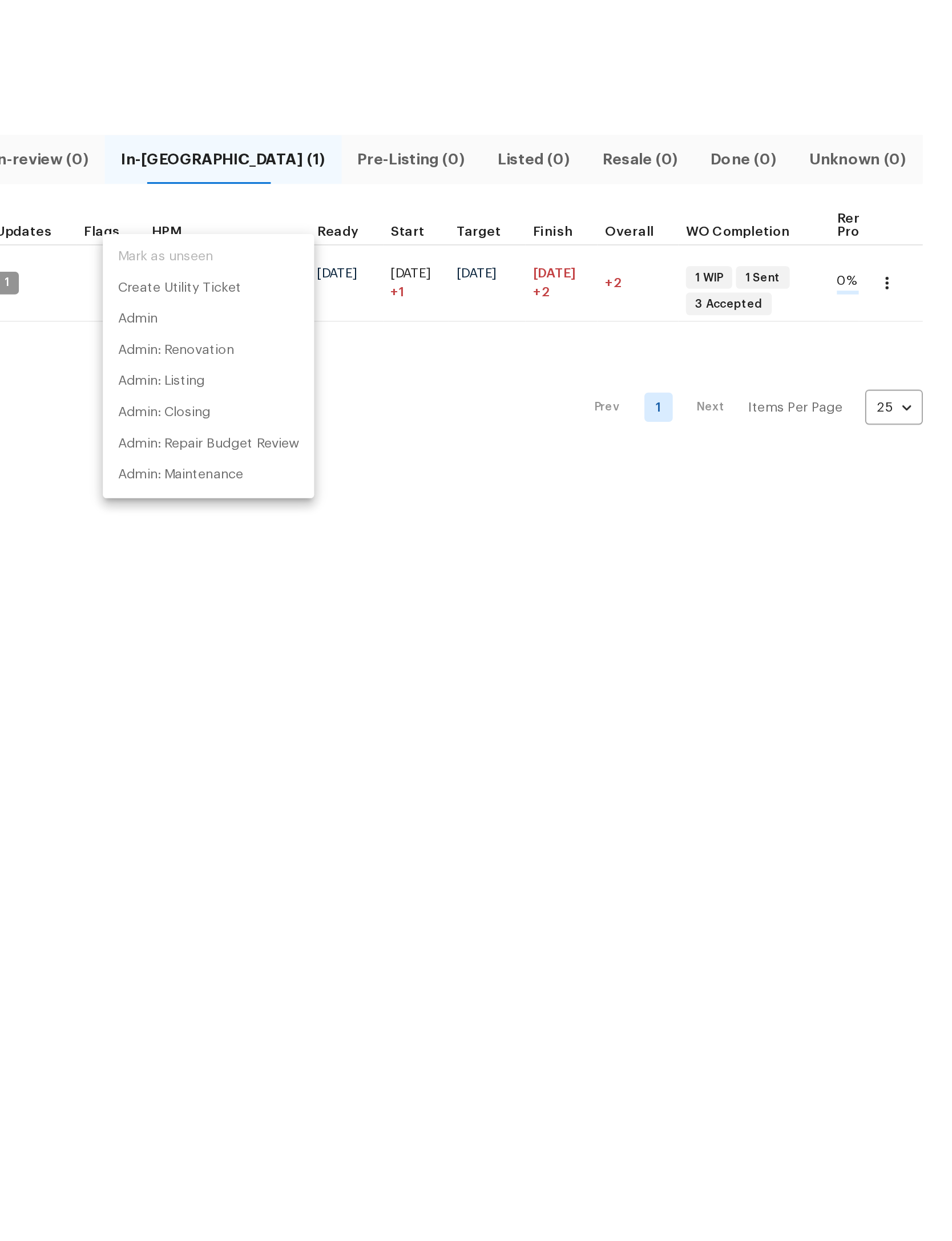
click at [318, 257] on div at bounding box center [476, 620] width 952 height 1241
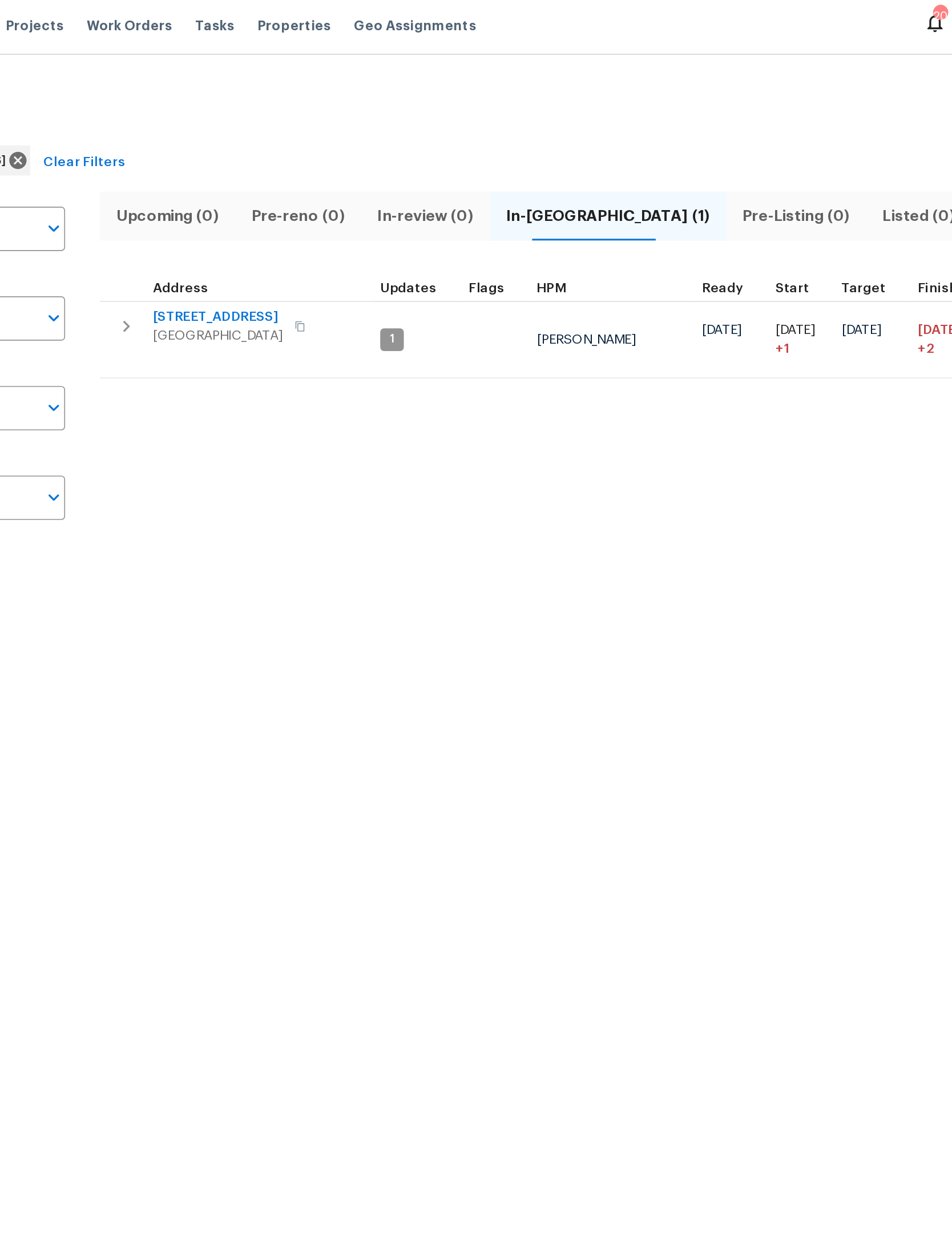
click at [235, 196] on span "371 Elm Ave" at bounding box center [274, 194] width 79 height 11
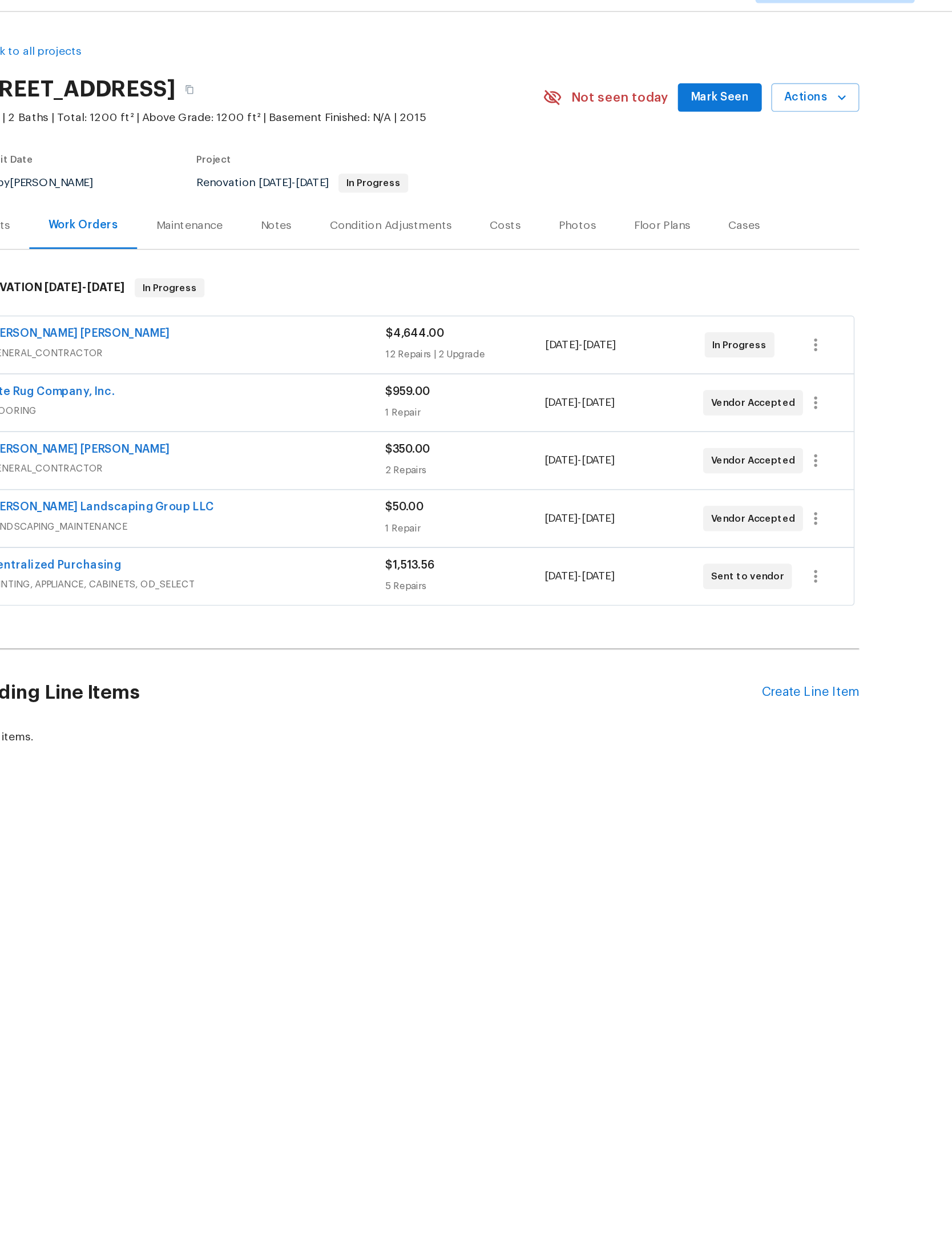
click at [367, 189] on div "Notes" at bounding box center [378, 190] width 22 height 11
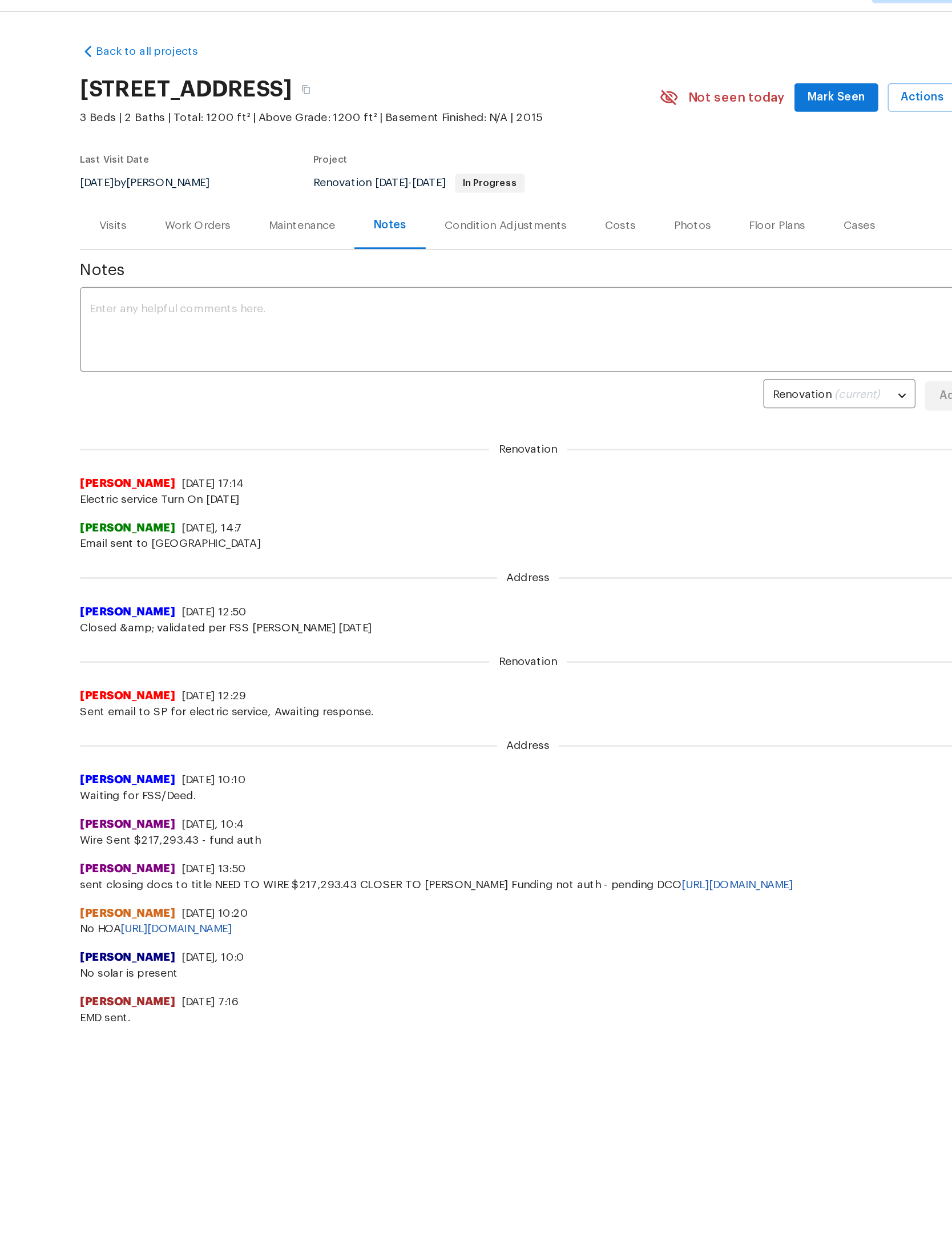
click at [482, 262] on textarea at bounding box center [476, 266] width 631 height 40
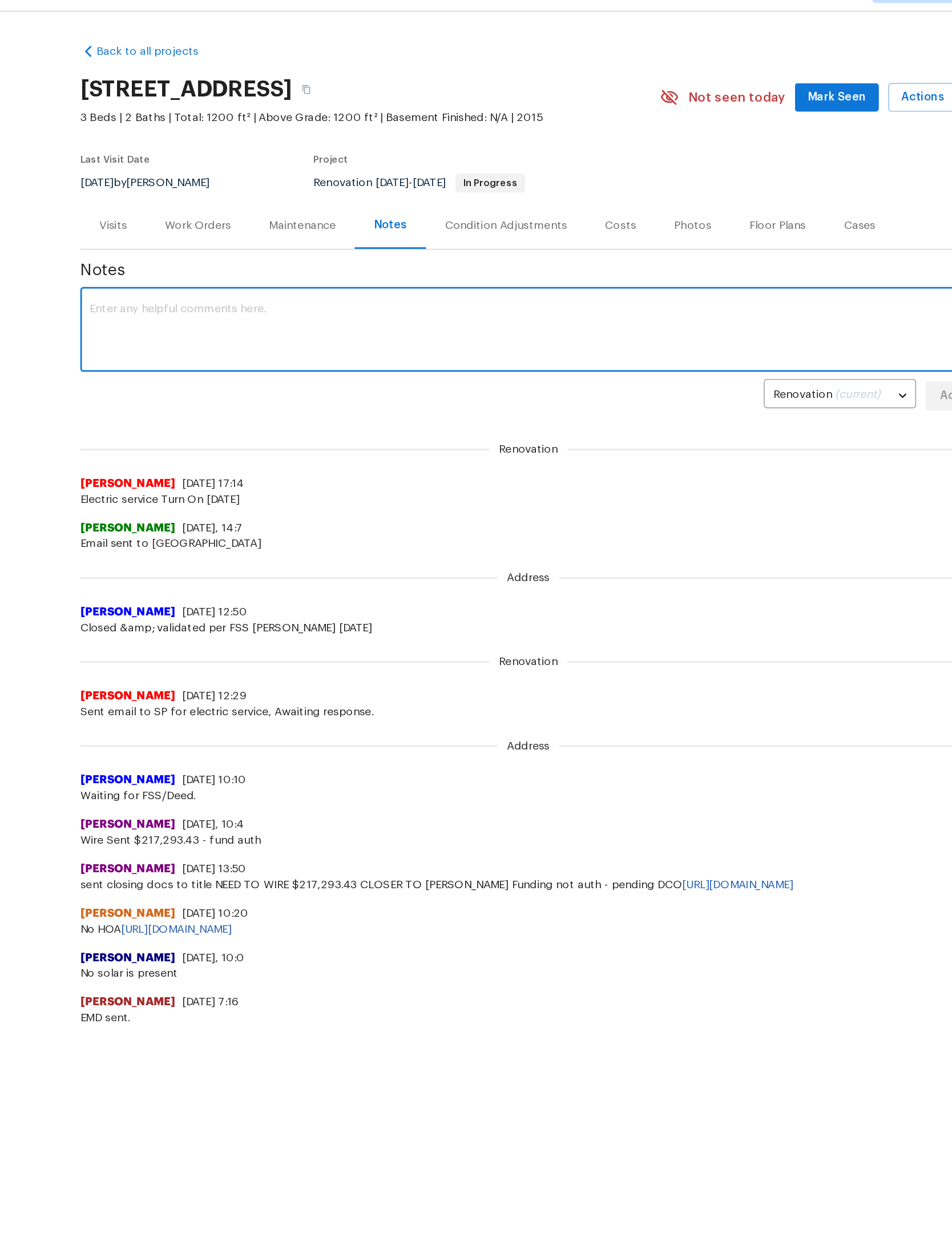
click at [510, 267] on textarea at bounding box center [476, 266] width 631 height 40
click at [493, 265] on textarea "D1W completed on" at bounding box center [476, 266] width 631 height 40
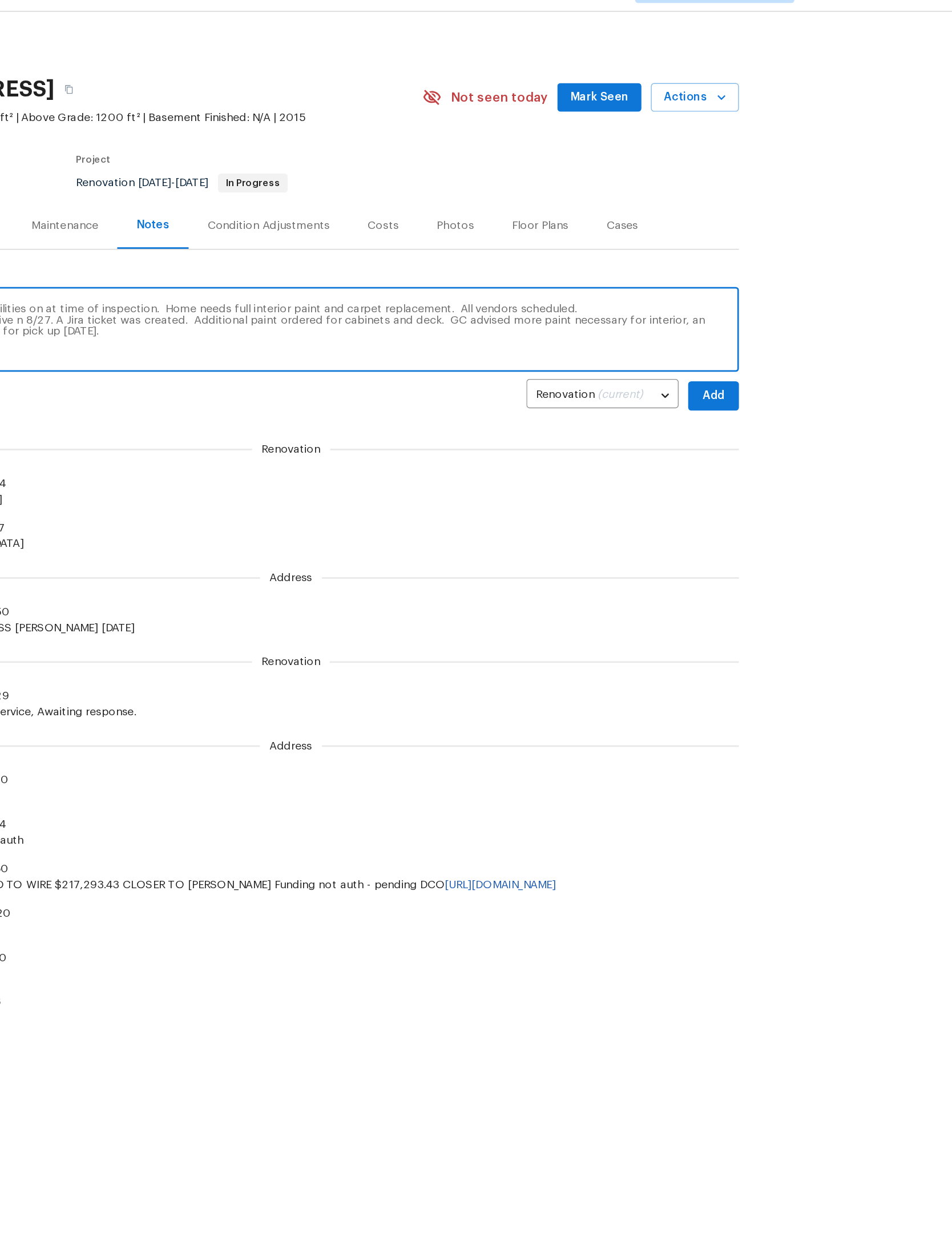
type textarea "D1W completed on 8/25. Utilities on at time of inspection. Home needs full inte…"
click at [771, 313] on span "Add" at bounding box center [780, 313] width 18 height 14
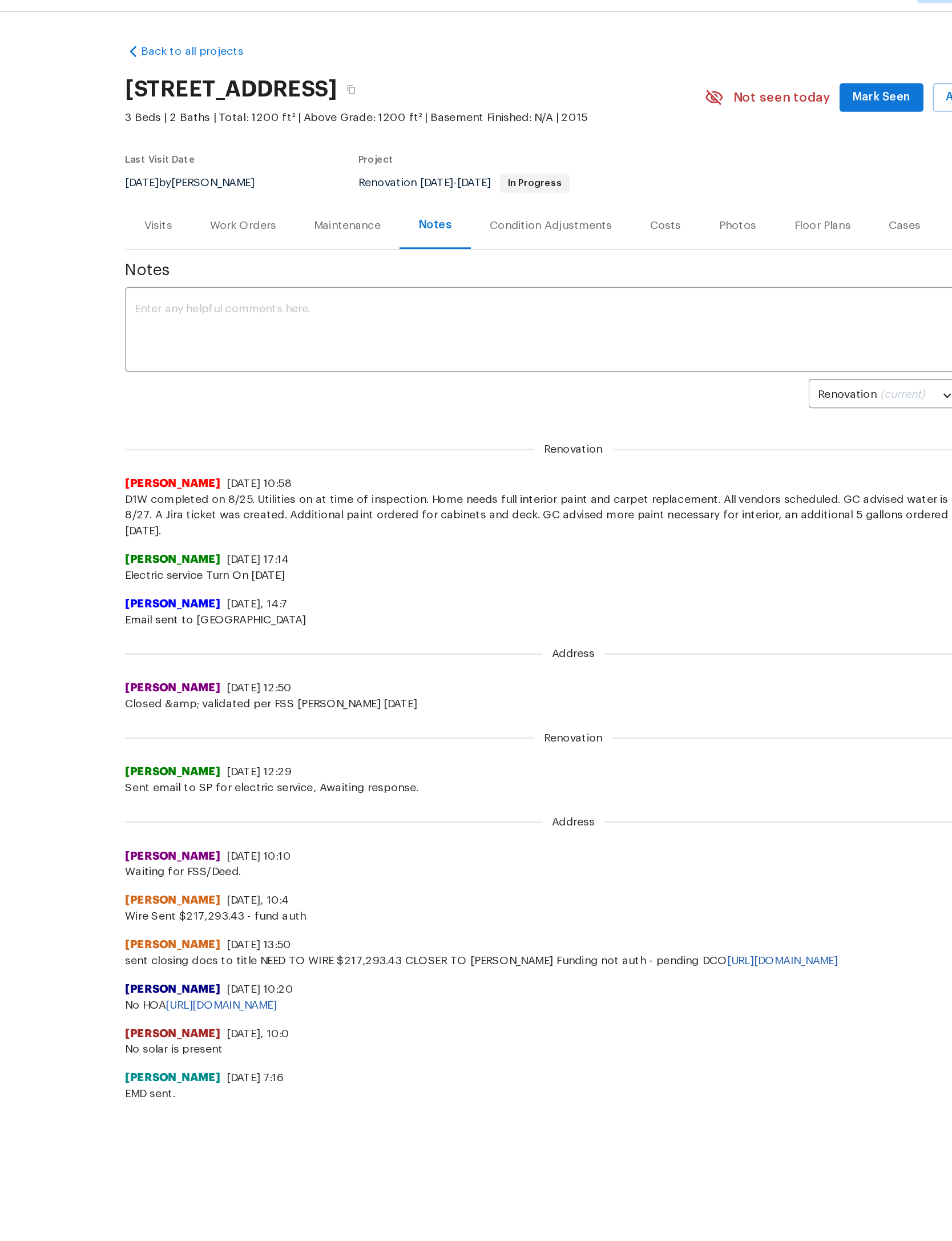
click at [677, 91] on span "Mark Seen" at bounding box center [697, 97] width 42 height 14
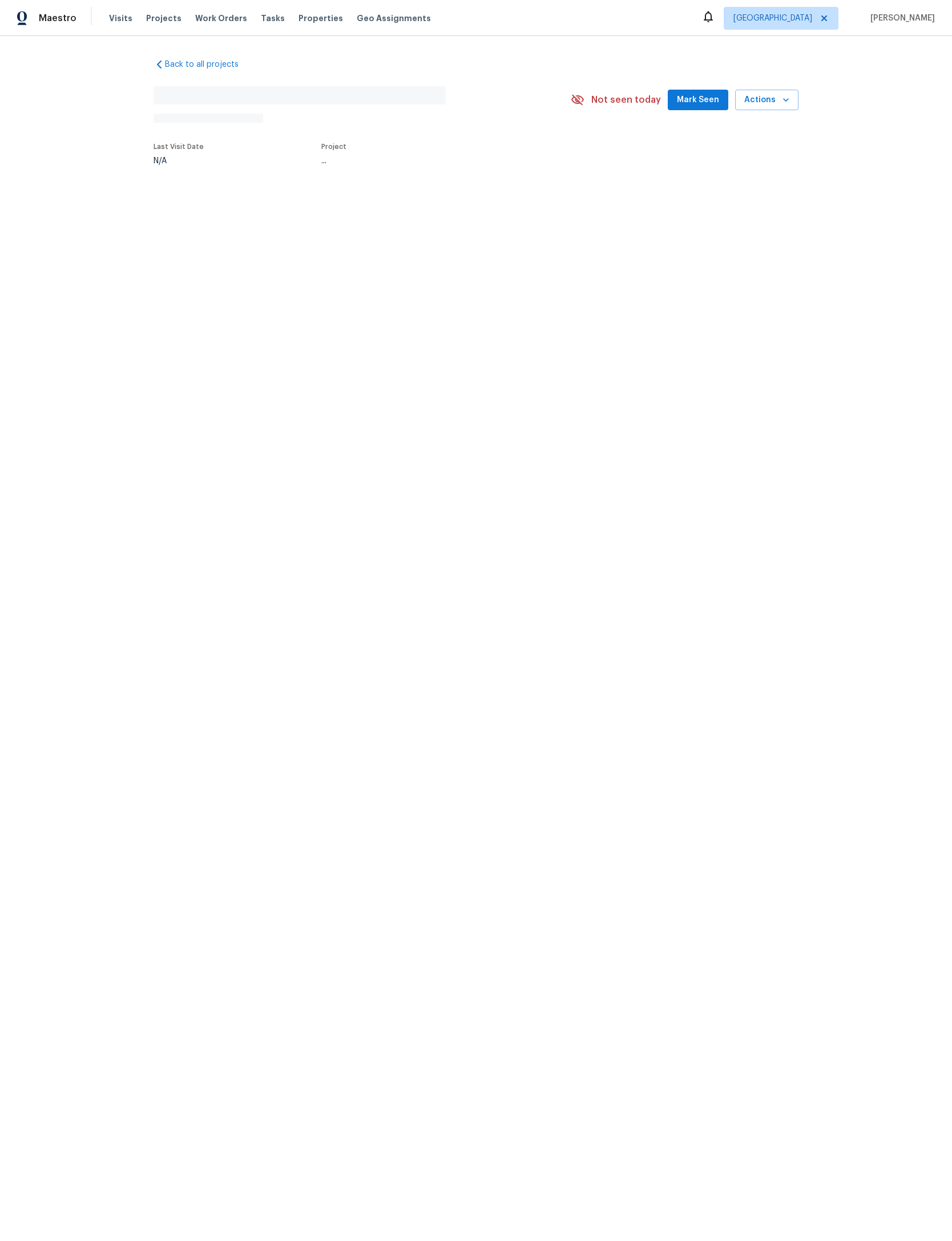
scroll to position [28, 64]
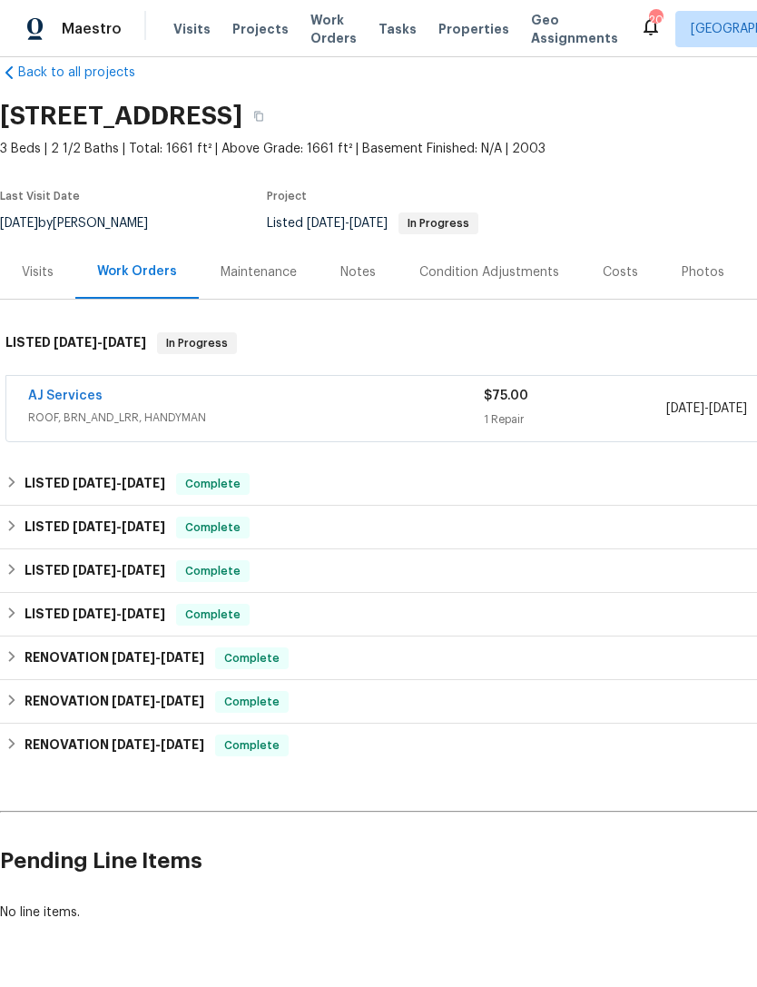
scroll to position [29, 0]
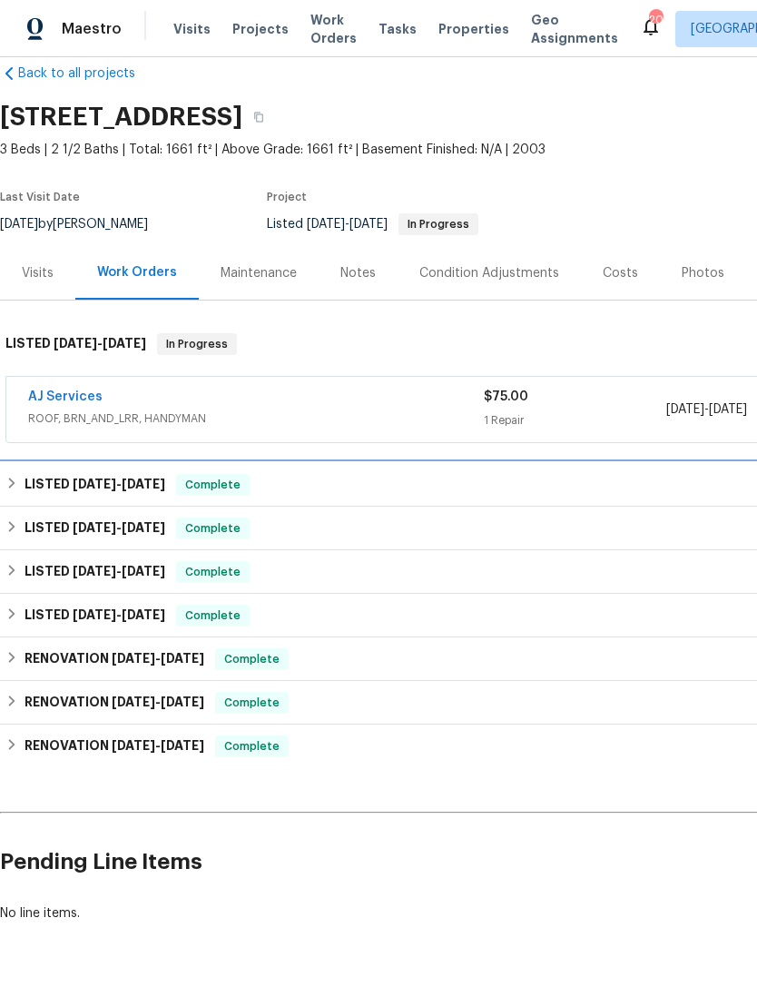
click at [18, 478] on icon at bounding box center [11, 482] width 13 height 13
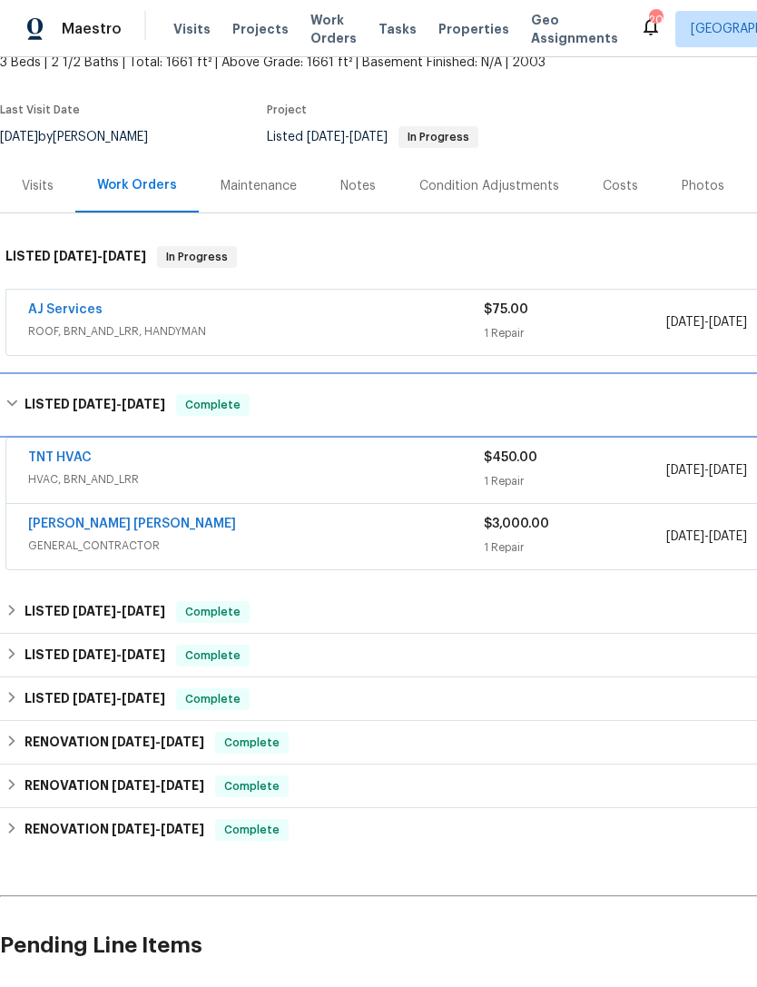
scroll to position [116, 0]
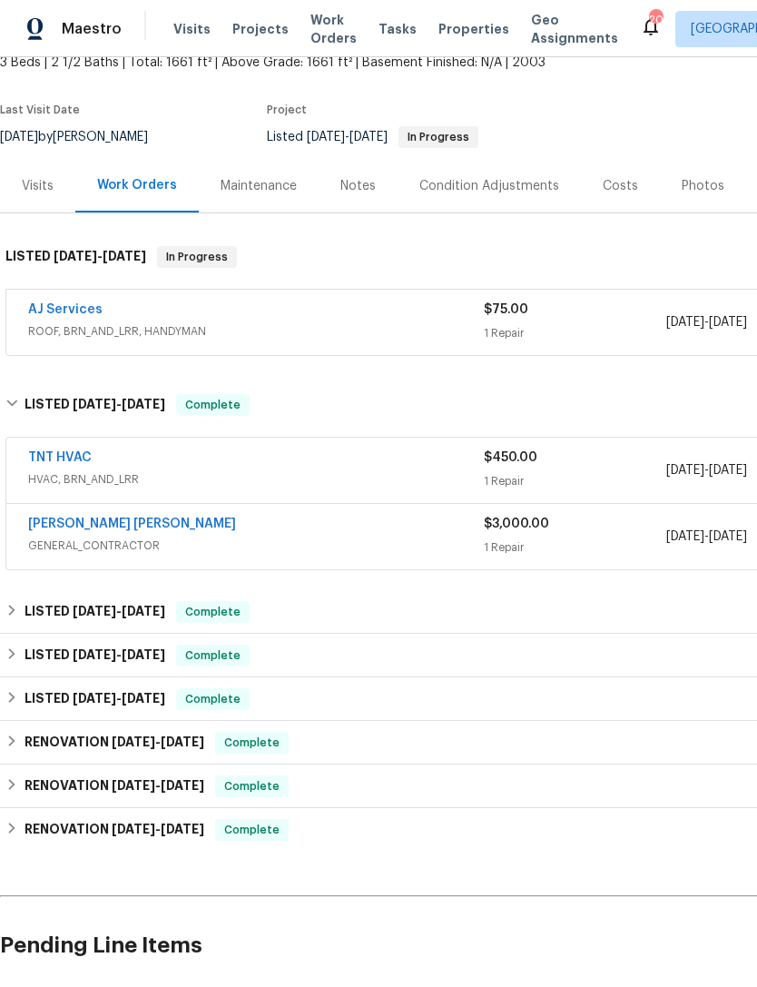
click at [398, 538] on span "GENERAL_CONTRACTOR" at bounding box center [256, 545] width 456 height 18
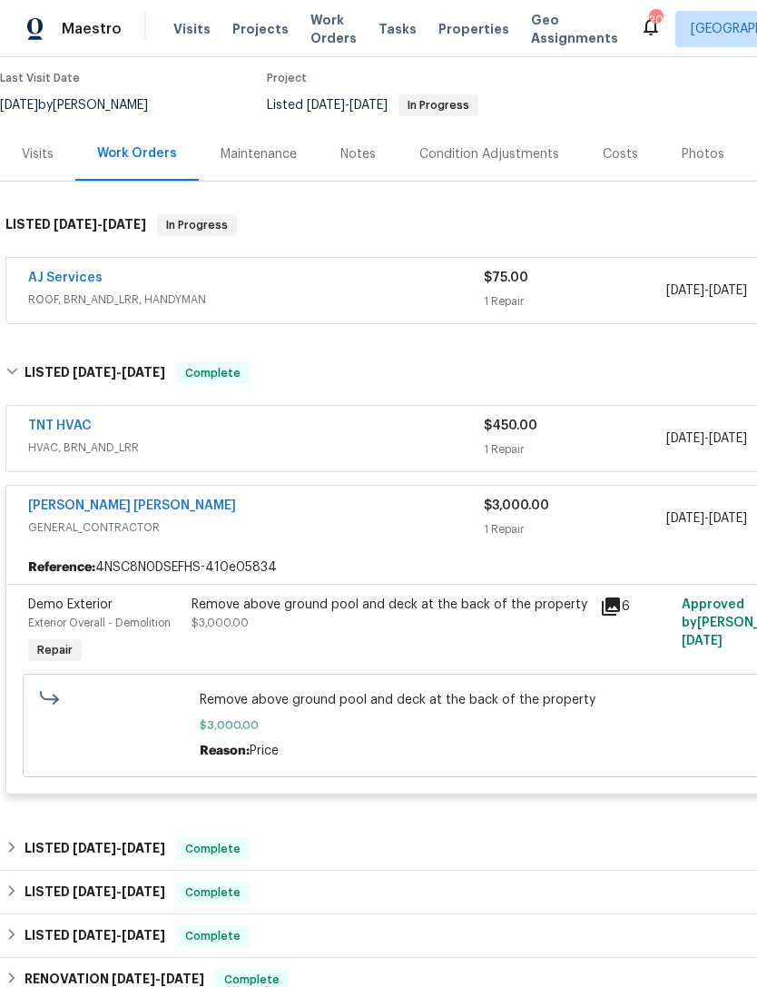
scroll to position [148, 0]
click at [427, 498] on div "Fernando Ruiz Hernandez" at bounding box center [256, 507] width 456 height 22
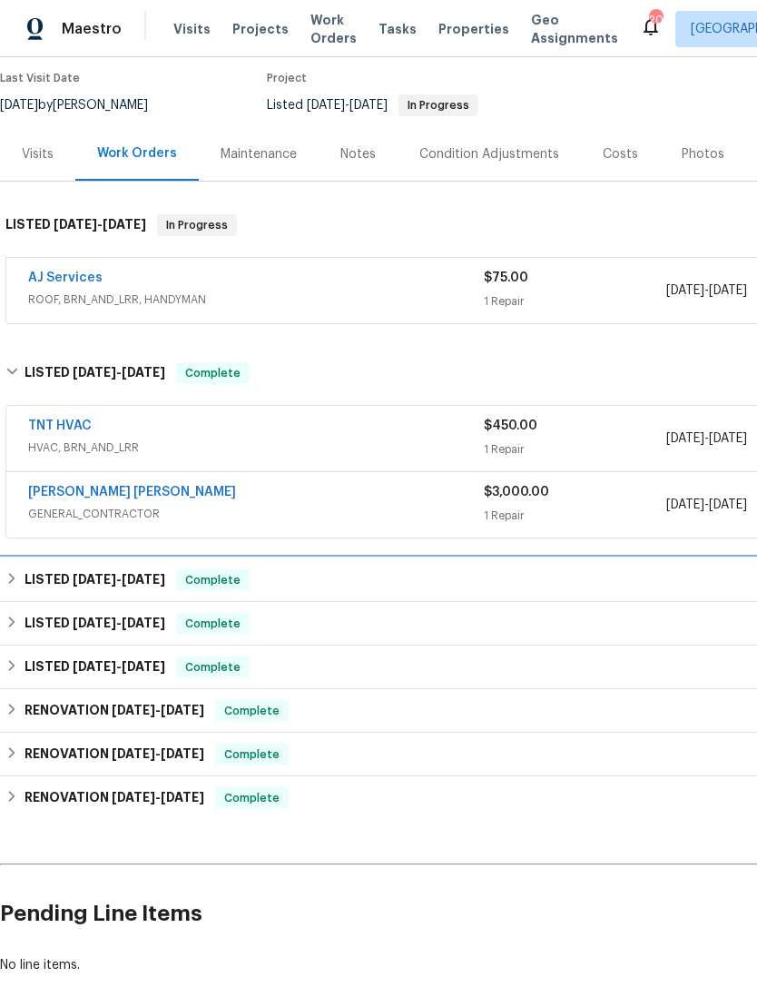
click at [18, 573] on icon at bounding box center [11, 578] width 13 height 13
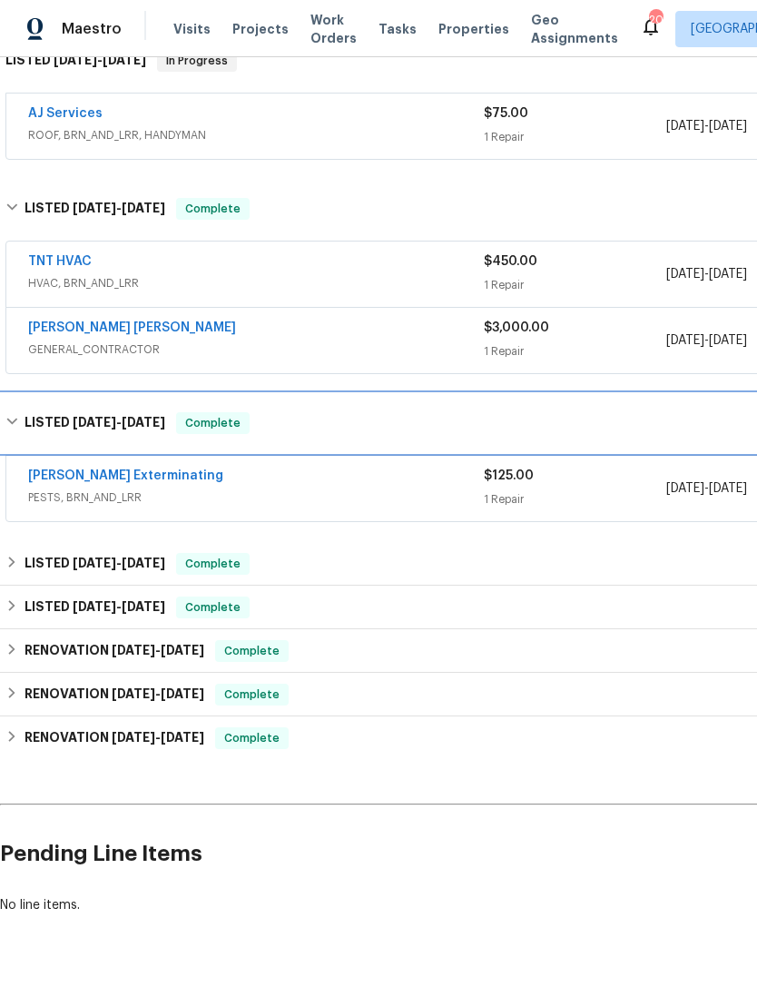
scroll to position [308, 0]
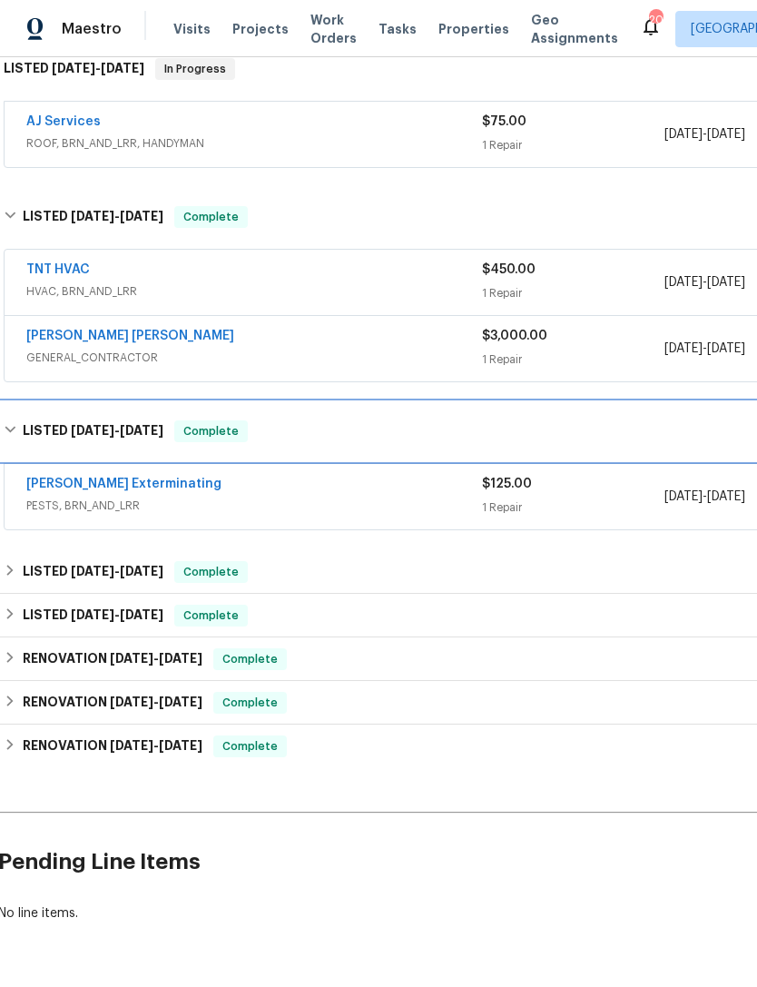
click at [23, 420] on h6 "LISTED 5/7/25 - 5/8/25" at bounding box center [93, 431] width 141 height 22
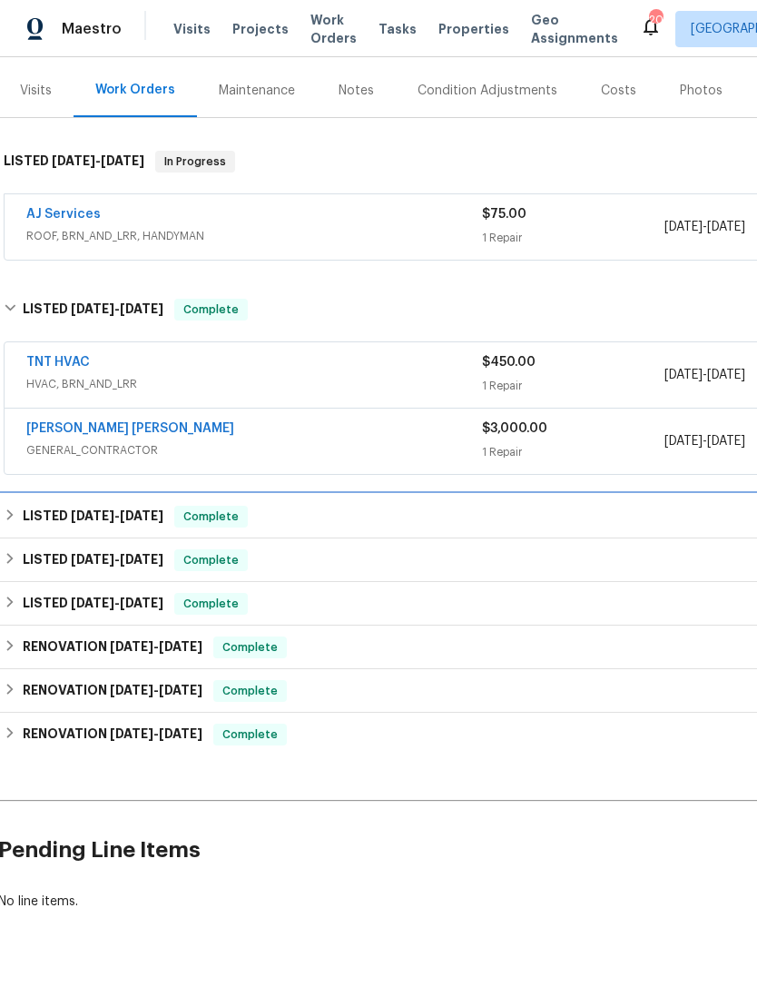
scroll to position [200, 2]
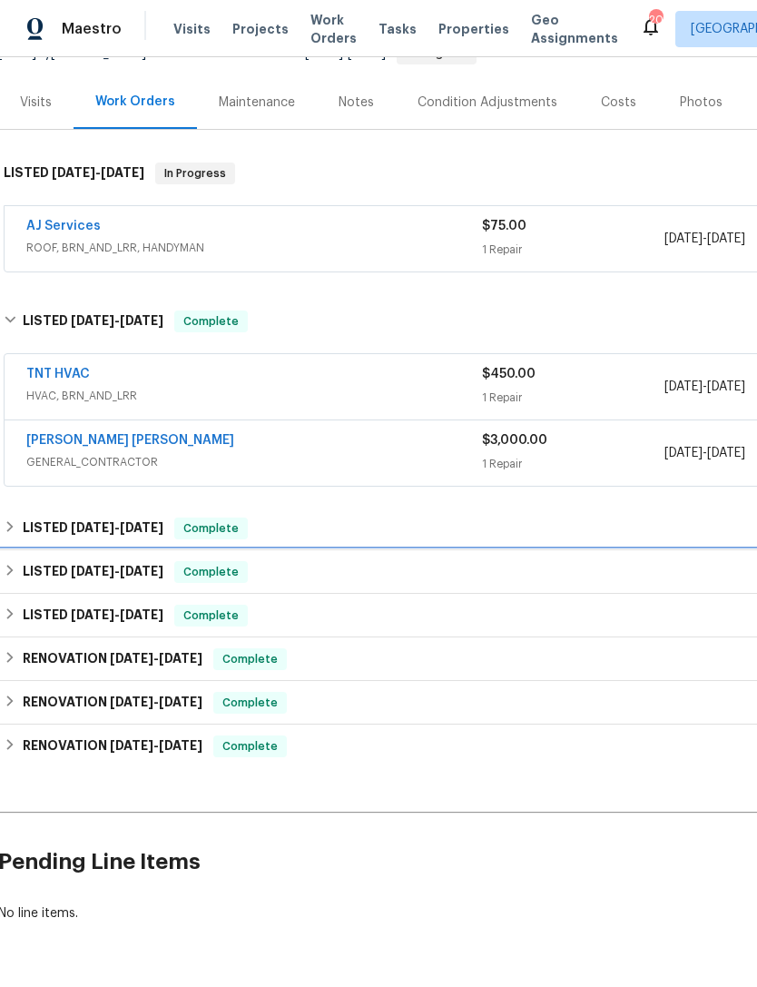
click at [11, 576] on icon at bounding box center [10, 570] width 13 height 13
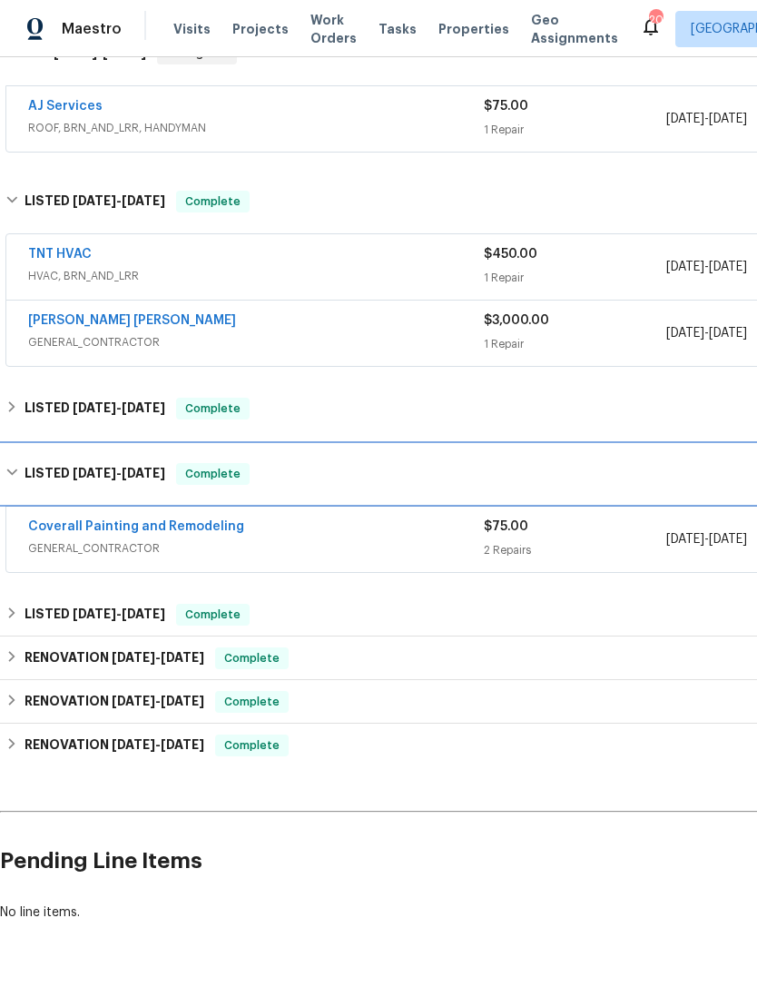
scroll to position [319, 0]
click at [10, 459] on div "LISTED 3/24/25 - 3/25/25 Complete" at bounding box center [513, 475] width 1026 height 58
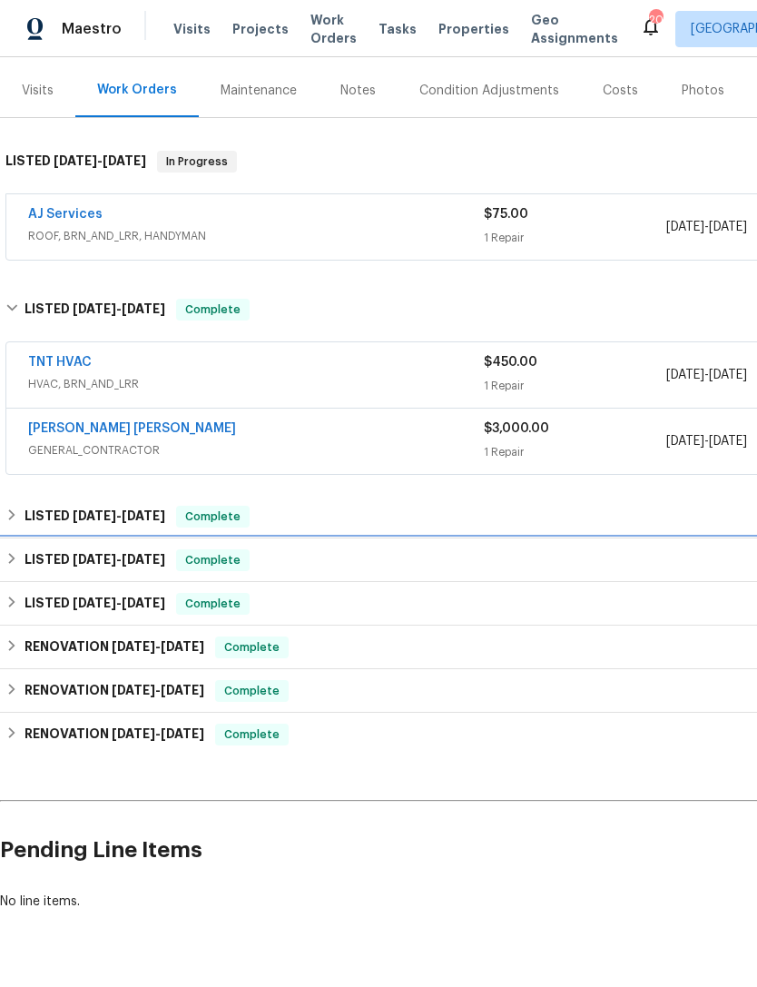
scroll to position [200, 0]
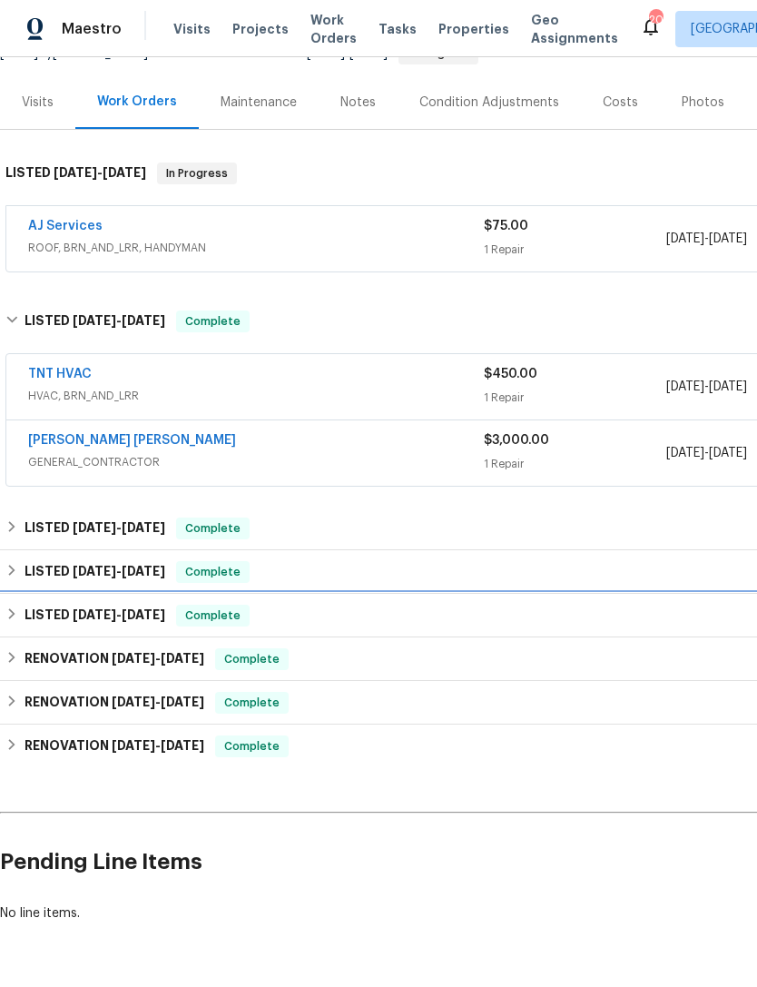
click at [21, 612] on div "LISTED 1/10/25 - 1/15/25 Complete" at bounding box center [512, 615] width 1015 height 22
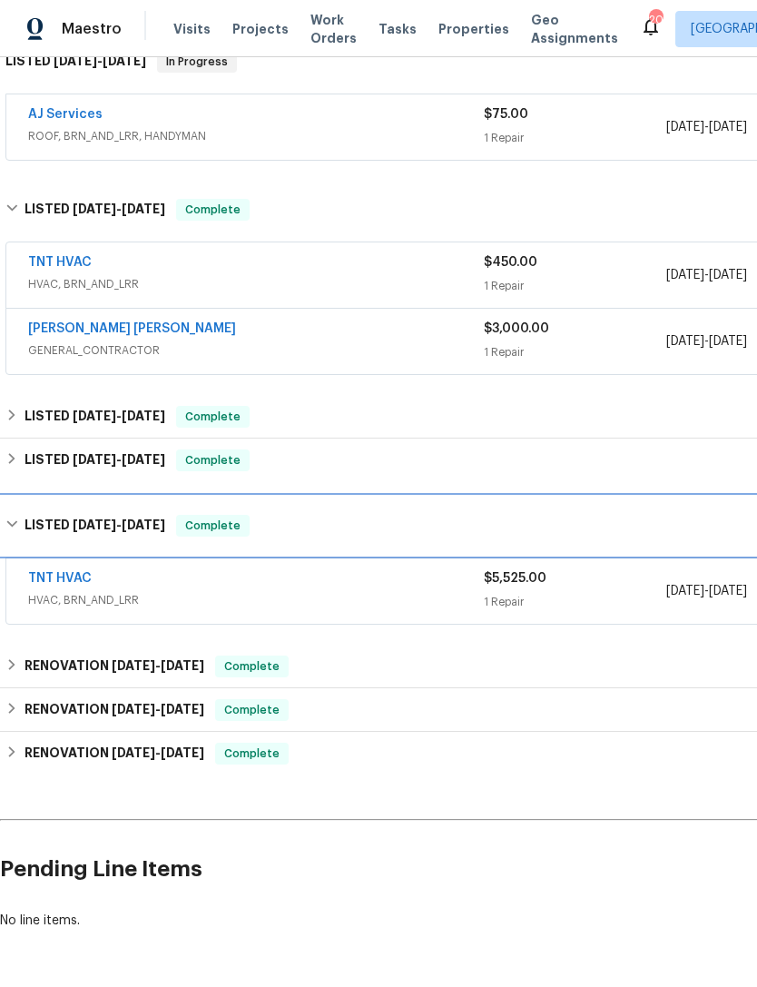
scroll to position [311, 0]
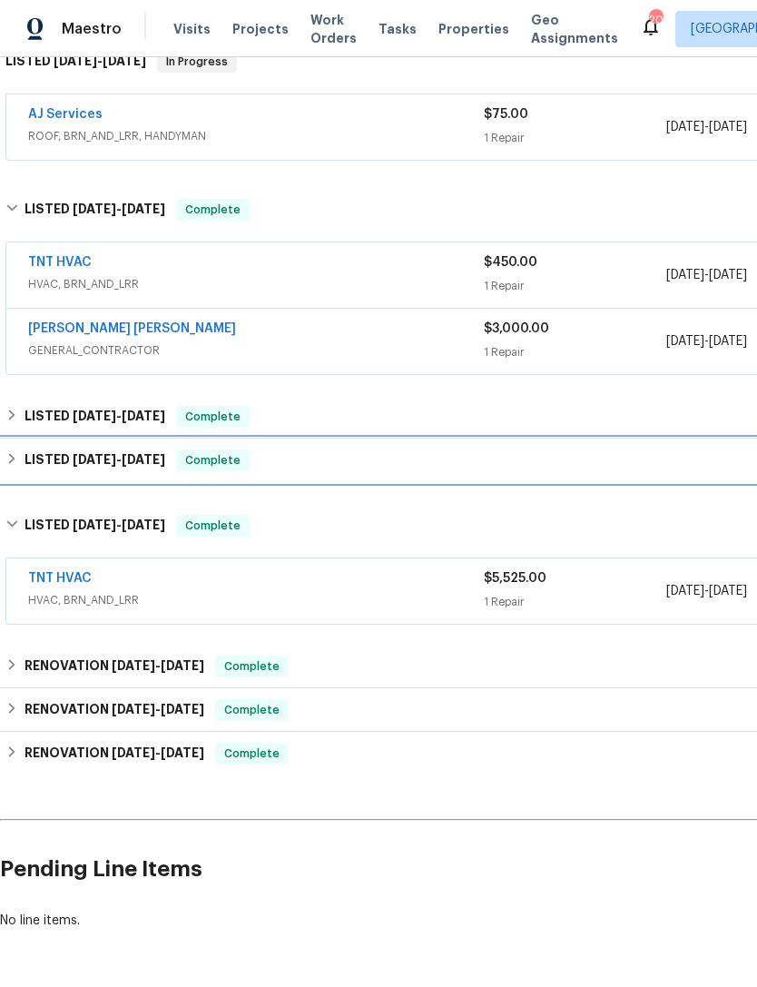
click at [21, 447] on div "LISTED 3/24/25 - 3/25/25 Complete" at bounding box center [513, 460] width 1026 height 44
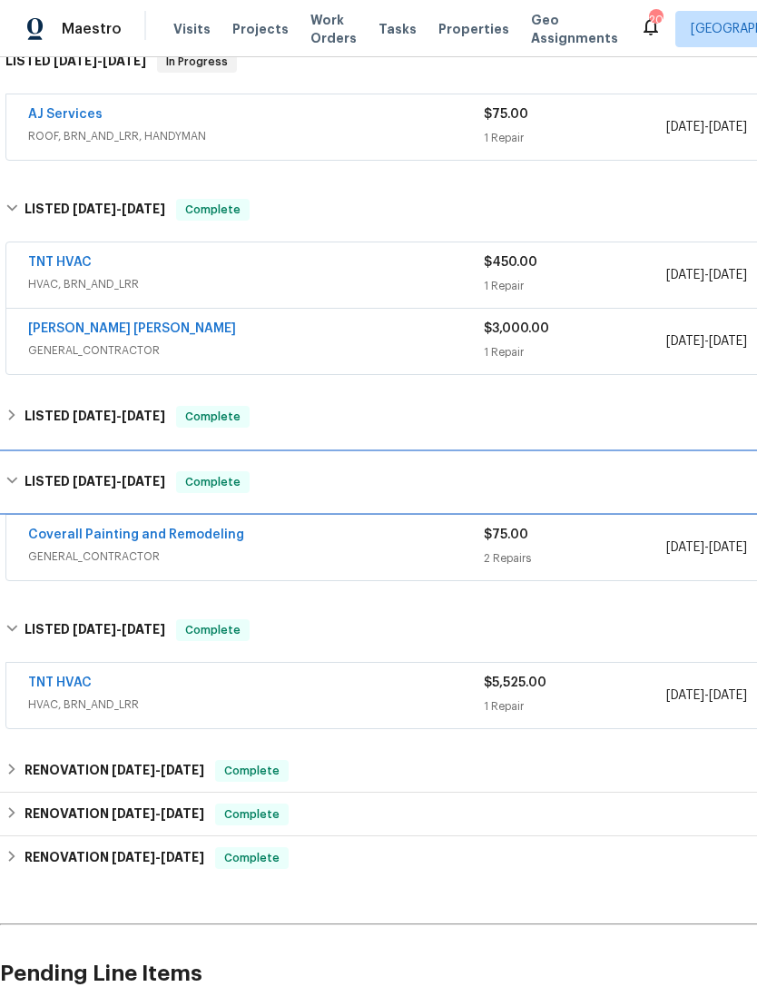
click at [20, 460] on div "LISTED 3/24/25 - 3/25/25 Complete" at bounding box center [513, 482] width 1026 height 58
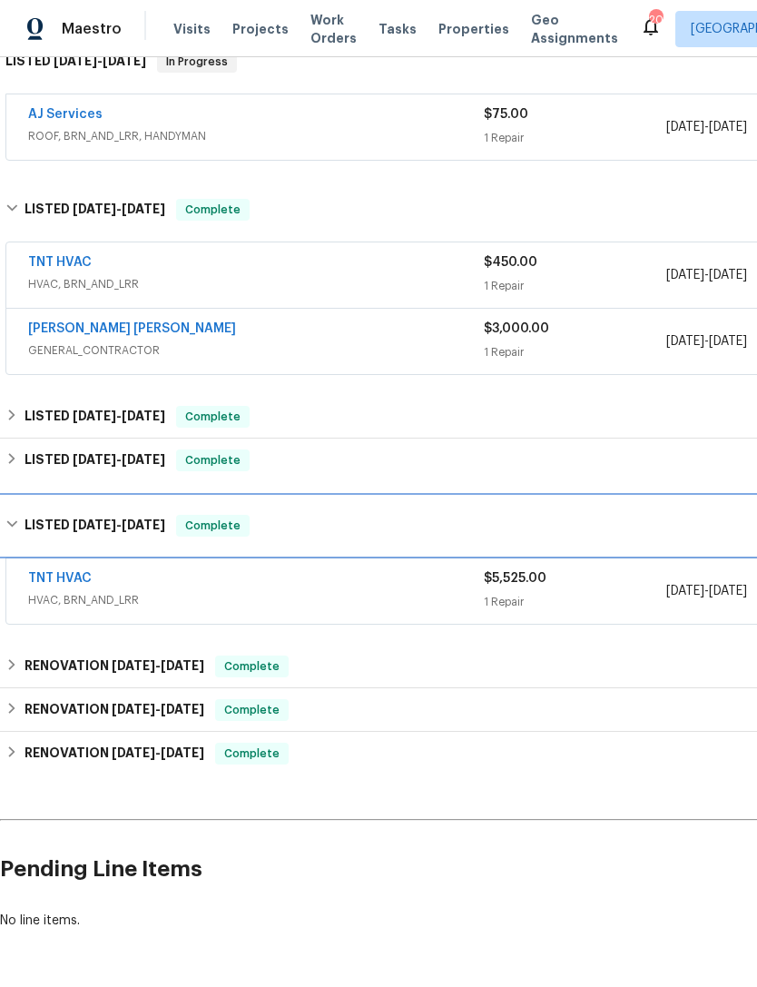
click at [17, 513] on div "LISTED 1/10/25 - 1/15/25 Complete" at bounding box center [513, 525] width 1026 height 58
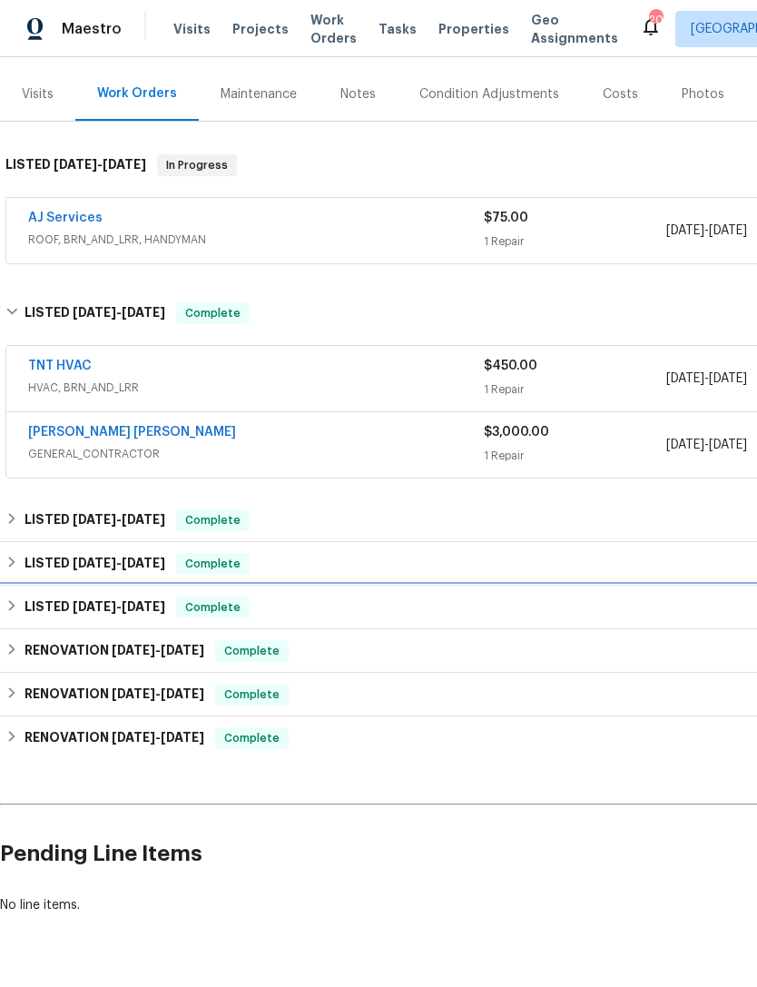
scroll to position [200, 0]
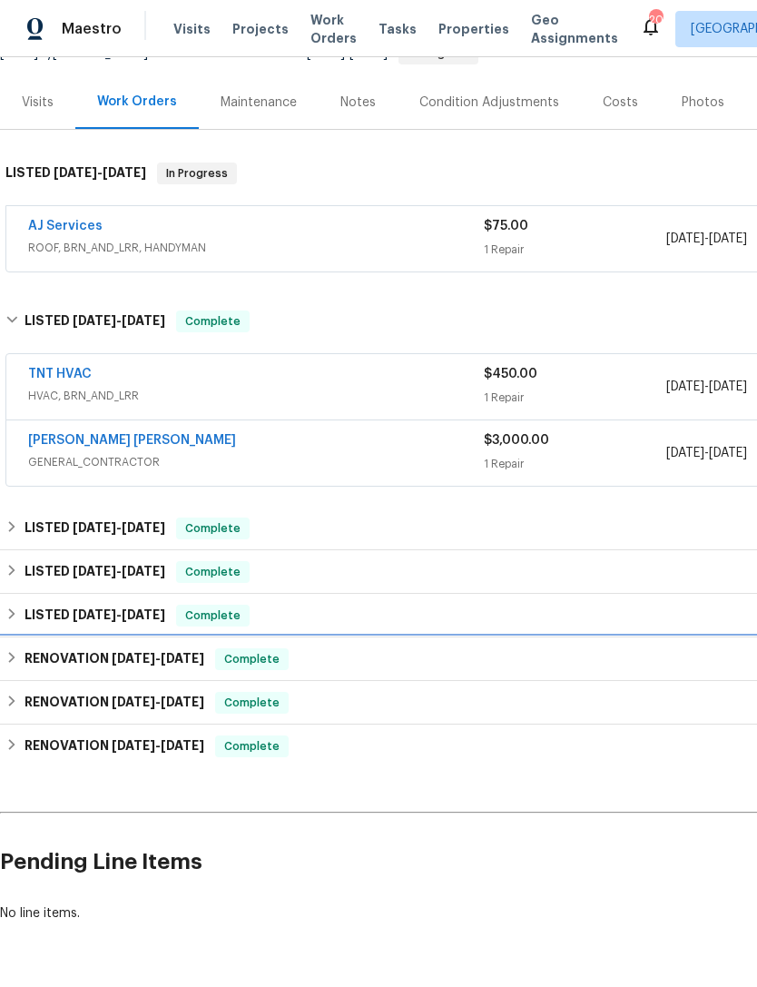
click at [395, 662] on div "RENOVATION 11/11/24 - 11/11/24 Complete" at bounding box center [512, 659] width 1015 height 22
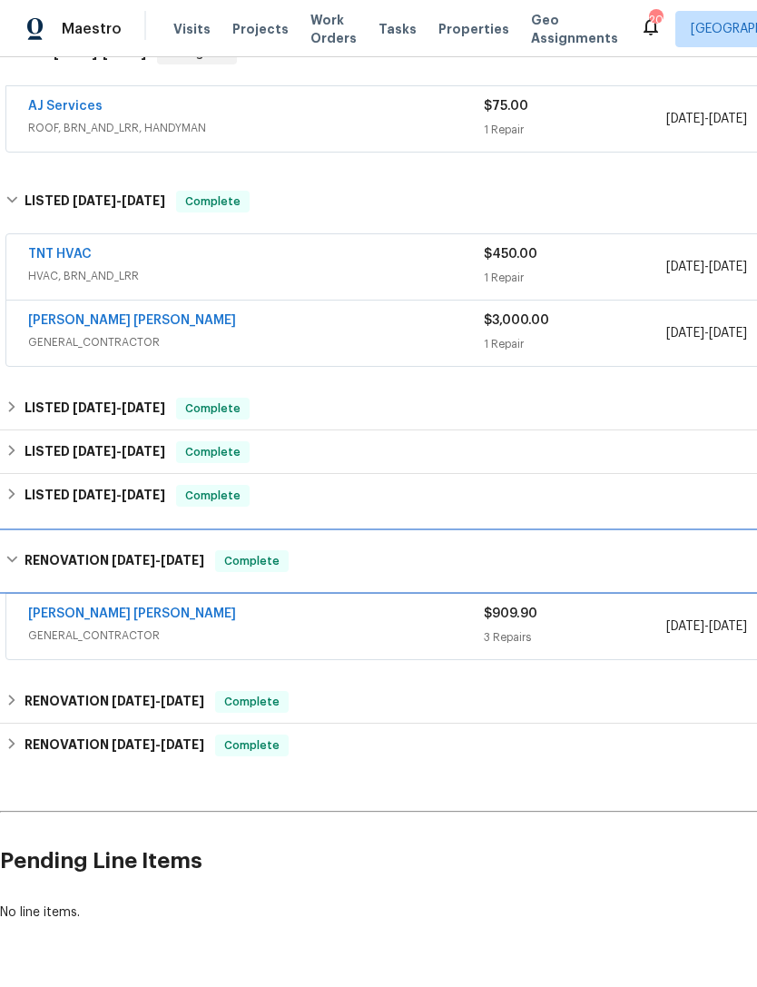
scroll to position [319, 0]
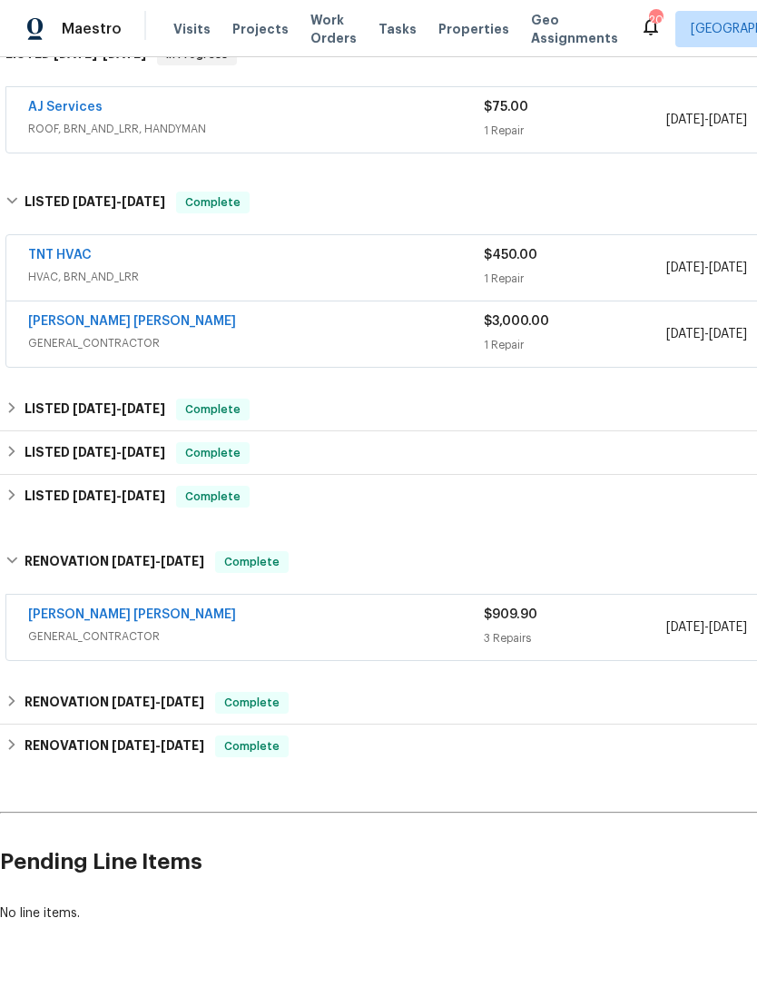
click at [440, 624] on div "Fernando Ruiz Hernandez" at bounding box center [256, 616] width 456 height 22
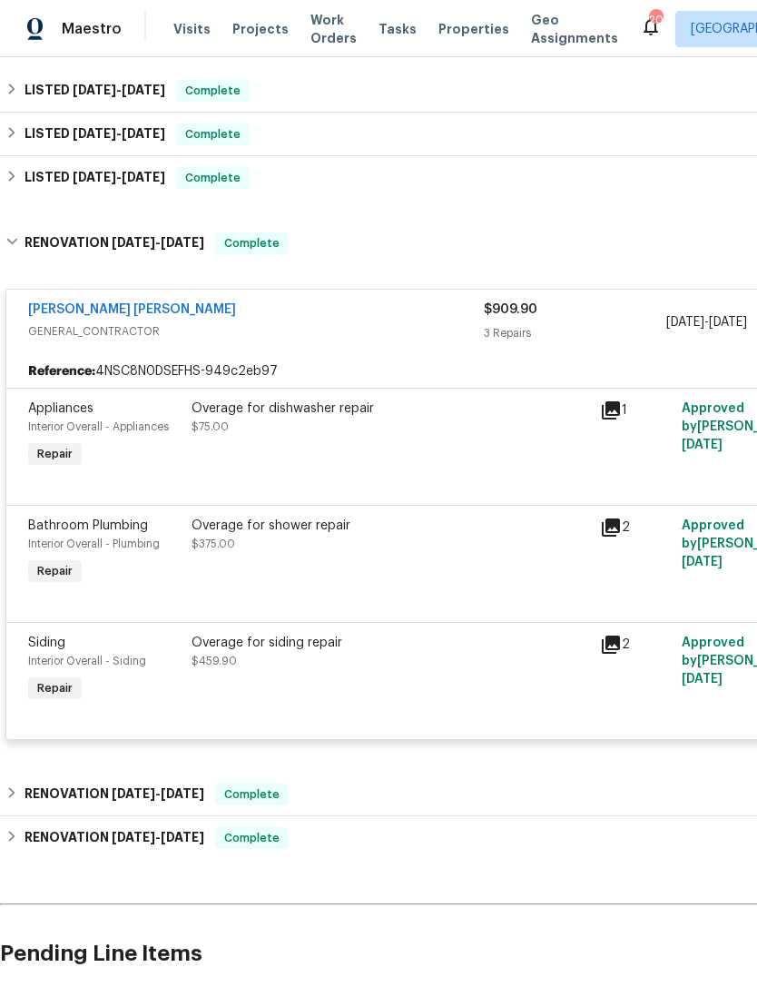
scroll to position [638, 0]
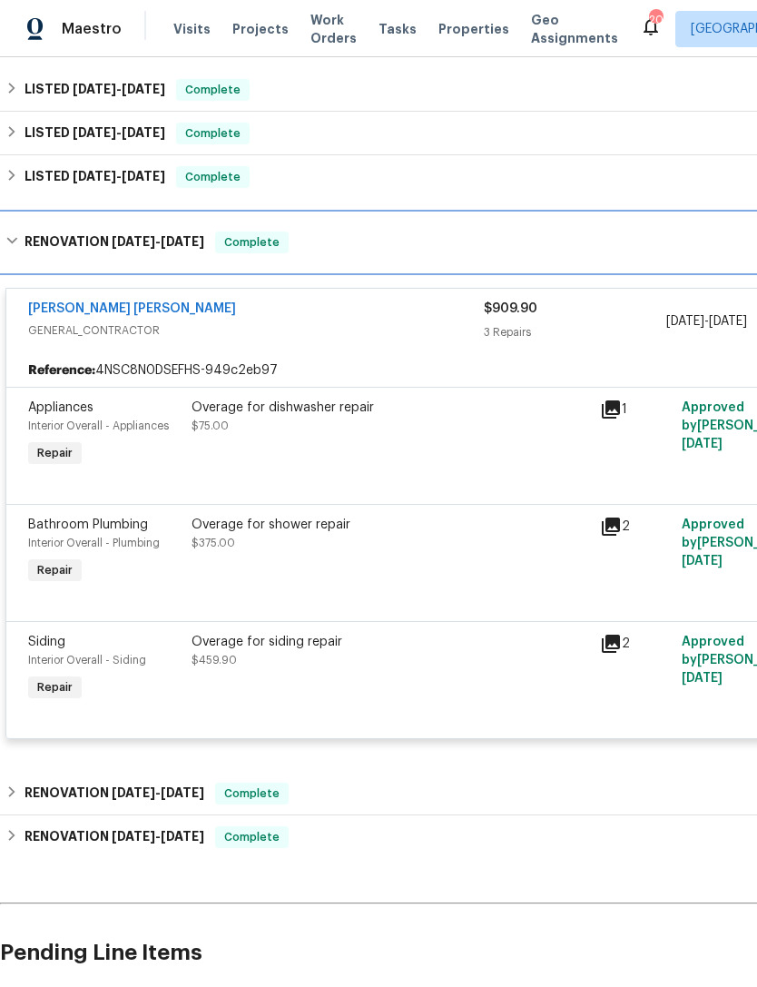
click at [16, 247] on icon at bounding box center [11, 240] width 13 height 13
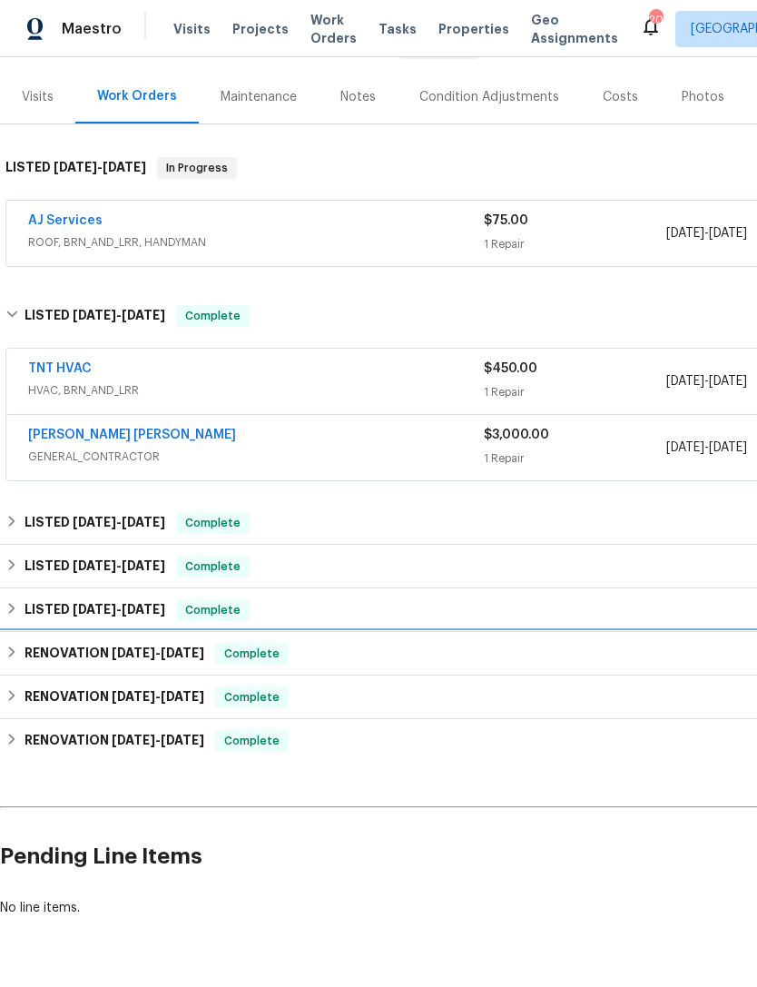
scroll to position [200, 0]
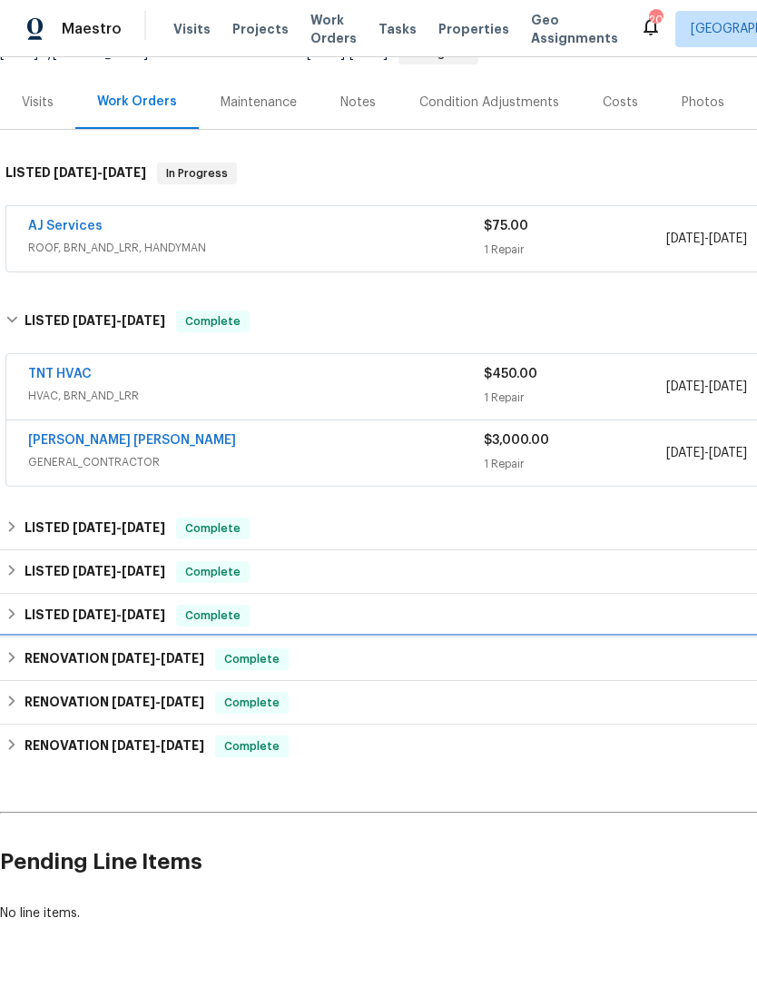
click at [8, 653] on icon at bounding box center [11, 657] width 13 height 13
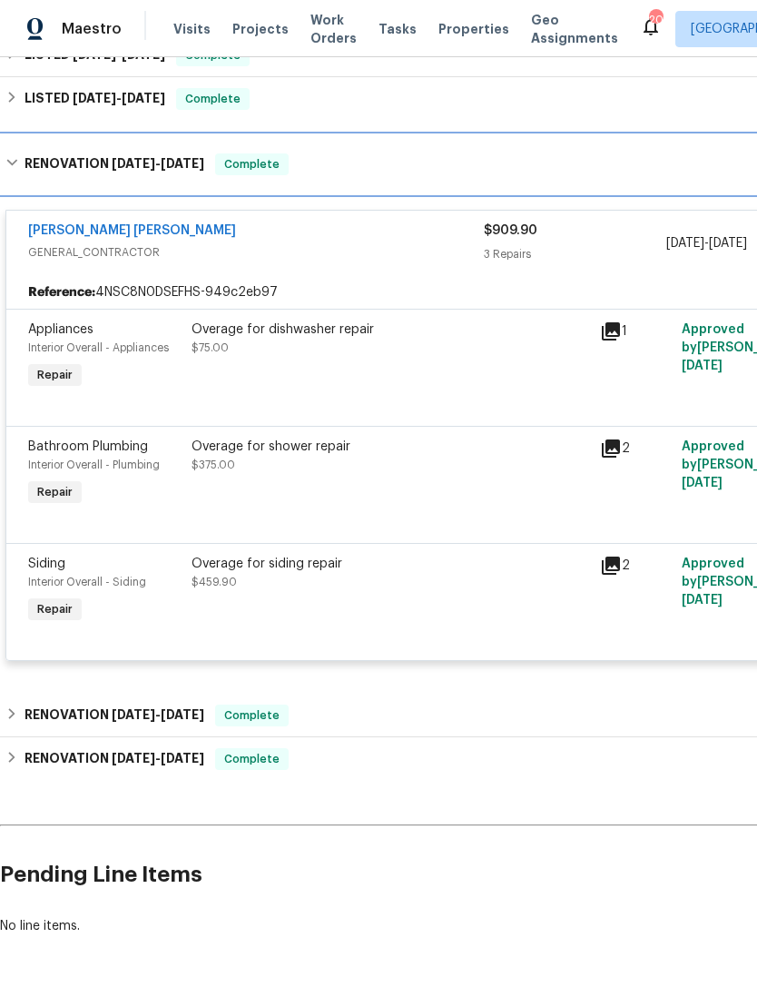
scroll to position [720, -1]
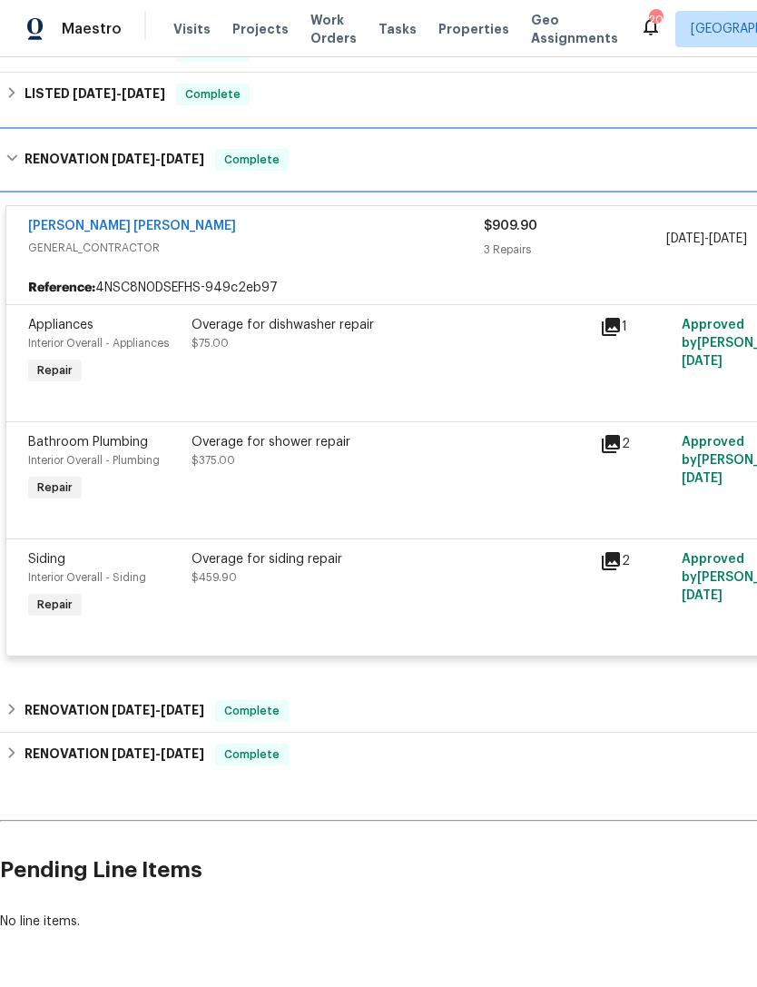
click at [18, 153] on icon at bounding box center [11, 158] width 13 height 13
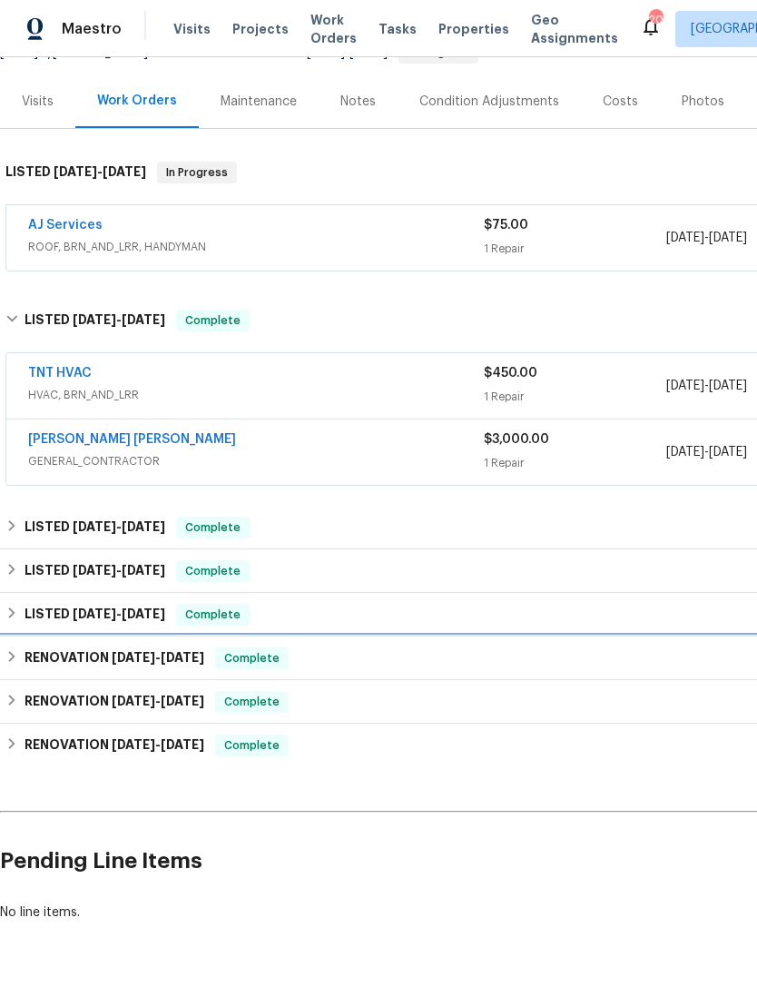
scroll to position [200, 0]
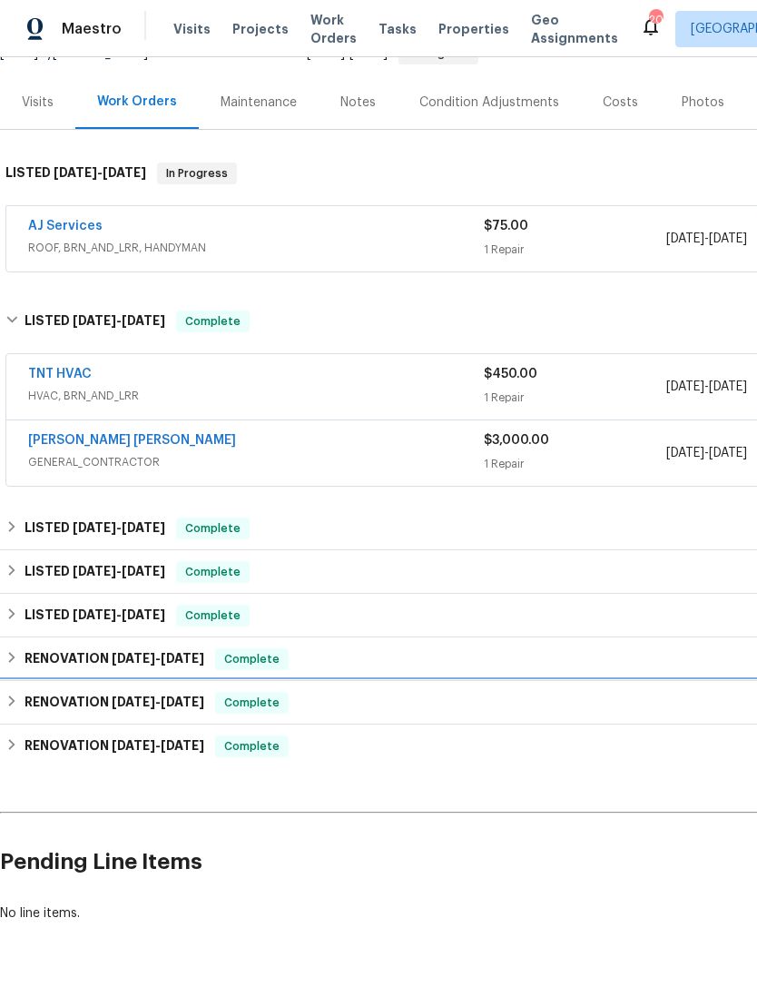
click at [20, 704] on div "RENOVATION 11/8/24 - 11/9/24 Complete" at bounding box center [512, 703] width 1015 height 22
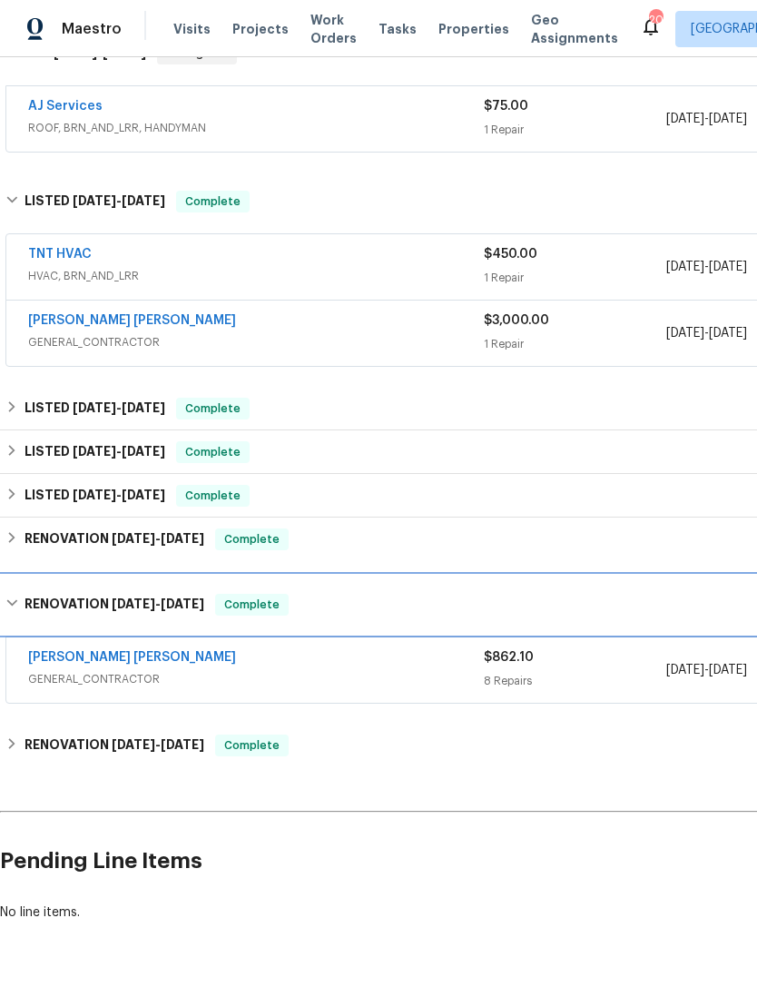
scroll to position [319, 0]
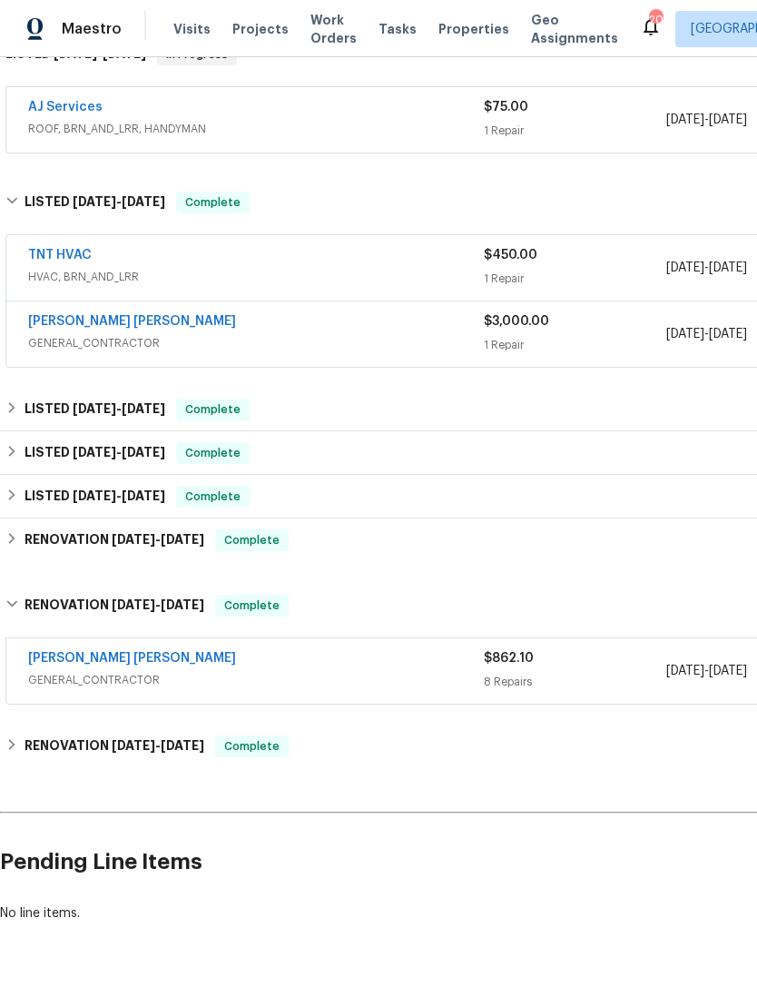
click at [401, 666] on div "Fernando Ruiz Hernandez" at bounding box center [256, 660] width 456 height 22
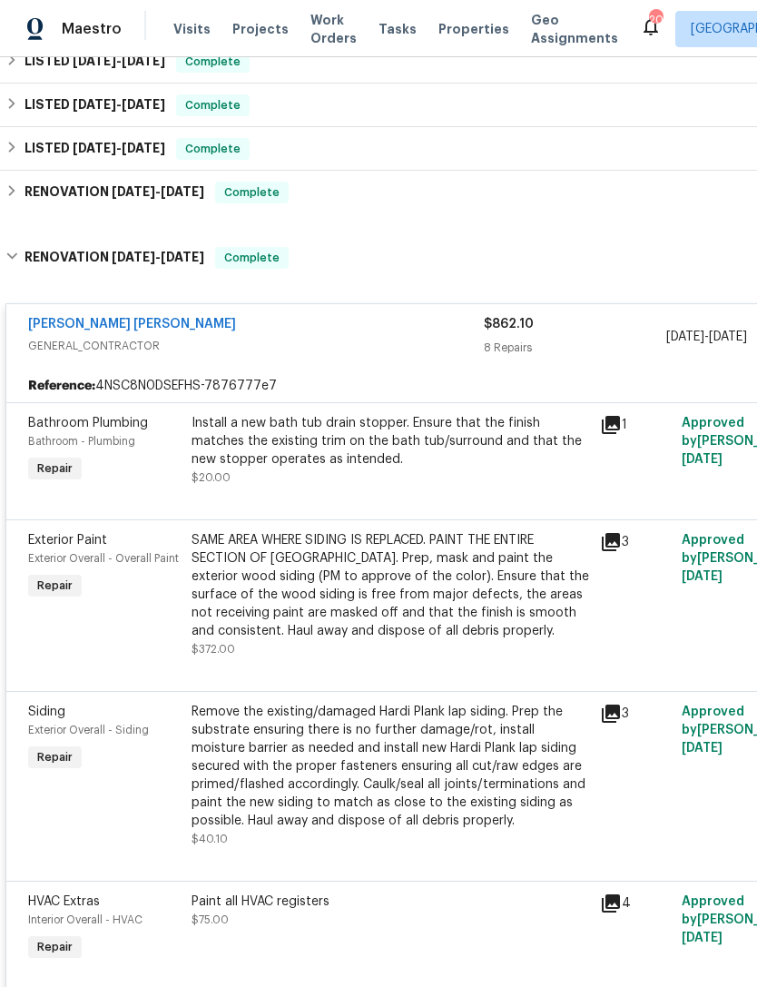
scroll to position [669, 0]
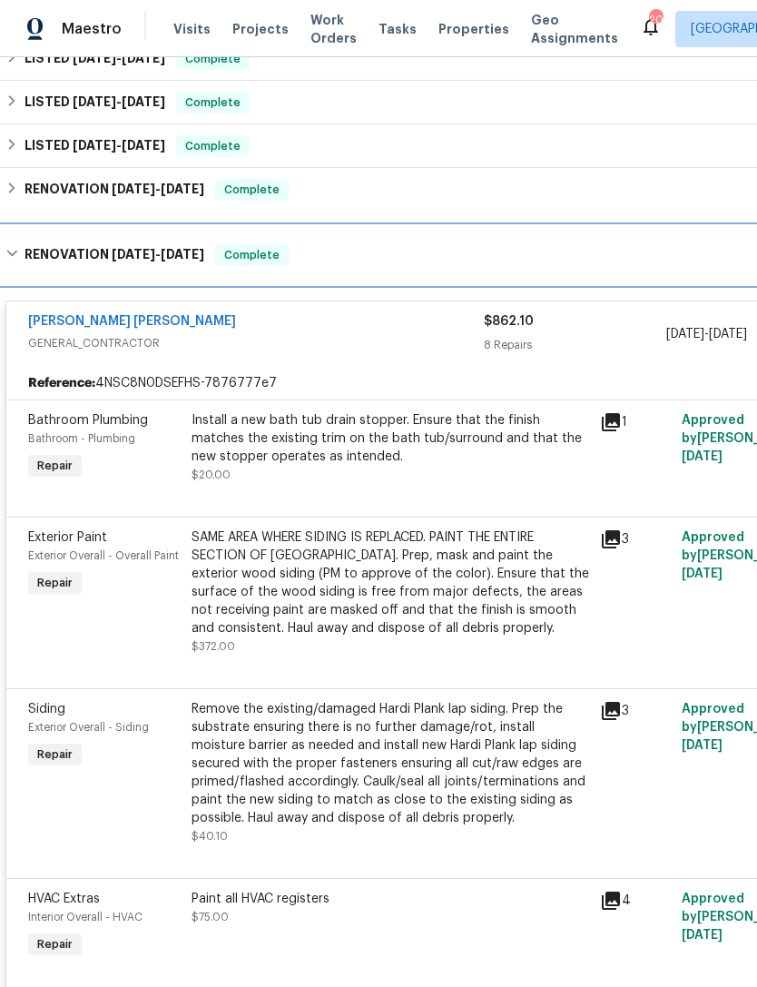
click at [12, 247] on div "RENOVATION 11/8/24 - 11/9/24 Complete" at bounding box center [512, 255] width 1015 height 22
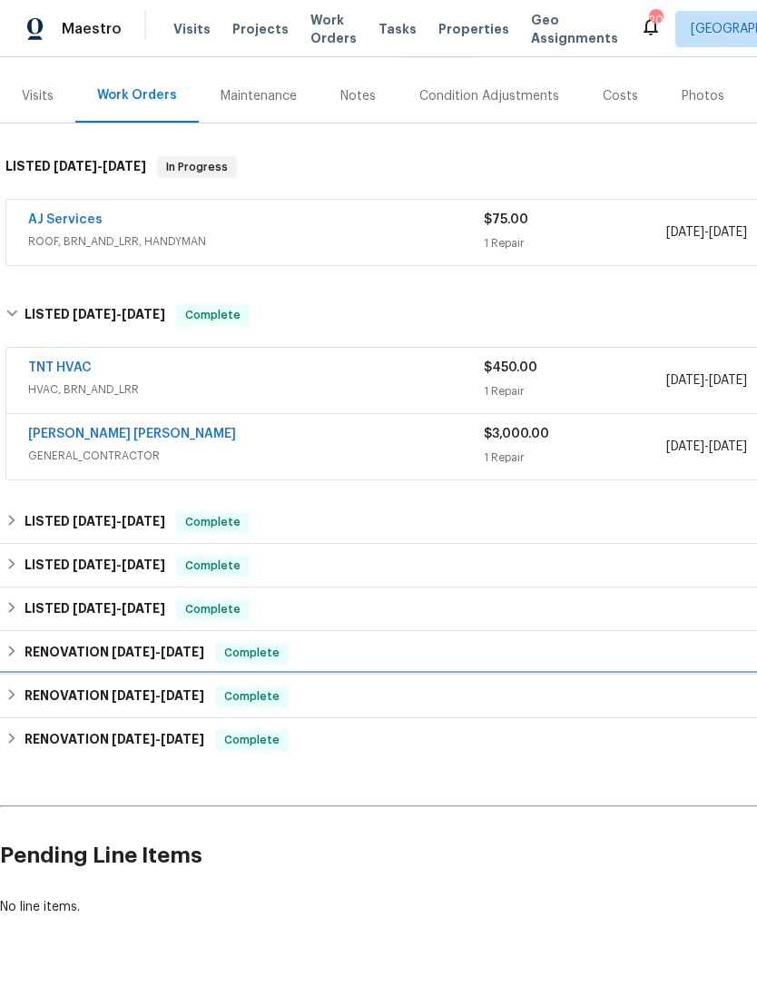
scroll to position [200, 0]
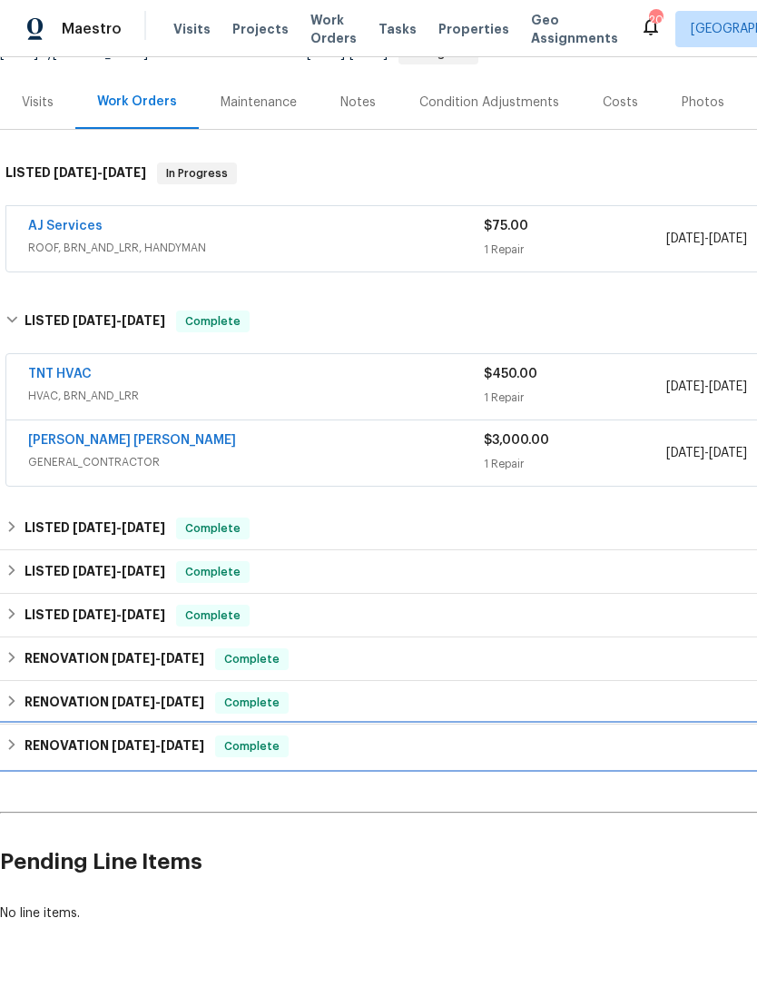
click at [8, 738] on icon at bounding box center [11, 744] width 13 height 13
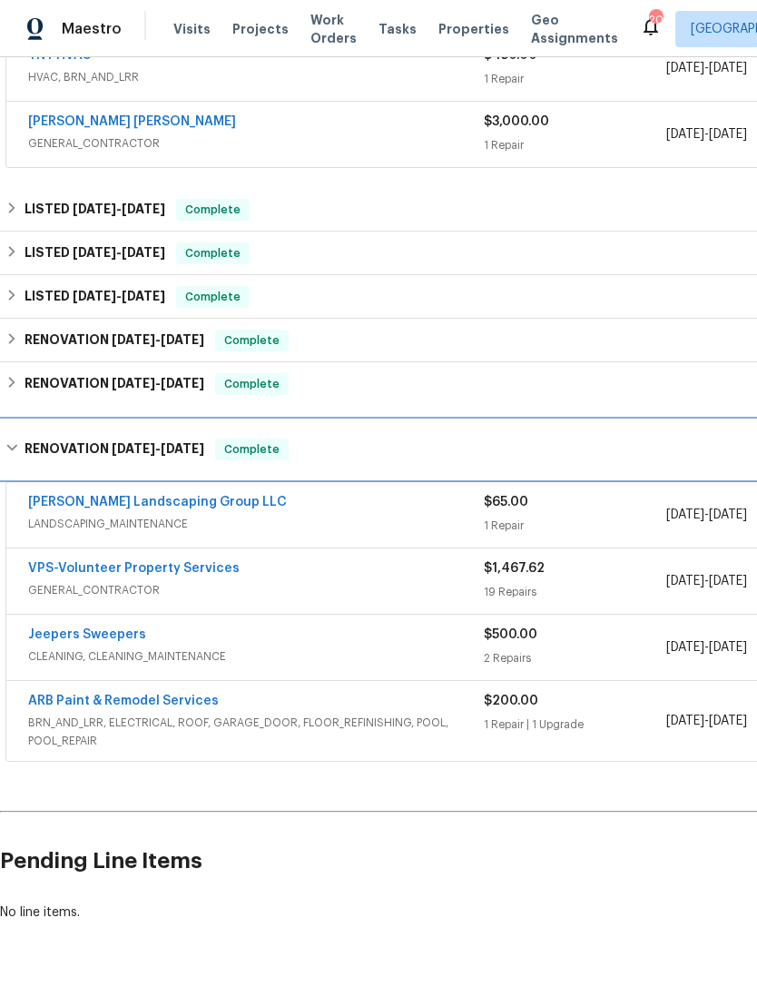
scroll to position [517, 0]
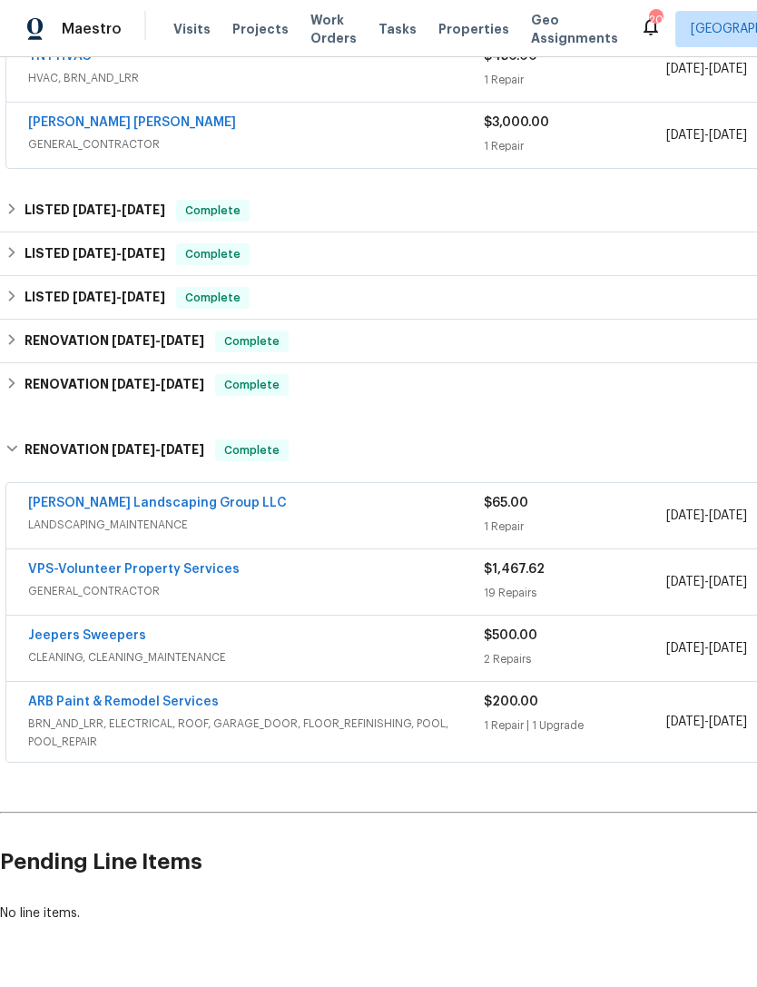
click at [602, 584] on div "19 Repairs" at bounding box center [575, 593] width 182 height 18
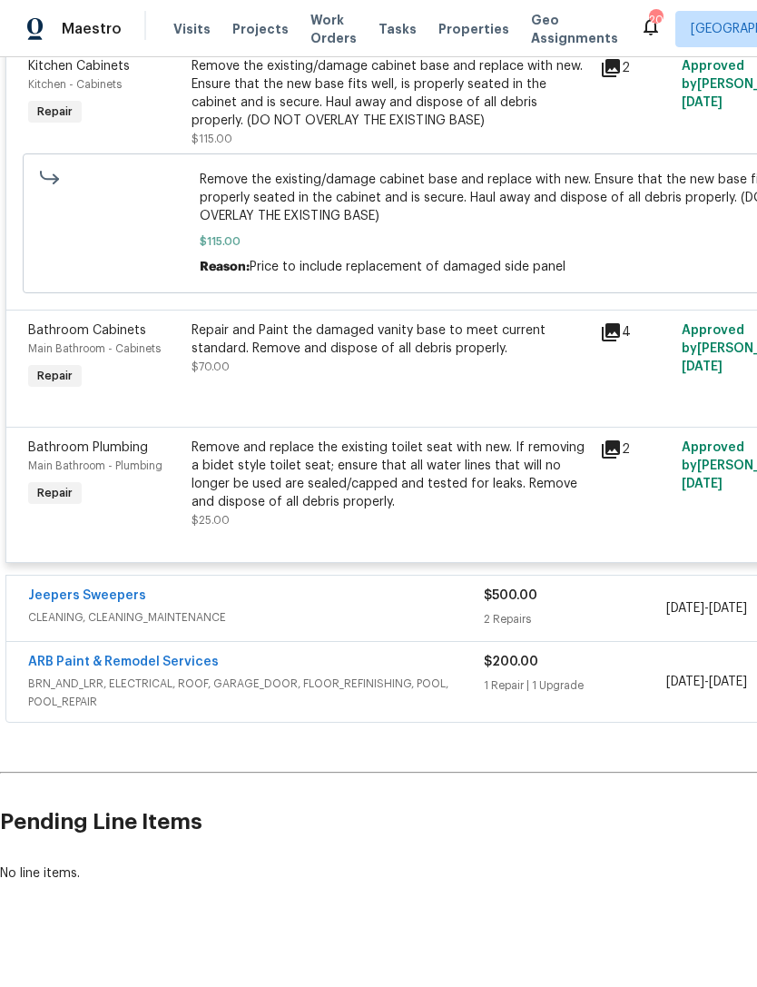
scroll to position [3471, 0]
click at [407, 712] on span "BRN_AND_LRR, ELECTRICAL, ROOF, GARAGE_DOOR, FLOOR_REFINISHING, POOL, POOL_REPAIR" at bounding box center [256, 693] width 456 height 36
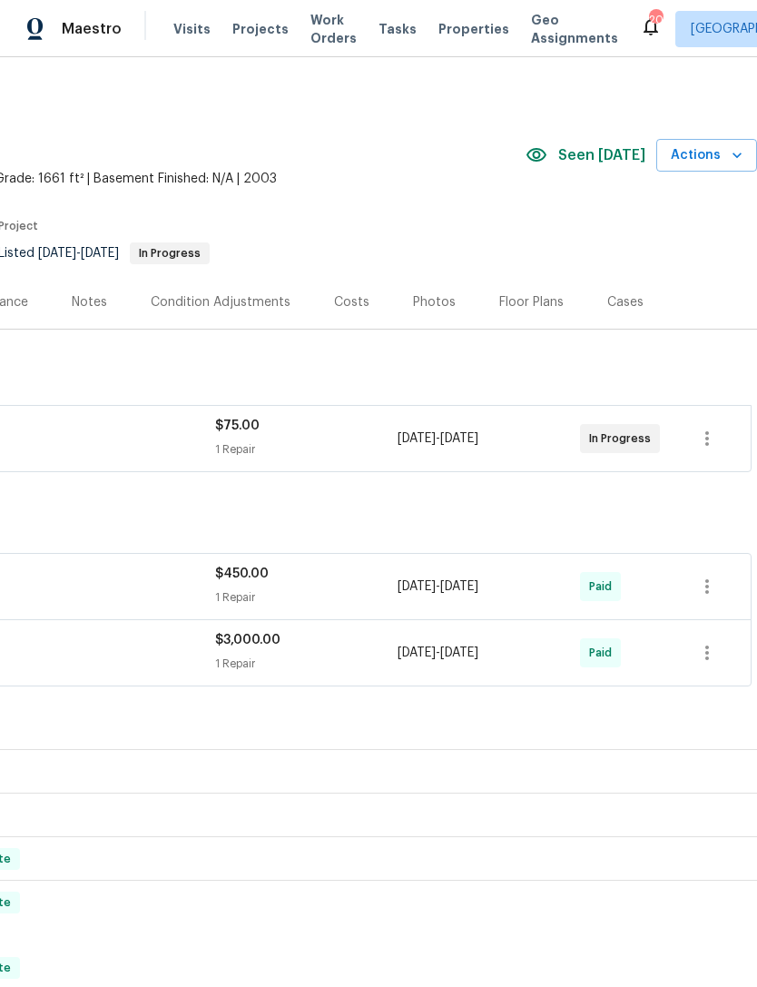
scroll to position [0, 269]
click at [737, 155] on icon "button" at bounding box center [737, 155] width 18 height 18
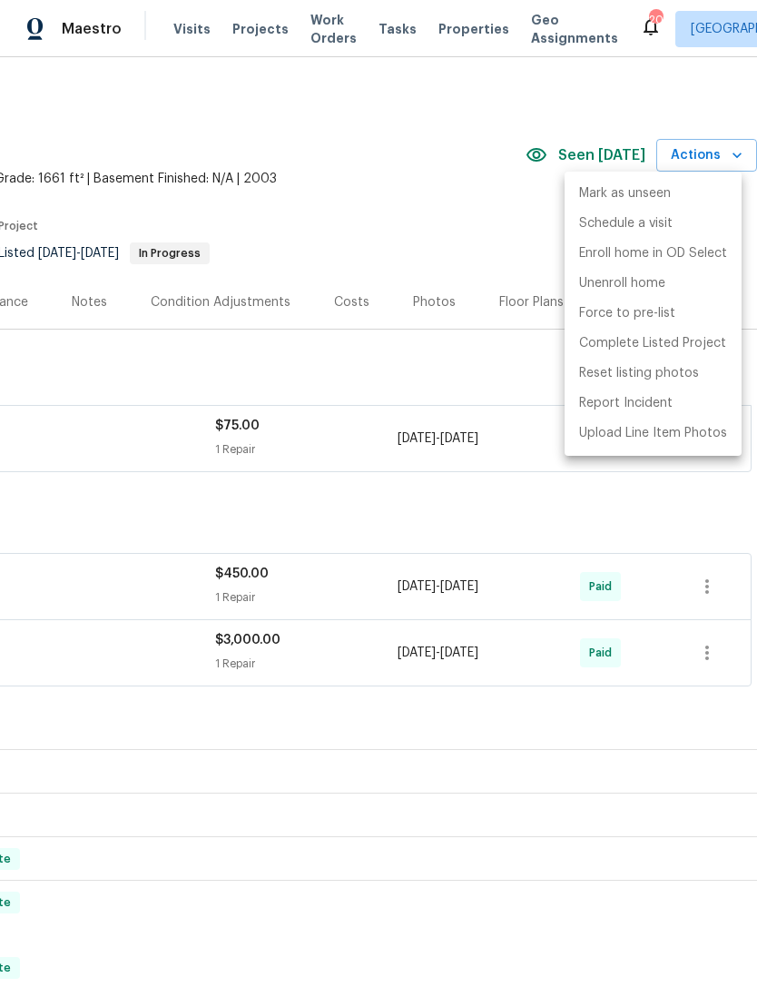
click at [395, 202] on div at bounding box center [378, 493] width 757 height 987
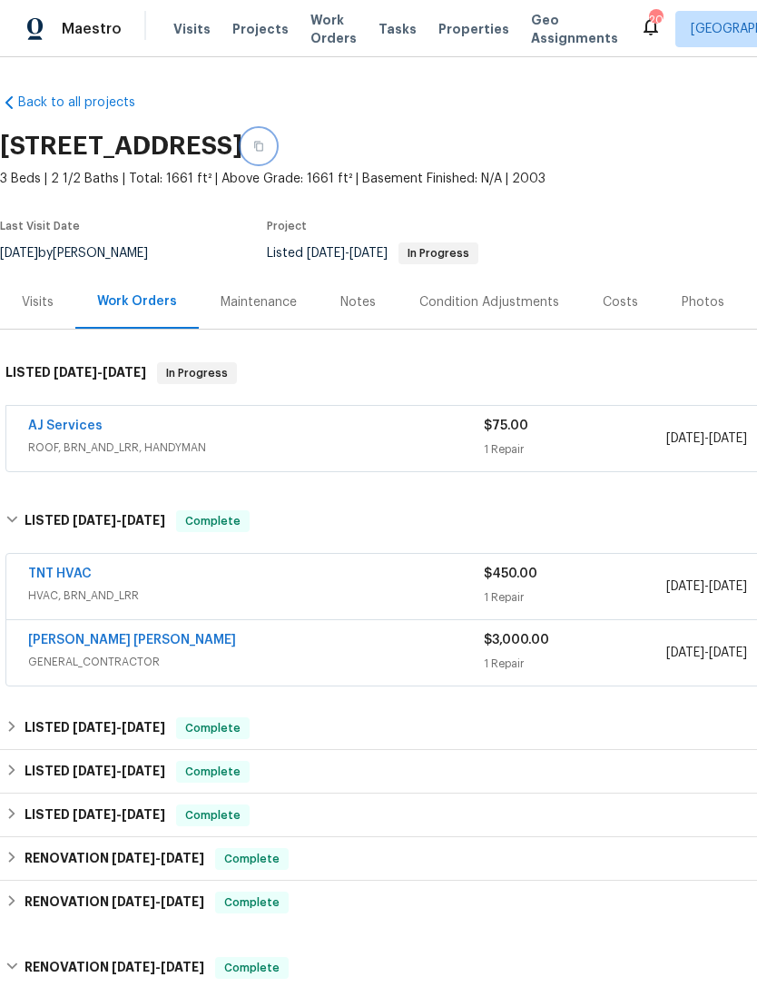
scroll to position [0, 0]
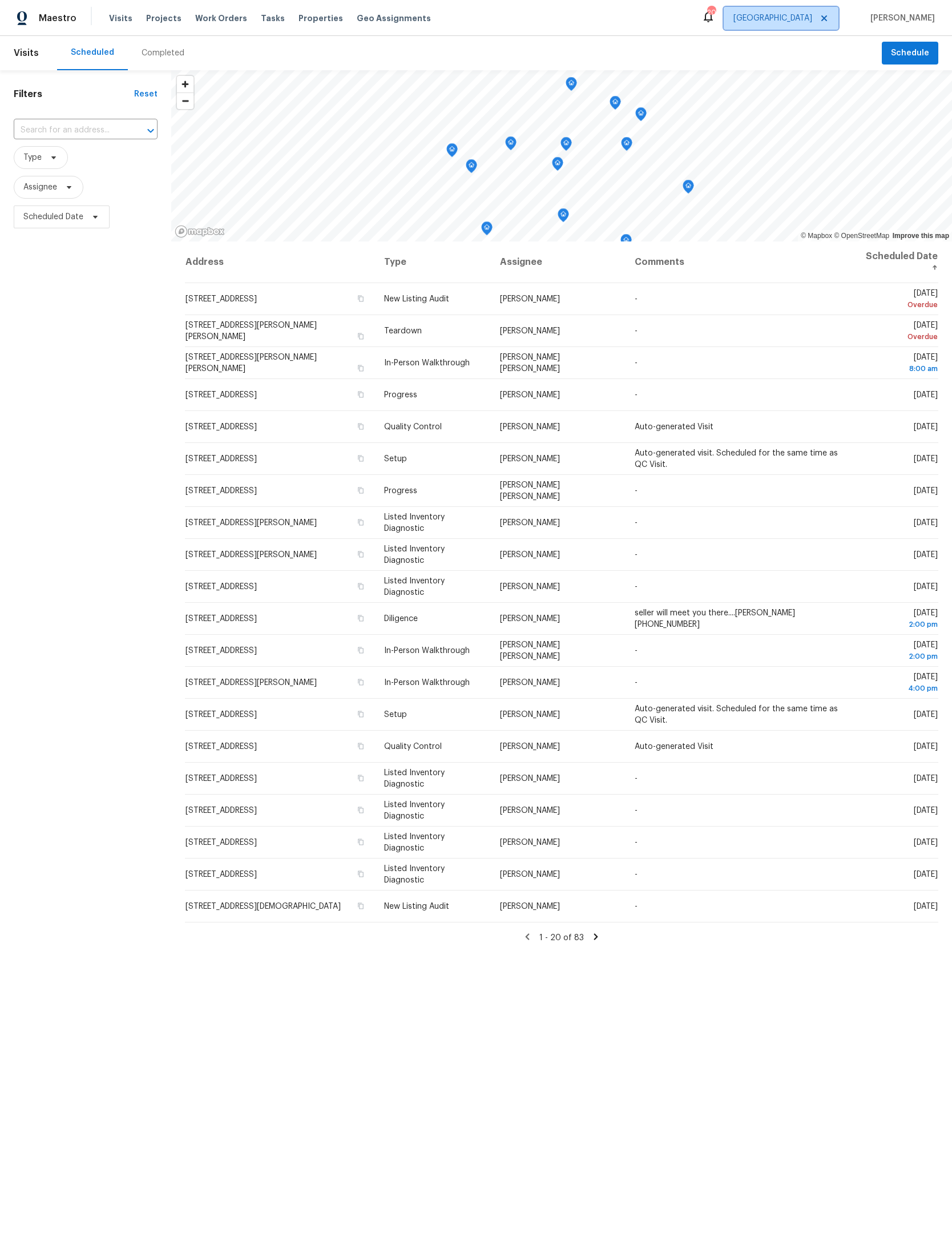
click at [814, 8] on span "[GEOGRAPHIC_DATA]" at bounding box center [781, 18] width 114 height 23
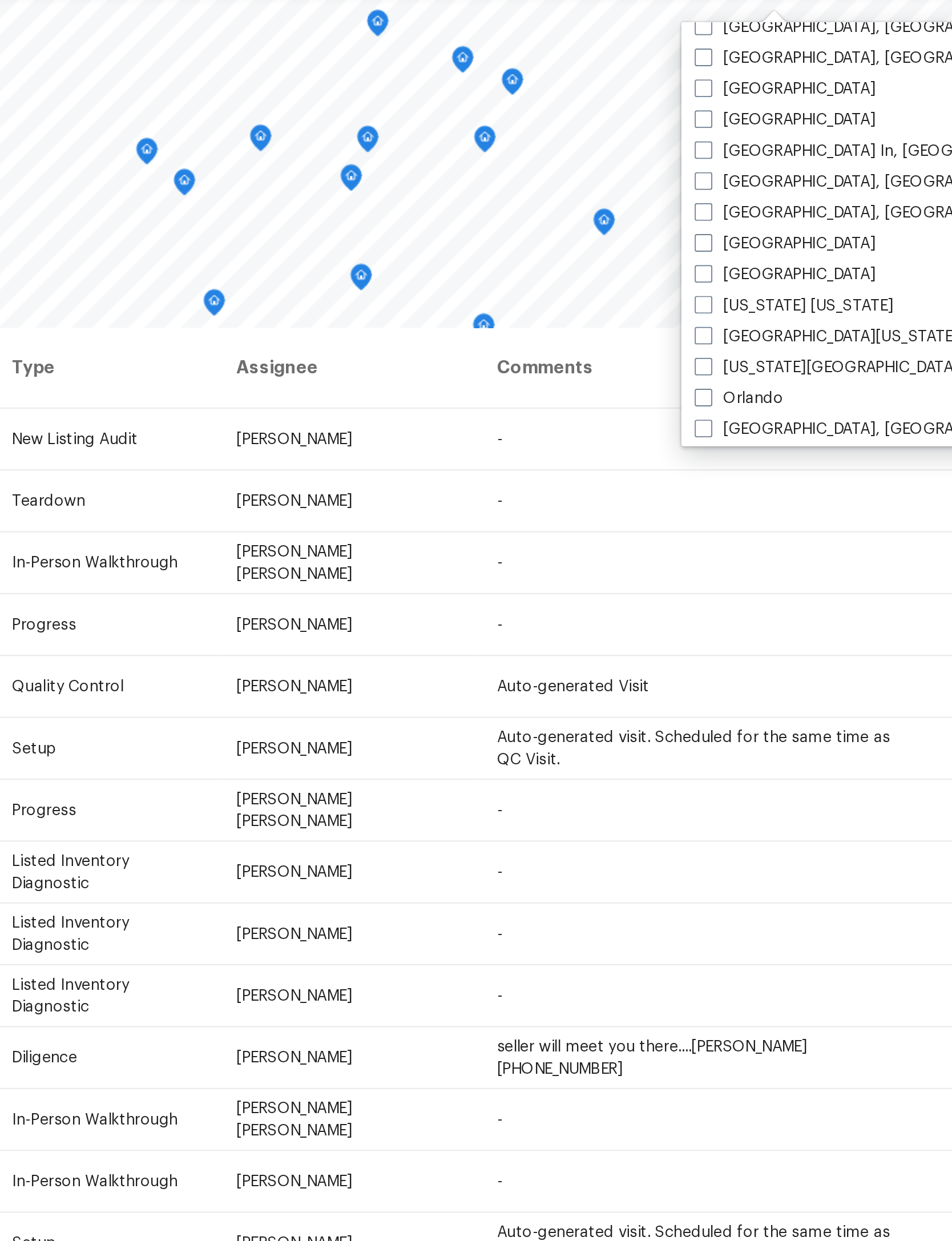
scroll to position [470, 0]
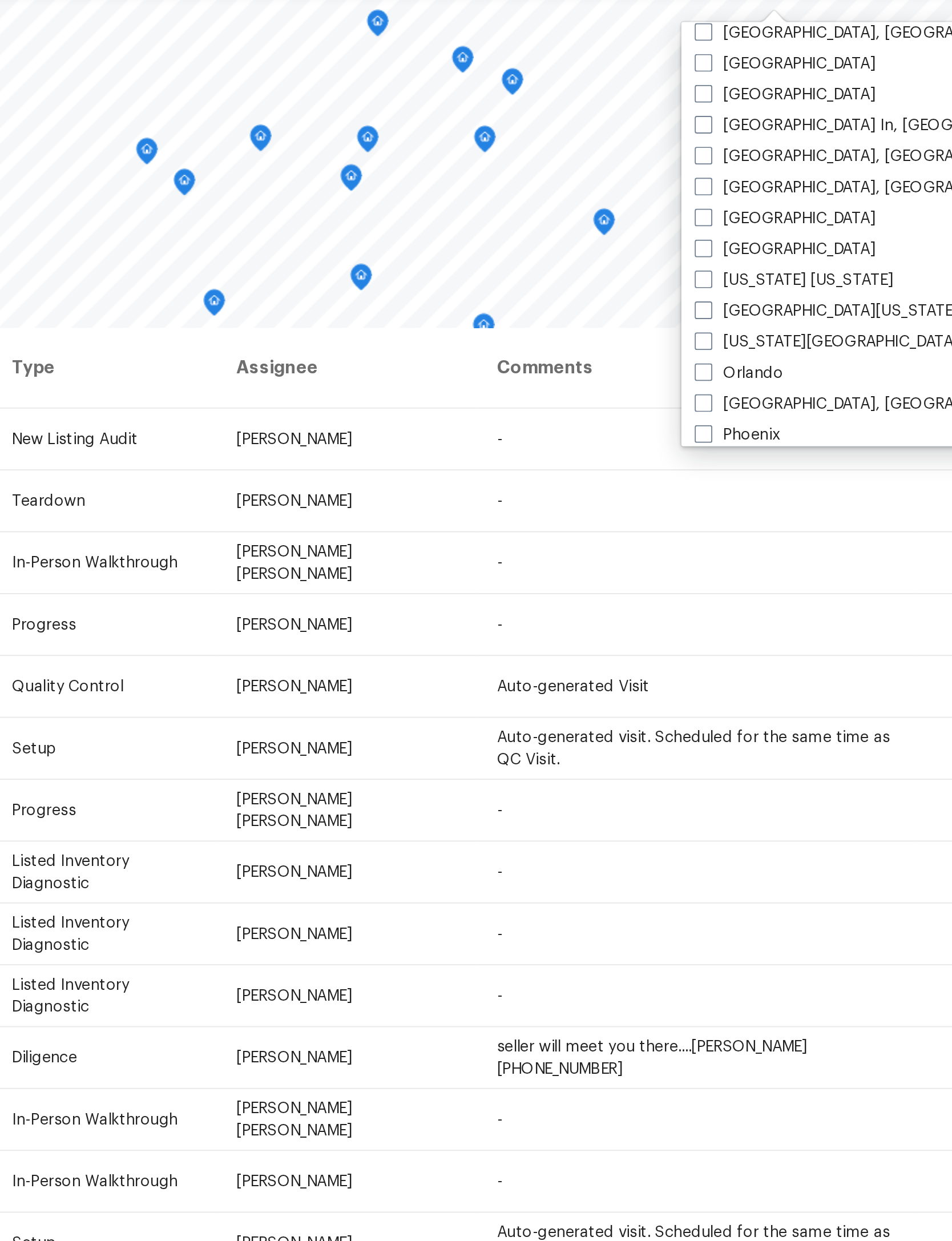
click at [737, 195] on label "[GEOGRAPHIC_DATA]" at bounding box center [783, 201] width 94 height 11
click at [737, 195] on input "[GEOGRAPHIC_DATA]" at bounding box center [741, 199] width 8 height 8
checkbox input "true"
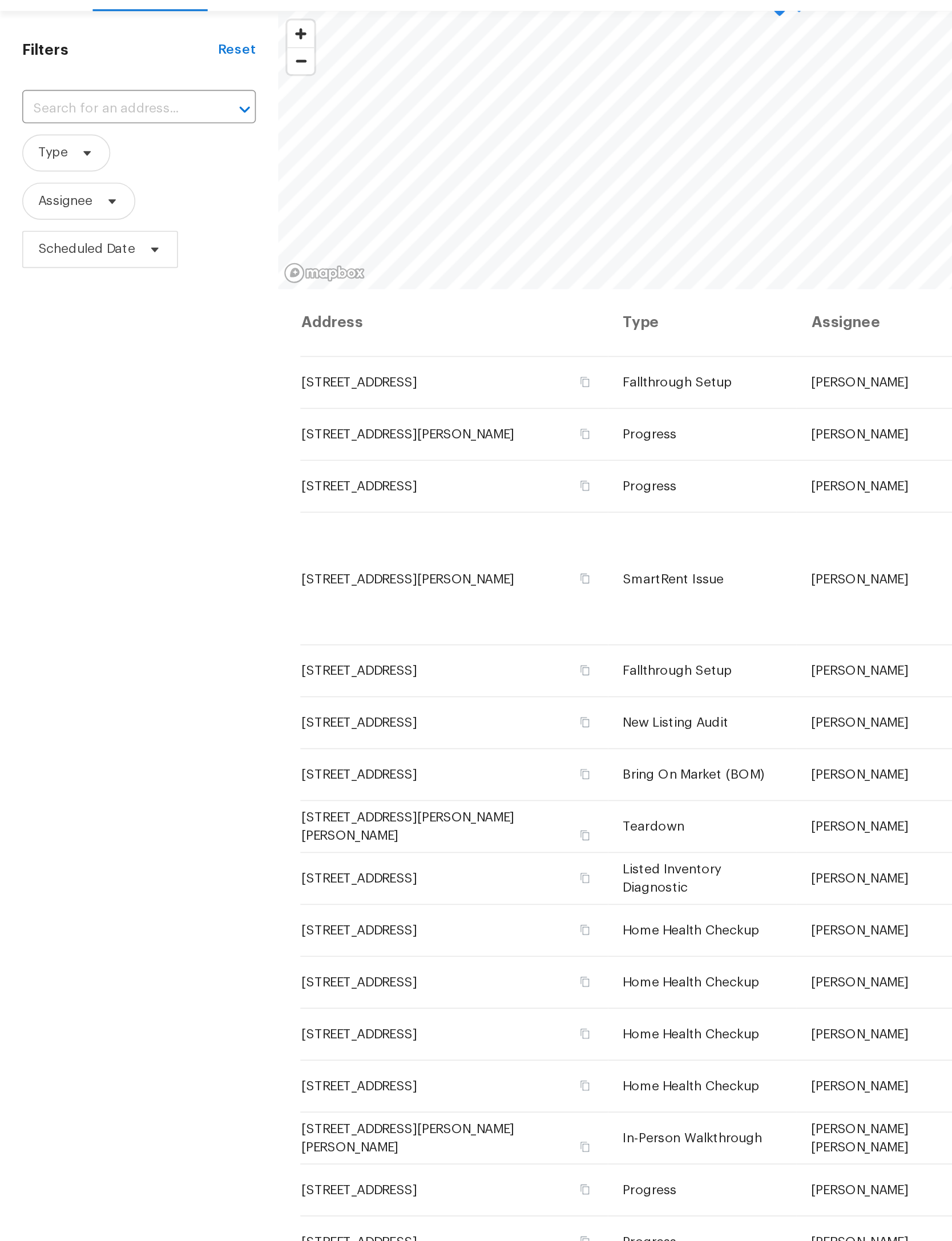
click at [62, 121] on input "text" at bounding box center [70, 130] width 112 height 18
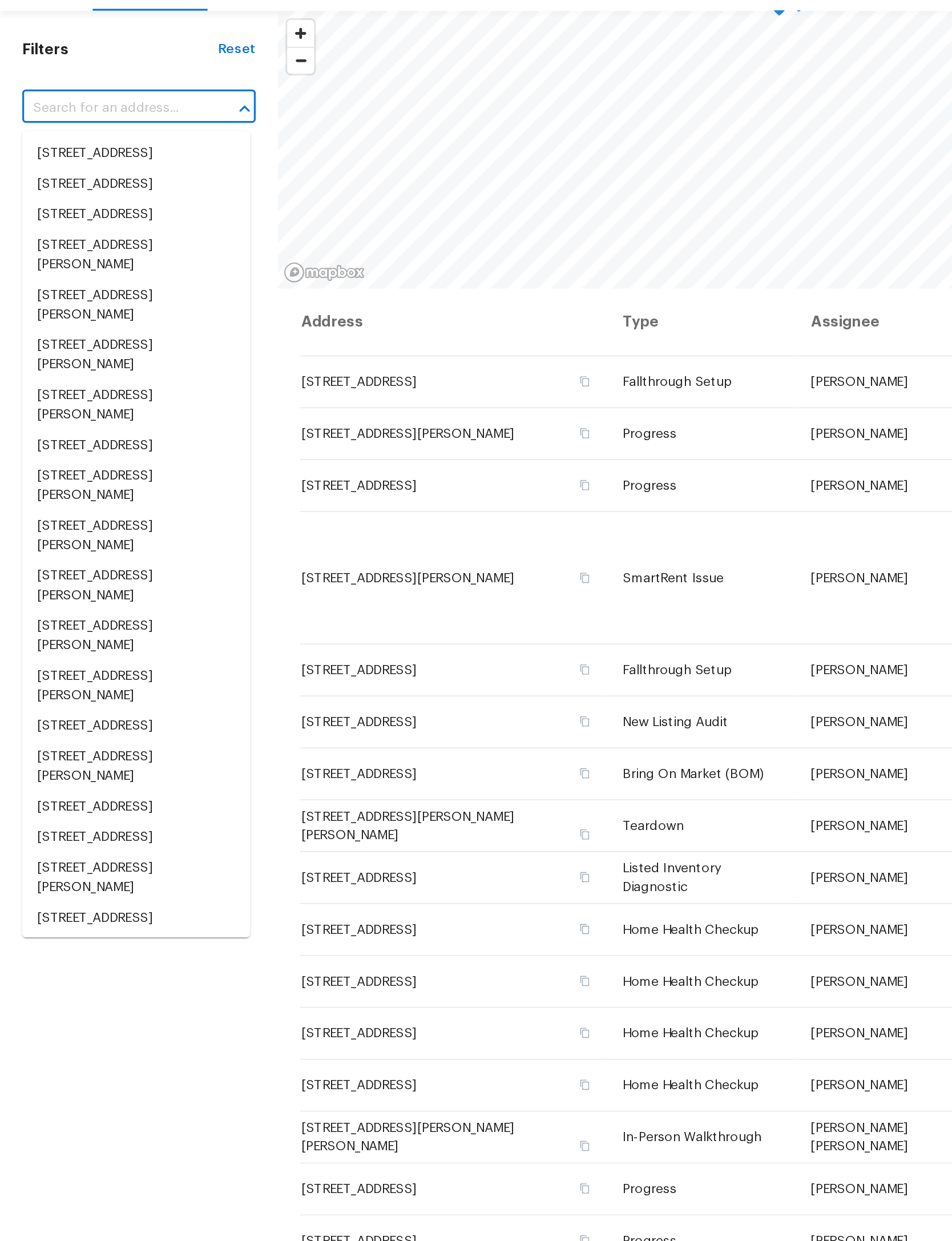
click at [40, 121] on input "text" at bounding box center [70, 130] width 112 height 18
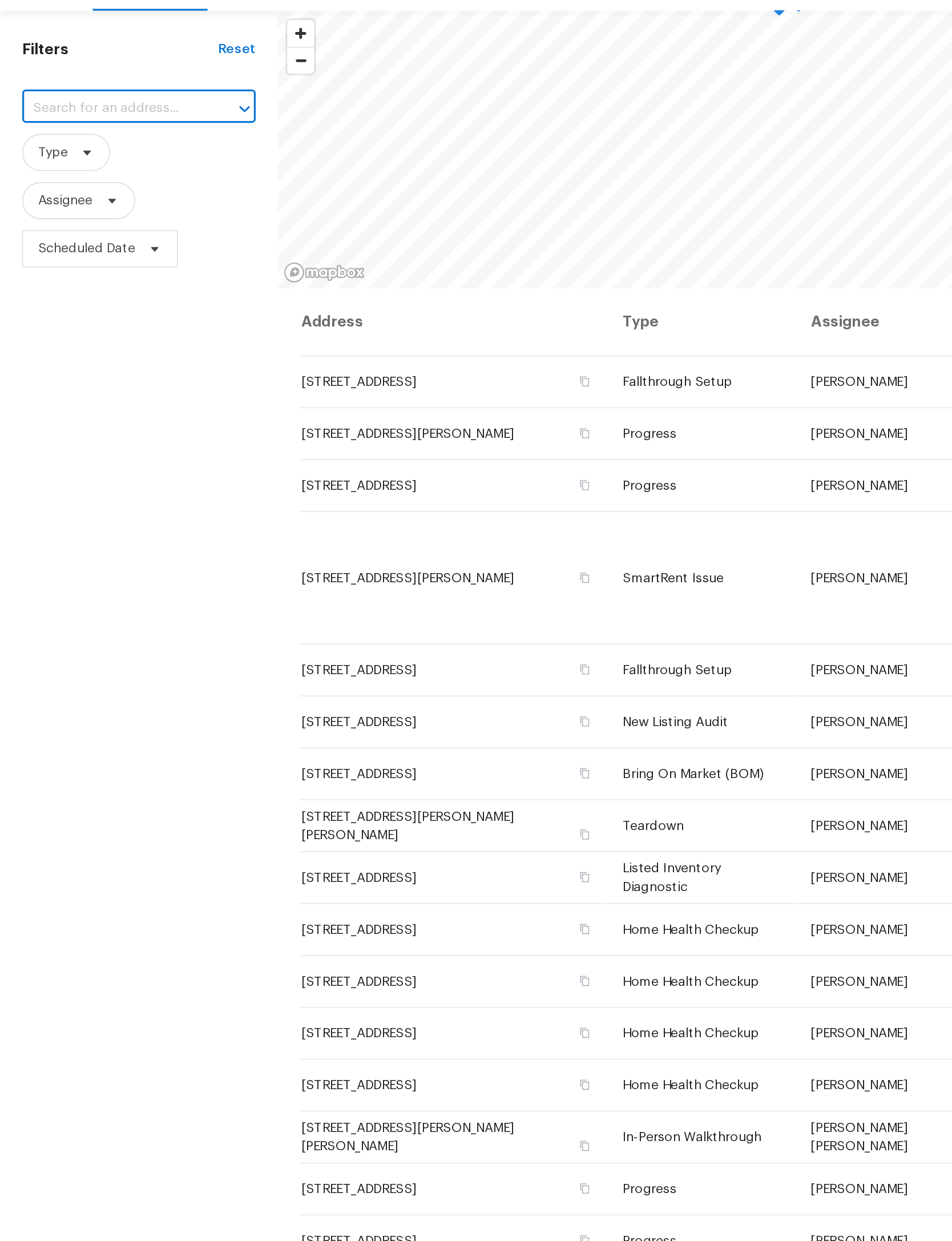
paste input "[STREET_ADDRESS]"
type input "[STREET_ADDRESS]"
click at [85, 149] on li "[STREET_ADDRESS]" at bounding box center [84, 159] width 140 height 19
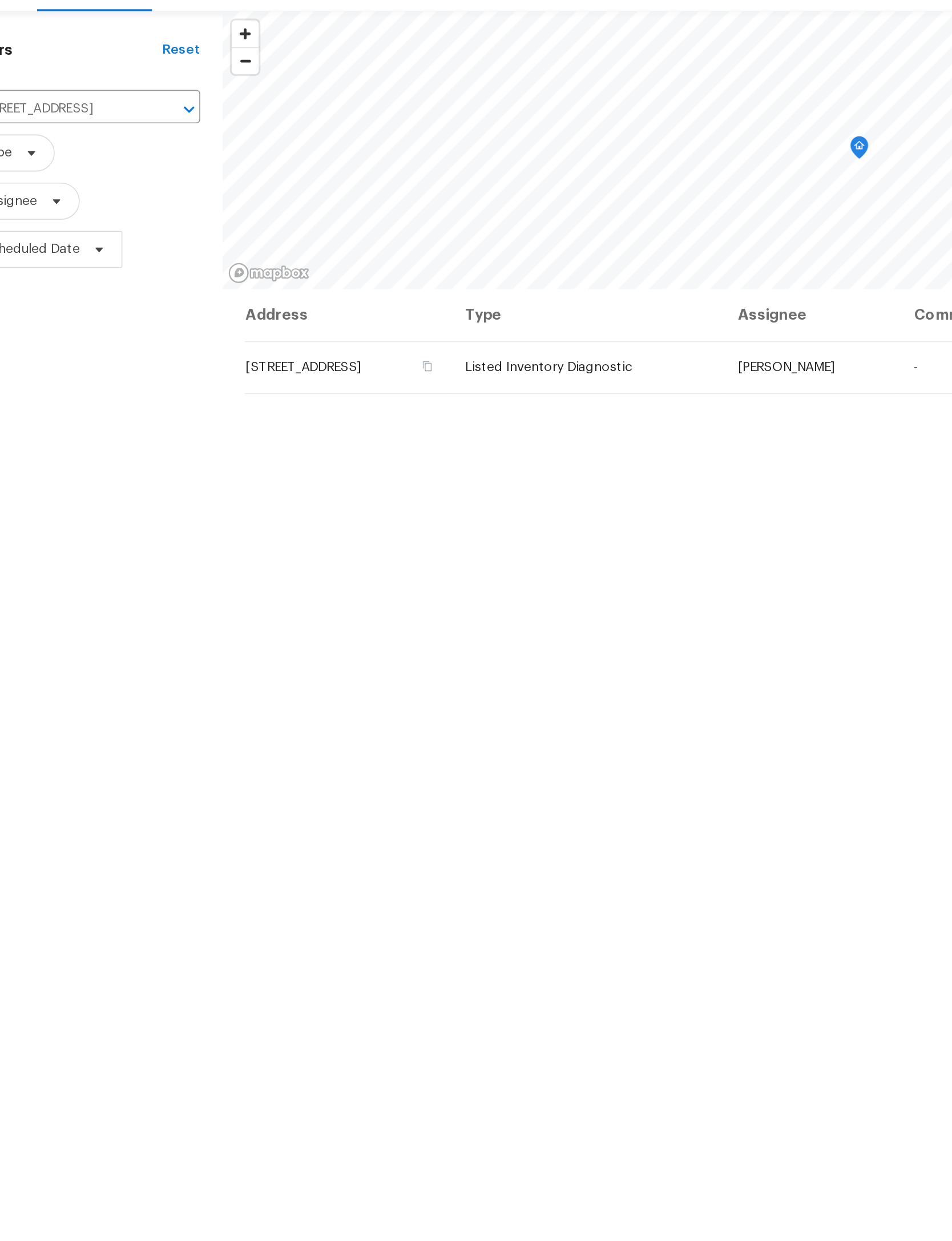
click at [224, 286] on span "[STREET_ADDRESS]" at bounding box center [221, 289] width 71 height 8
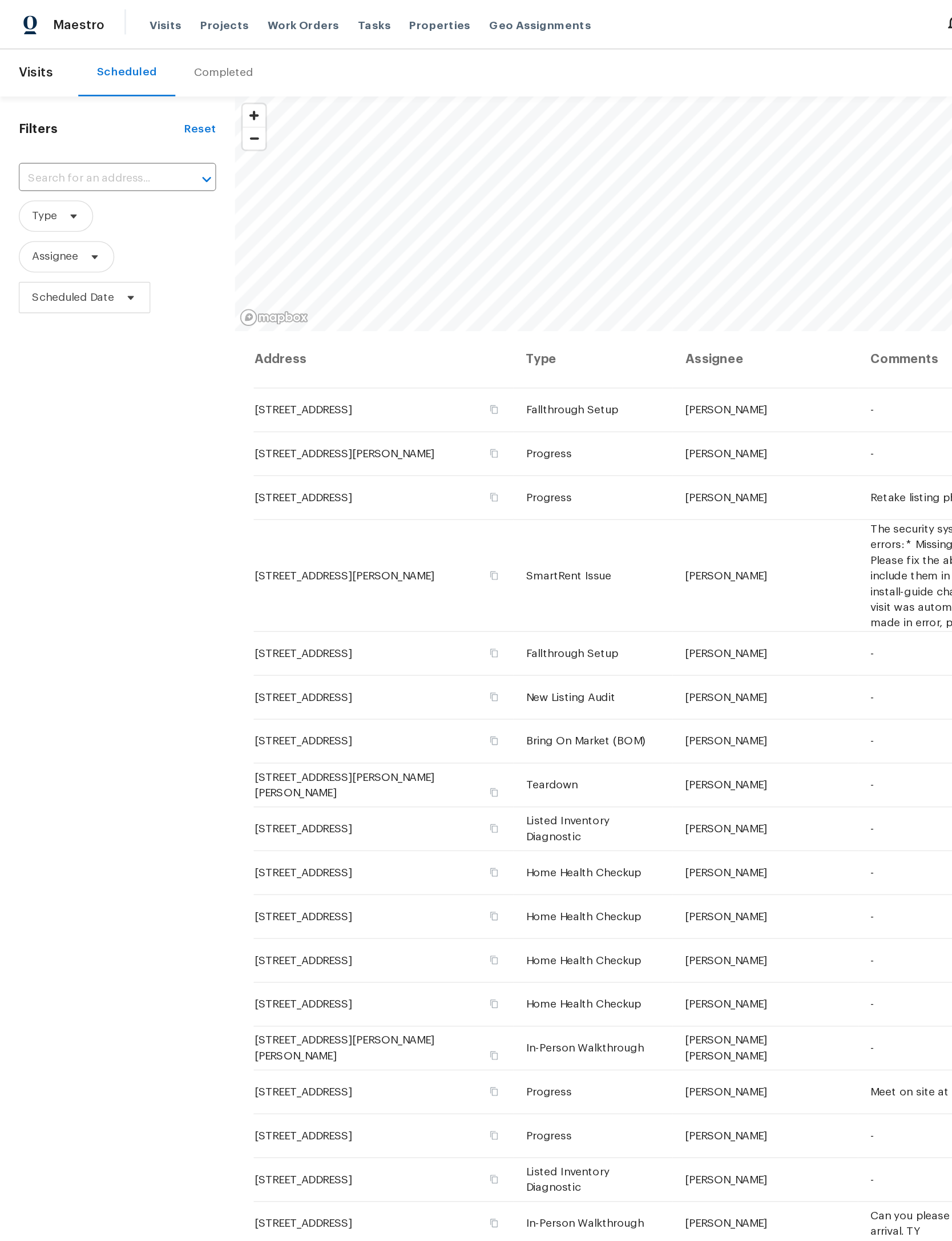
click at [312, 14] on span "Properties" at bounding box center [321, 18] width 45 height 11
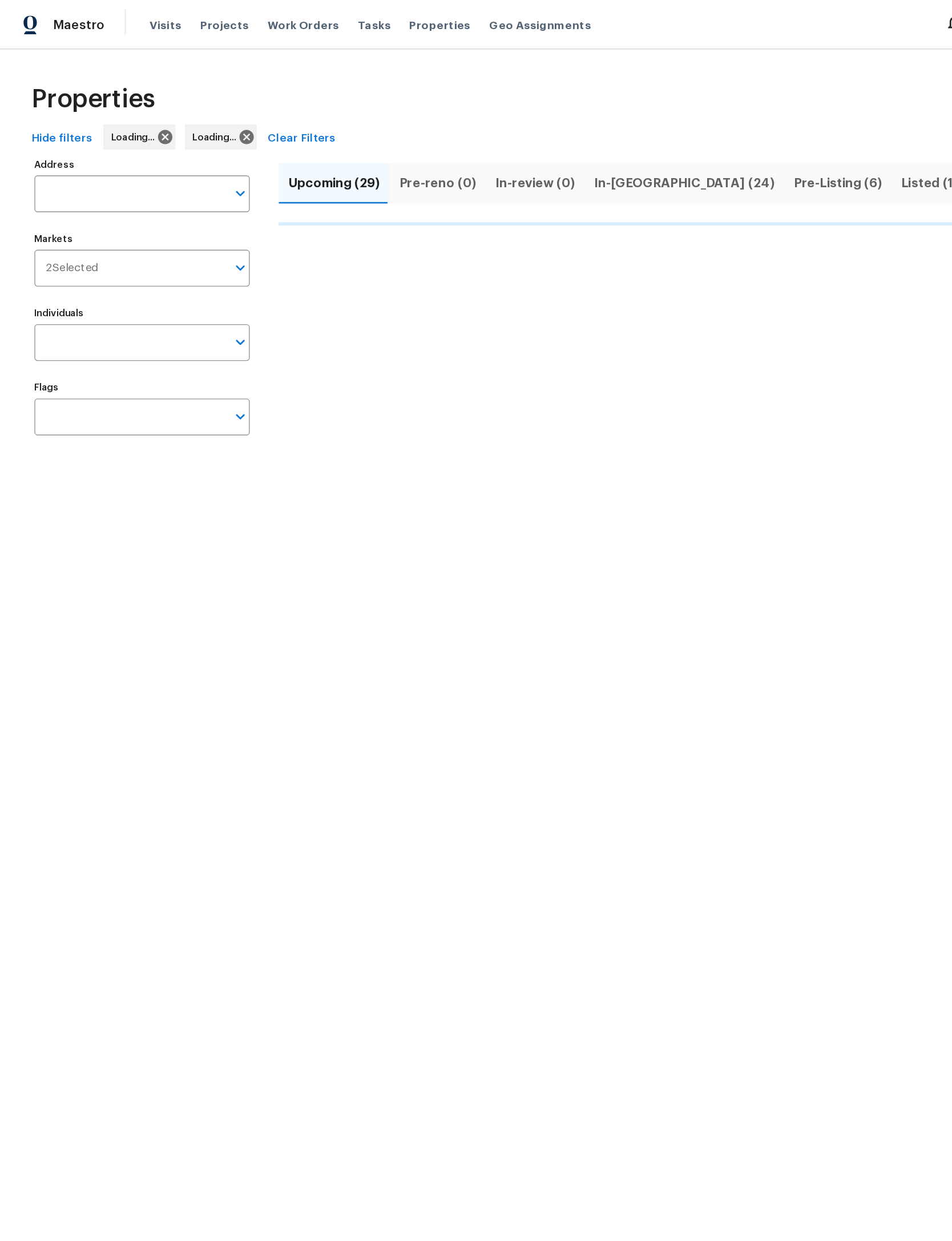
click at [99, 144] on input "Address" at bounding box center [95, 141] width 140 height 27
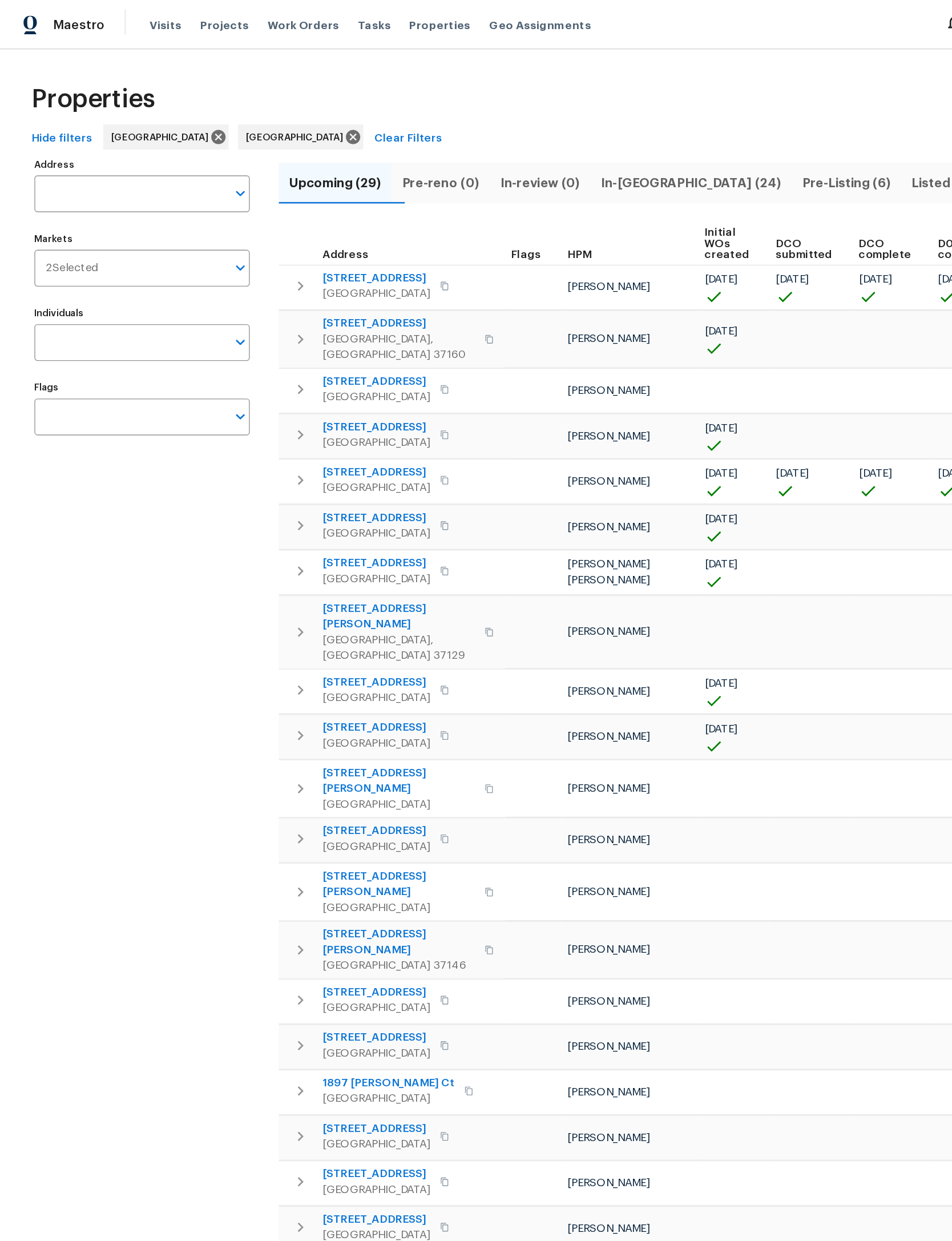
click at [86, 140] on input "Address" at bounding box center [95, 141] width 140 height 27
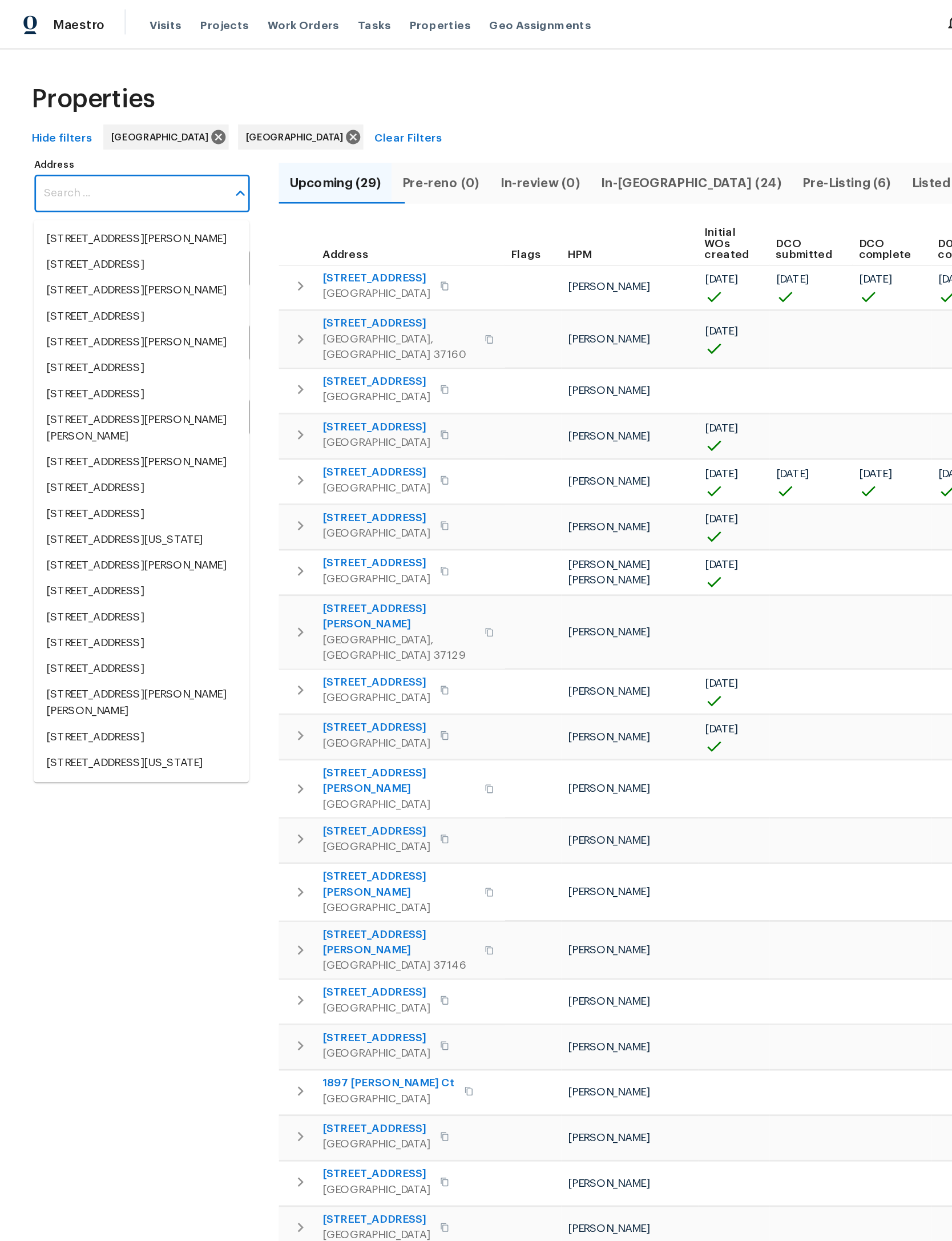
click at [52, 140] on input "Address" at bounding box center [95, 141] width 140 height 27
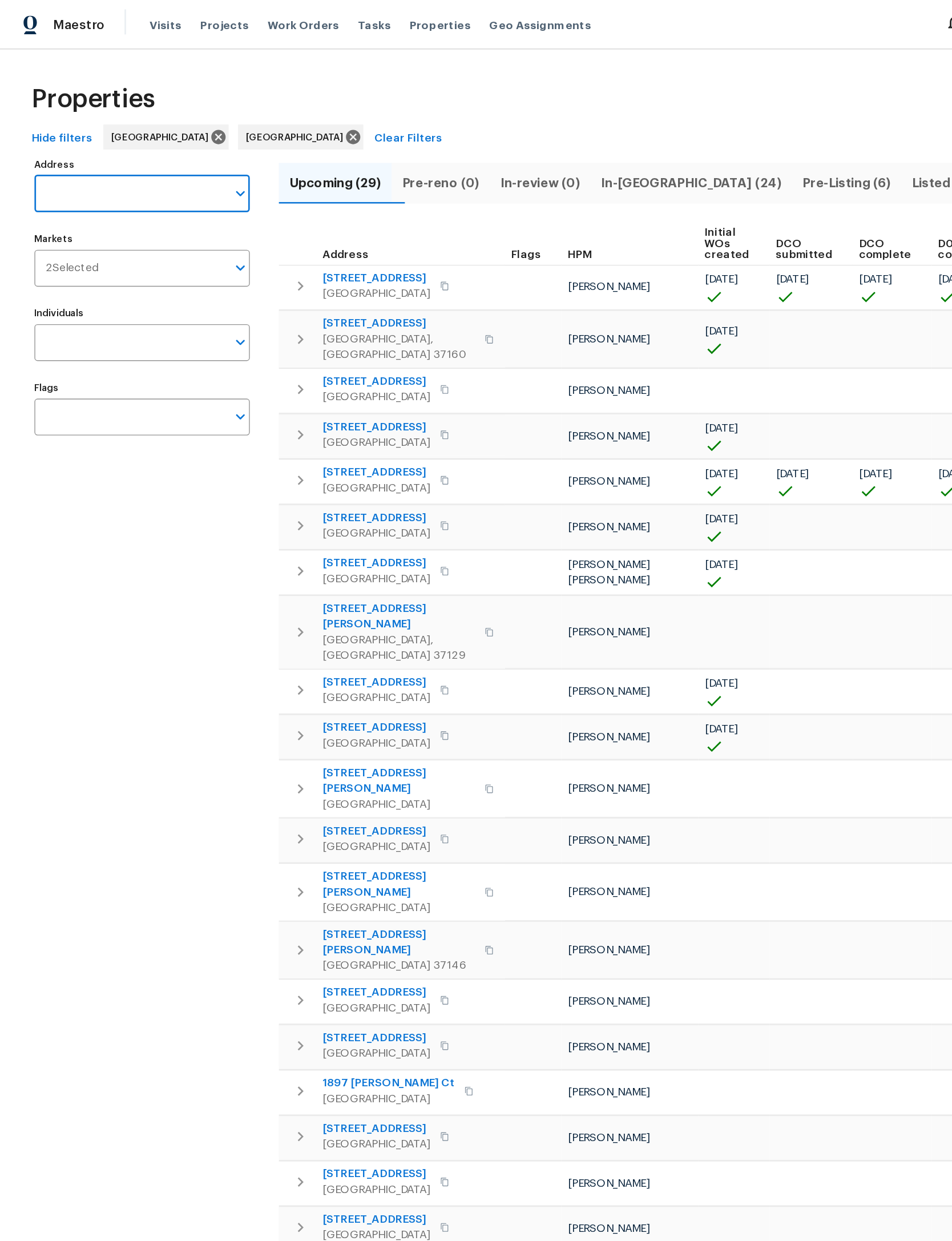
paste input "[STREET_ADDRESS]"
type input "[STREET_ADDRESS]"
click at [114, 174] on li "[STREET_ADDRESS]" at bounding box center [103, 174] width 157 height 19
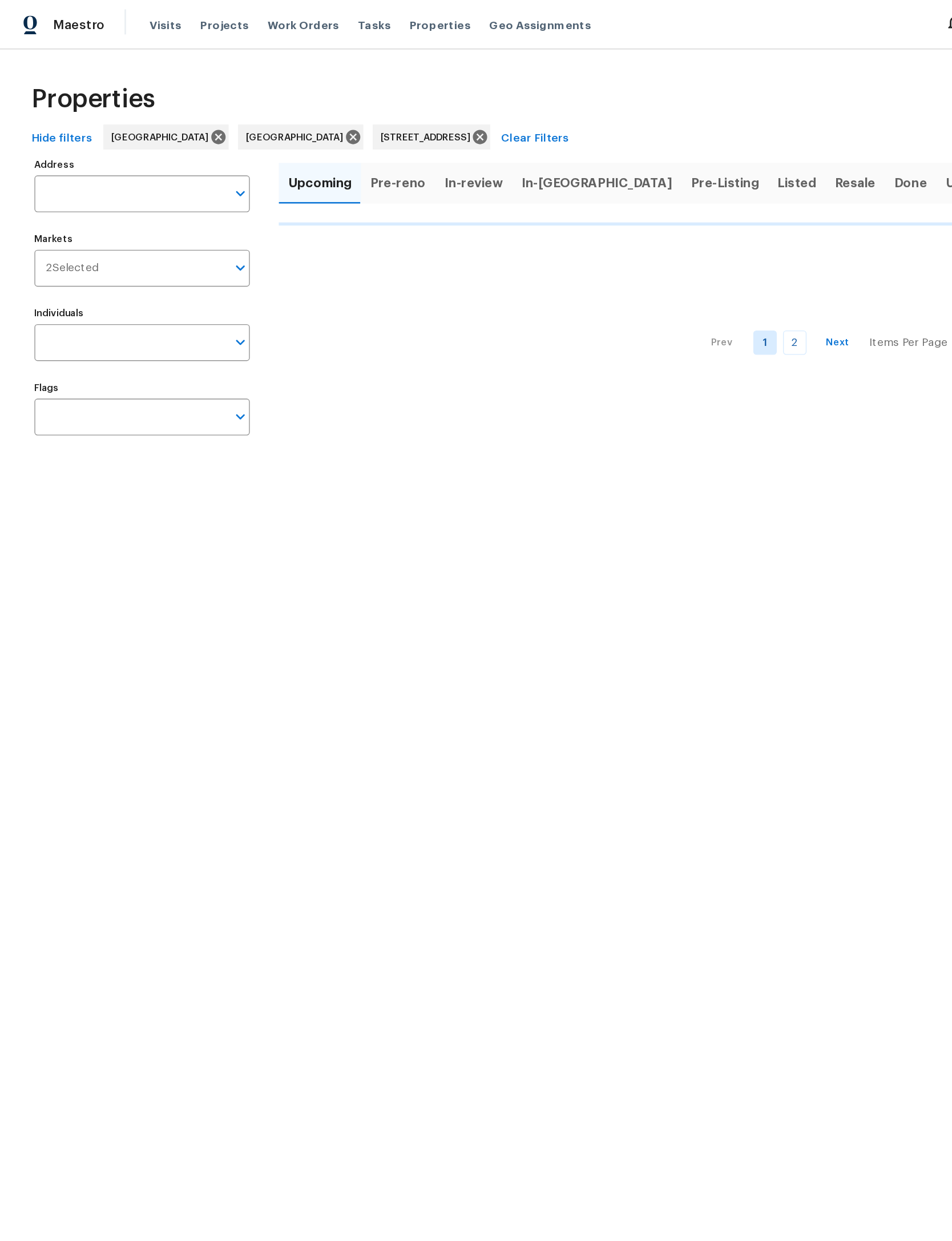
type input "[STREET_ADDRESS]"
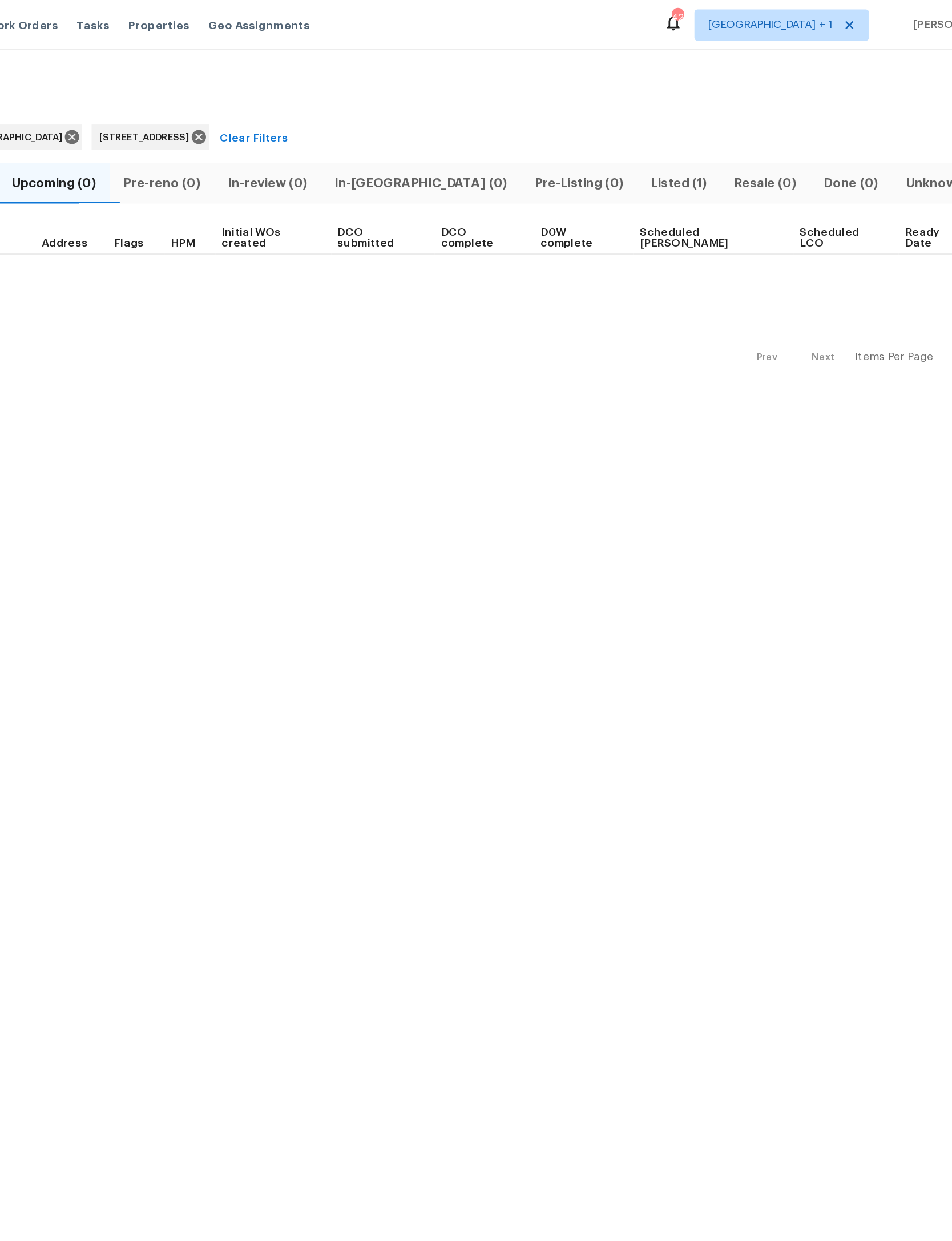
click at [676, 133] on span "Listed (1)" at bounding box center [699, 133] width 47 height 16
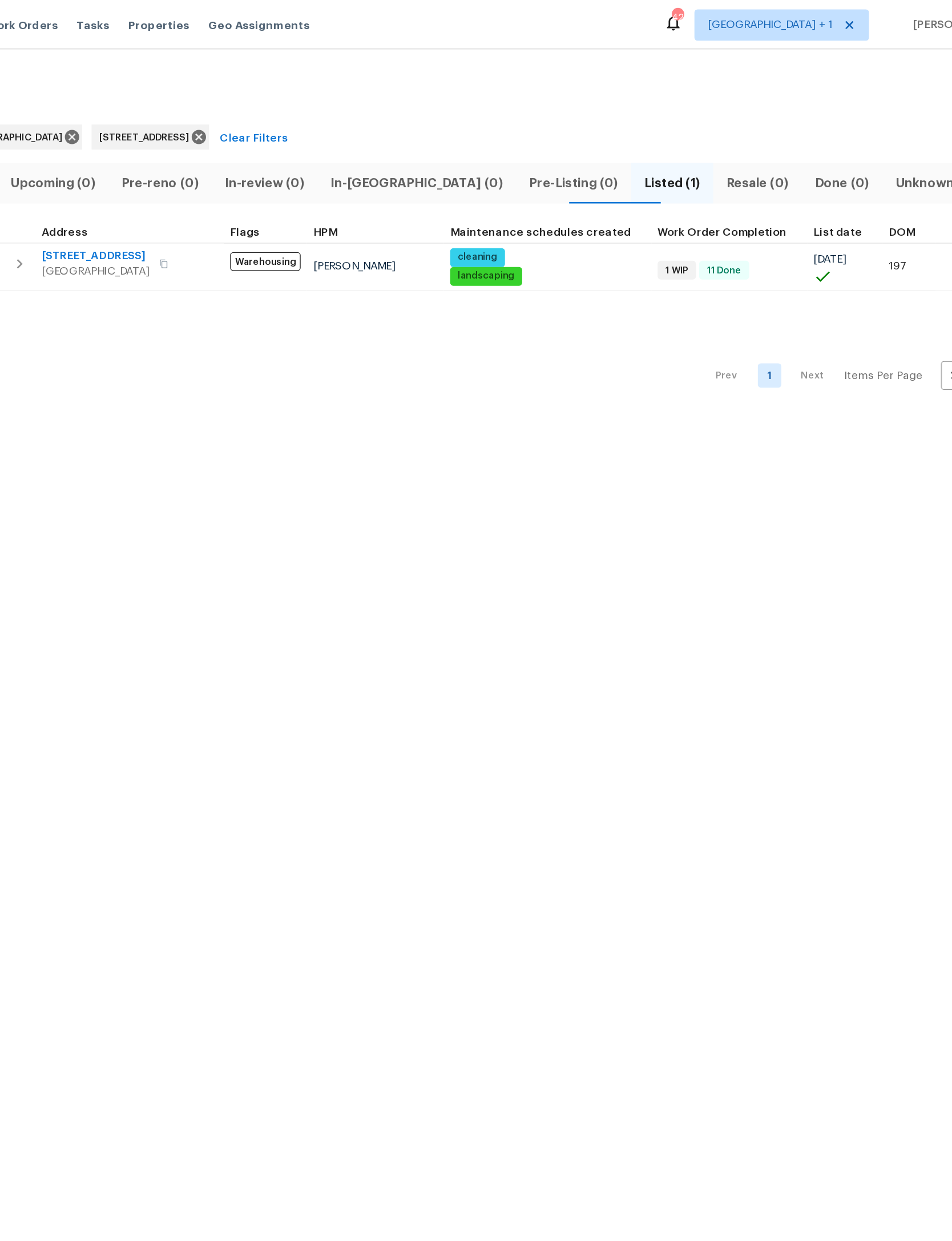
click at [892, 189] on button "button" at bounding box center [904, 195] width 25 height 25
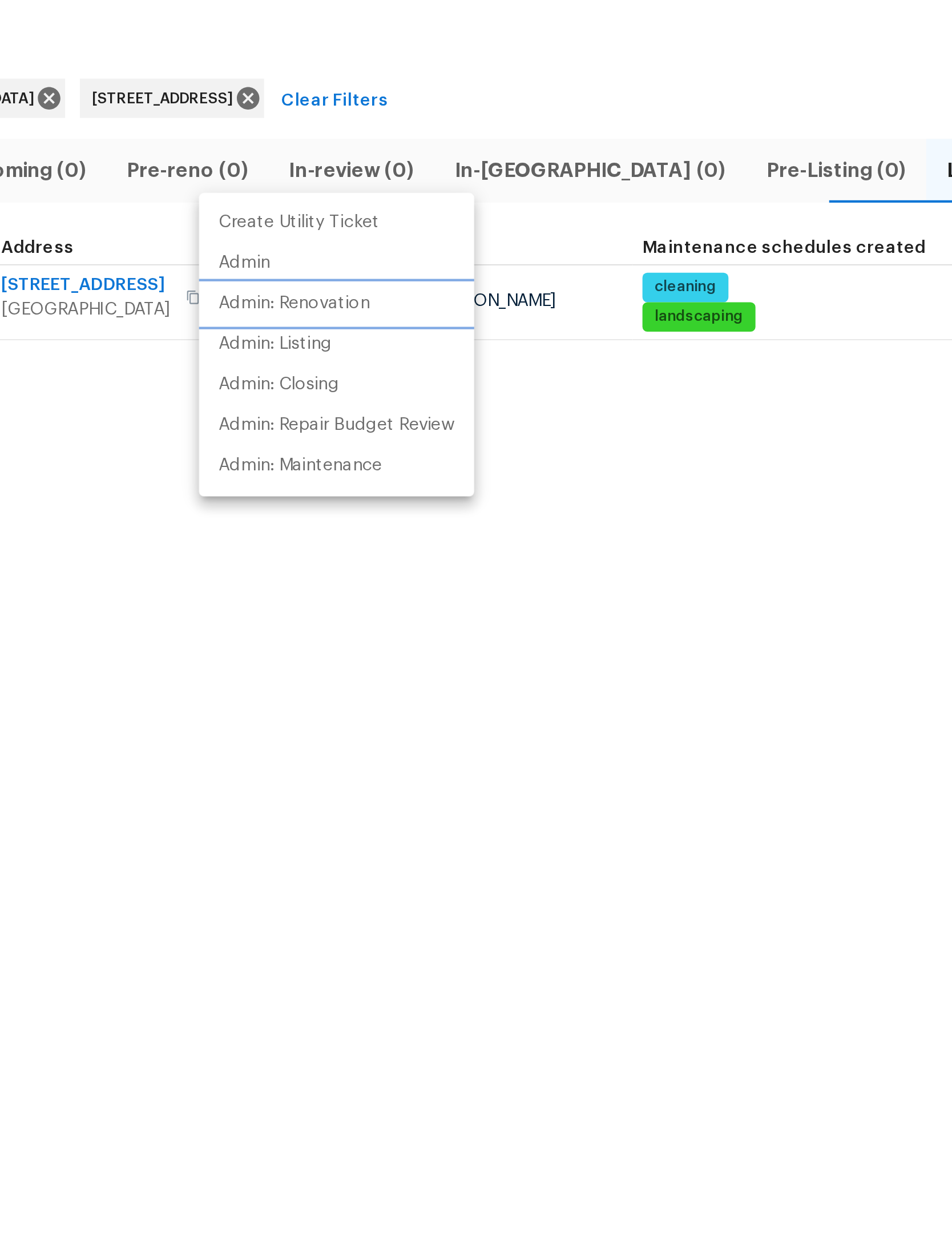
click at [336, 189] on p "Admin: Renovation" at bounding box center [372, 195] width 70 height 12
